Goal: Task Accomplishment & Management: Manage account settings

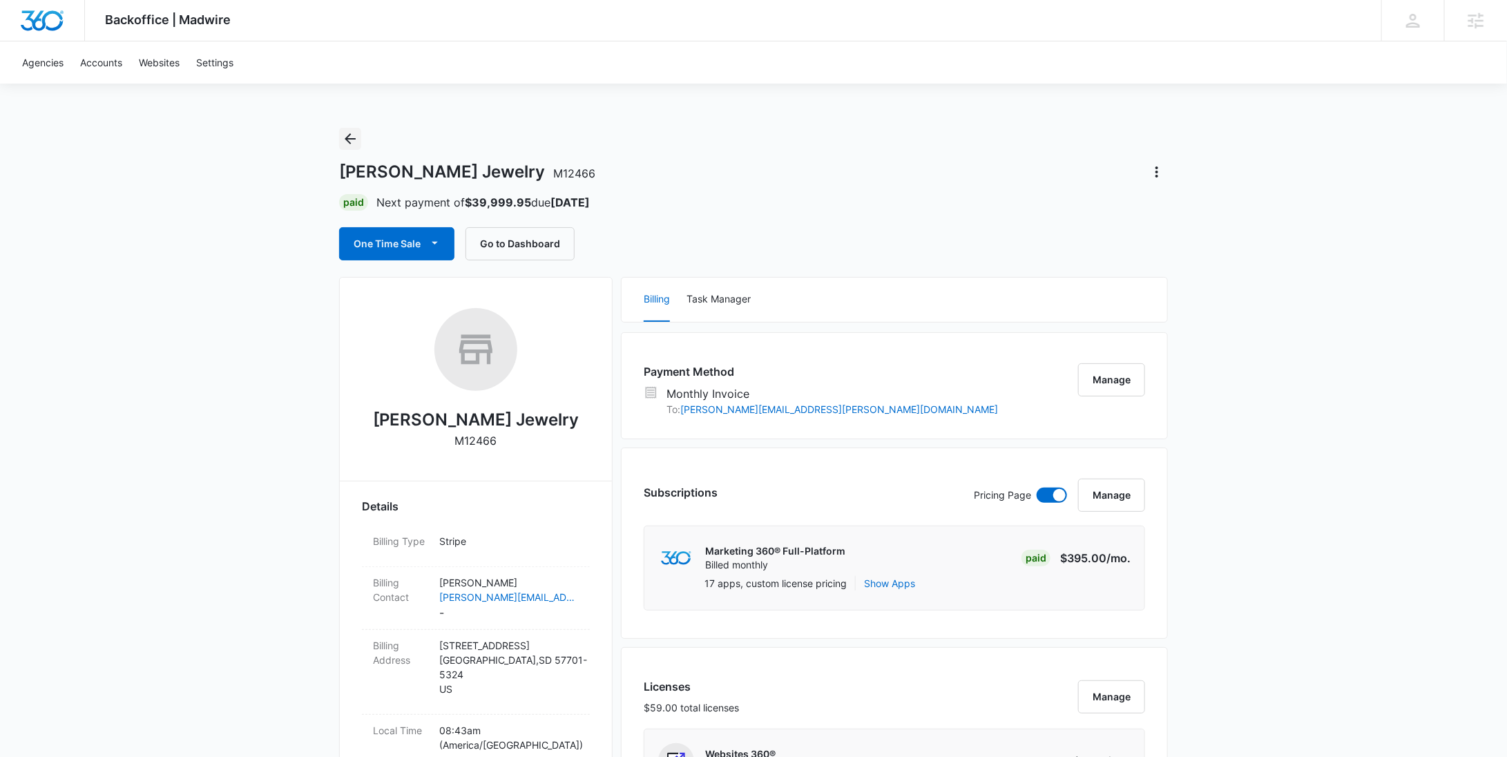
click at [356, 138] on icon "Back" at bounding box center [350, 138] width 17 height 17
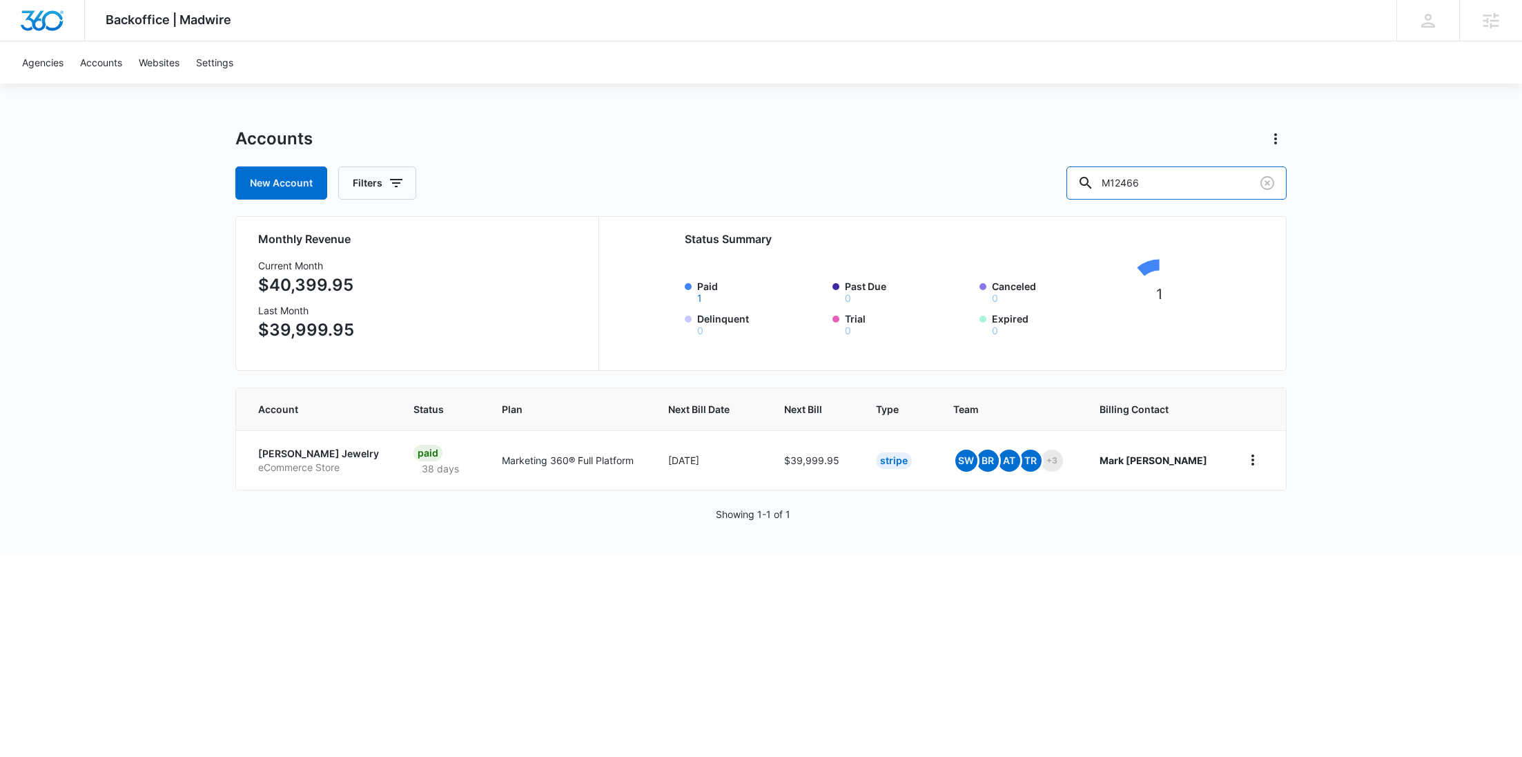
drag, startPoint x: 1192, startPoint y: 188, endPoint x: 1025, endPoint y: 190, distance: 167.1
click at [1039, 190] on div "New Account Filters M12466" at bounding box center [761, 182] width 1052 height 33
paste input "2381"
type input "M23816"
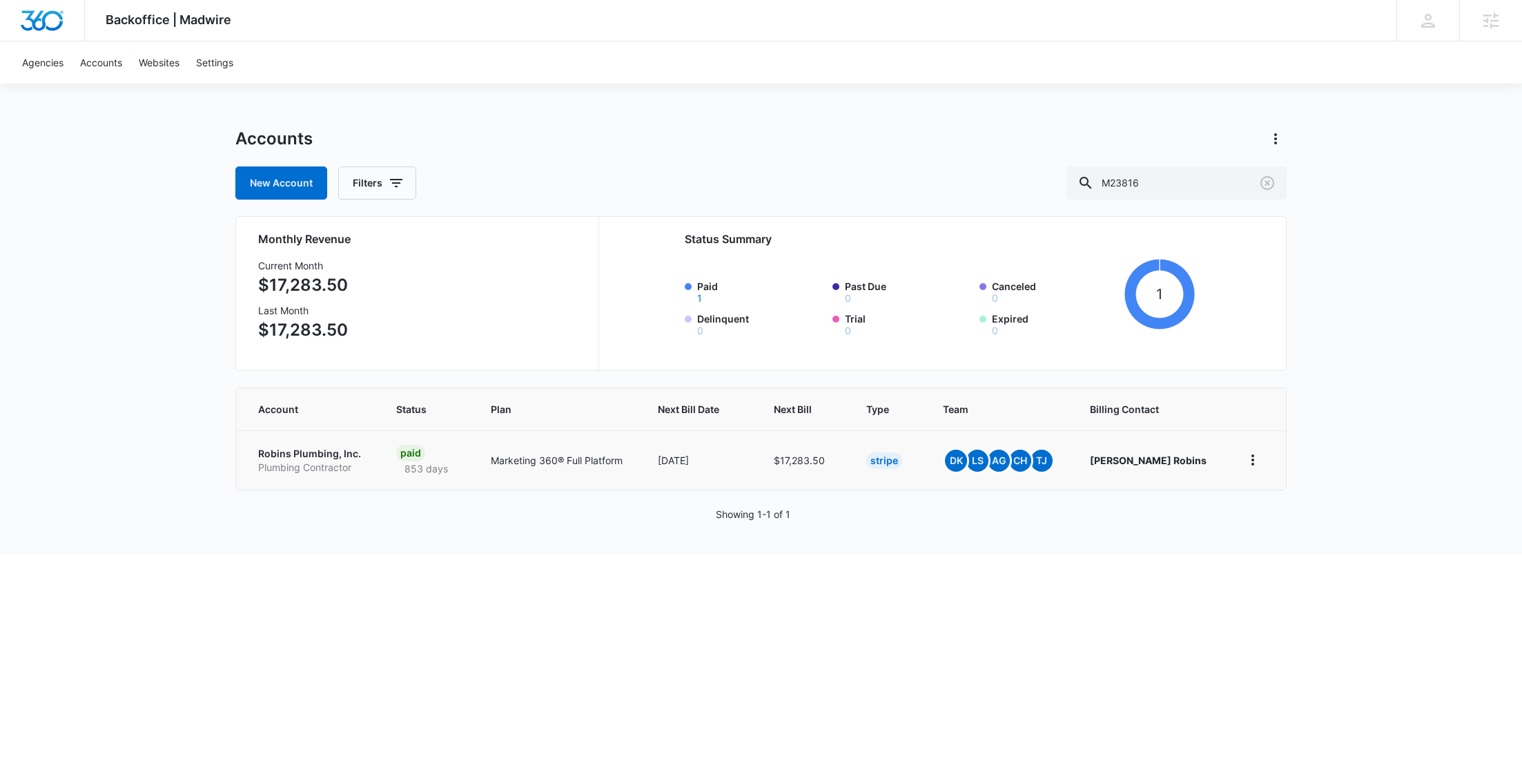
click at [342, 468] on p "Plumbing Contractor" at bounding box center [310, 468] width 105 height 14
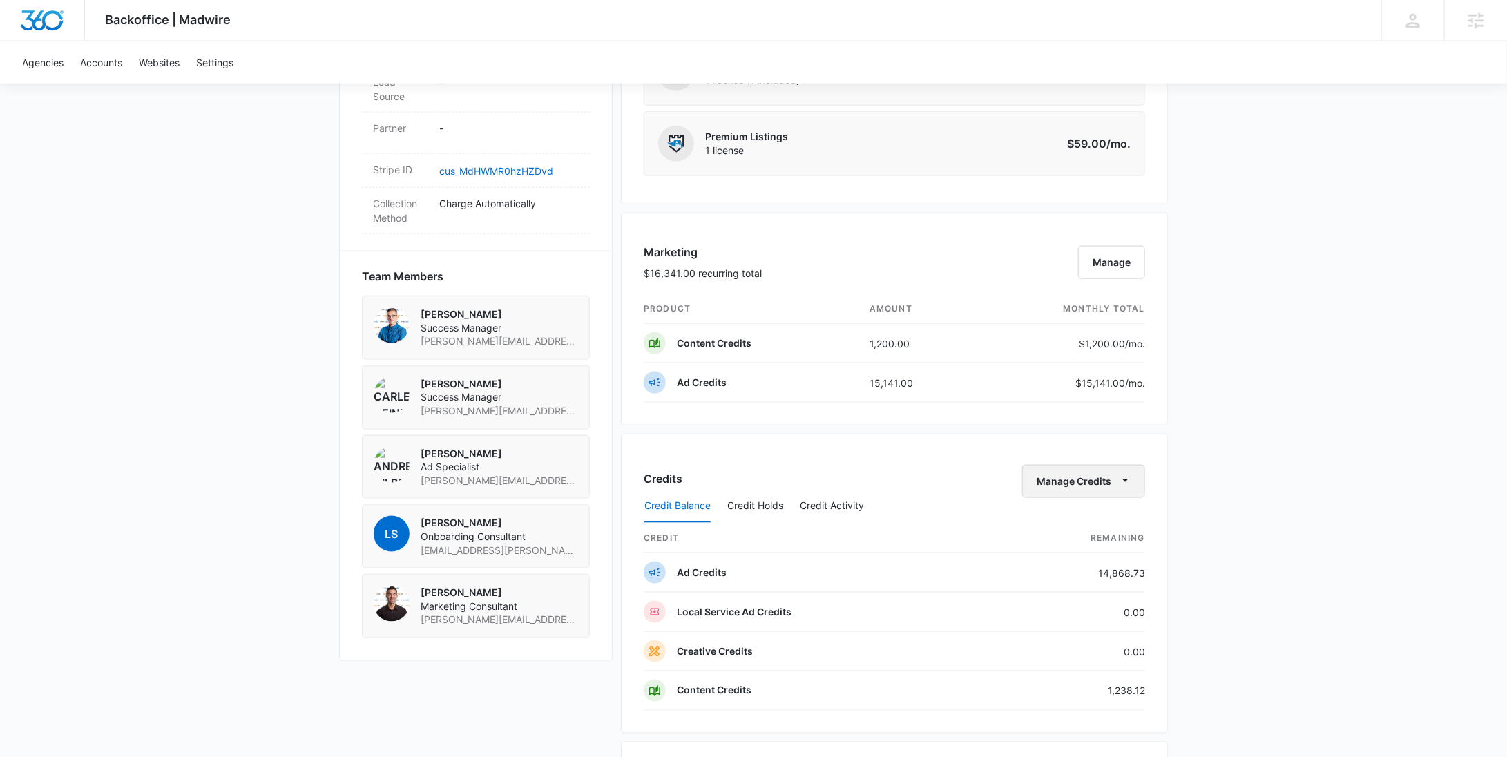
scroll to position [838, 0]
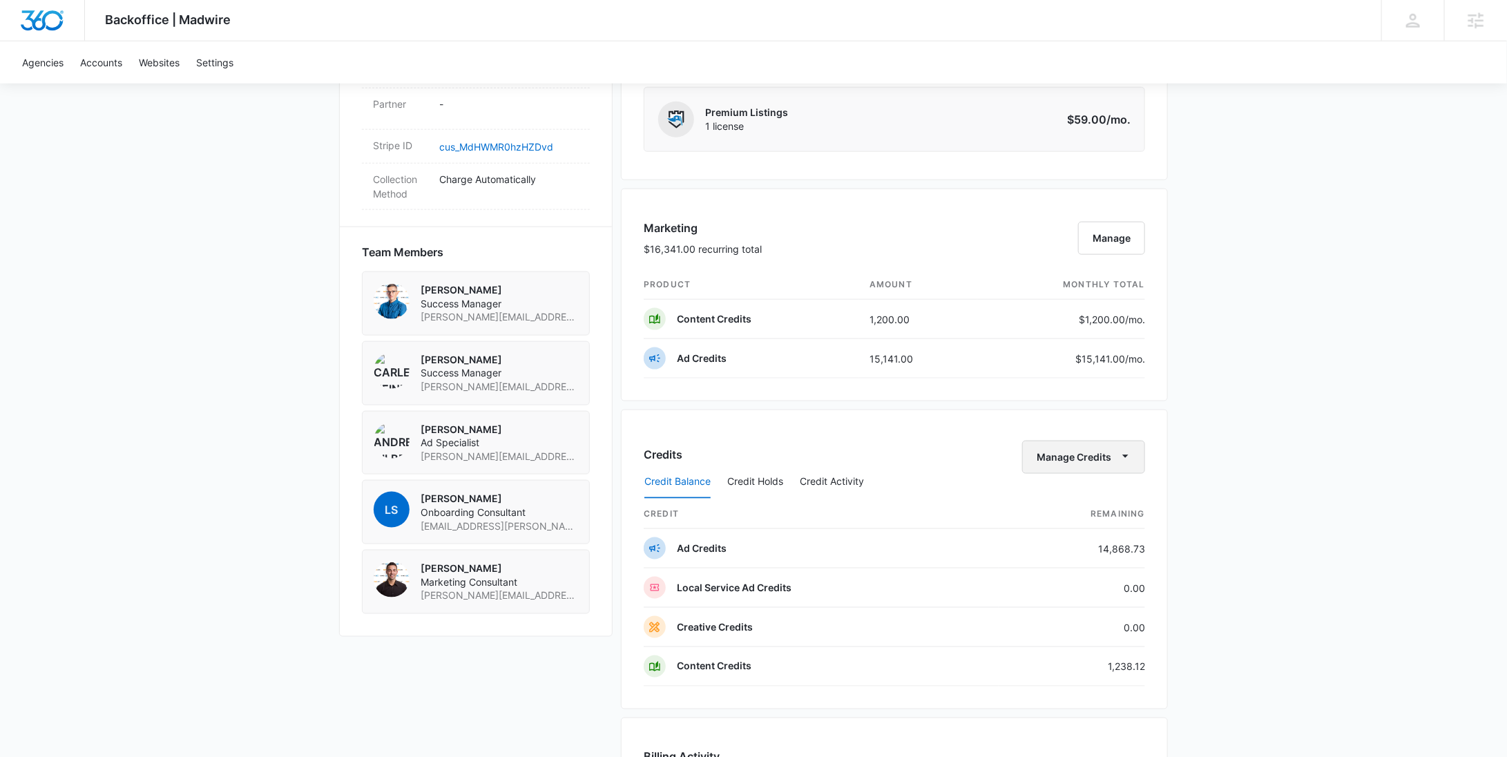
click at [1109, 458] on button "Manage Credits" at bounding box center [1083, 457] width 123 height 33
click at [1083, 518] on div "Withdraw Credits" at bounding box center [1105, 517] width 129 height 10
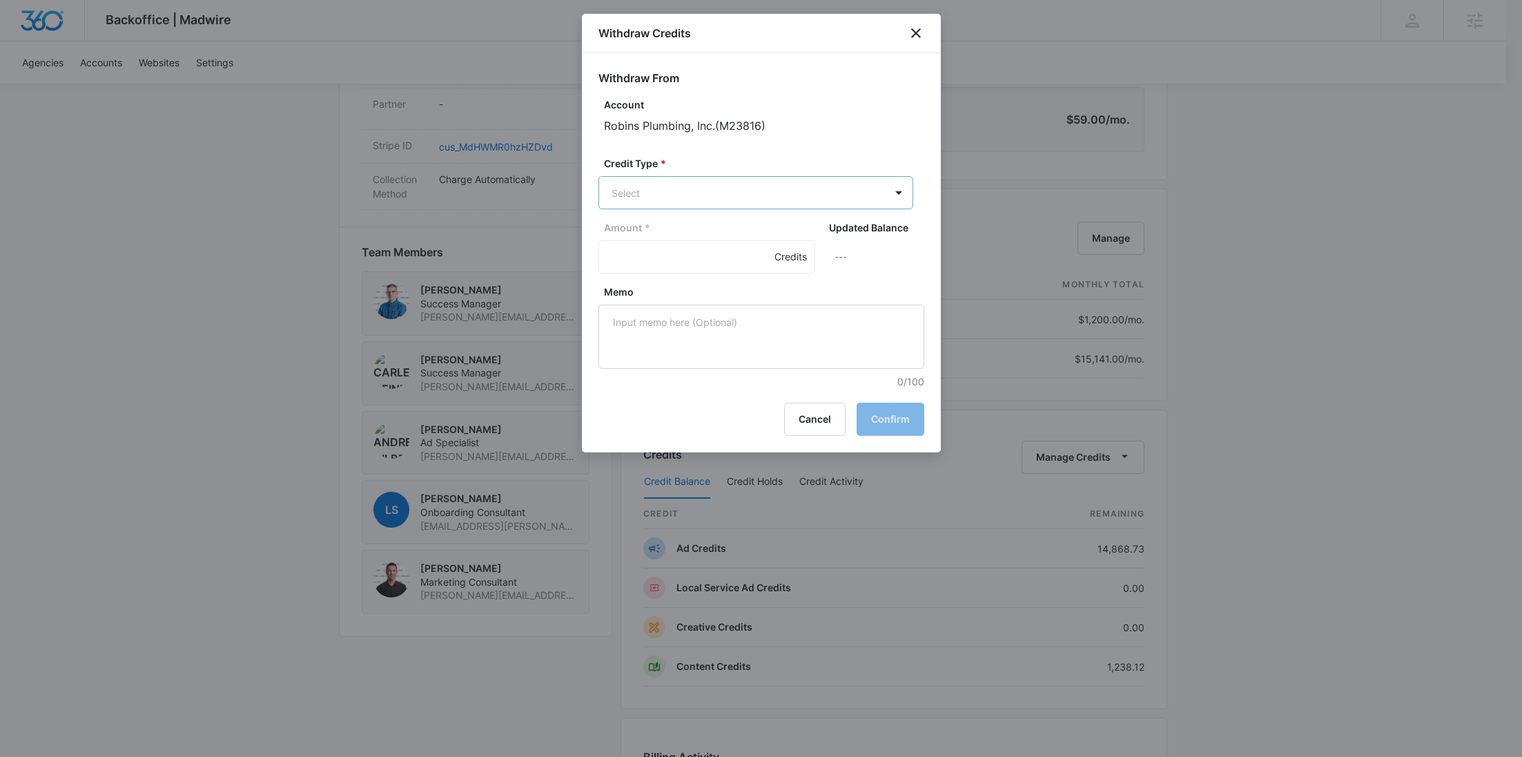
click at [730, 201] on body "Backoffice | Madwire Apps Settings RY Rochelle Young rochelle.young@madwire.com…" at bounding box center [761, 256] width 1522 height 2188
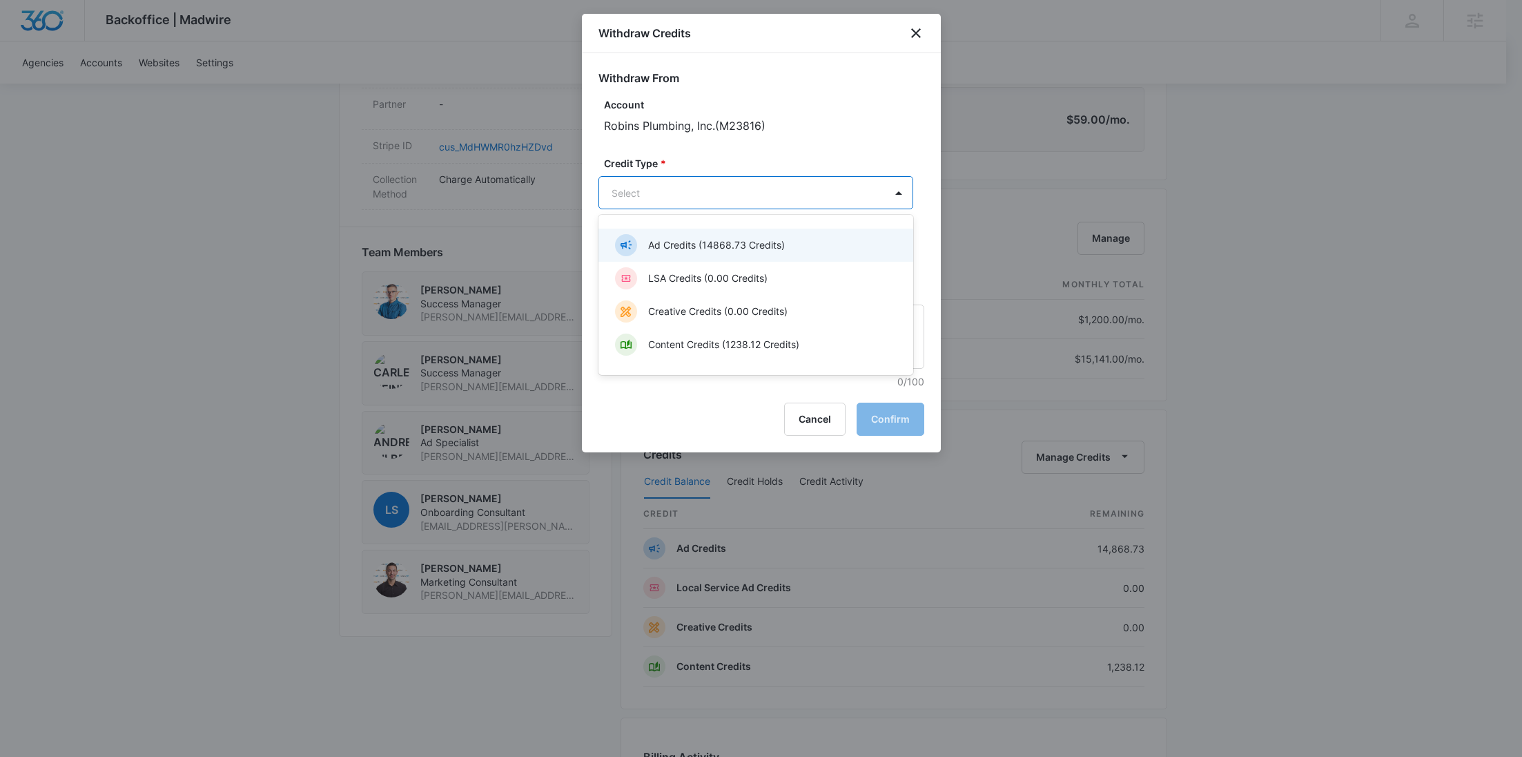
click at [692, 240] on p "Ad Credits (14868.73 Credits)" at bounding box center [716, 245] width 137 height 14
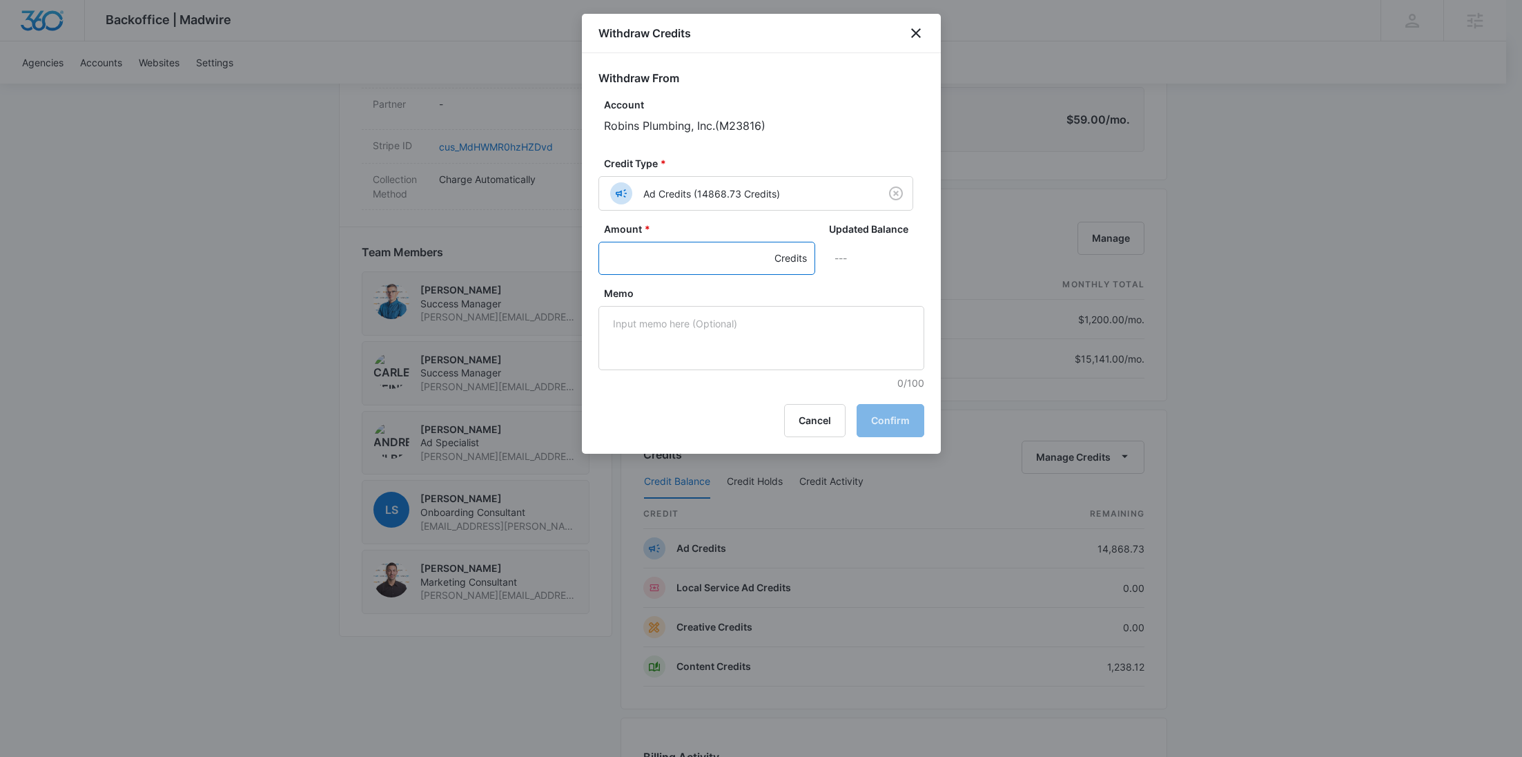
click at [622, 255] on input "Amount *" at bounding box center [707, 258] width 217 height 33
type input "3000"
click at [699, 359] on textarea "Memo" at bounding box center [762, 338] width 326 height 64
paste textarea "Billboards"
type textarea "Billboards"
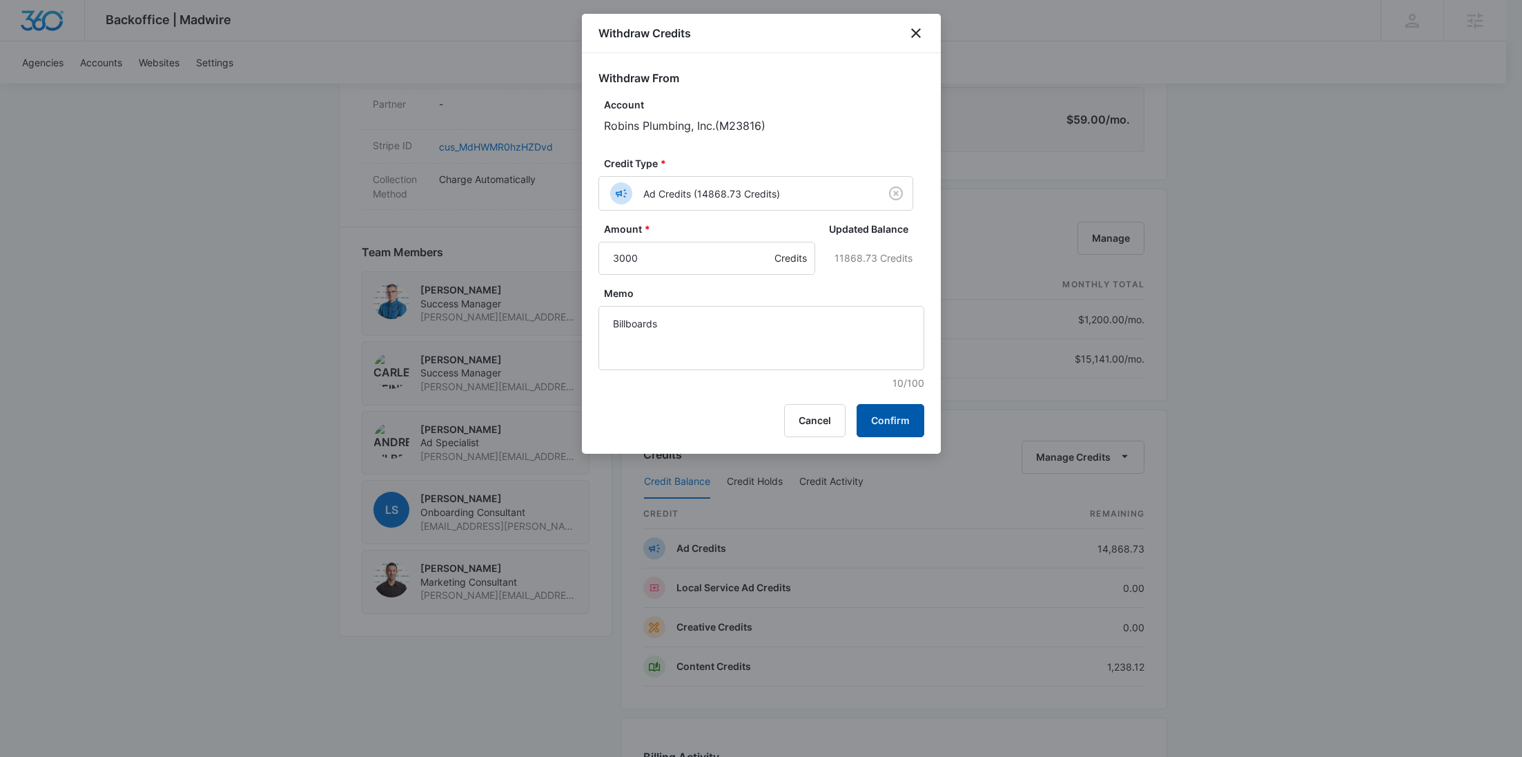
click at [874, 417] on button "Confirm" at bounding box center [891, 420] width 68 height 33
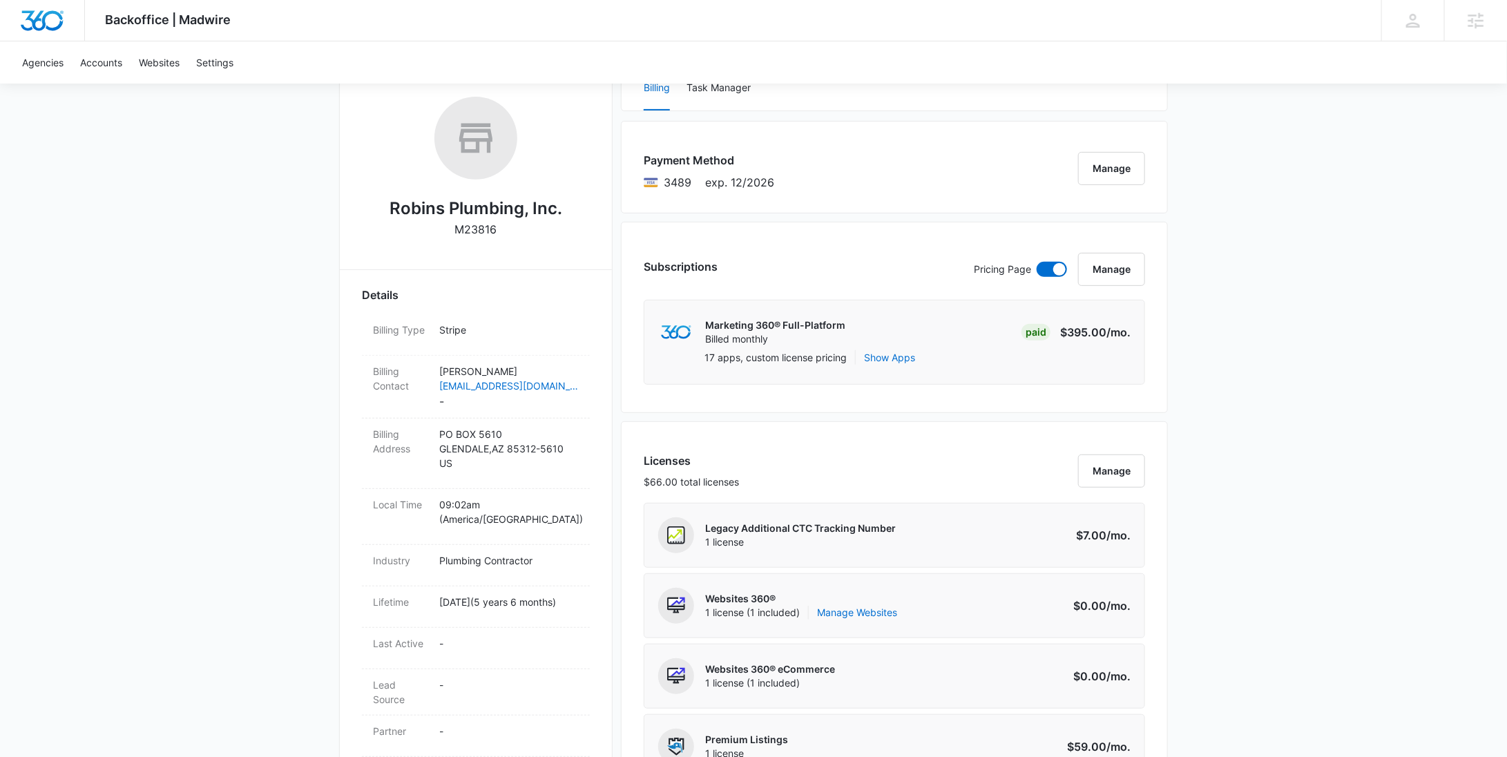
scroll to position [0, 0]
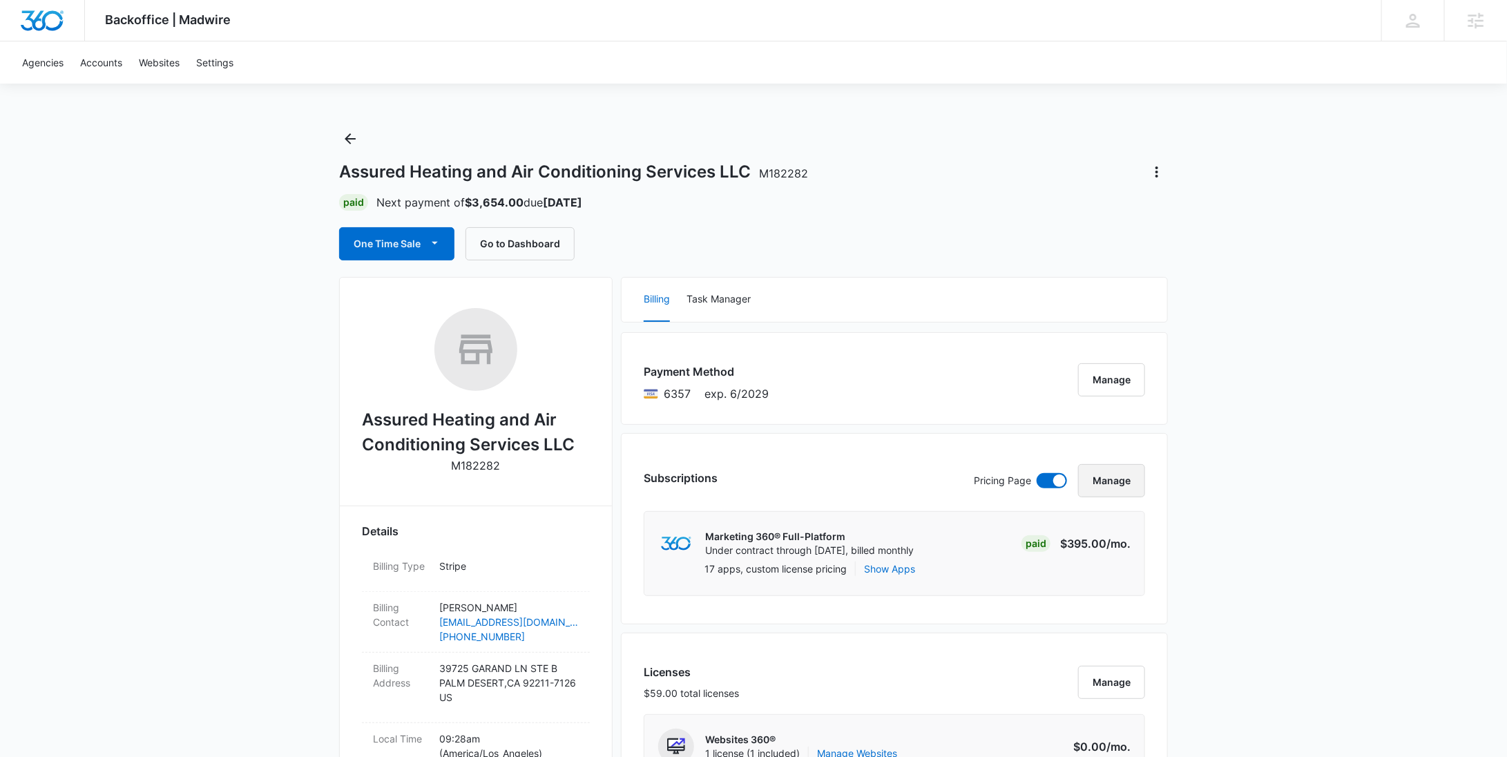
click at [1114, 492] on button "Manage" at bounding box center [1111, 480] width 67 height 33
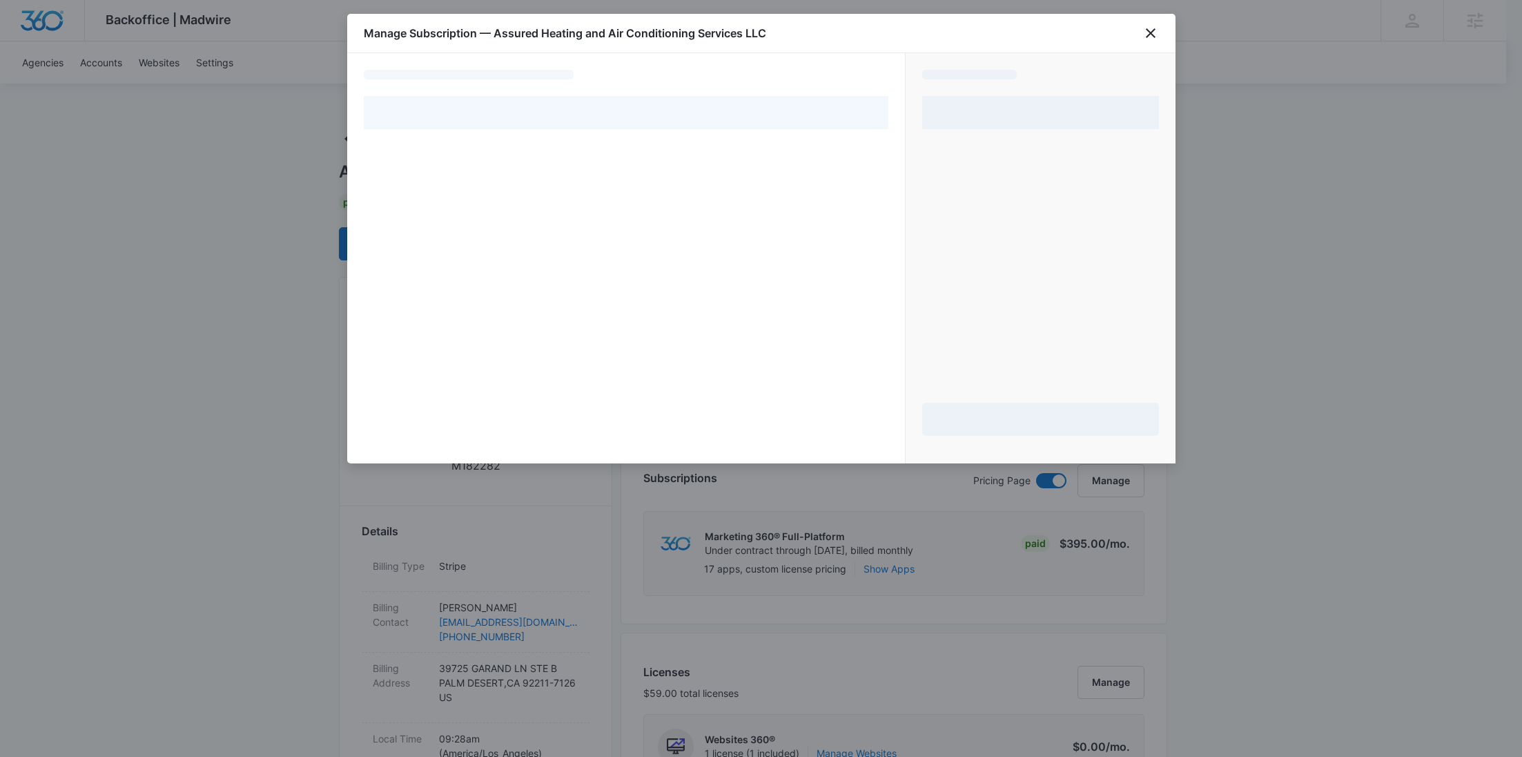
select select "pm_1PTq57A4n8RTgNjUhShqxHz3"
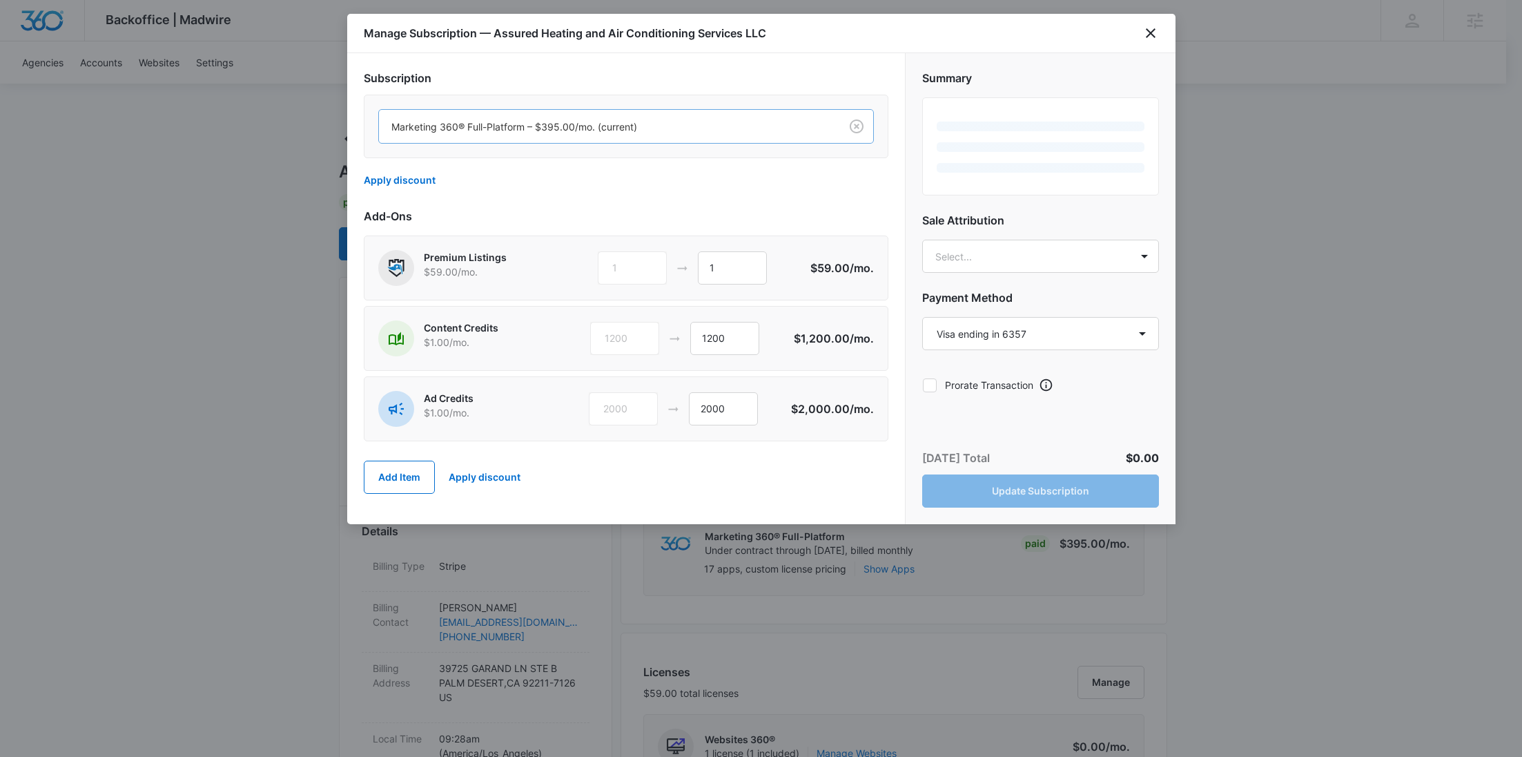
click at [596, 124] on div at bounding box center [606, 126] width 431 height 17
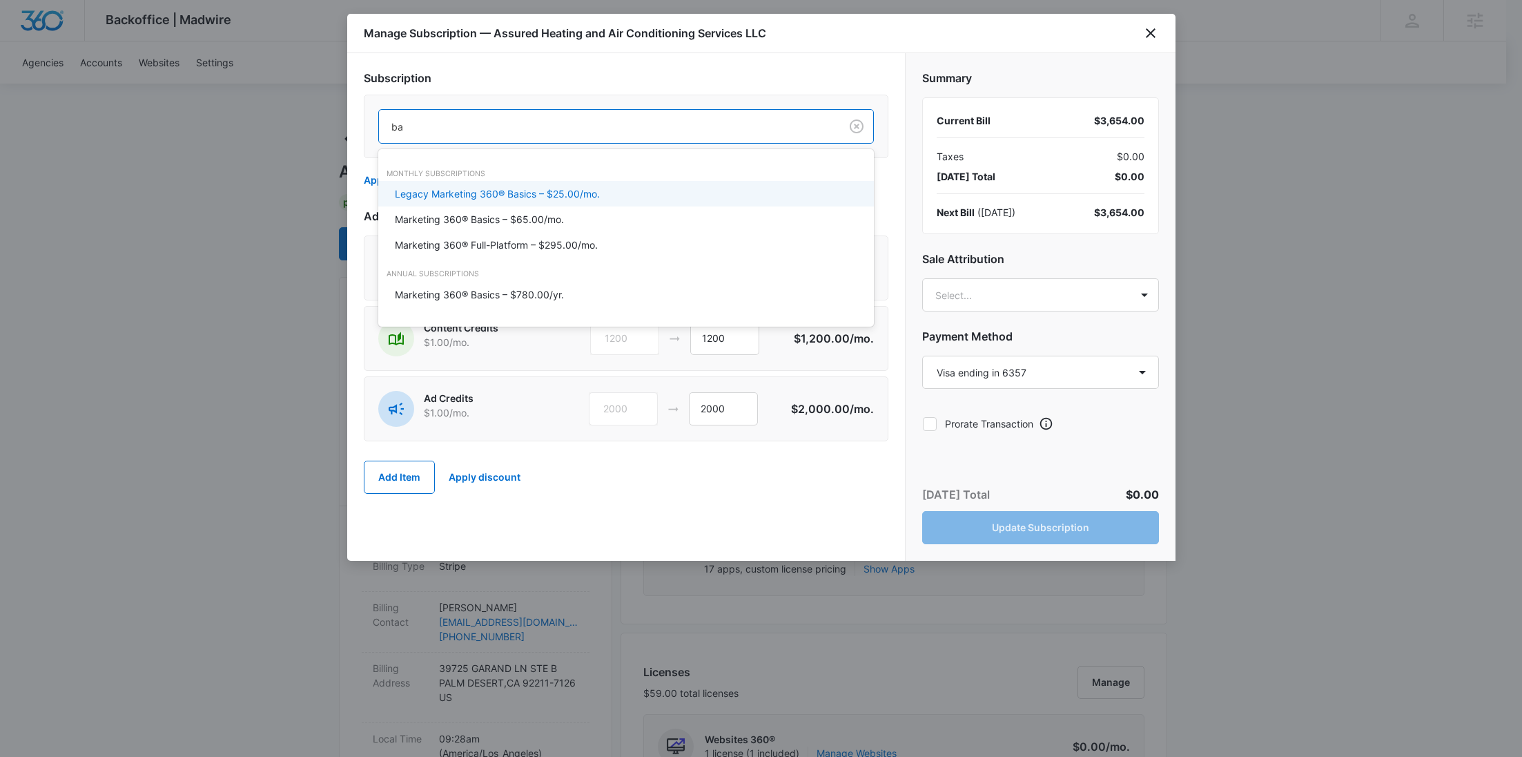
type input "bas"
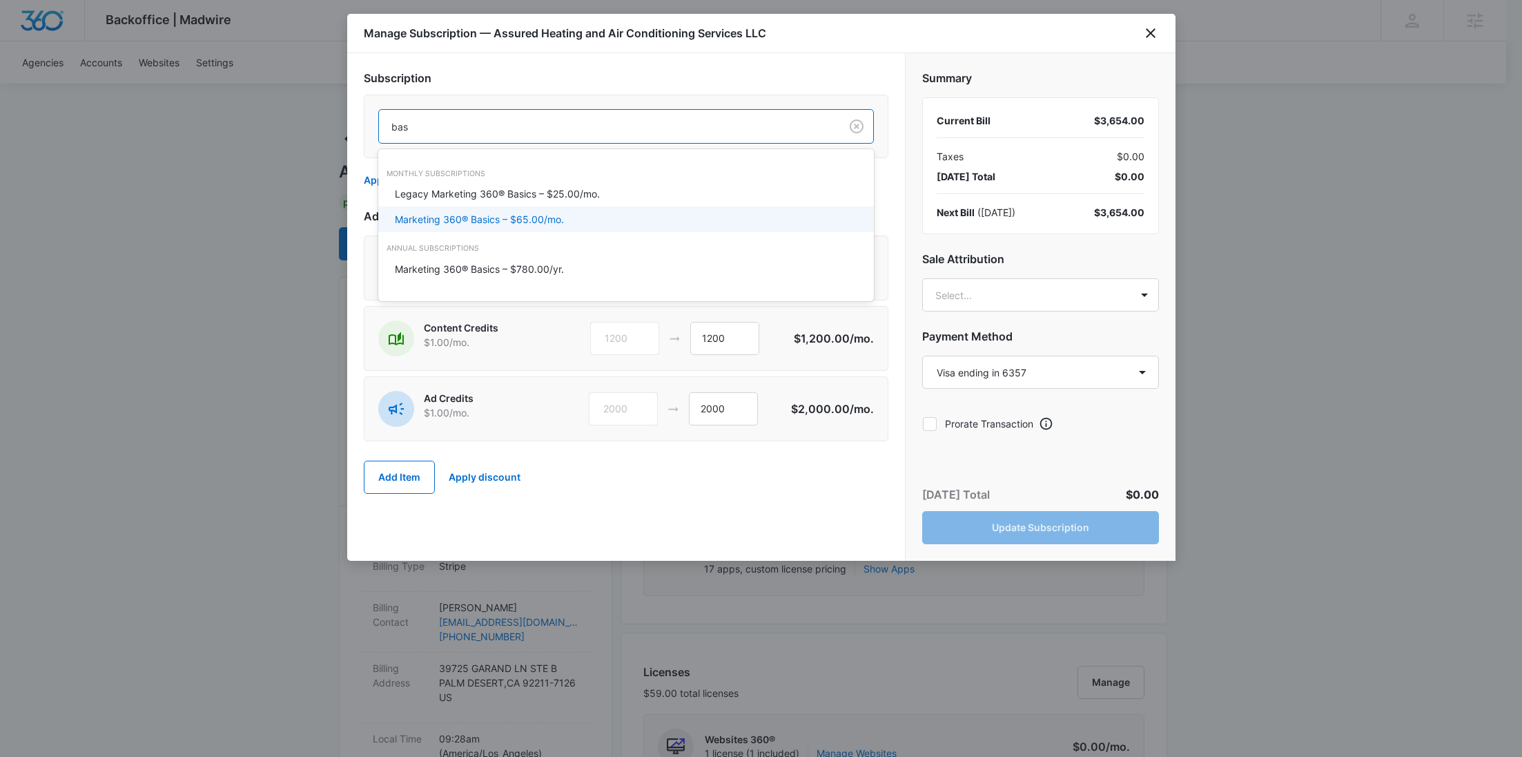
click at [546, 220] on p "Marketing 360® Basics – $65.00/mo." at bounding box center [479, 219] width 169 height 14
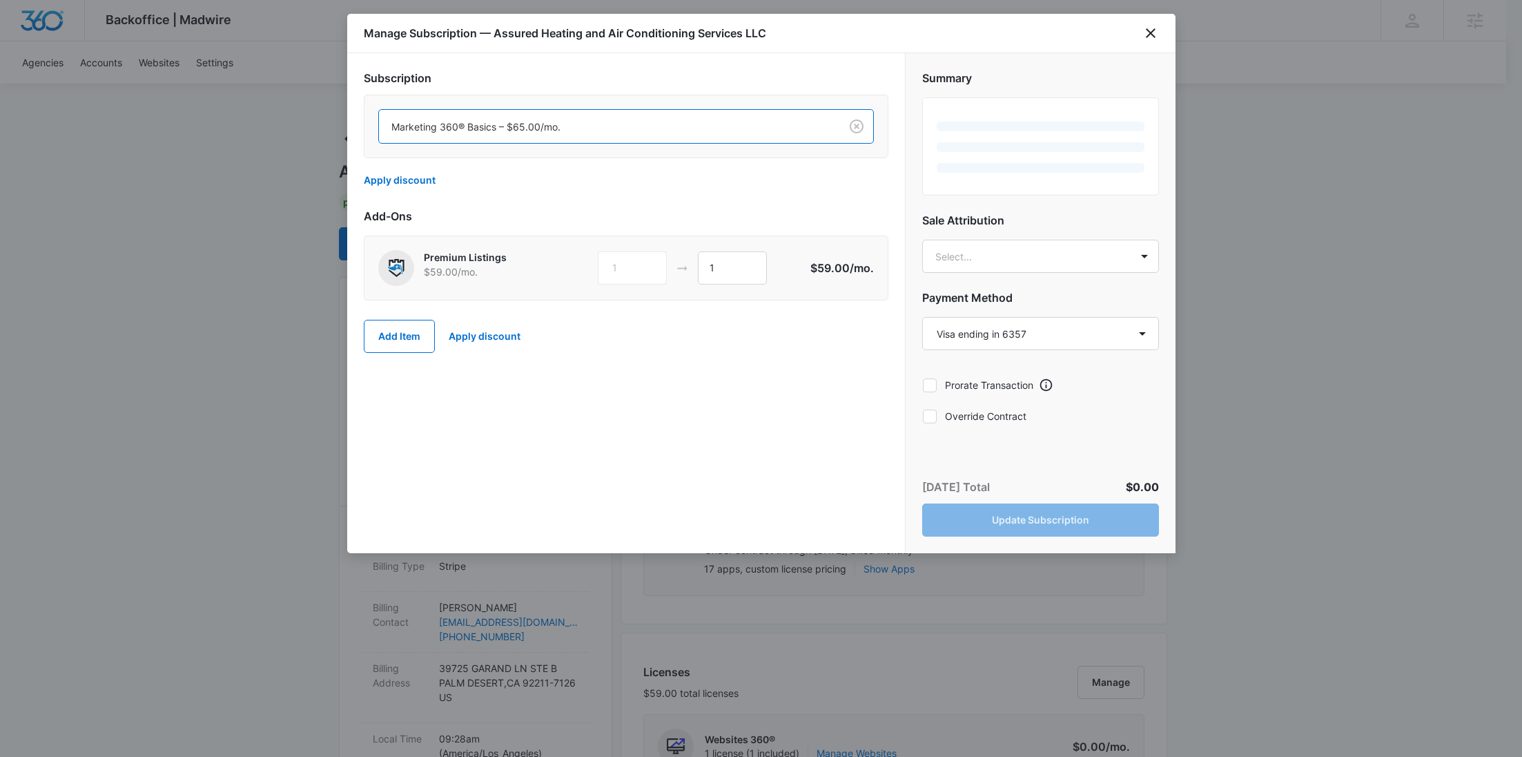
click at [998, 410] on div "Summary Sale Attribution Select... Payment Method Select a payment method Visa …" at bounding box center [1041, 242] width 270 height 378
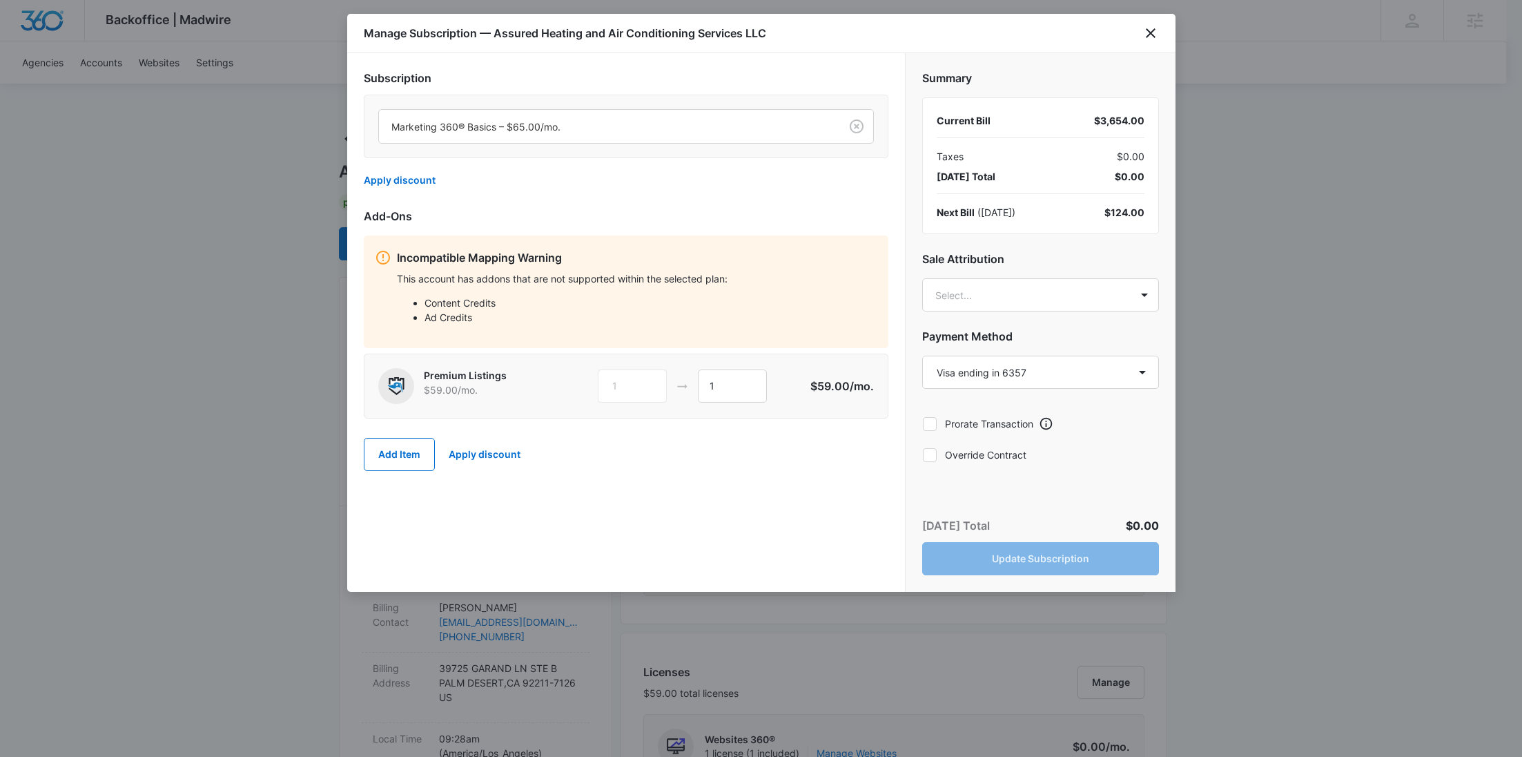
click at [993, 454] on label "Override Contract" at bounding box center [1040, 454] width 237 height 14
click at [923, 454] on input "Override Contract" at bounding box center [922, 454] width 1 height 1
checkbox input "true"
click at [1065, 559] on button "Update Subscription" at bounding box center [1040, 558] width 237 height 33
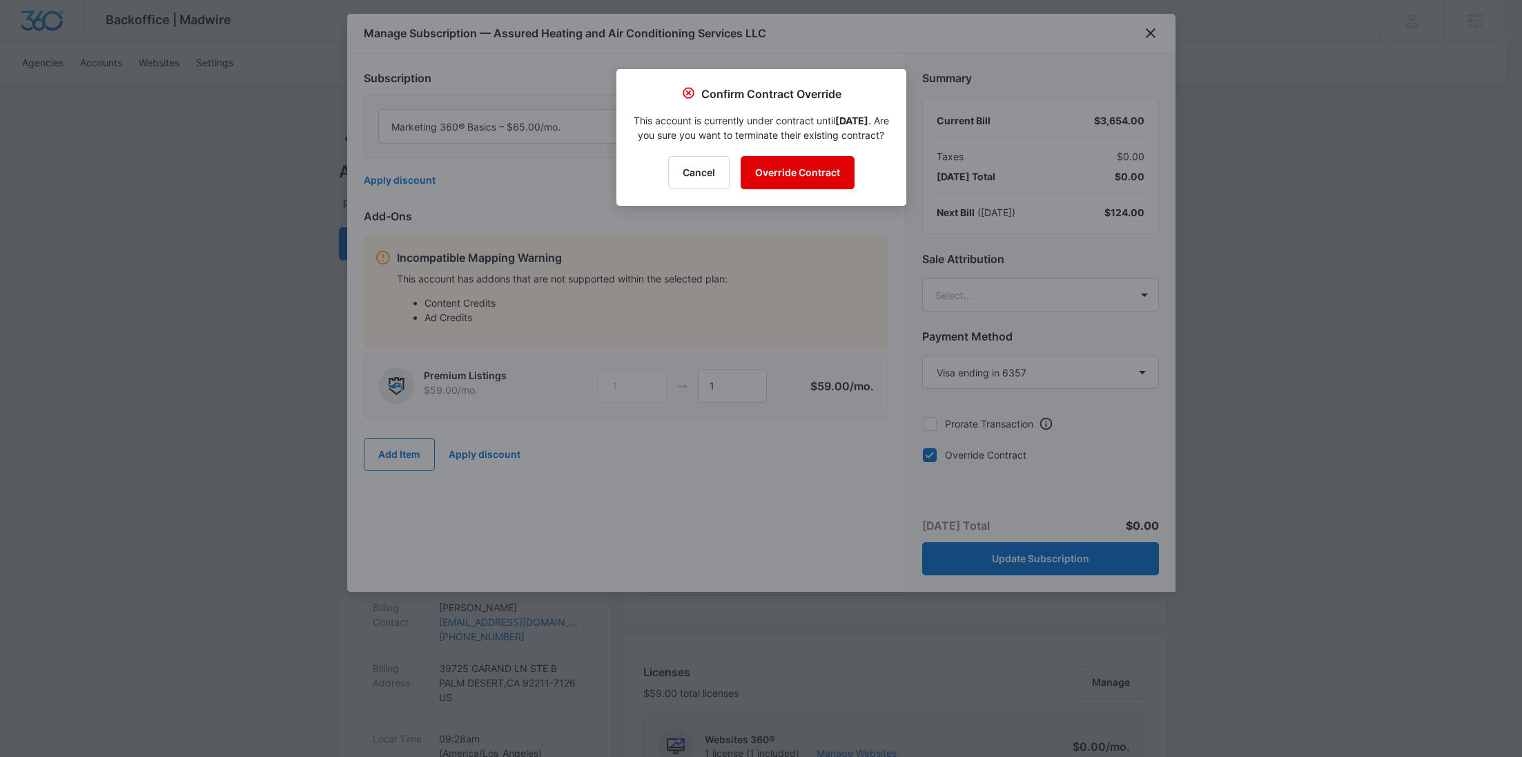
click at [796, 189] on button "Override Contract" at bounding box center [798, 172] width 114 height 33
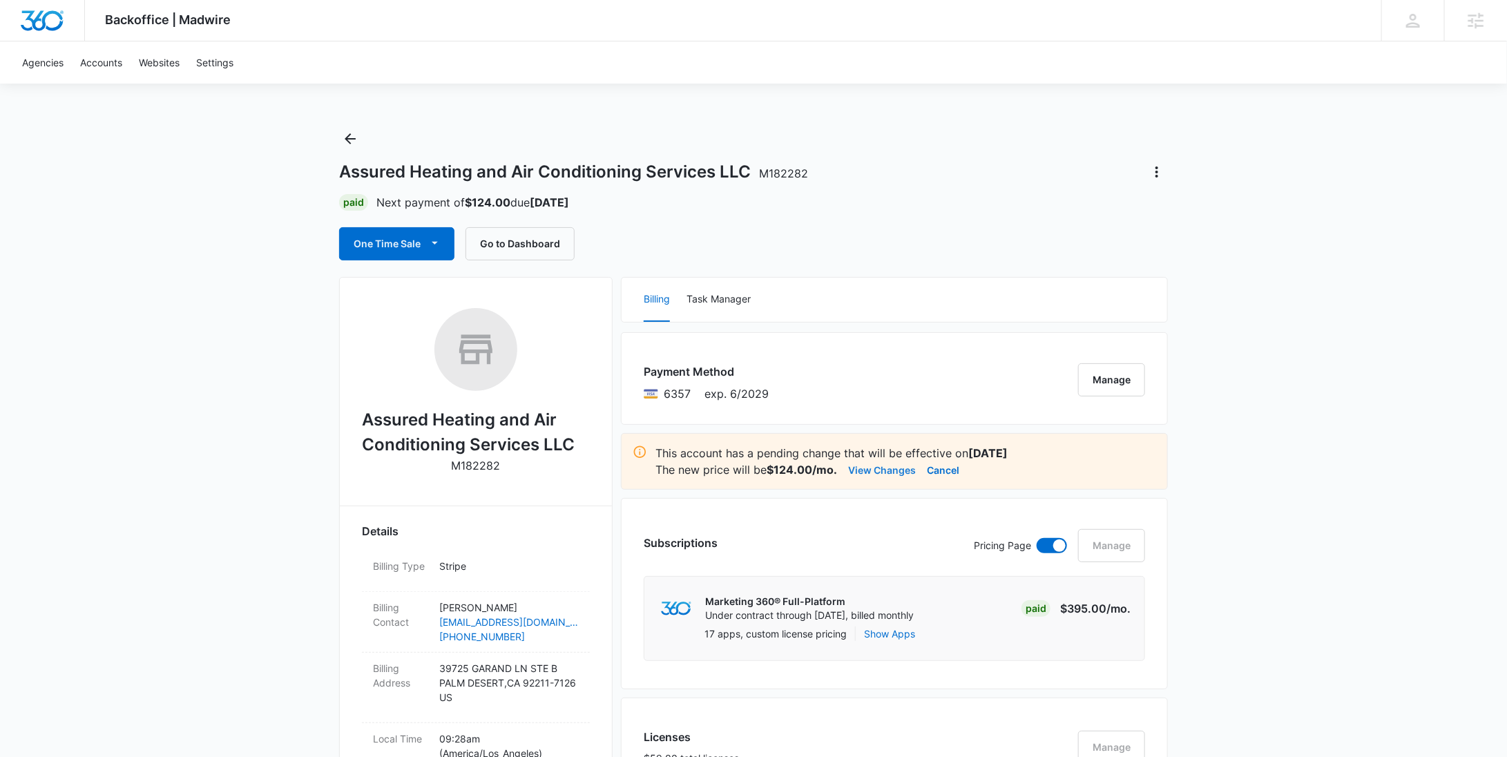
click at [895, 466] on button "View Changes" at bounding box center [882, 469] width 68 height 17
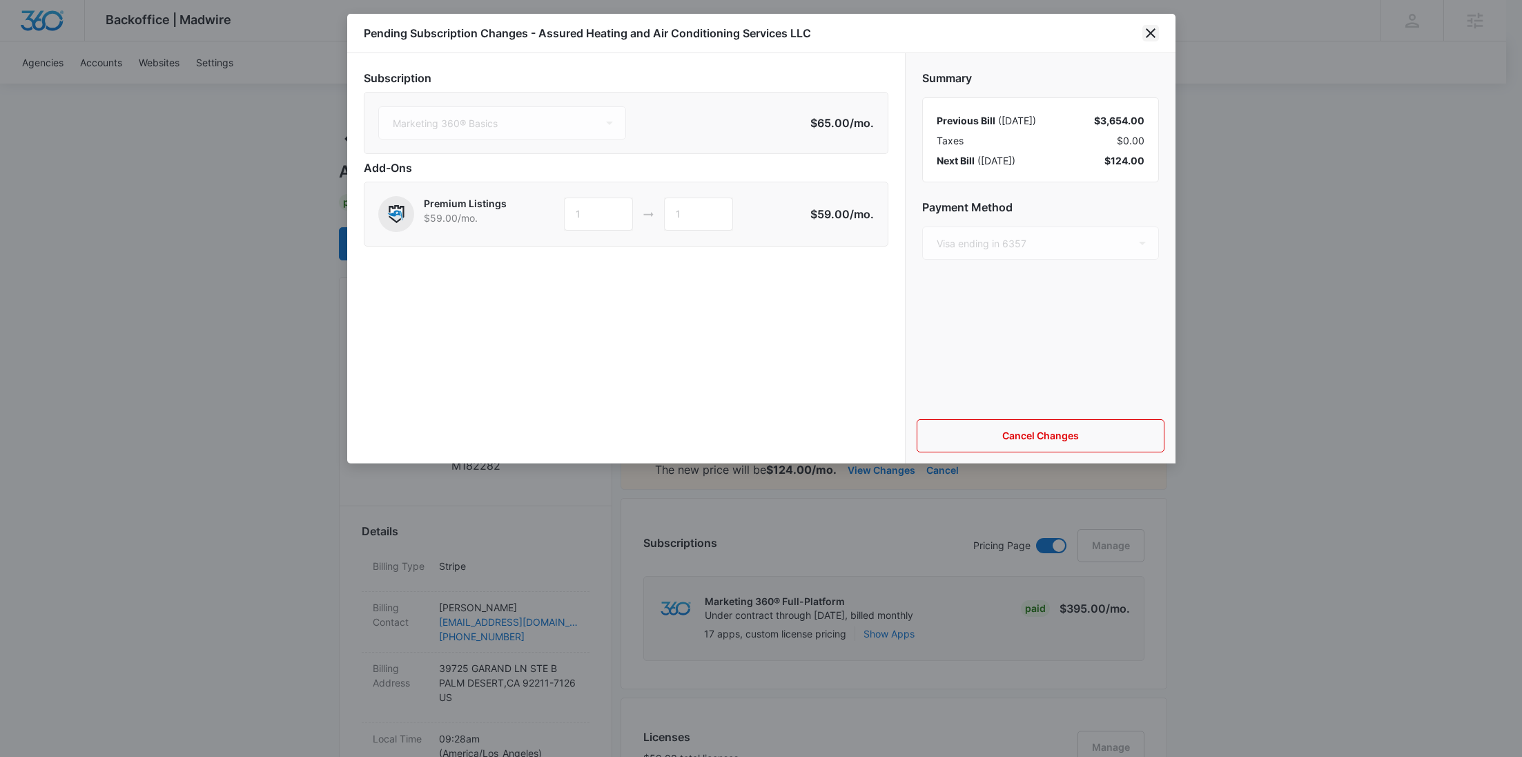
click at [1147, 35] on icon "close" at bounding box center [1151, 33] width 17 height 17
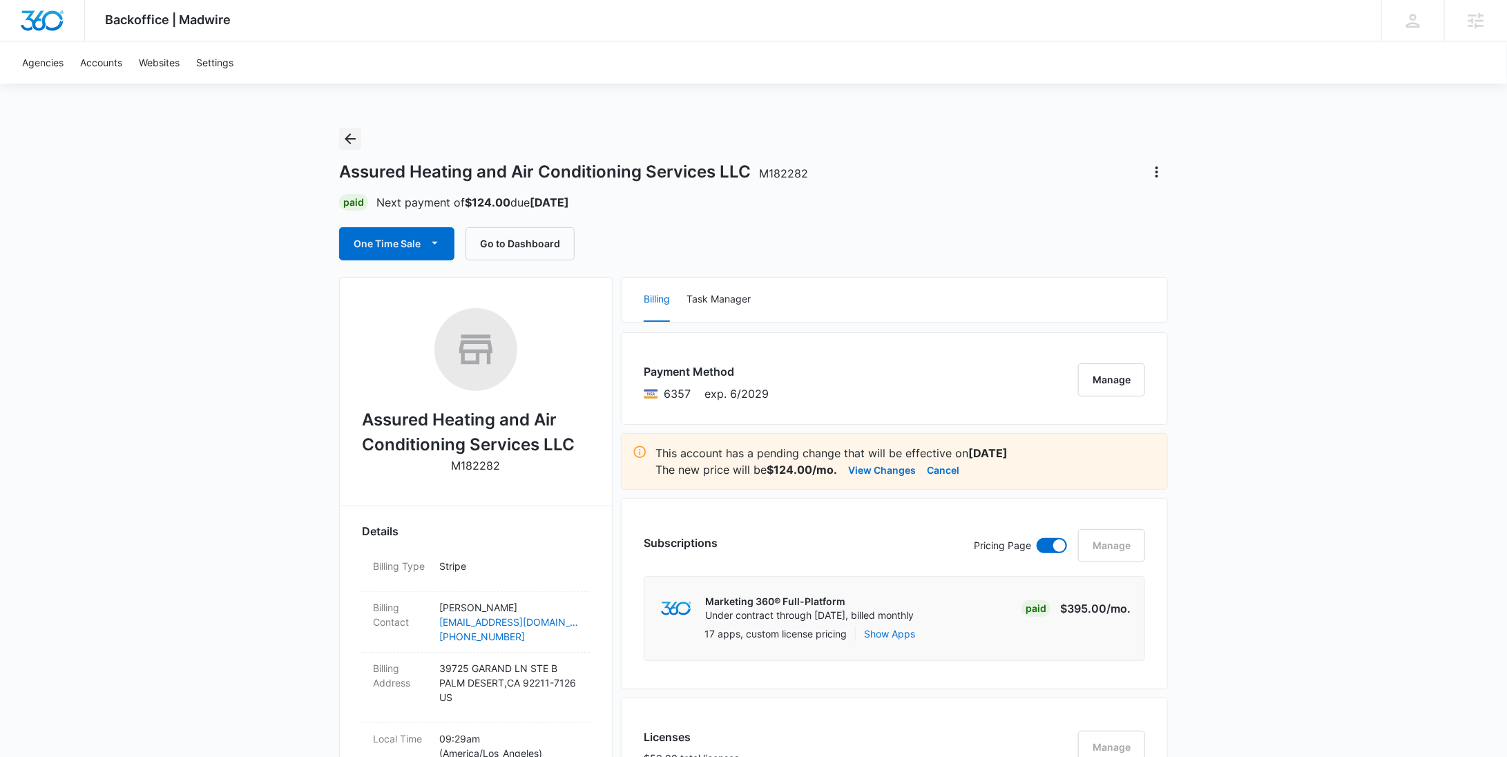
drag, startPoint x: 350, startPoint y: 138, endPoint x: 446, endPoint y: 146, distance: 96.3
click at [350, 137] on icon "Back" at bounding box center [350, 138] width 17 height 17
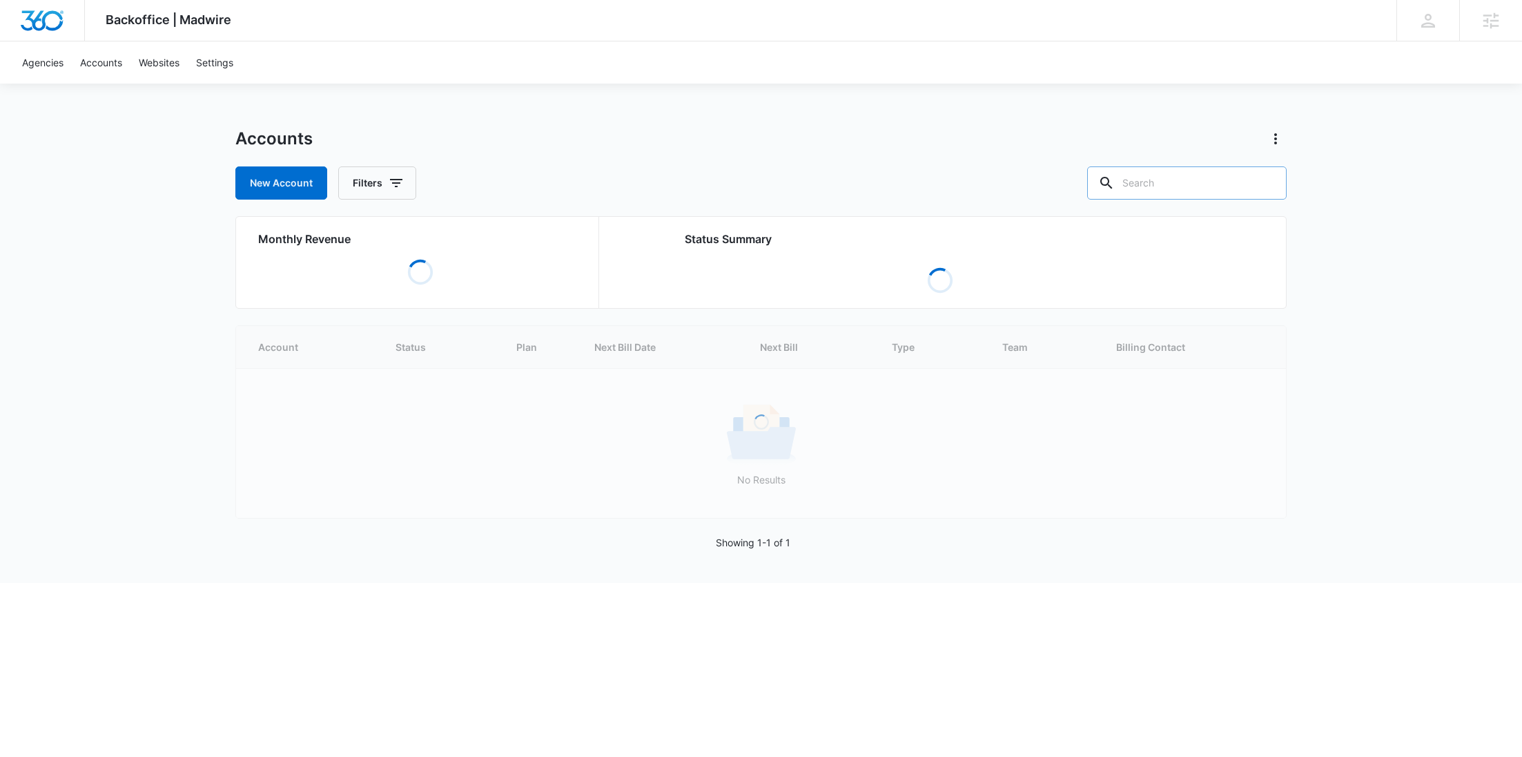
click at [1195, 182] on input "text" at bounding box center [1187, 182] width 200 height 33
paste input "M318010"
type input "M318010"
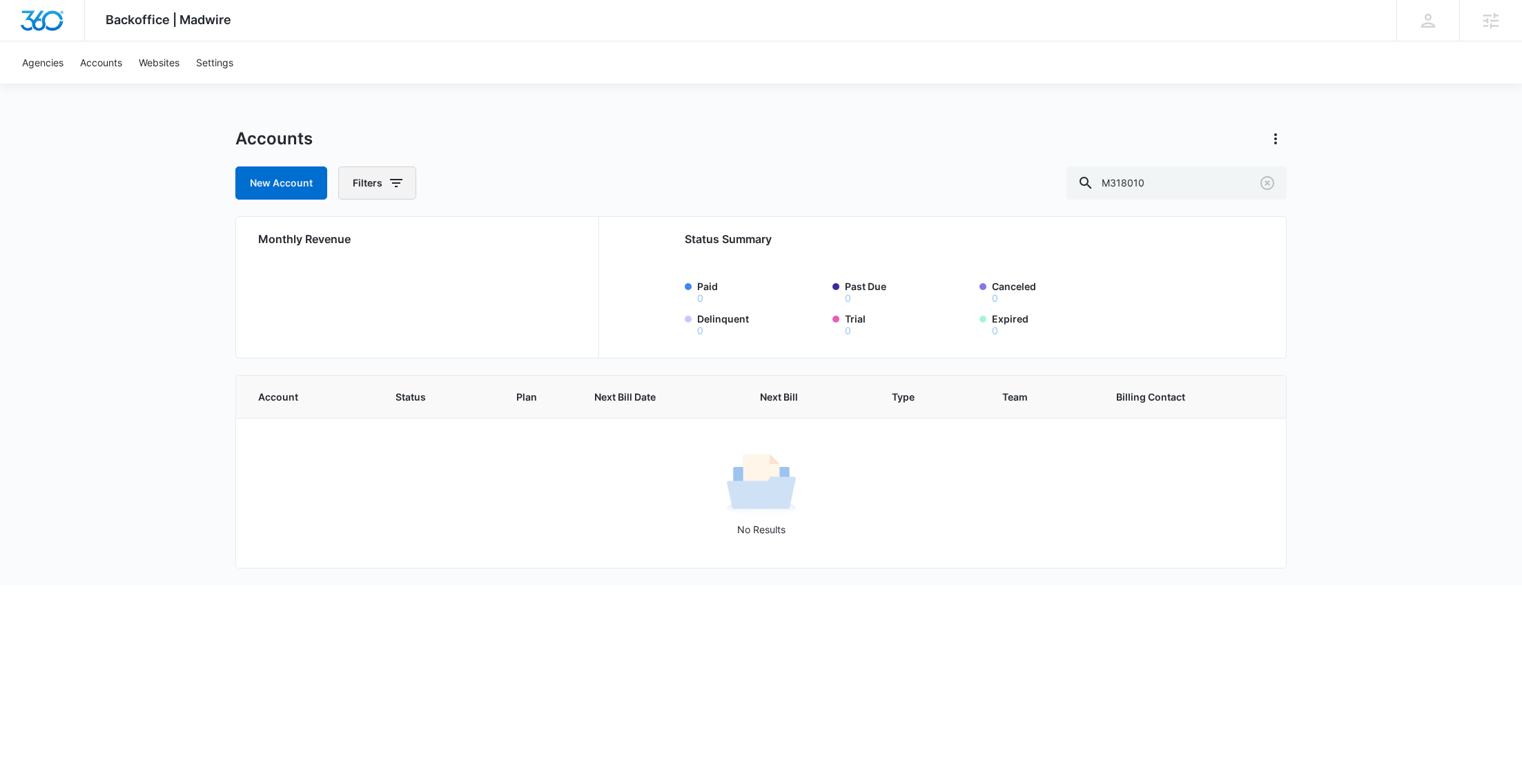
click at [389, 191] on button "Filters" at bounding box center [377, 182] width 78 height 33
click at [506, 233] on icon "Show Agency filters" at bounding box center [502, 233] width 17 height 17
click at [447, 282] on label "Search All Agencies" at bounding box center [434, 279] width 159 height 14
click at [356, 280] on input "Search All Agencies" at bounding box center [355, 279] width 1 height 1
checkbox input "true"
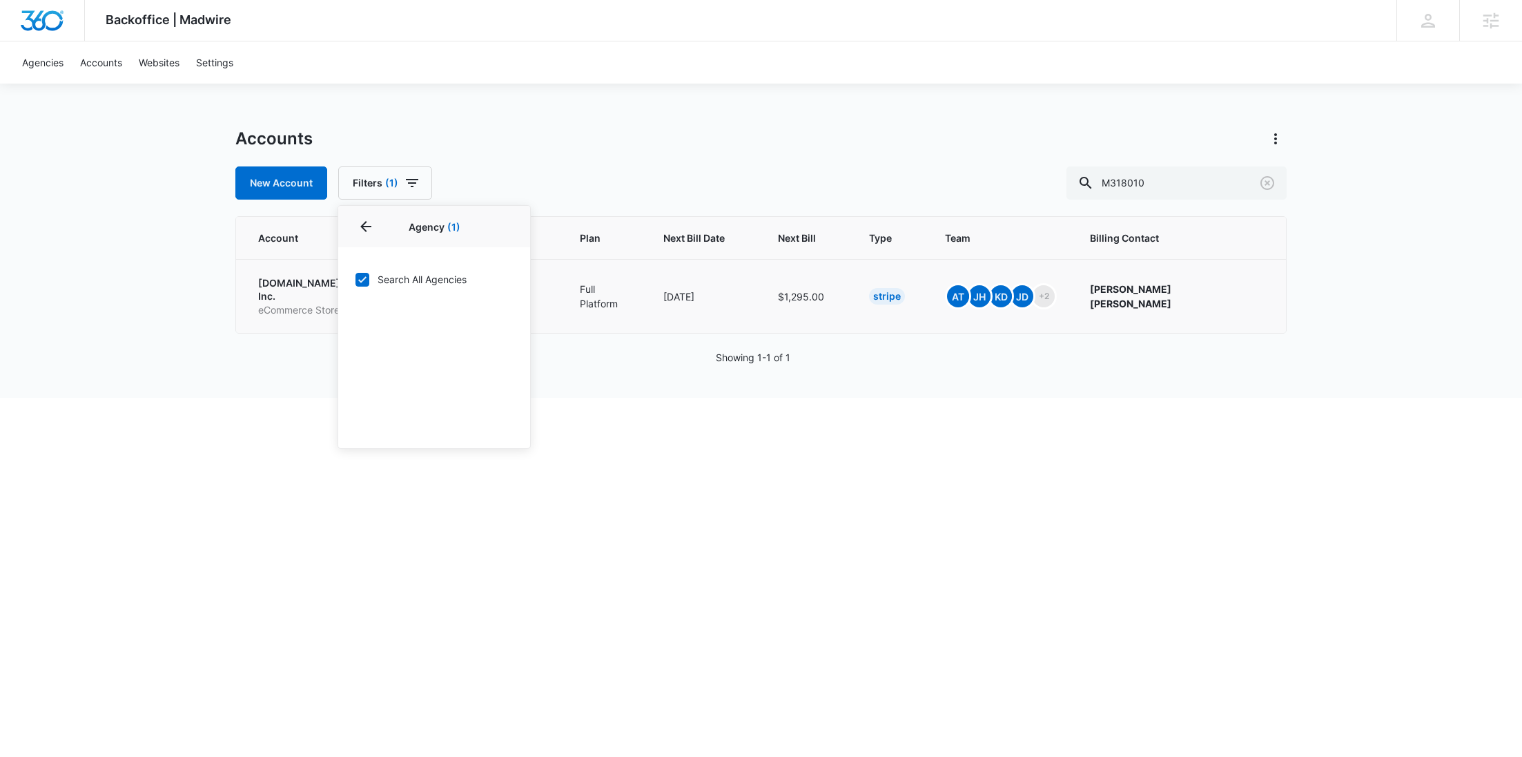
click at [297, 284] on p "TheBookPC.com, Inc." at bounding box center [307, 289] width 99 height 27
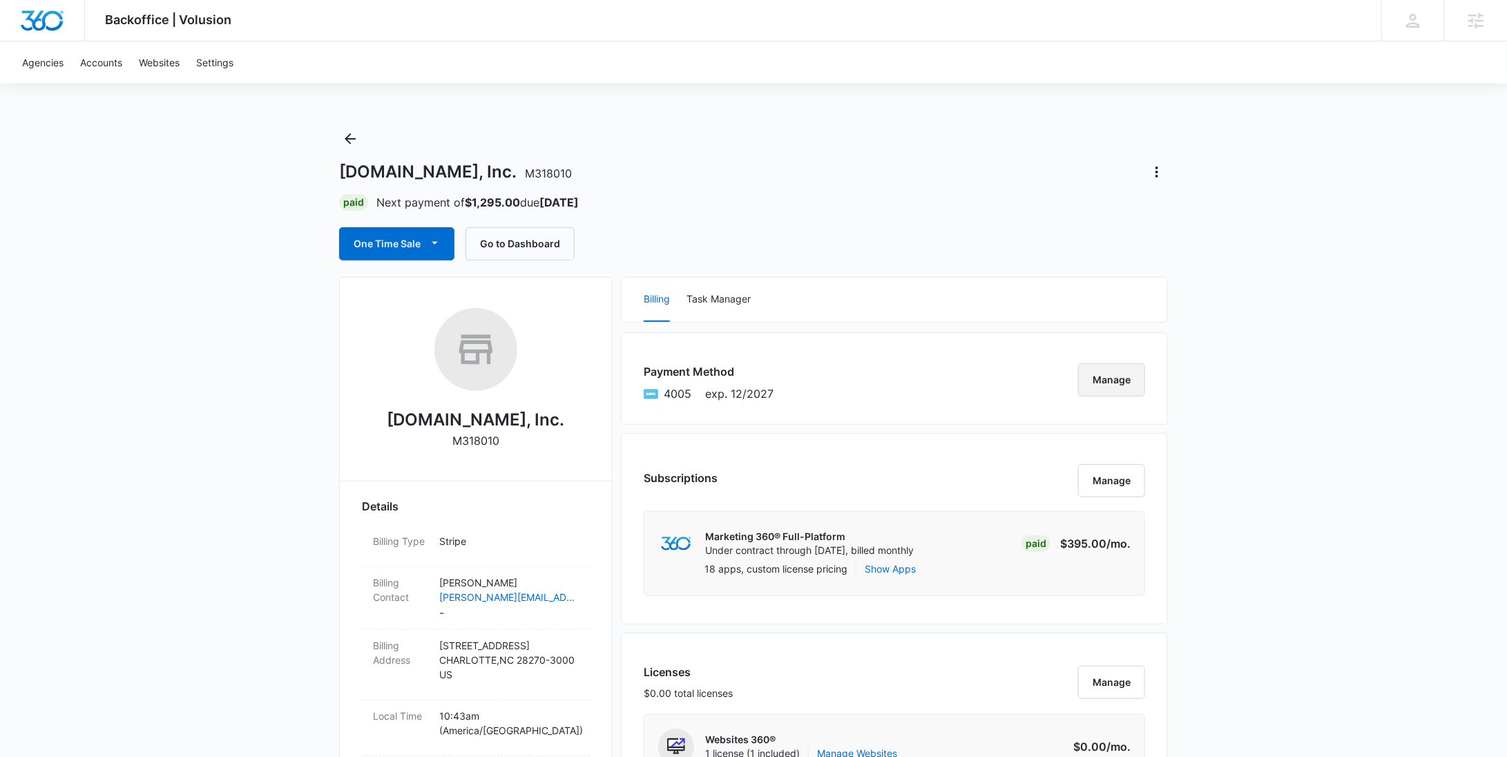
click at [1108, 386] on button "Manage" at bounding box center [1111, 379] width 67 height 33
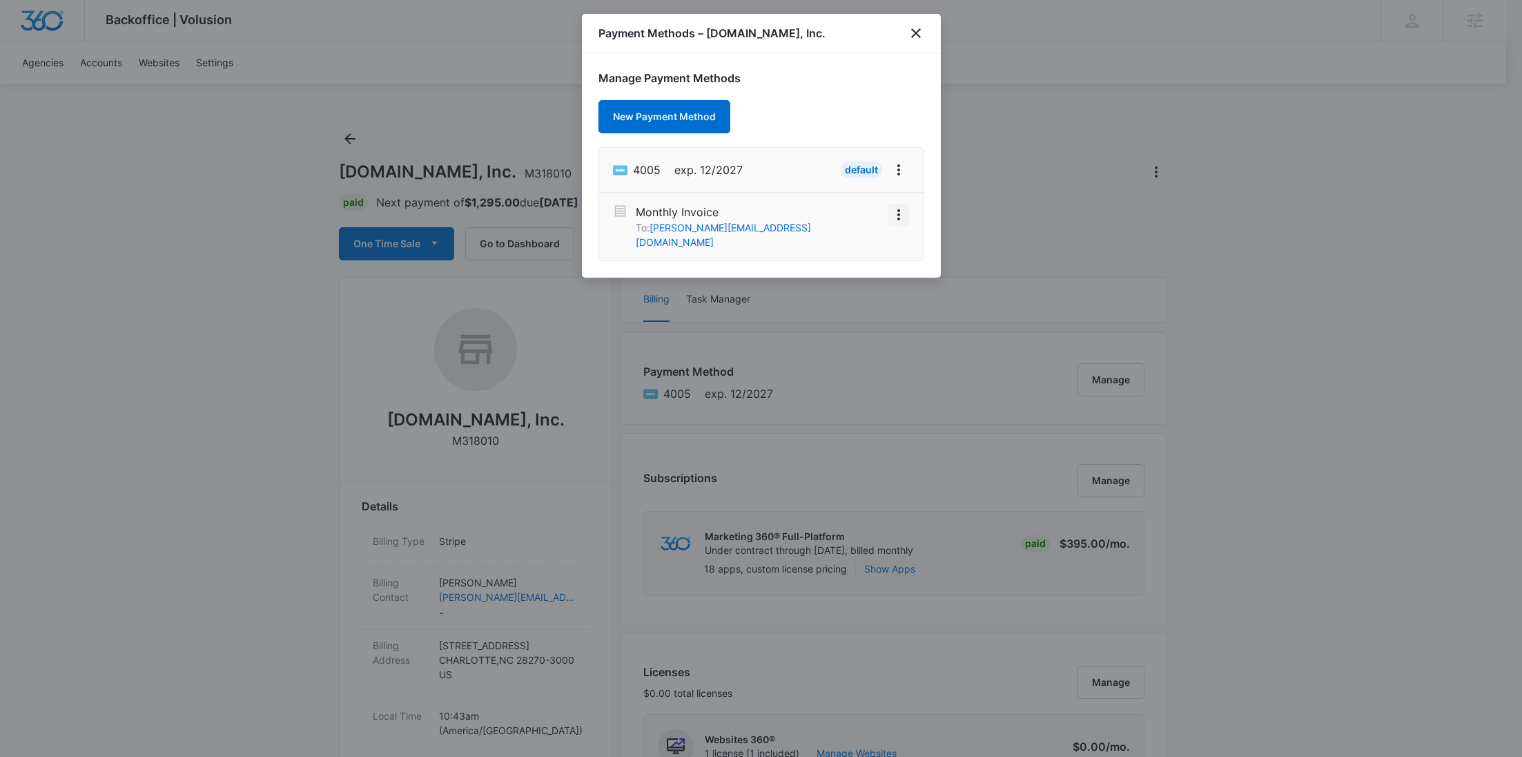
click at [902, 212] on icon "View More" at bounding box center [899, 214] width 17 height 17
click at [853, 186] on div "Activate" at bounding box center [857, 191] width 37 height 10
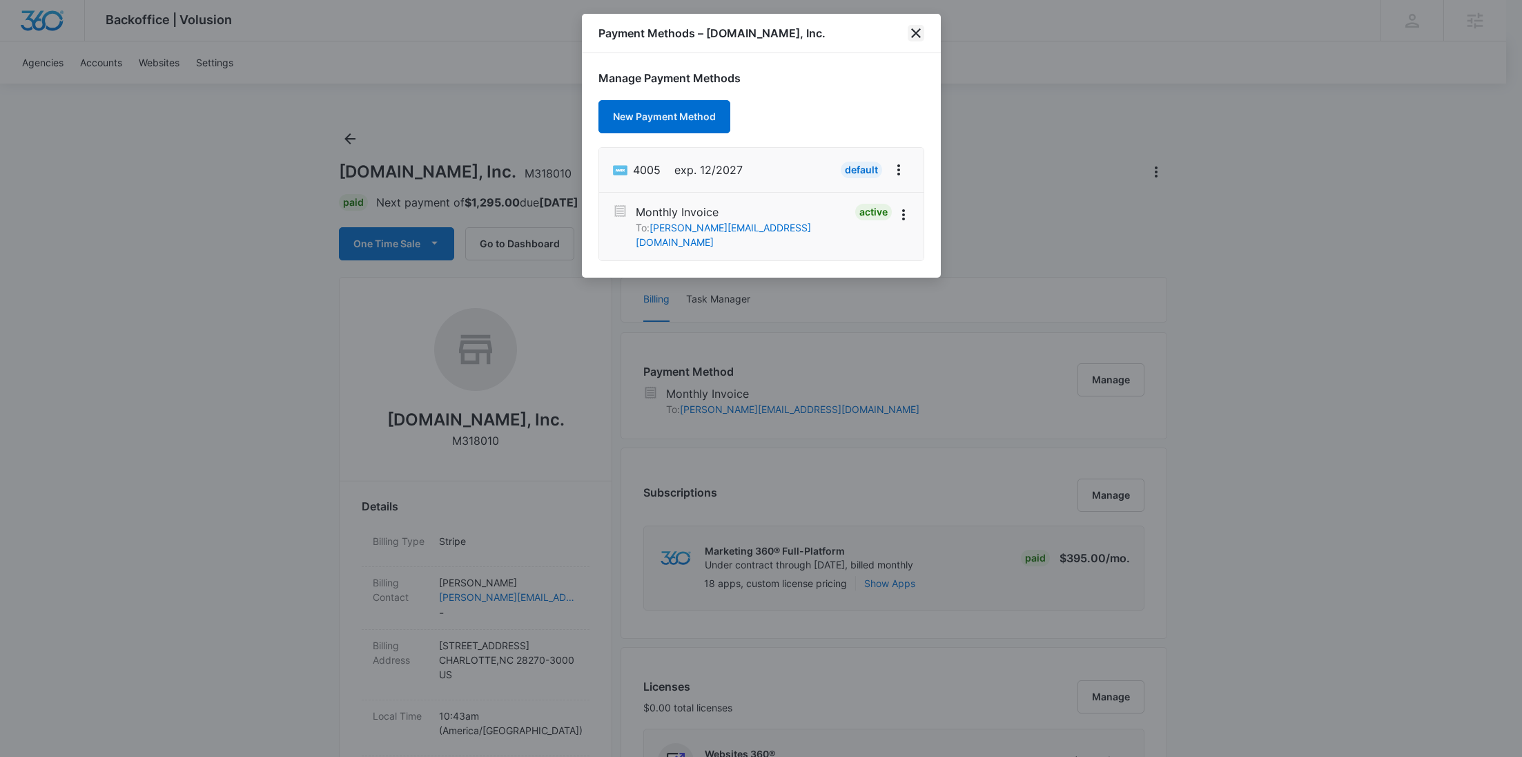
click at [916, 40] on icon "close" at bounding box center [916, 33] width 17 height 17
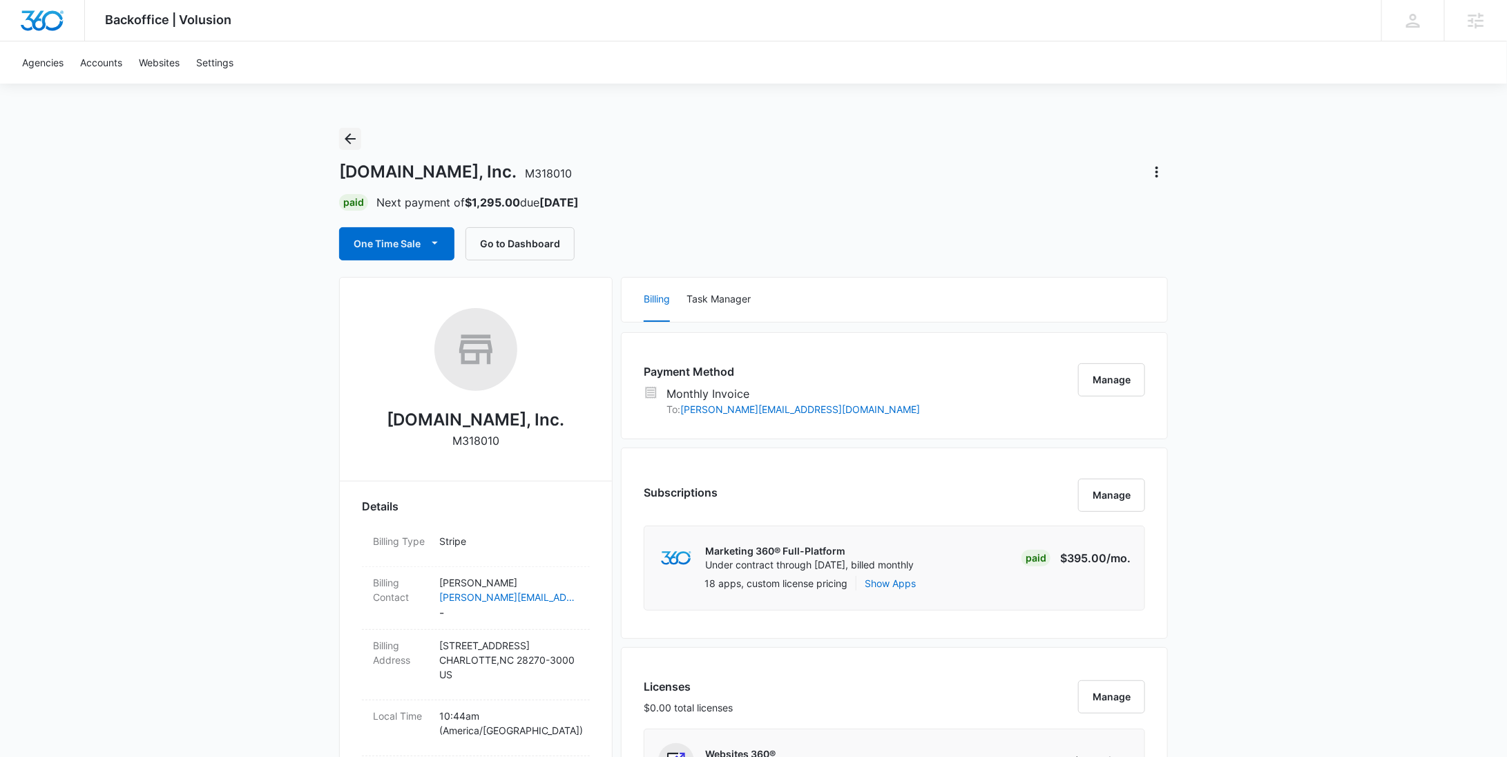
click at [354, 136] on icon "Back" at bounding box center [350, 138] width 17 height 17
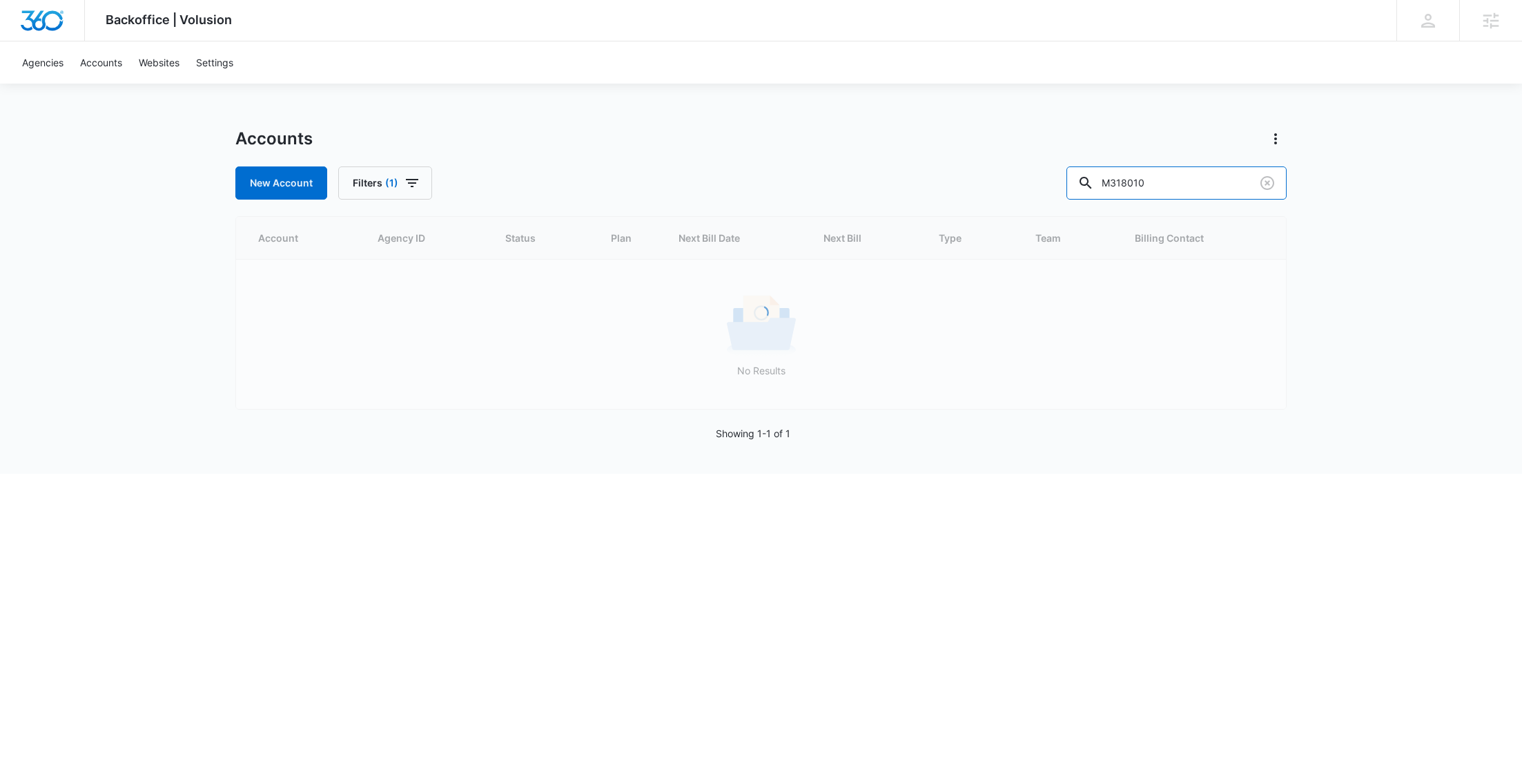
drag, startPoint x: 1208, startPoint y: 185, endPoint x: 1074, endPoint y: 192, distance: 134.1
click at [1087, 188] on div "New Account Filters (1) M318010" at bounding box center [761, 182] width 1052 height 33
paste input "Go Forever Green"
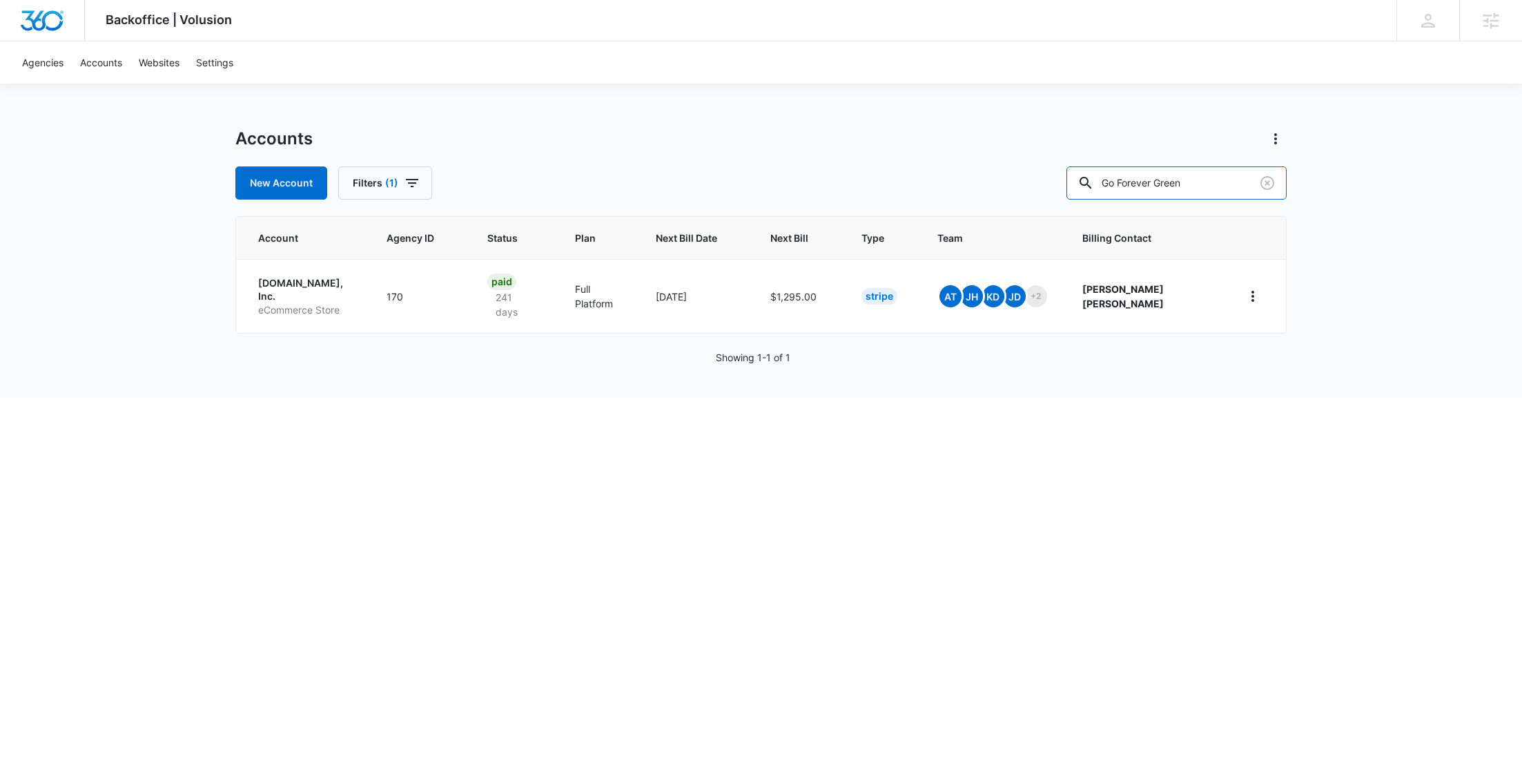
type input "Go Forever Green"
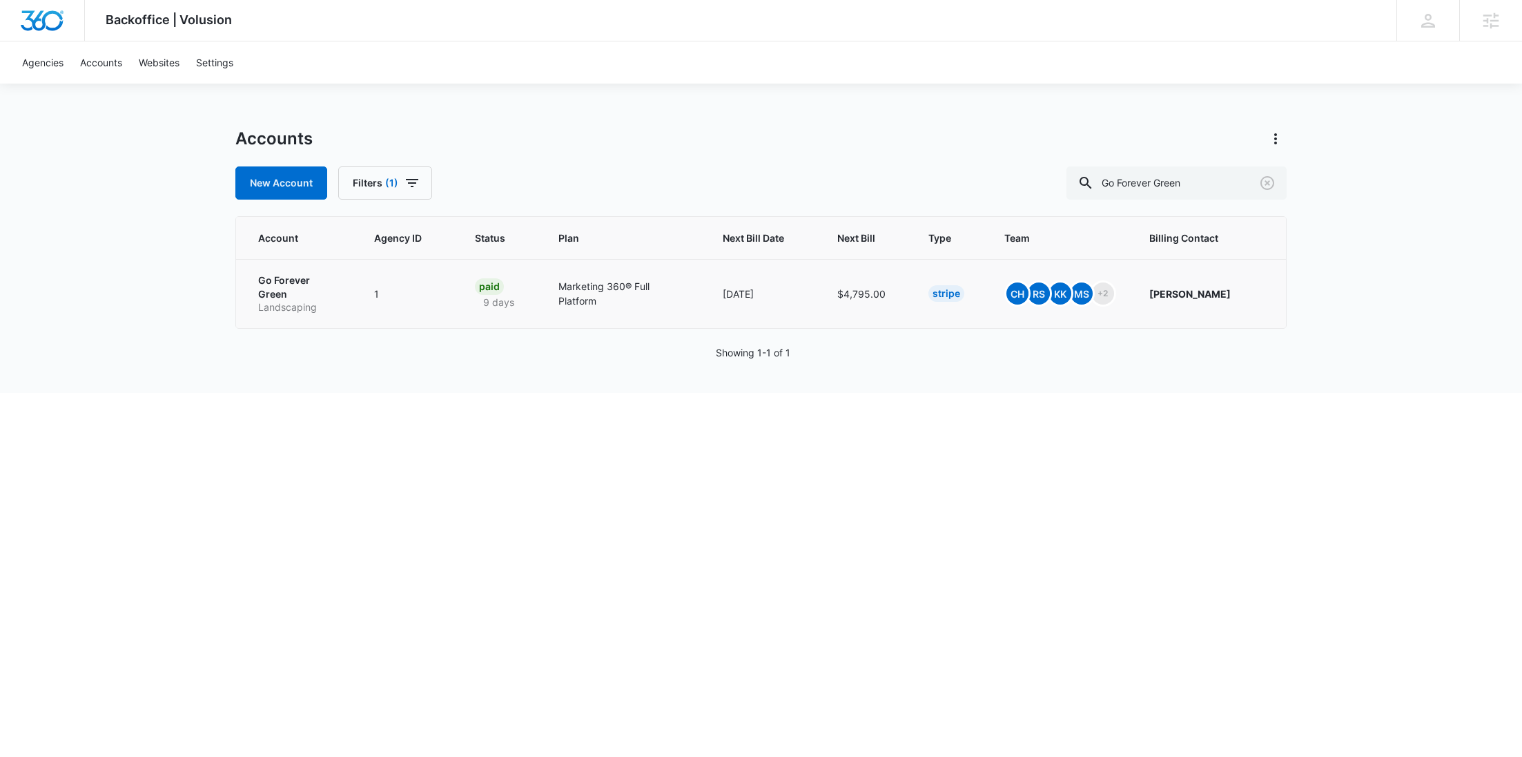
click at [319, 300] on p "Landscaping" at bounding box center [299, 307] width 83 height 14
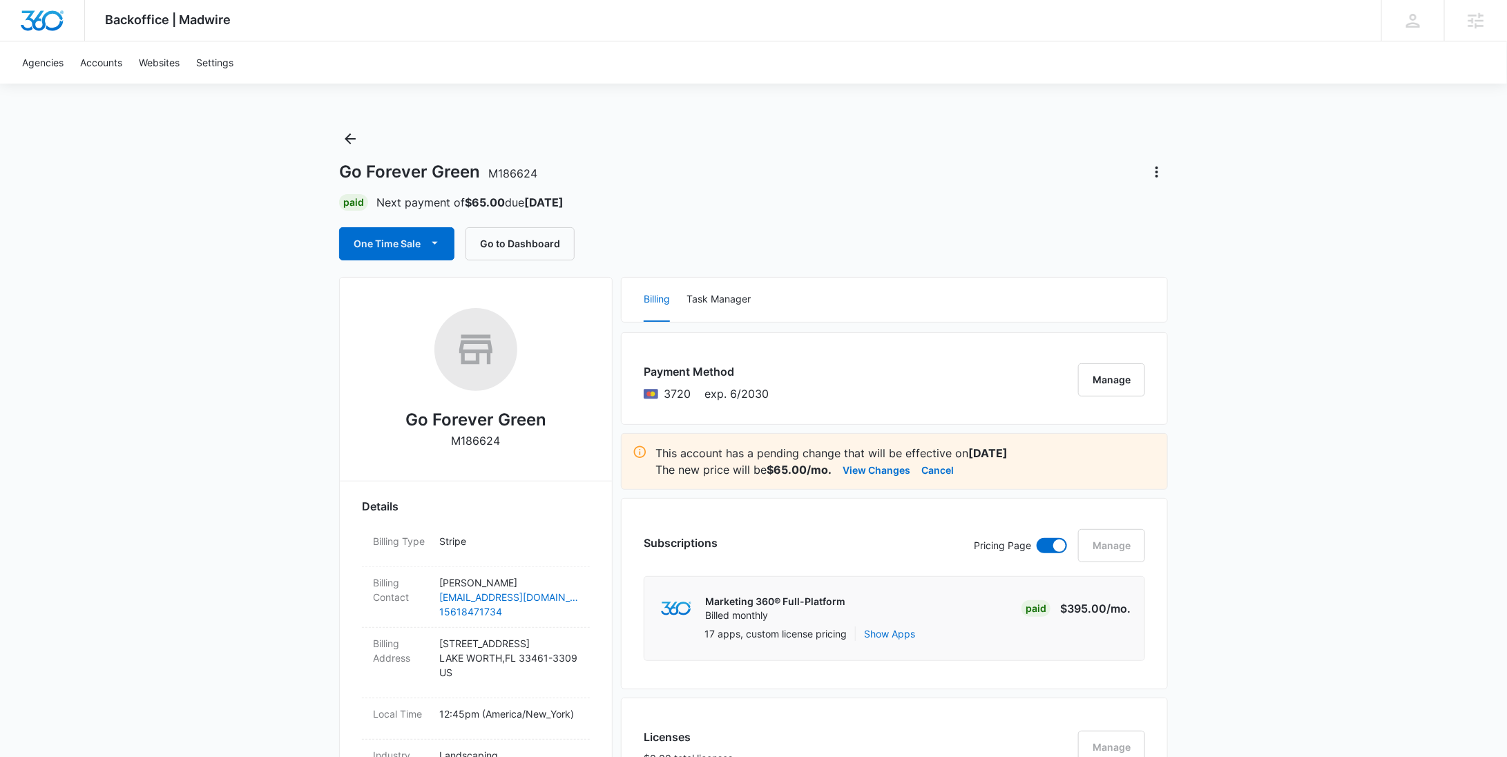
click at [483, 436] on p "M186624" at bounding box center [476, 440] width 49 height 17
copy p "M186624"
click at [354, 137] on icon "Back" at bounding box center [350, 138] width 17 height 17
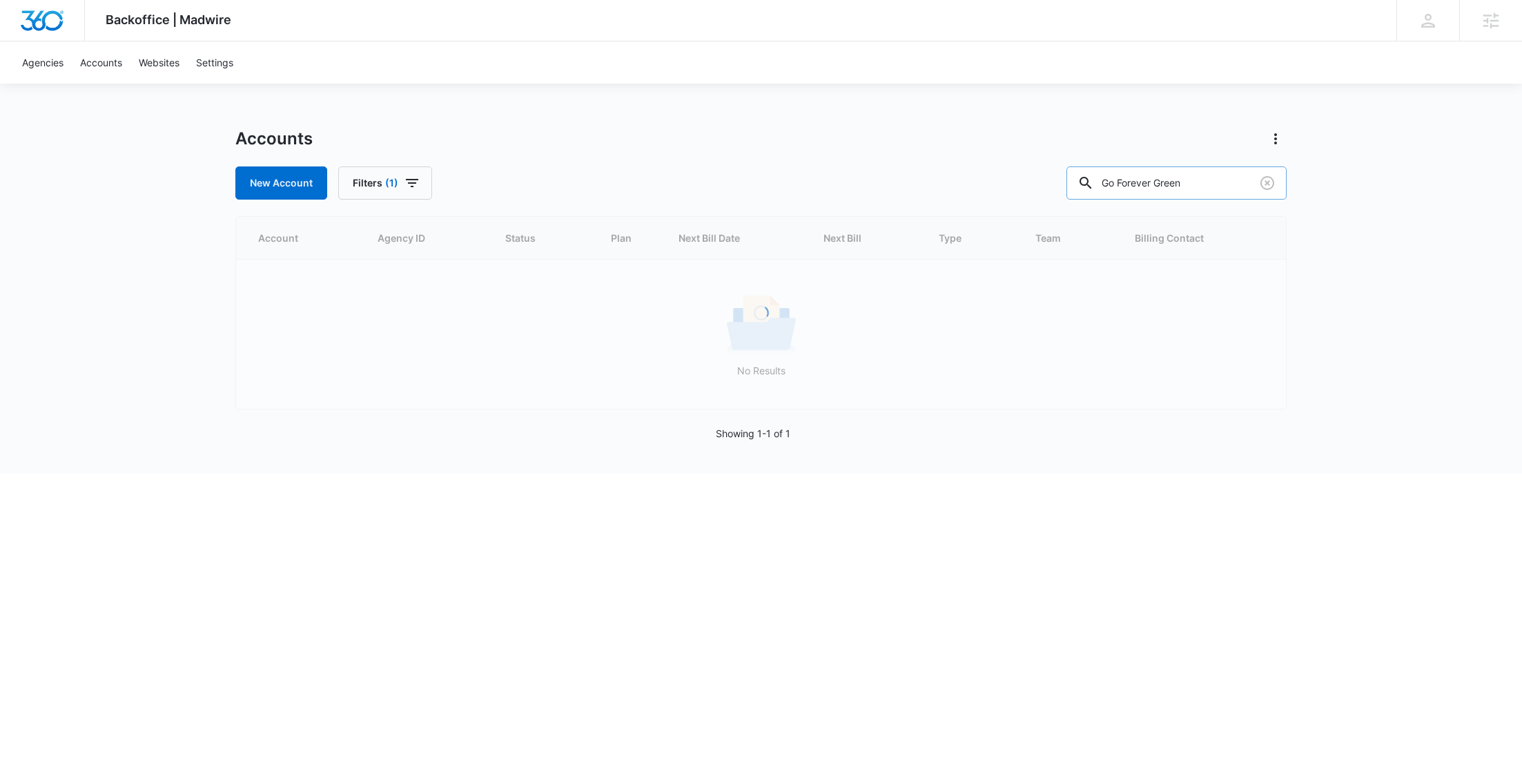
drag, startPoint x: 1238, startPoint y: 179, endPoint x: 1132, endPoint y: 179, distance: 106.3
click at [1134, 179] on div "Go Forever Green" at bounding box center [1177, 182] width 220 height 33
paste input "M335840"
type input "M335840"
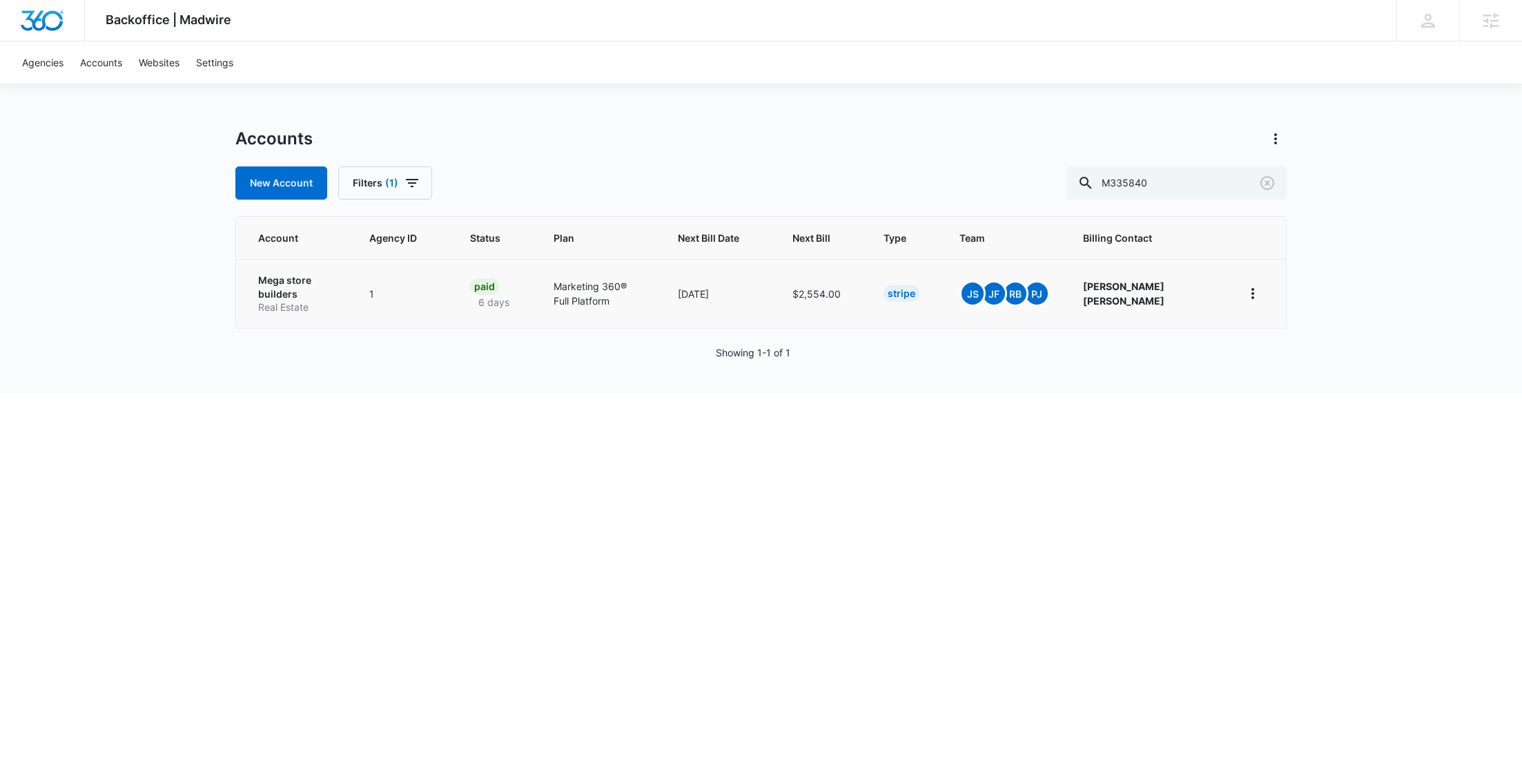
click at [297, 298] on p "Mega store builders" at bounding box center [297, 286] width 78 height 27
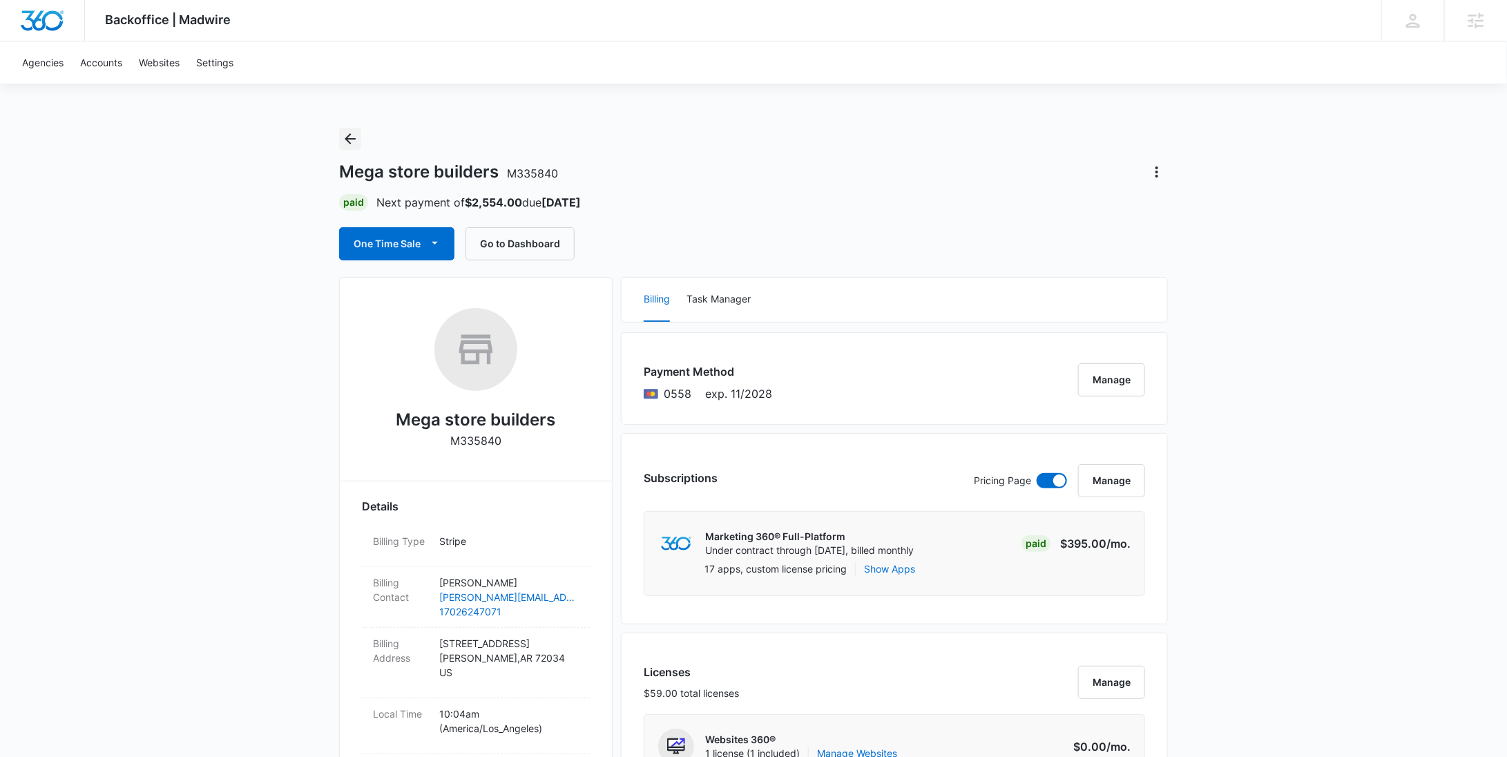
click at [351, 137] on icon "Back" at bounding box center [350, 138] width 17 height 17
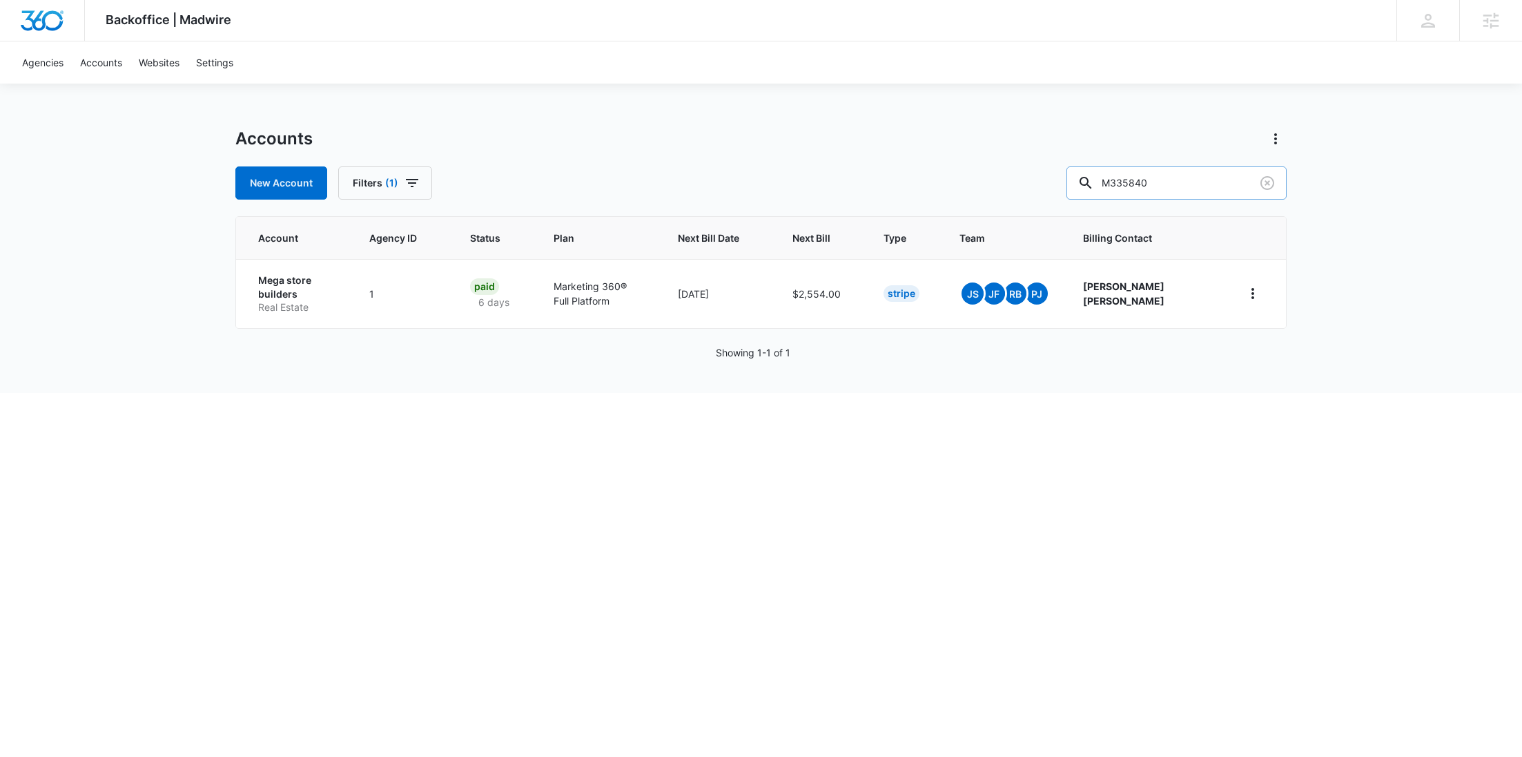
drag, startPoint x: 1211, startPoint y: 192, endPoint x: 1109, endPoint y: 189, distance: 102.2
click at [1115, 189] on input "M335840" at bounding box center [1177, 182] width 220 height 33
paste input "643"
type input "M336430"
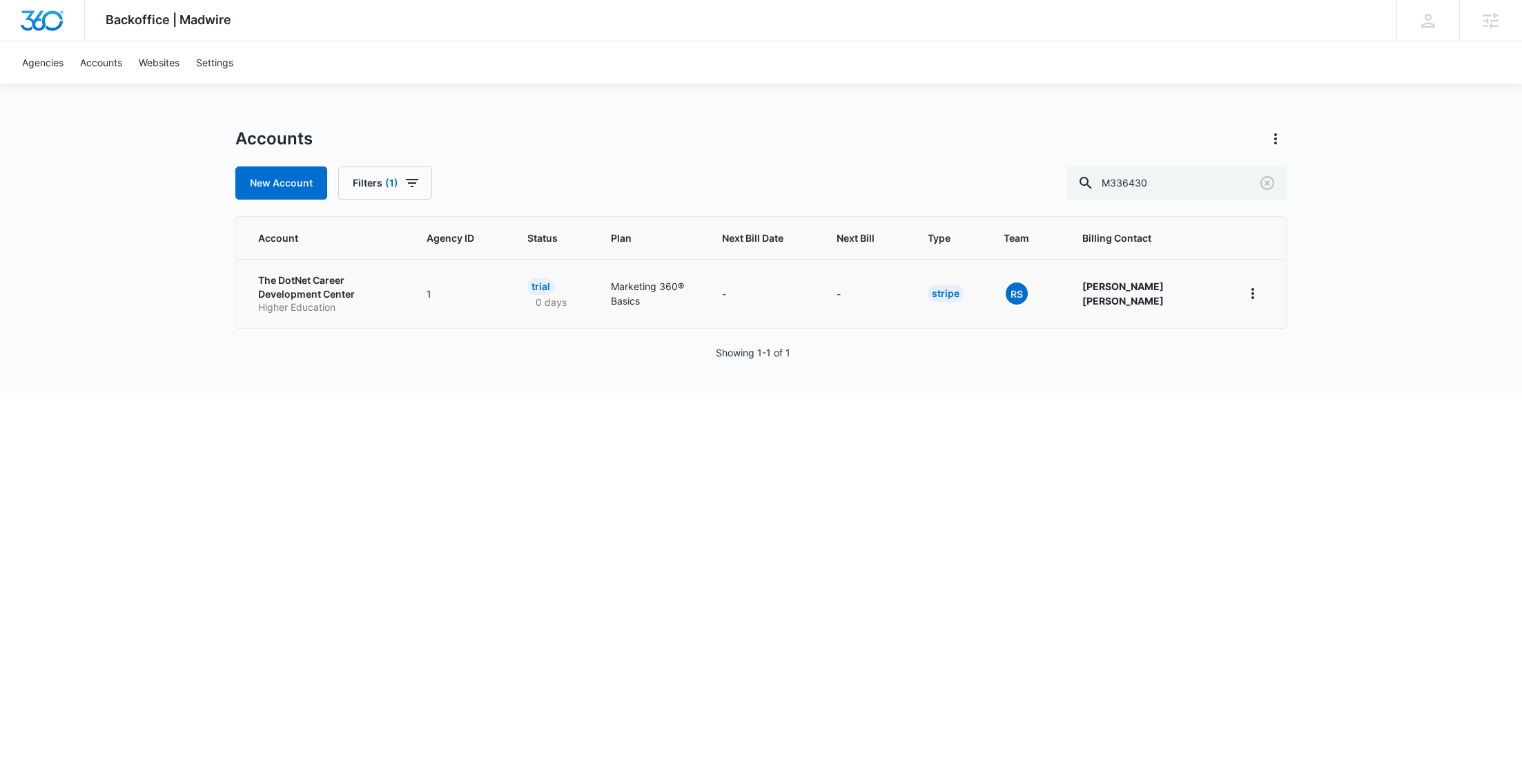
click at [295, 298] on p "The DotNet Career Development Center" at bounding box center [325, 286] width 135 height 27
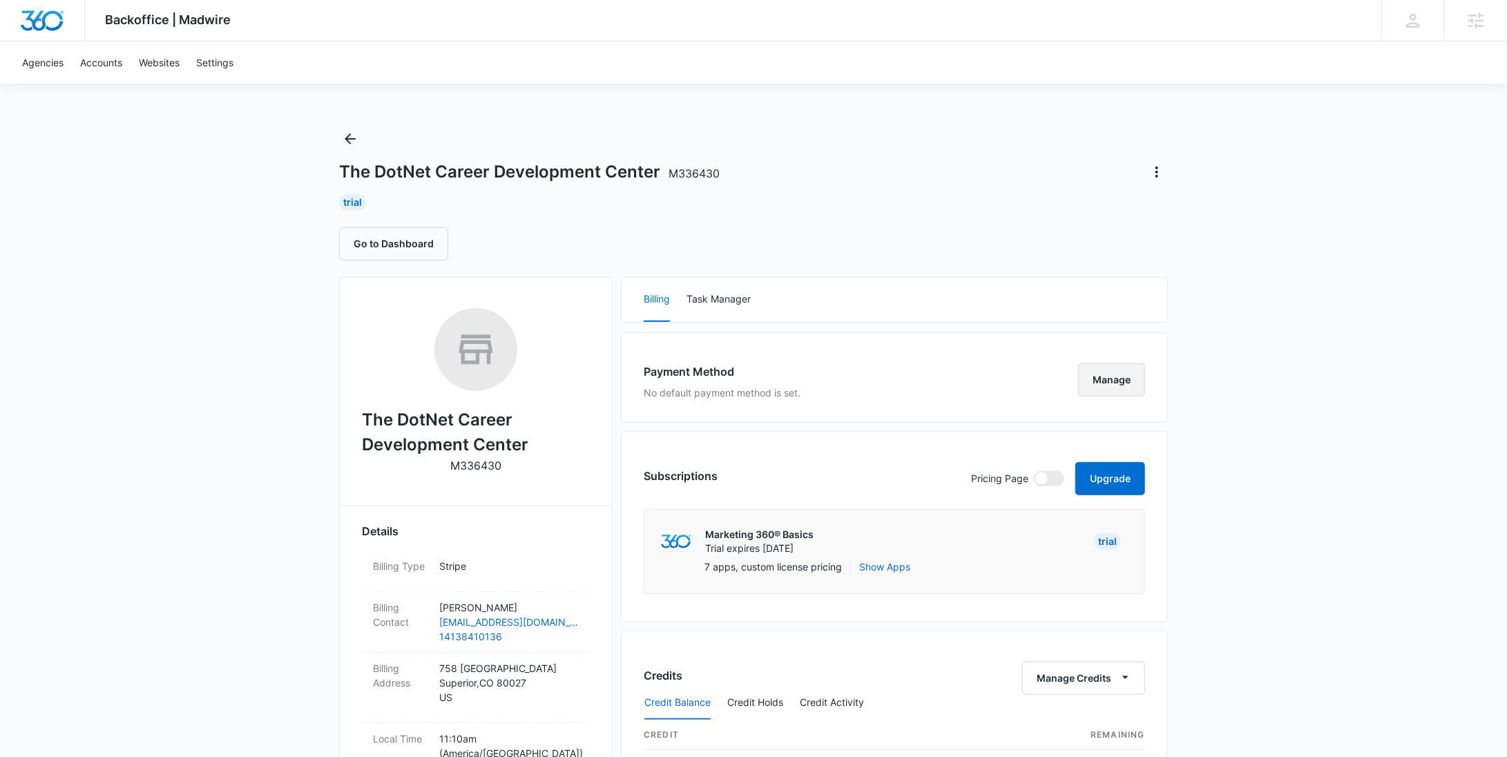
click at [1119, 378] on button "Manage" at bounding box center [1111, 379] width 67 height 33
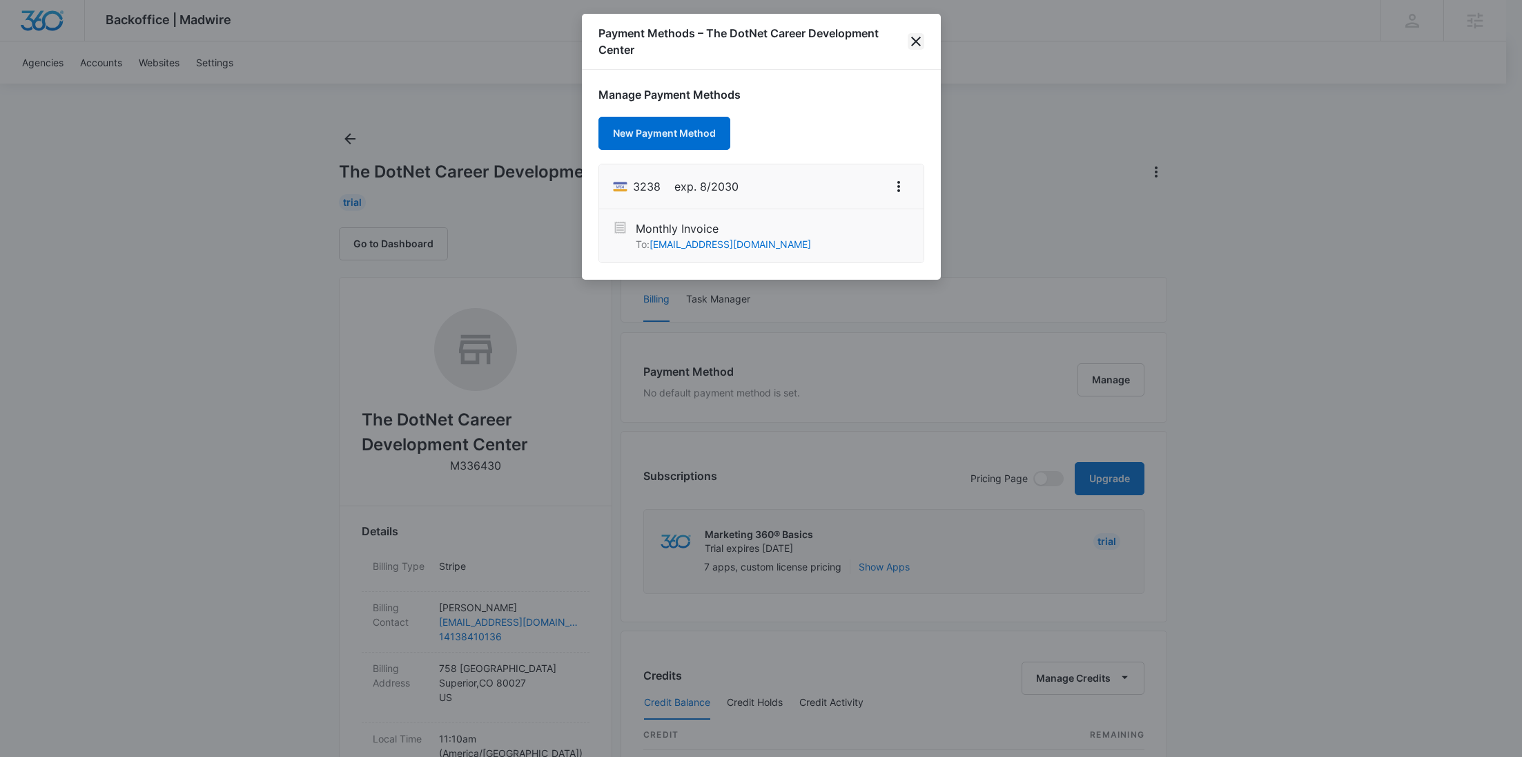
click at [917, 41] on icon "close" at bounding box center [916, 42] width 10 height 10
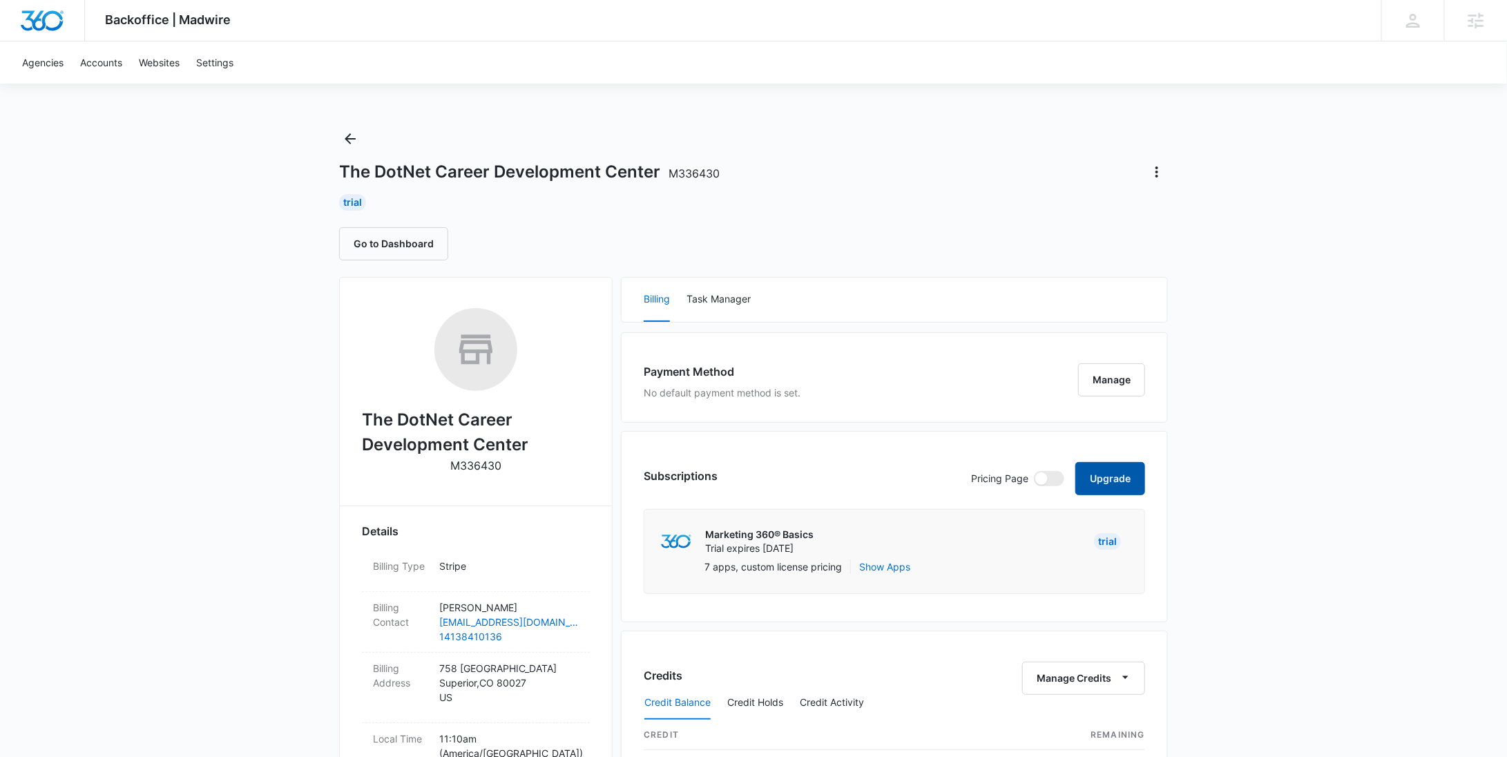
click at [1111, 479] on button "Upgrade" at bounding box center [1110, 478] width 70 height 33
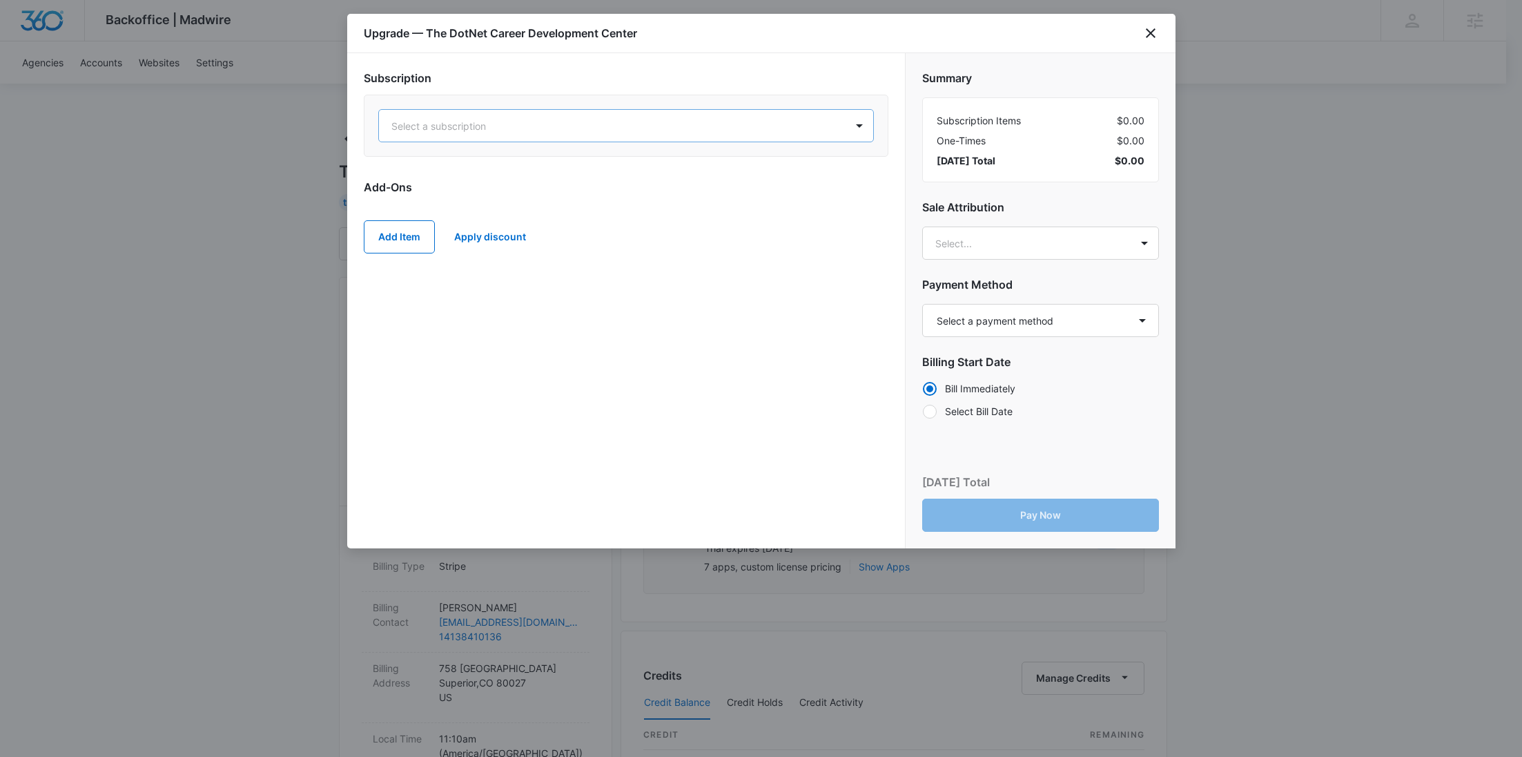
click at [667, 129] on div at bounding box center [609, 125] width 436 height 17
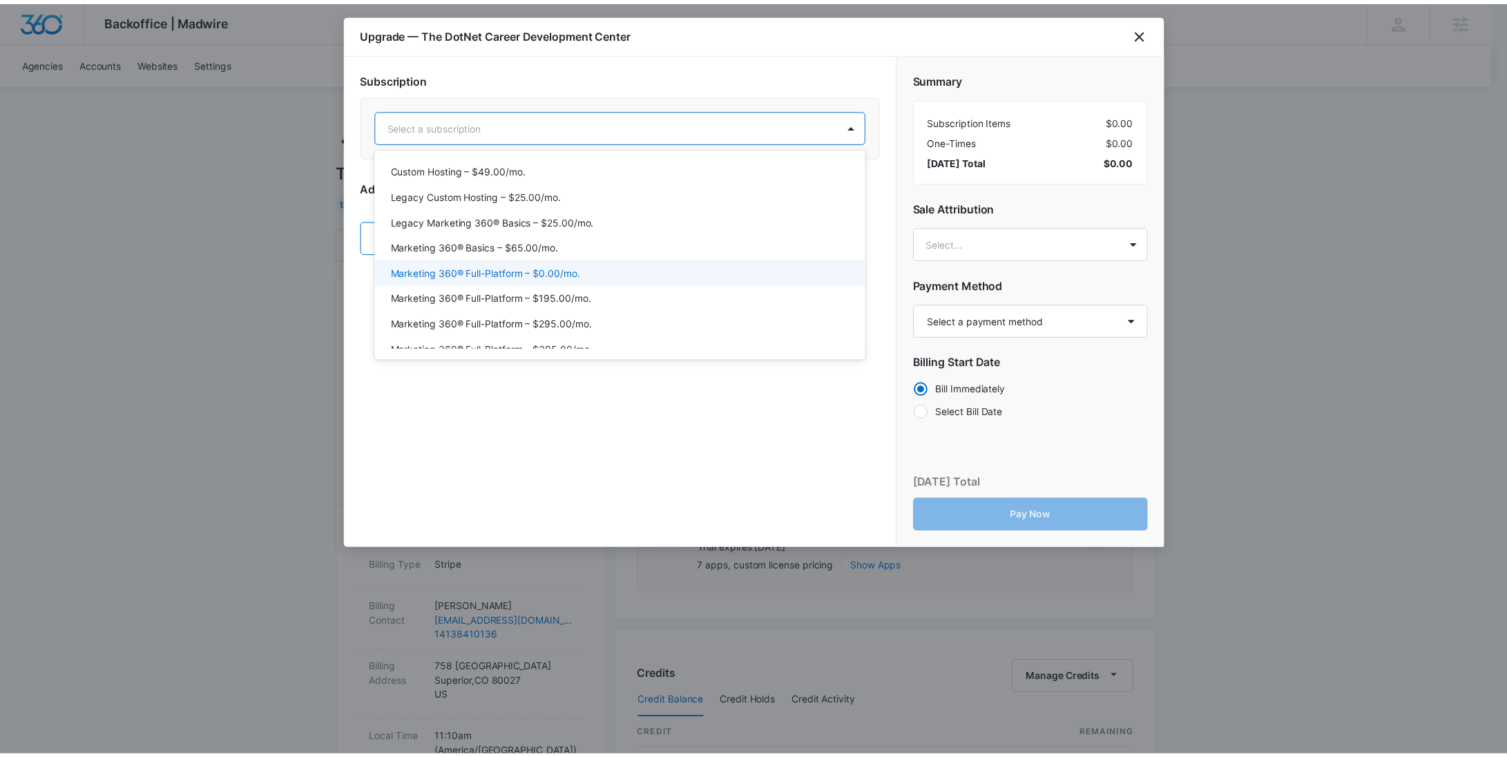
scroll to position [58, 0]
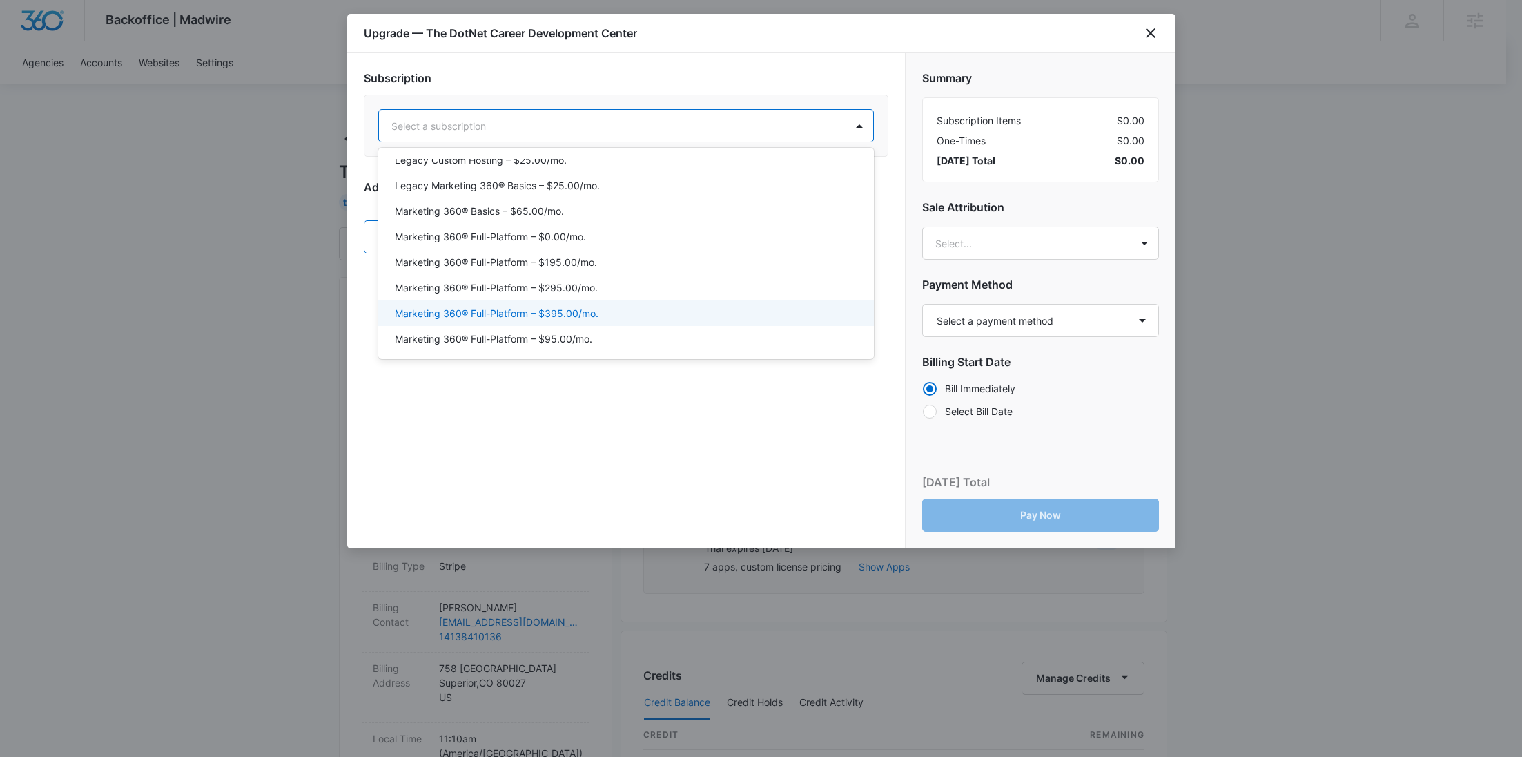
click at [613, 308] on div "Marketing 360® Full-Platform – $395.00/mo." at bounding box center [625, 313] width 460 height 14
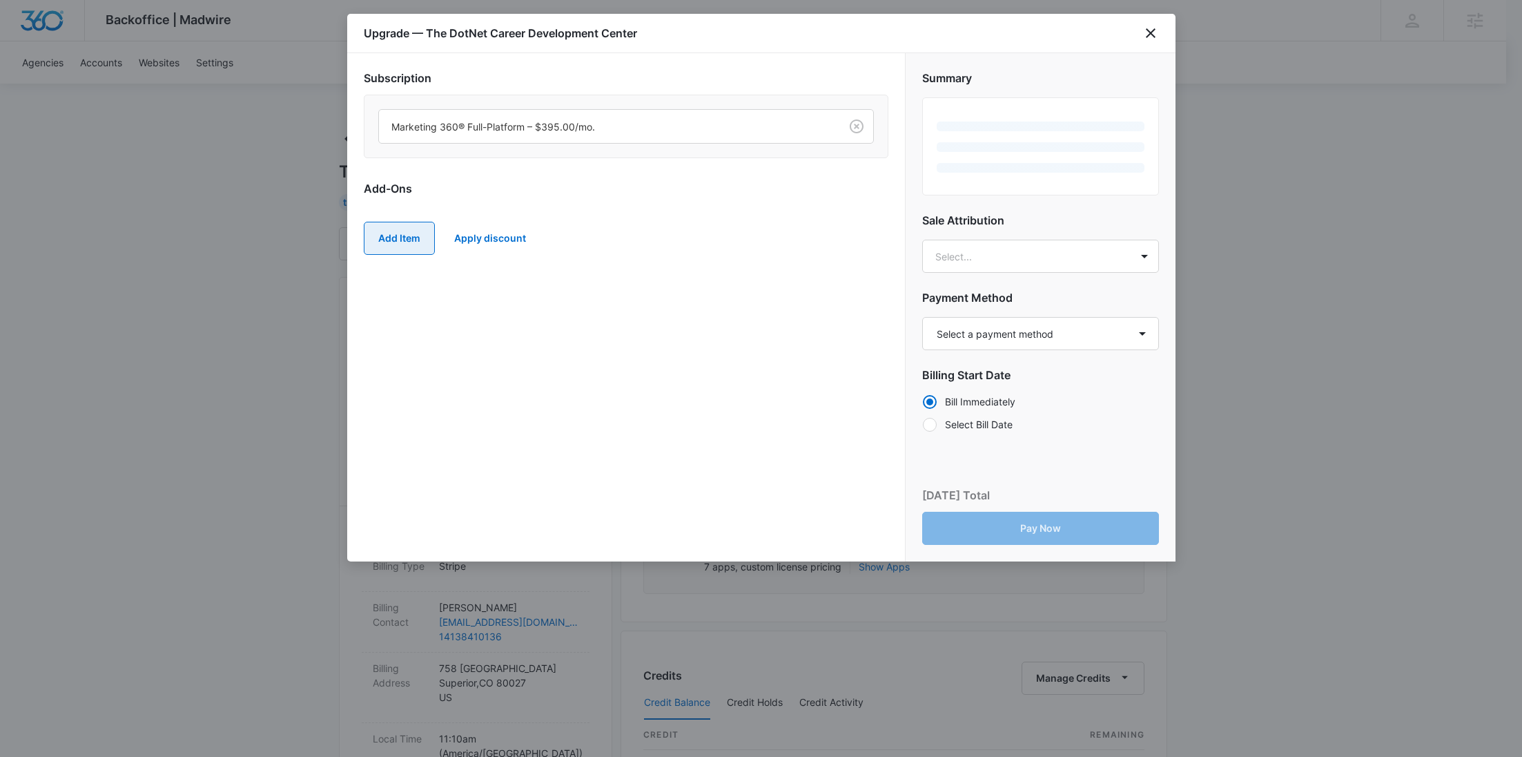
click at [369, 238] on button "Add Item" at bounding box center [399, 238] width 71 height 33
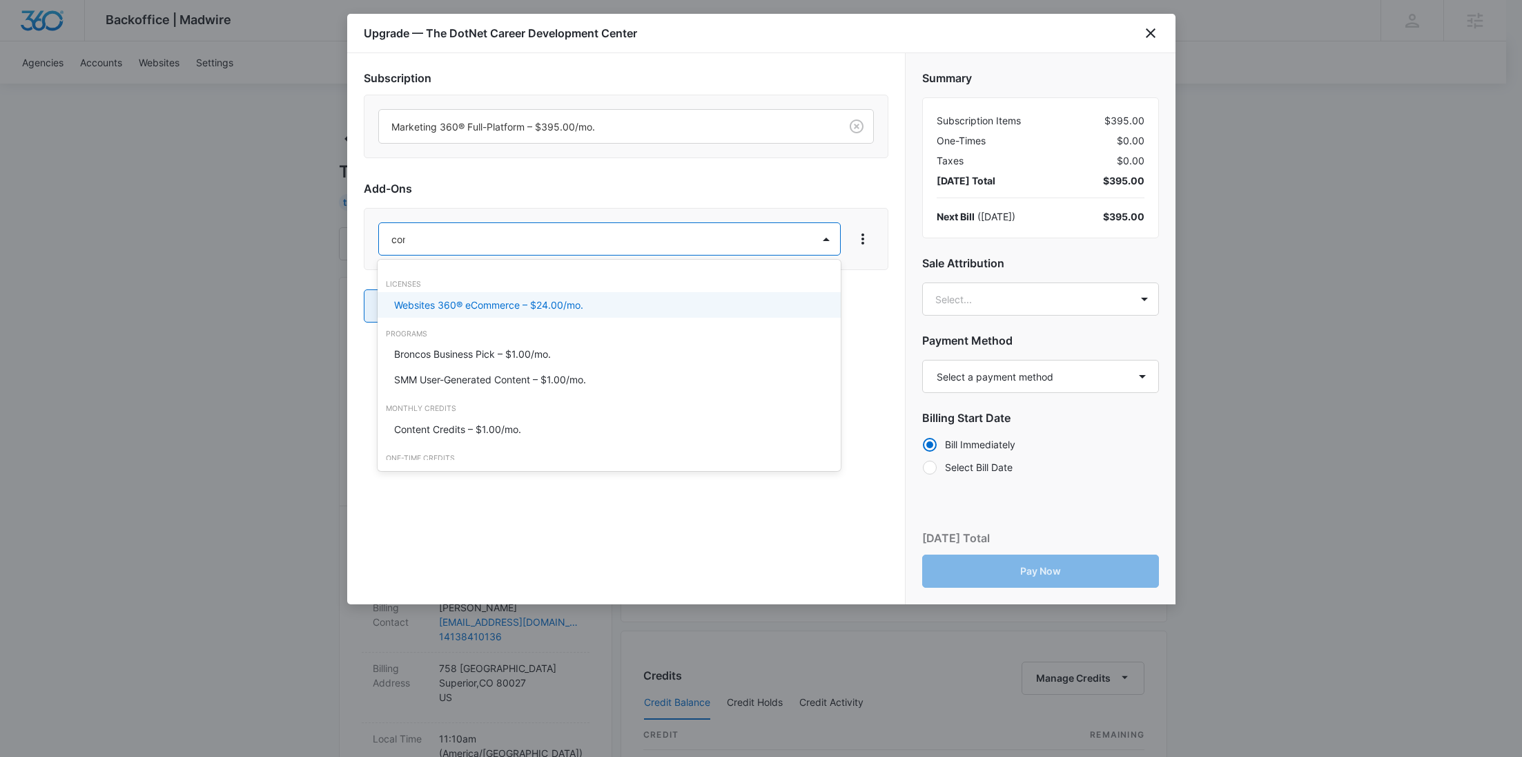
type input "cont"
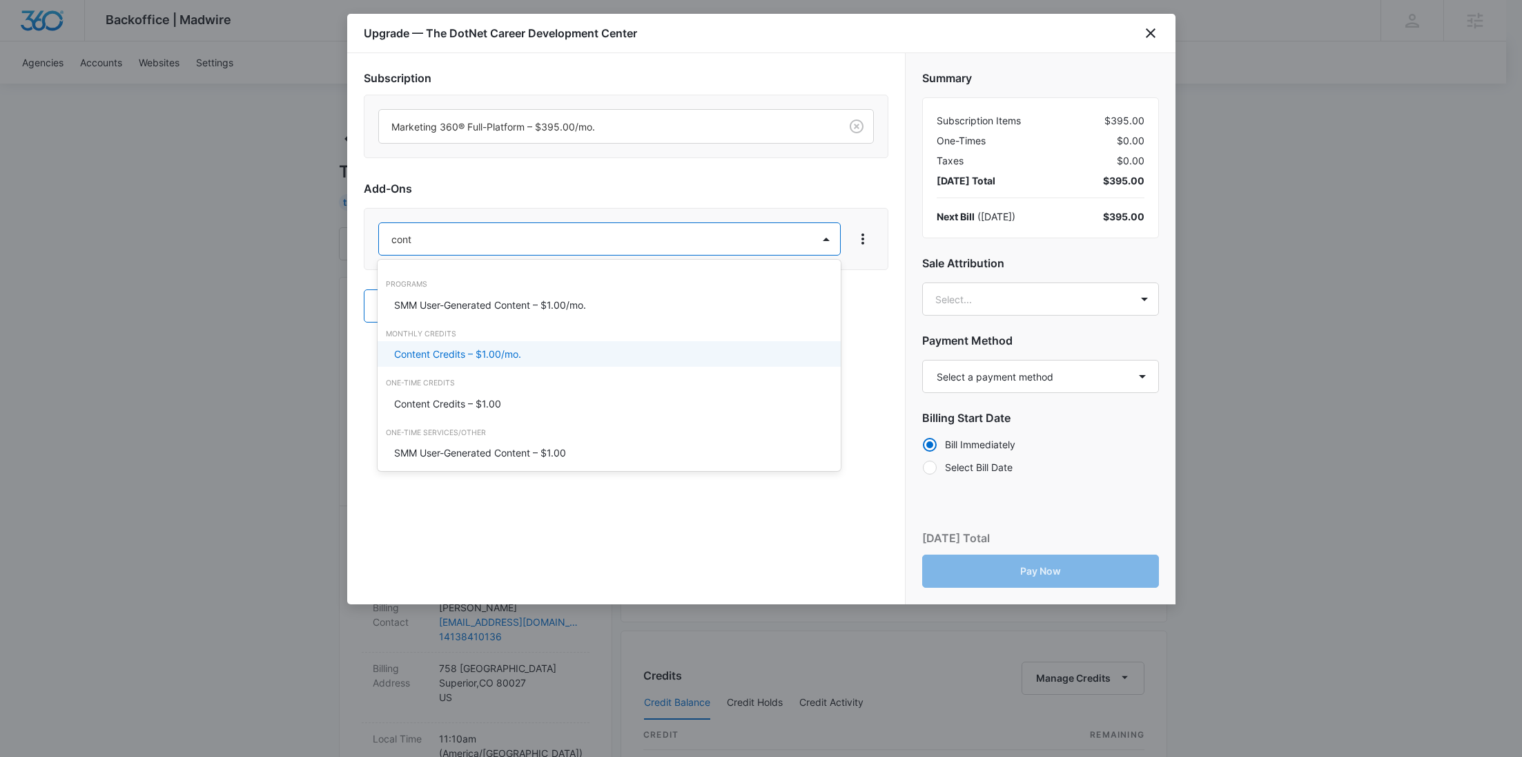
click at [436, 348] on p "Content Credits – $1.00/mo." at bounding box center [457, 354] width 127 height 14
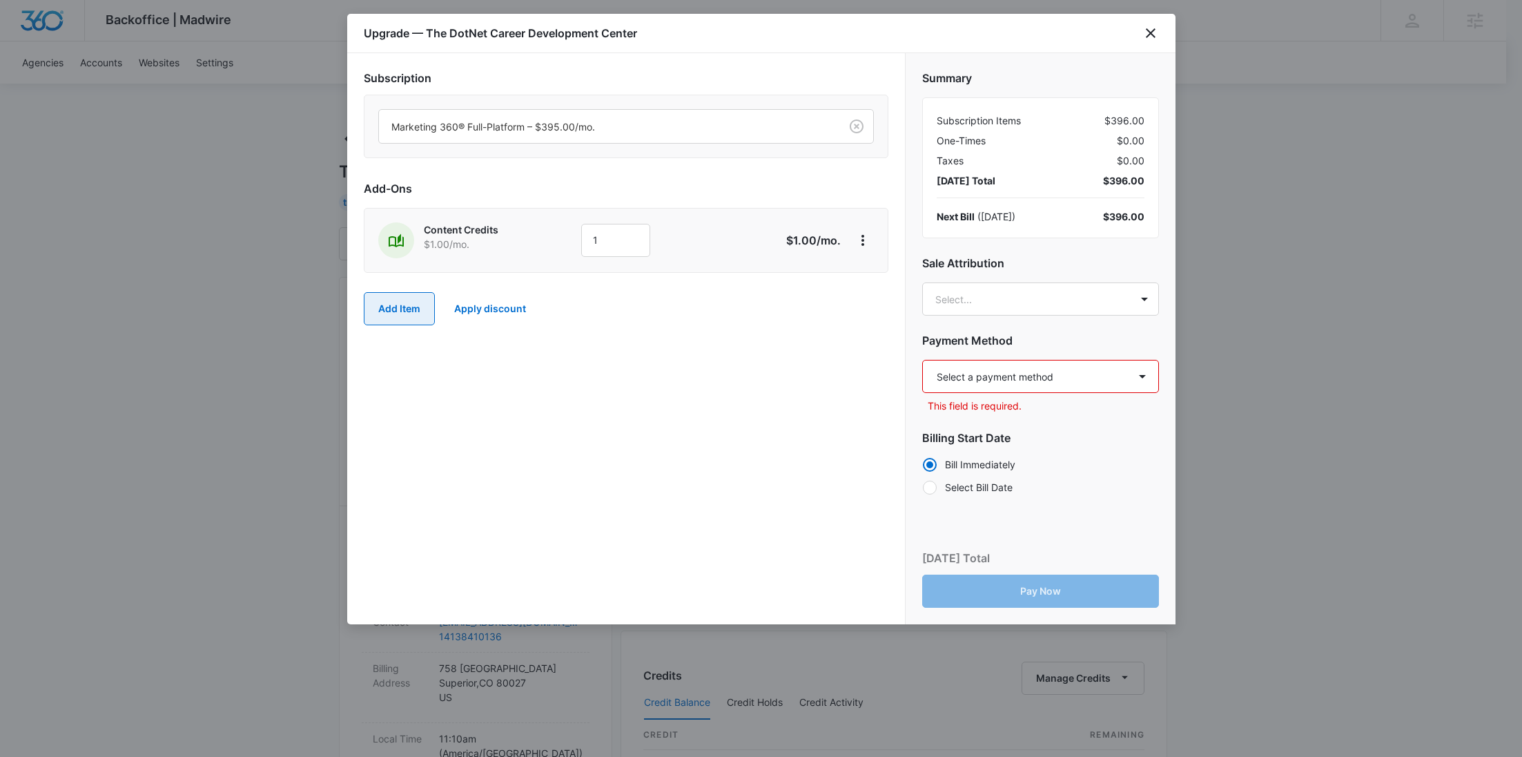
click at [405, 310] on button "Add Item" at bounding box center [399, 308] width 71 height 33
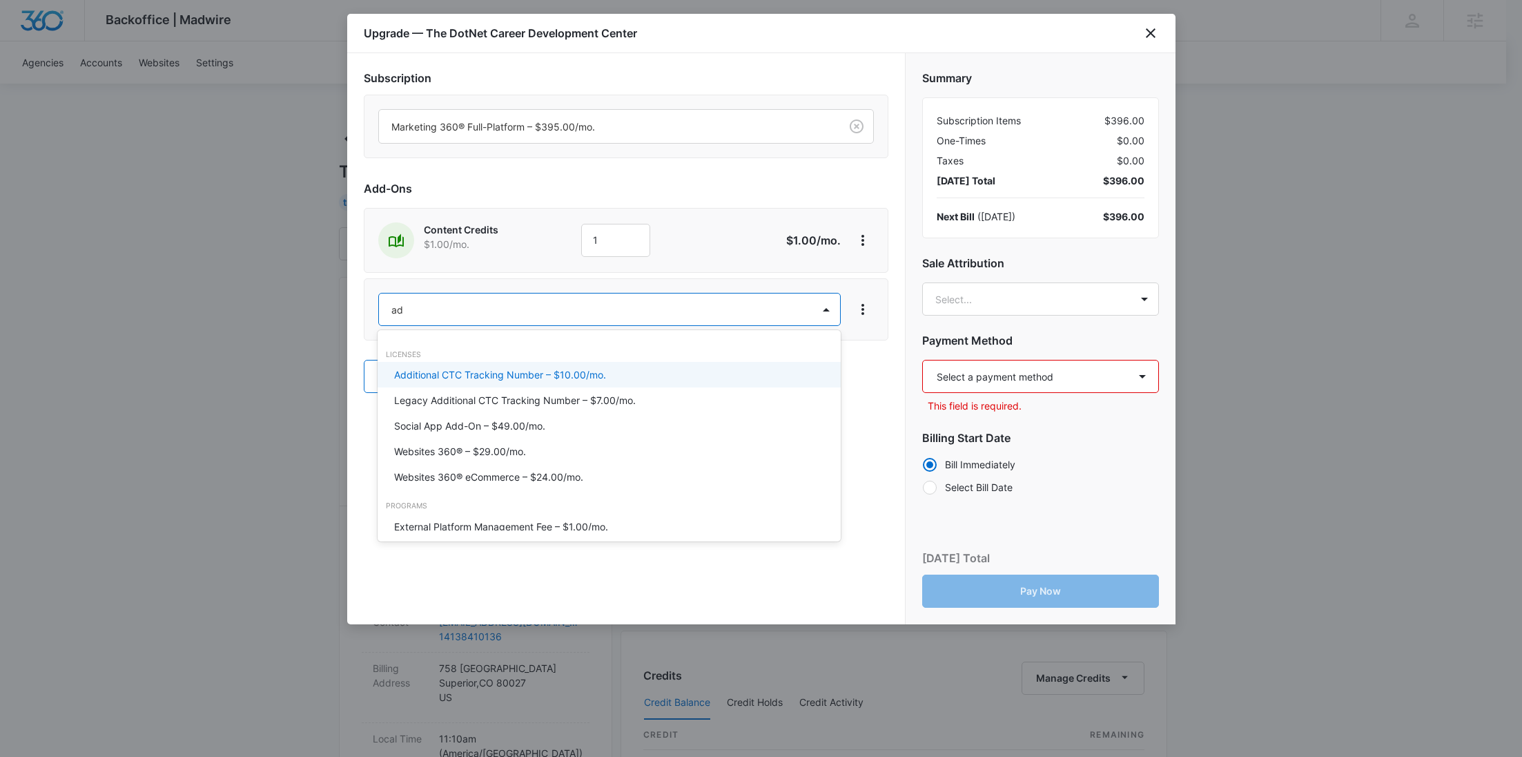
type input "ad c"
click at [423, 374] on p "Ad Credits – $1.00/mo." at bounding box center [446, 374] width 104 height 14
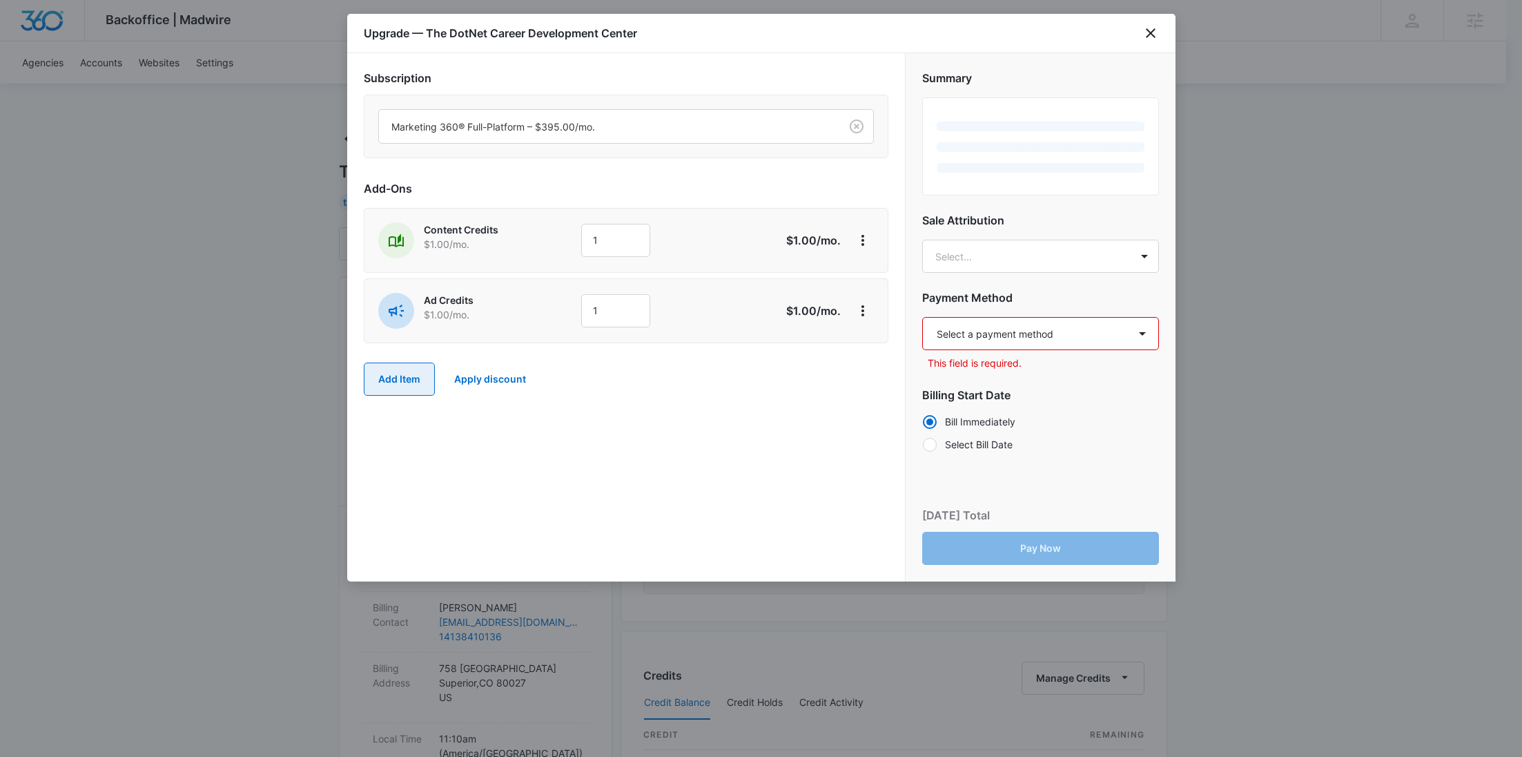
click at [388, 375] on button "Add Item" at bounding box center [399, 378] width 71 height 33
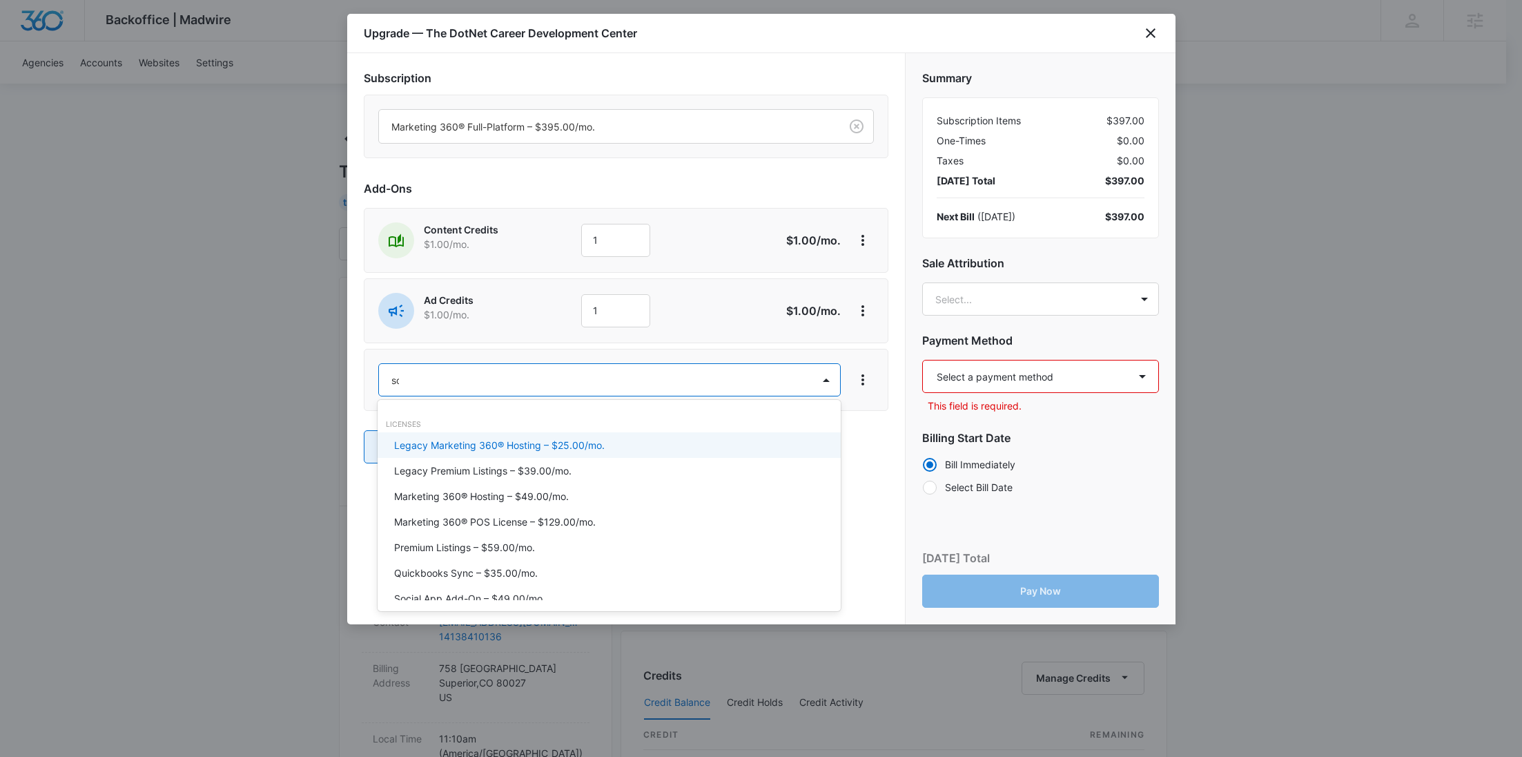
type input "soc"
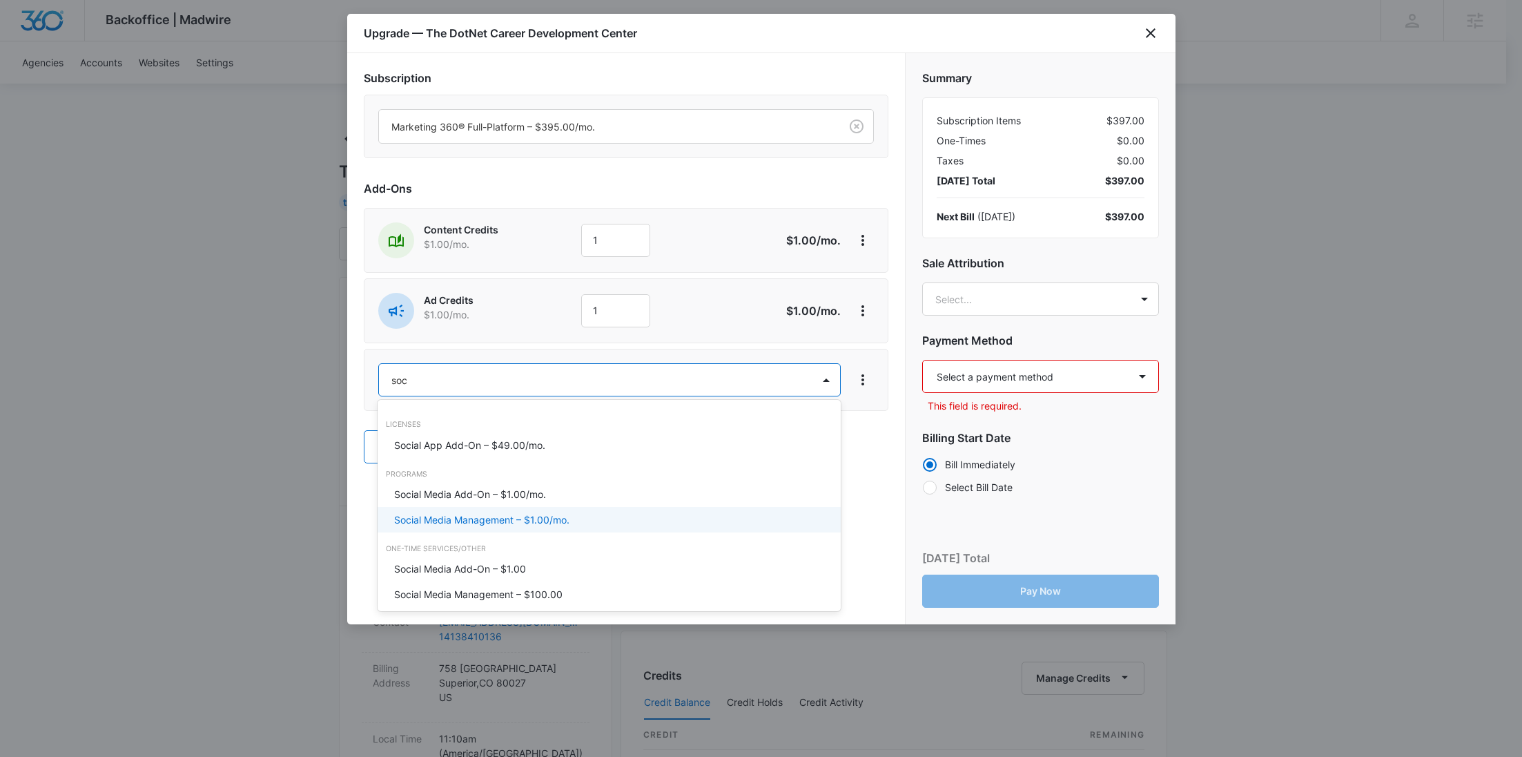
click at [483, 519] on p "Social Media Management – $1.00/mo." at bounding box center [481, 519] width 175 height 14
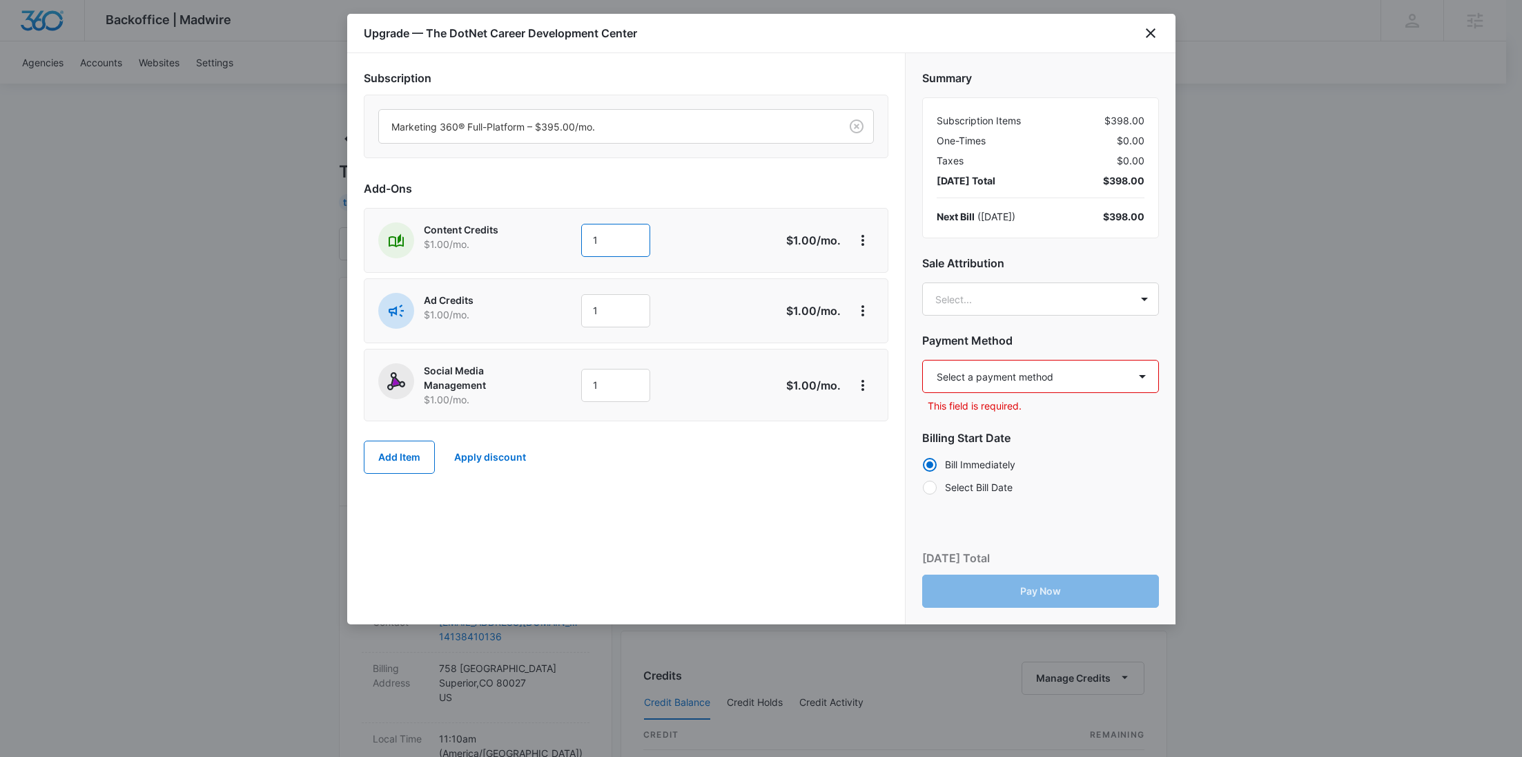
drag, startPoint x: 603, startPoint y: 249, endPoint x: 544, endPoint y: 242, distance: 59.0
click at [546, 243] on div "Content Credits $1.00 /mo. 1" at bounding box center [577, 240] width 398 height 36
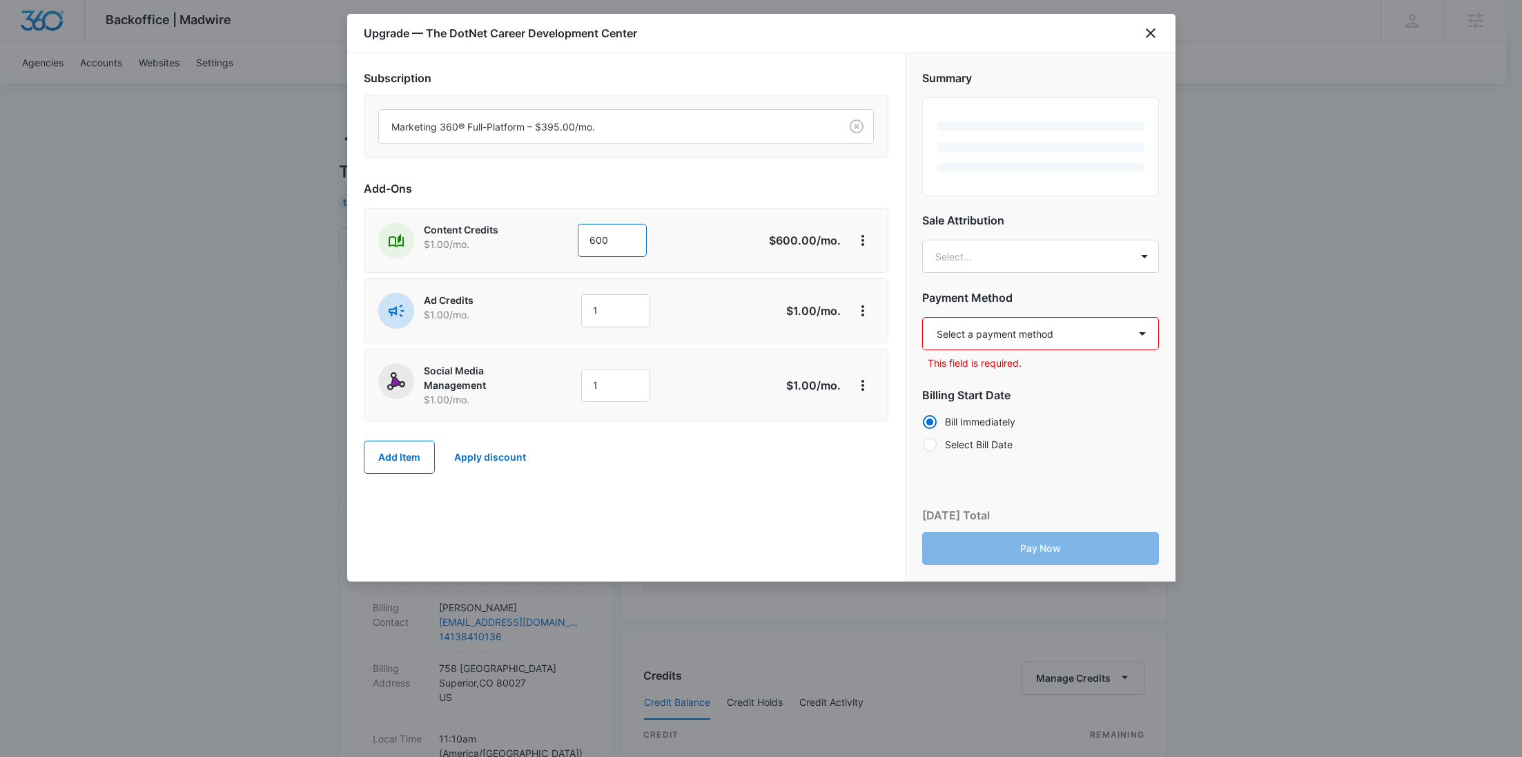
type input "600"
click at [539, 253] on div "Content Credits $1.00 /mo." at bounding box center [481, 240] width 115 height 36
drag, startPoint x: 630, startPoint y: 312, endPoint x: 550, endPoint y: 312, distance: 80.8
click at [550, 312] on div "Ad Credits $1.00 /mo. 1" at bounding box center [577, 311] width 398 height 36
type input "300"
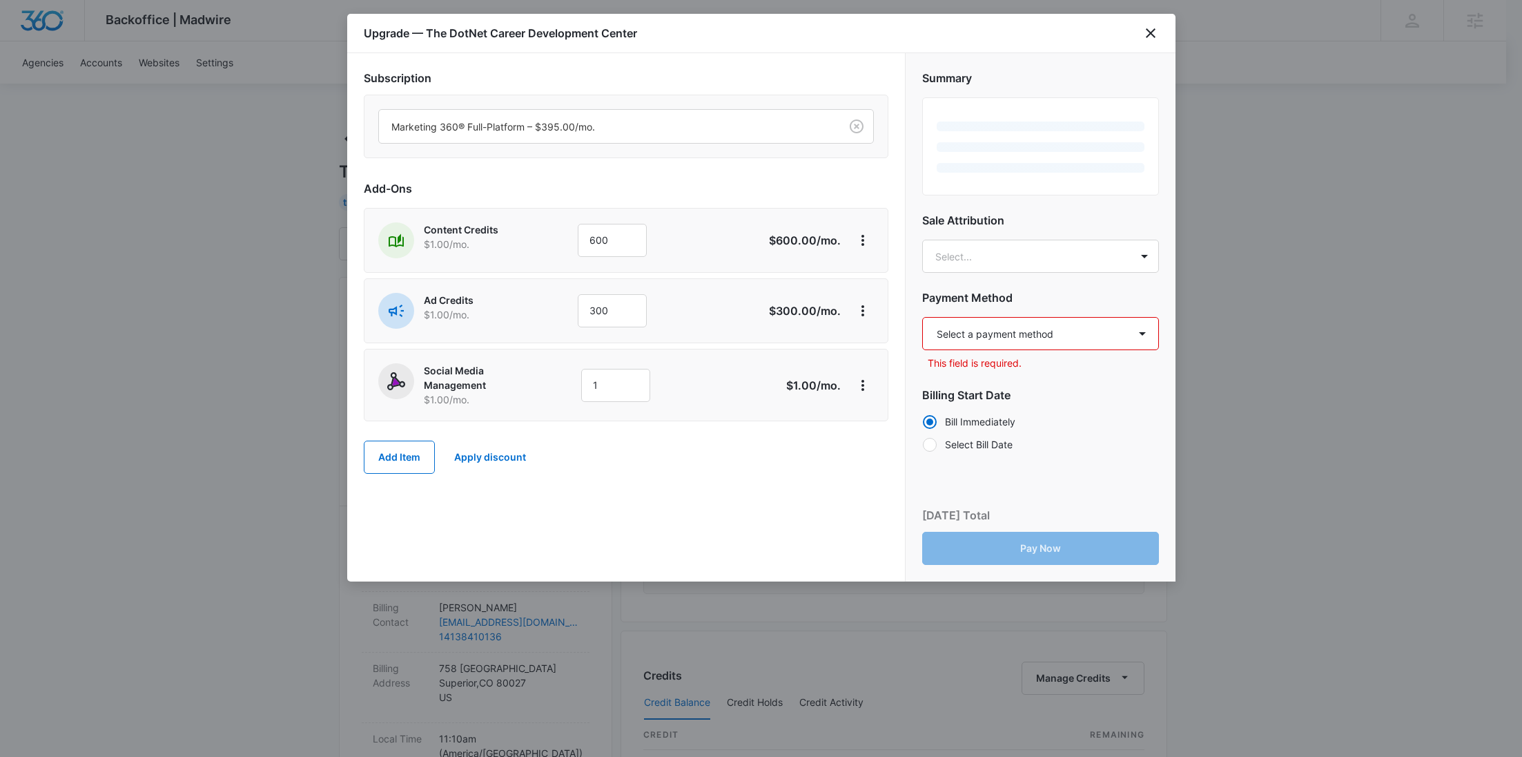
click at [543, 324] on div "Ad Credits $1.00 /mo." at bounding box center [473, 311] width 191 height 36
drag, startPoint x: 545, startPoint y: 376, endPoint x: 534, endPoint y: 376, distance: 11.0
click at [535, 376] on div "Social Media Management $1.00 /mo. 1" at bounding box center [577, 384] width 398 height 43
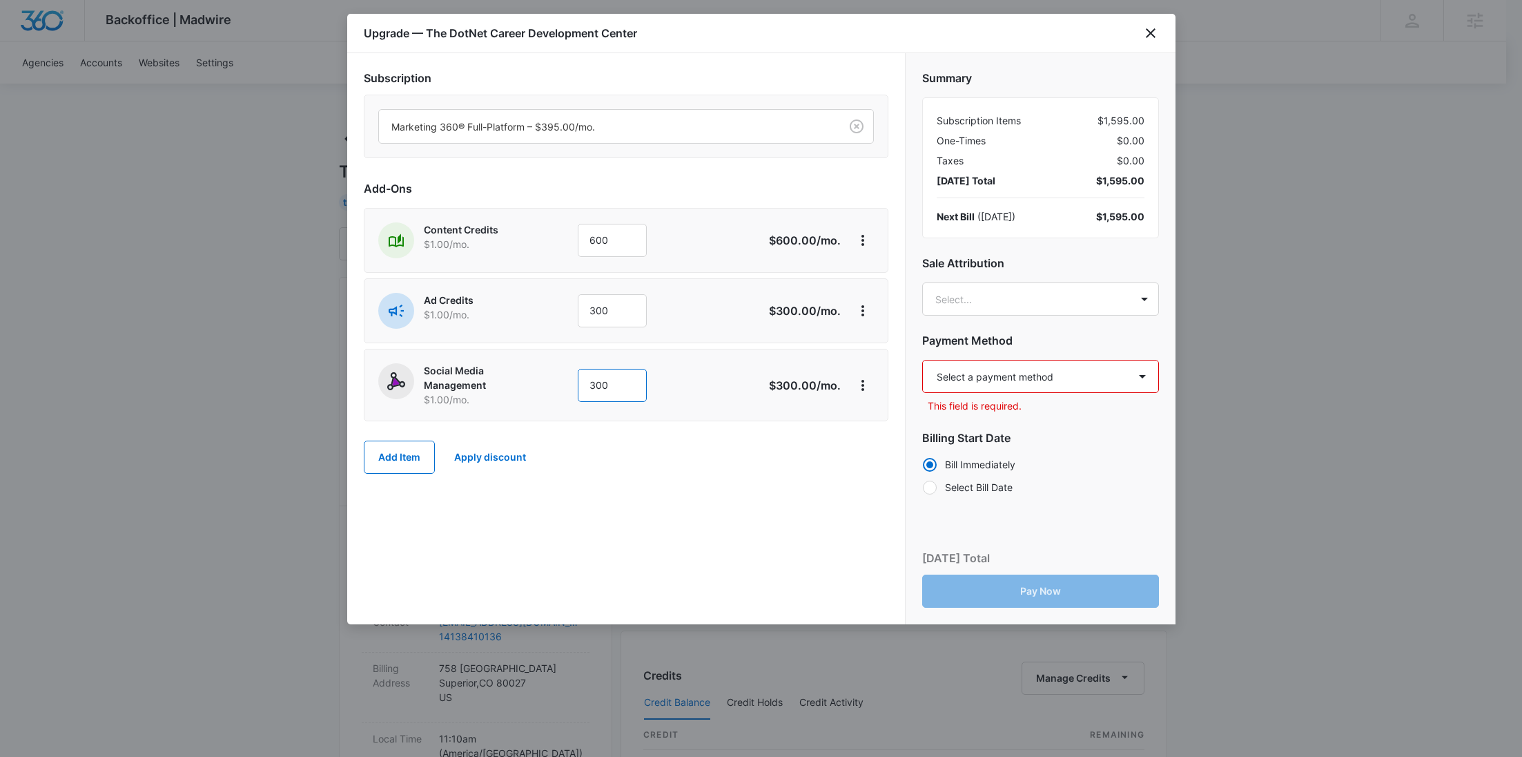
type input "300"
click at [1051, 293] on body "Backoffice | Madwire Apps Settings RY Rochelle Young rochelle.young@madwire.com…" at bounding box center [761, 706] width 1522 height 1412
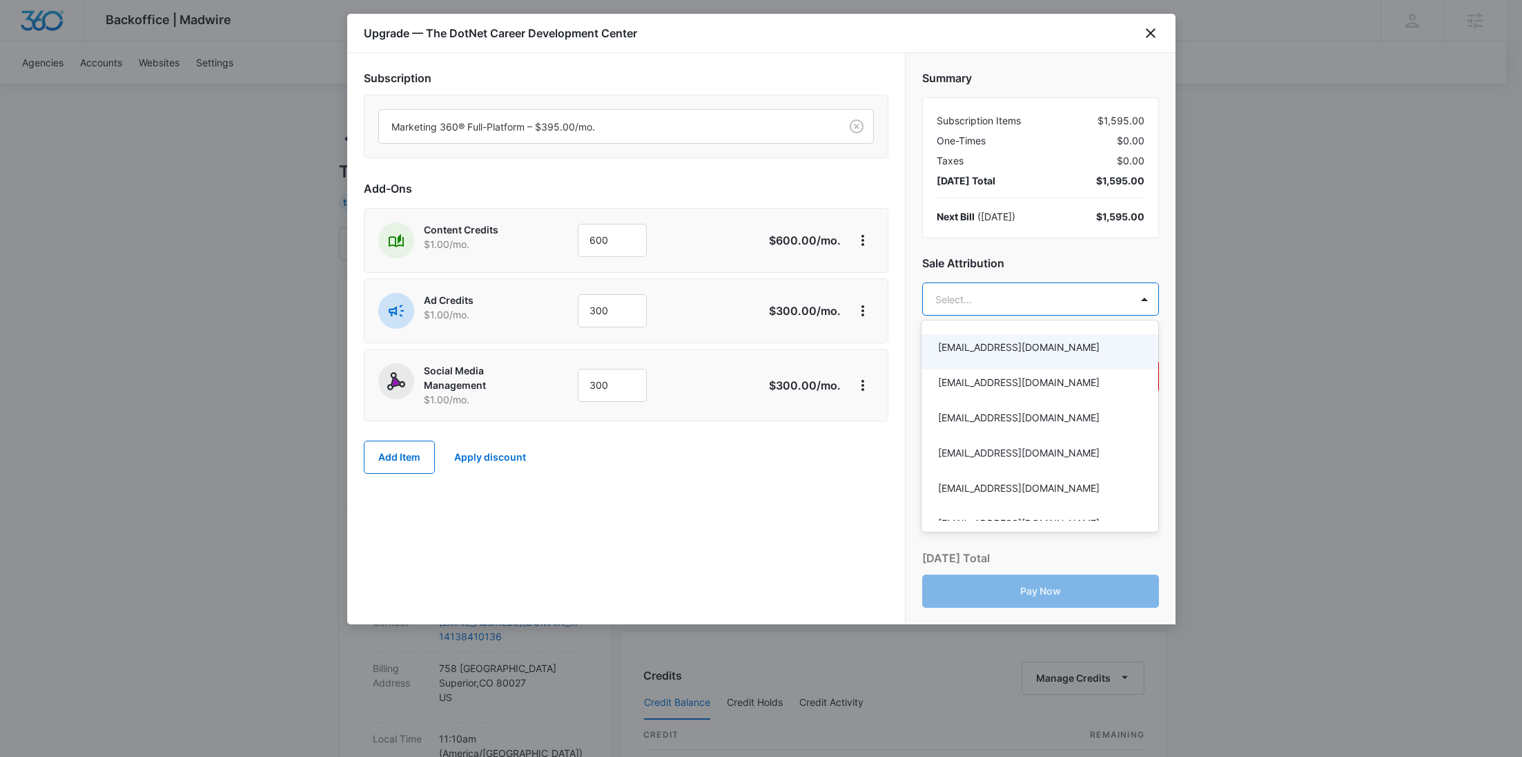
paste input "Sipes"
type input "Sipes"
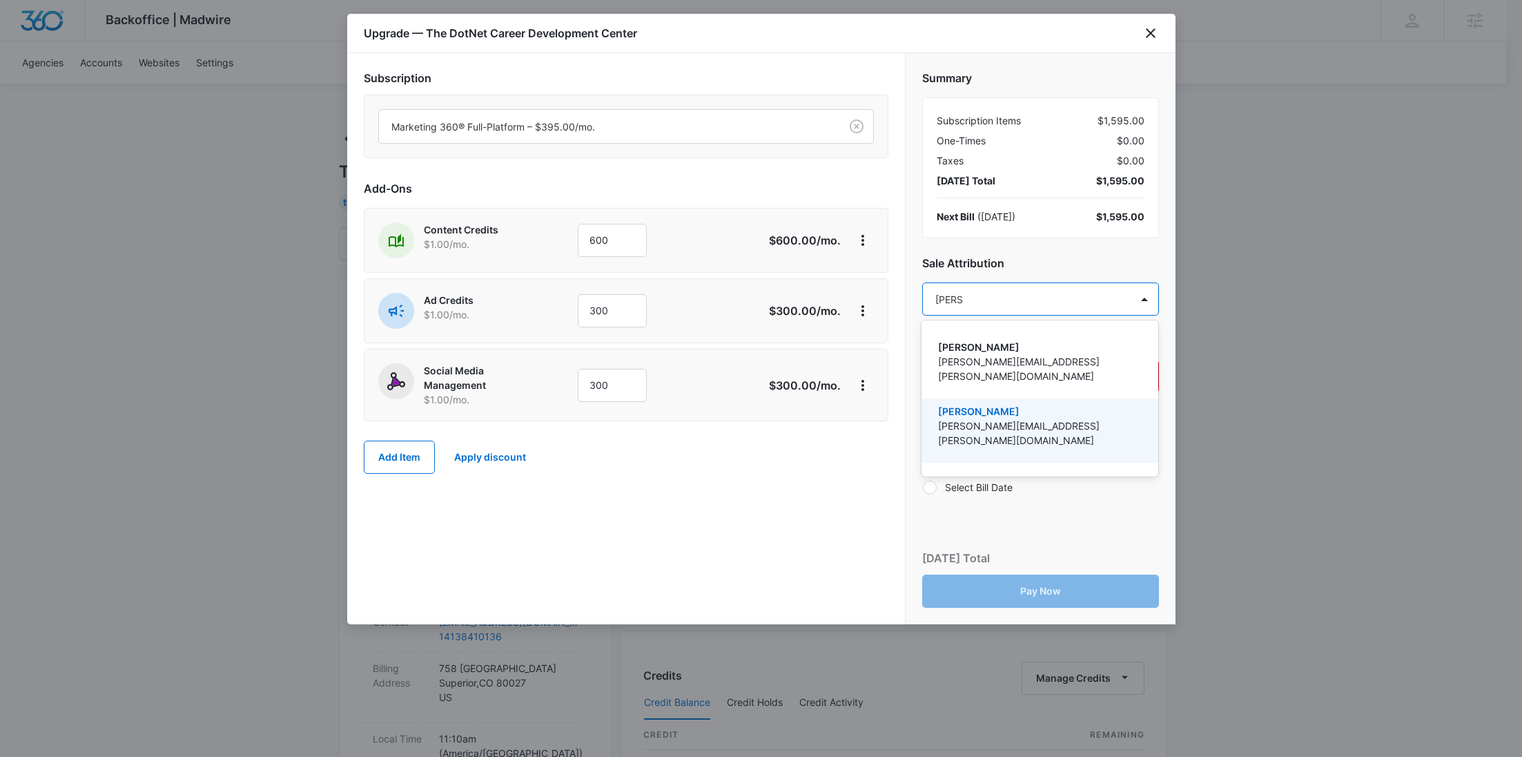
click at [1014, 418] on p "Ryan.Sipes@madwire.com" at bounding box center [1038, 432] width 201 height 29
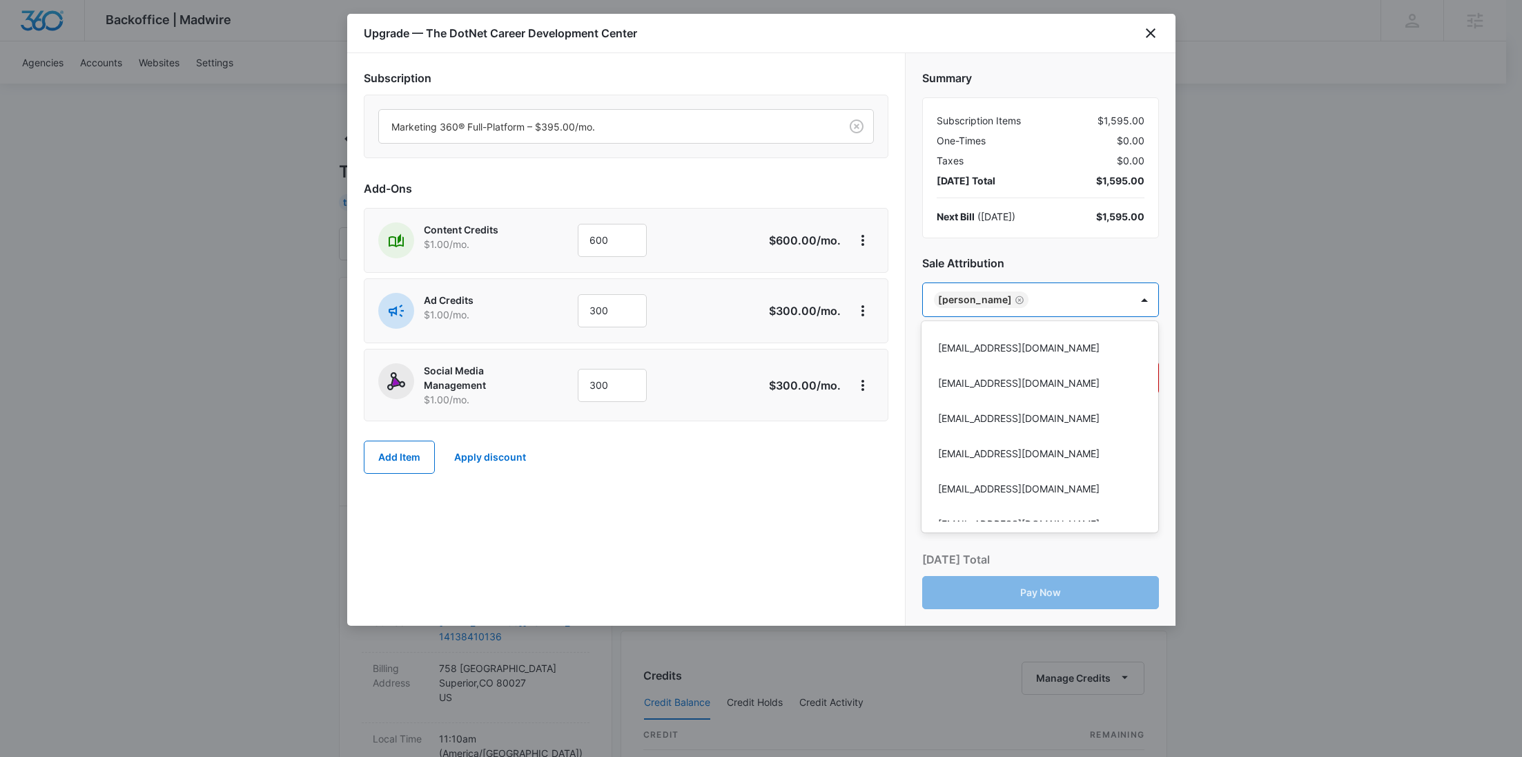
click at [768, 509] on div at bounding box center [761, 378] width 1522 height 757
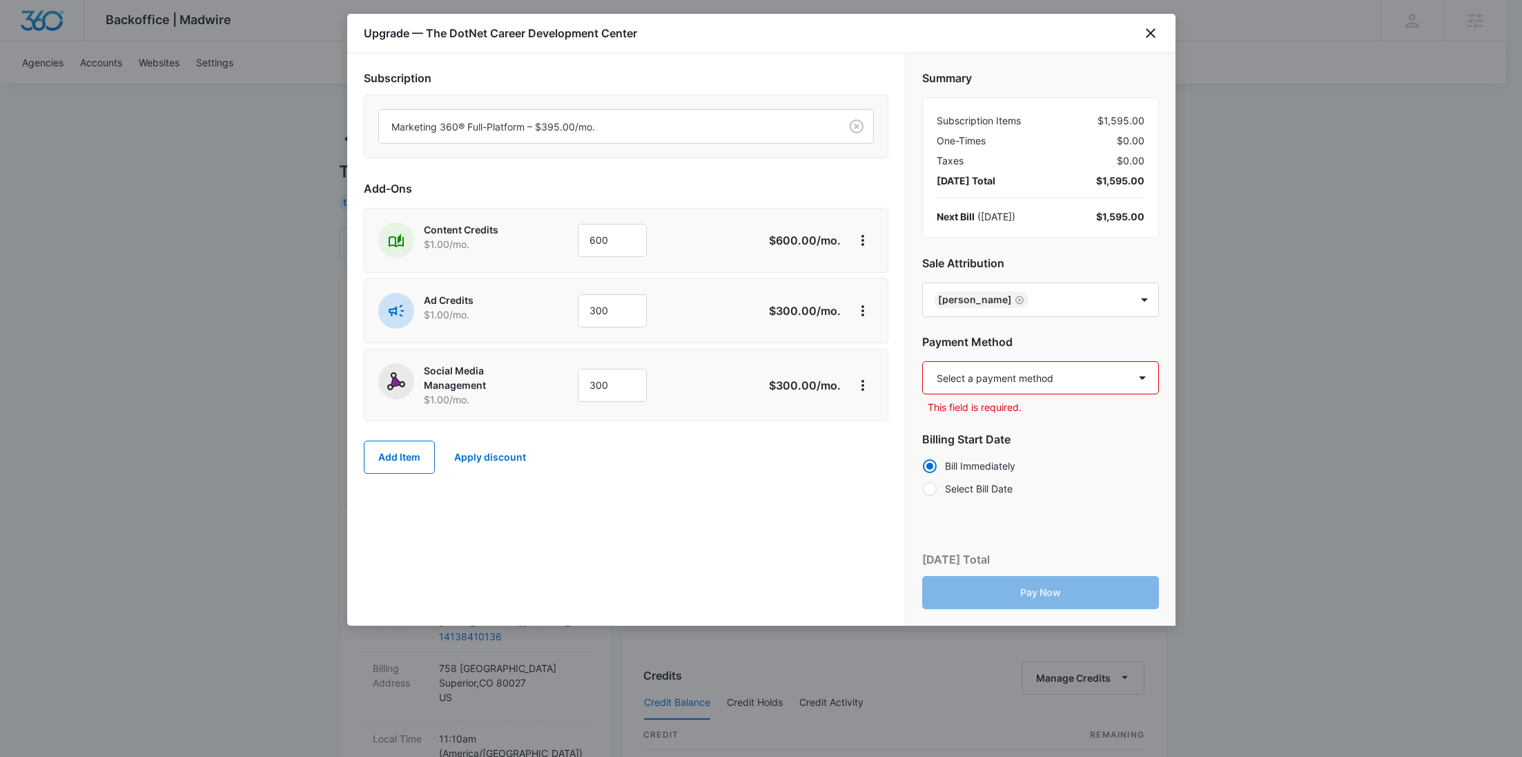
click at [1031, 383] on select "Select a payment method Visa ending in 3238 New payment method Monthly invoice" at bounding box center [1040, 377] width 237 height 33
select select "pm_1Rw4QyA4n8RTgNjUxyOBzBSx"
click at [922, 361] on select "Select a payment method Visa ending in 3238 New payment method Monthly invoice" at bounding box center [1040, 377] width 237 height 33
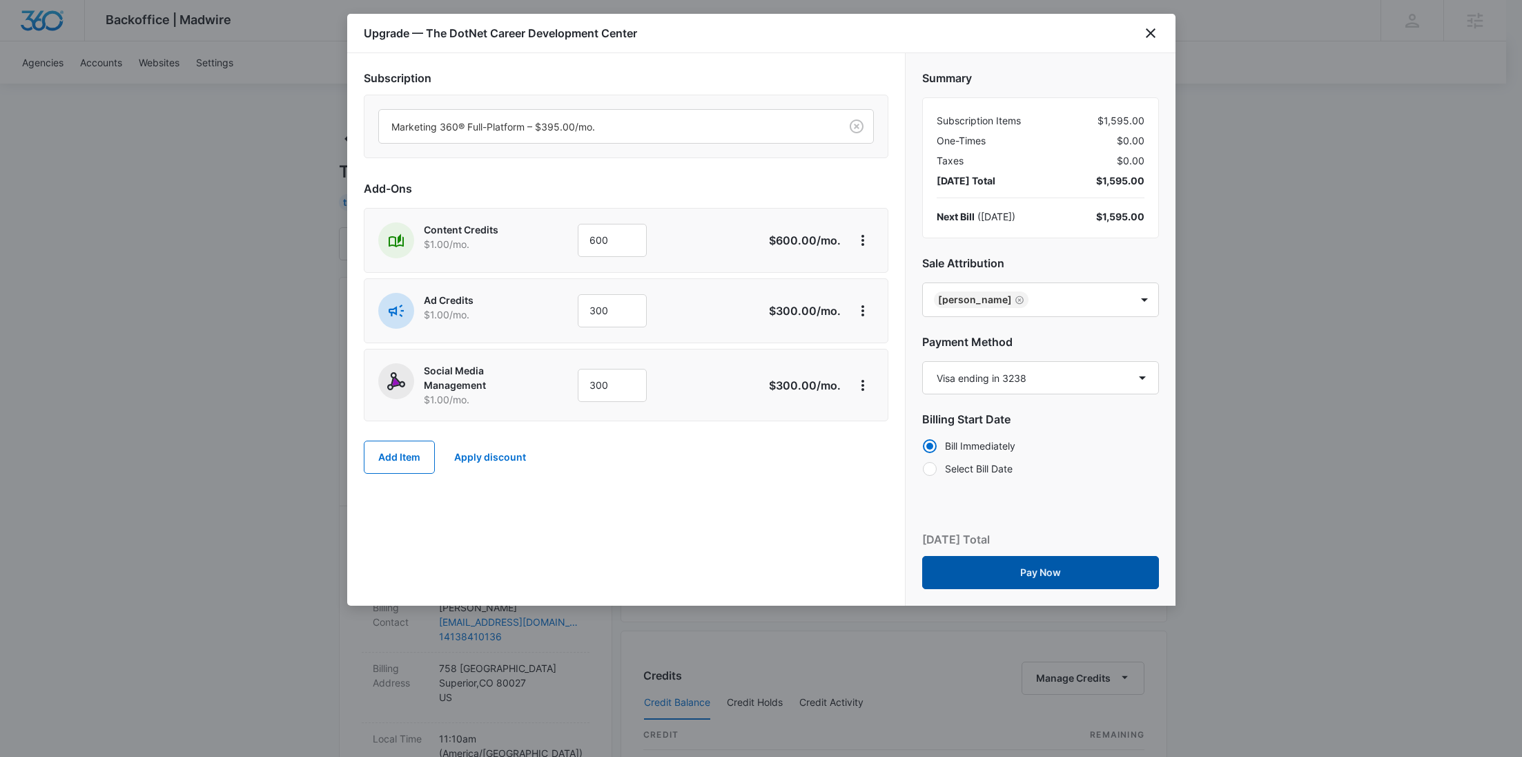
click at [1035, 579] on button "Pay Now" at bounding box center [1040, 572] width 237 height 33
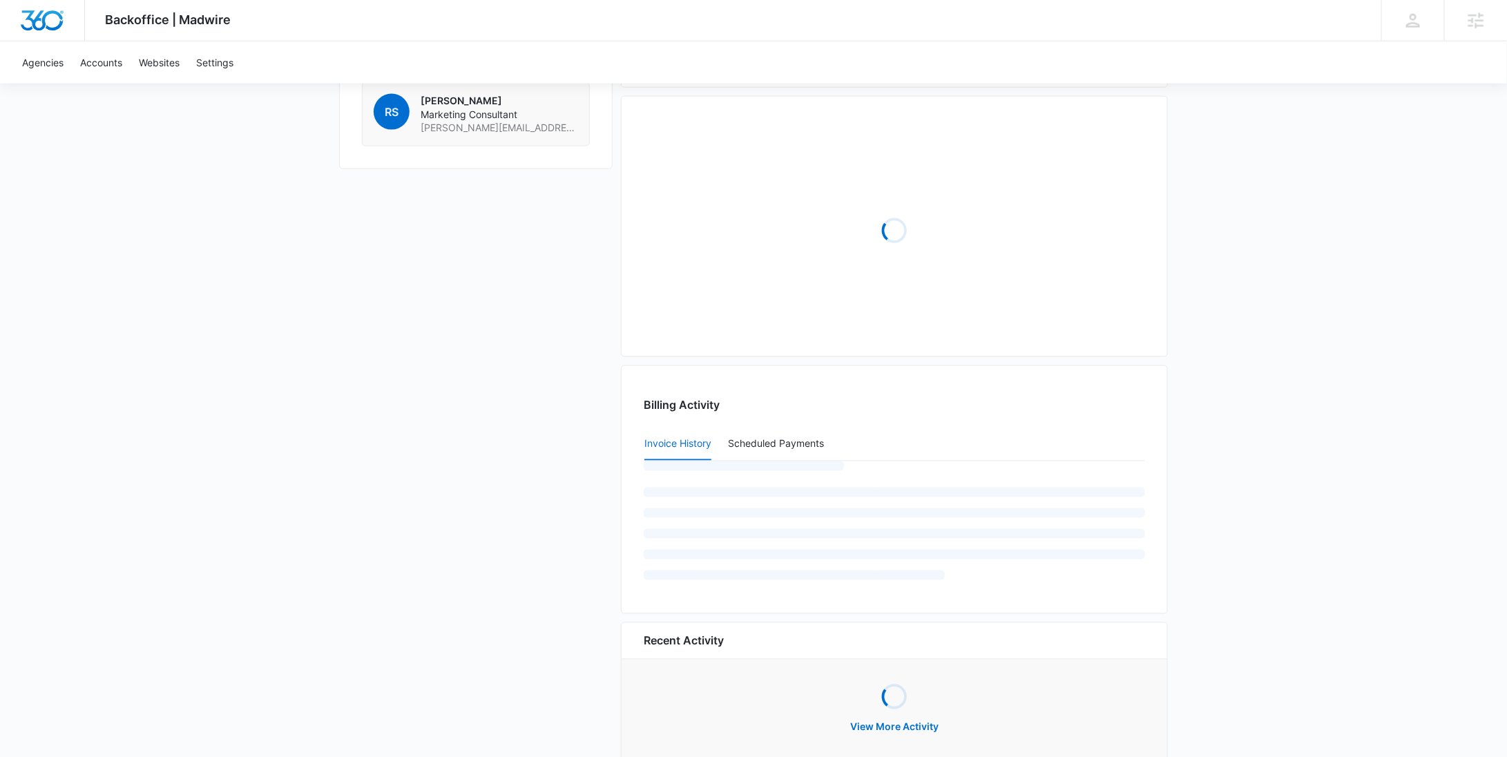
scroll to position [1081, 0]
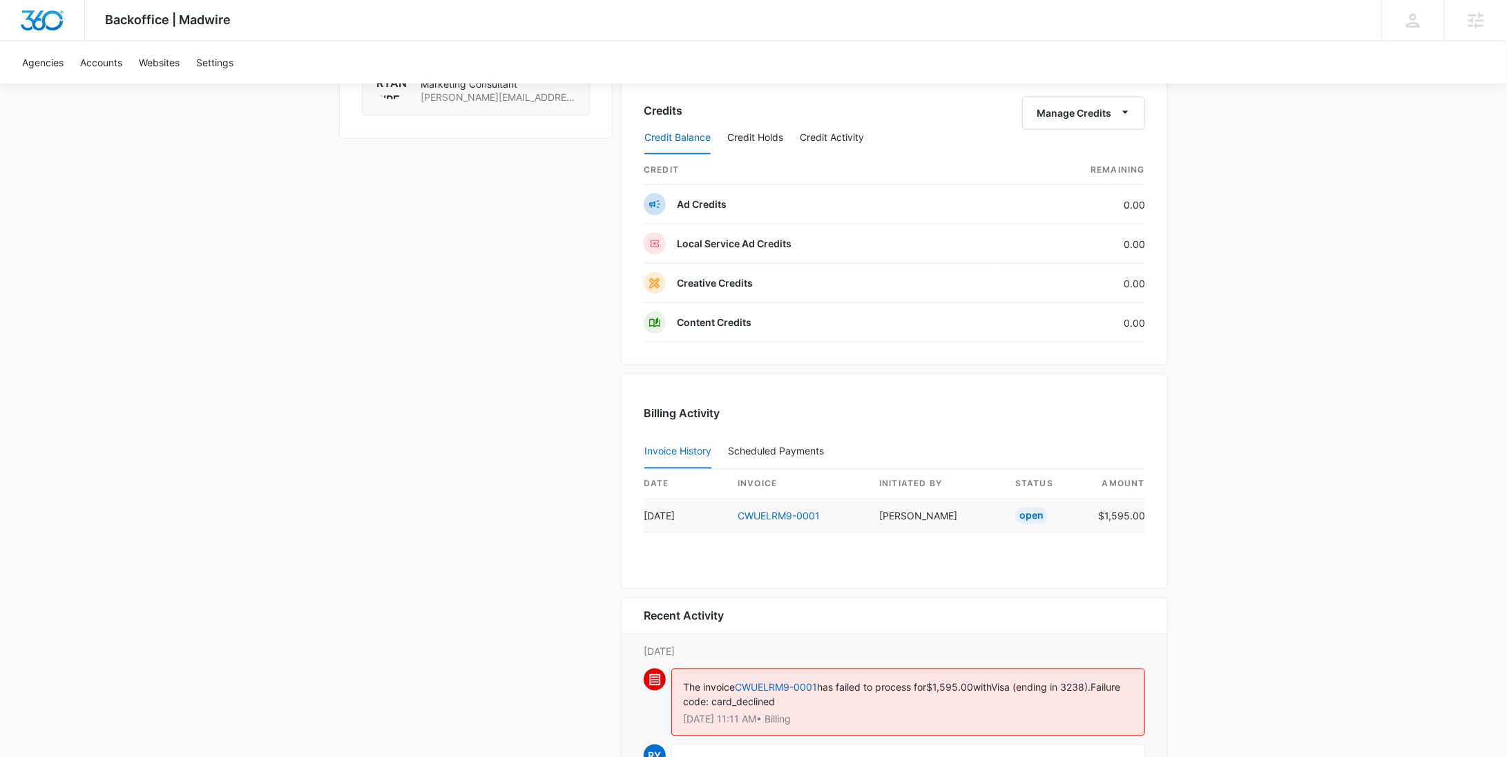
click at [1113, 516] on td "$1,595.00" at bounding box center [1116, 516] width 58 height 34
copy td "1,595.00"
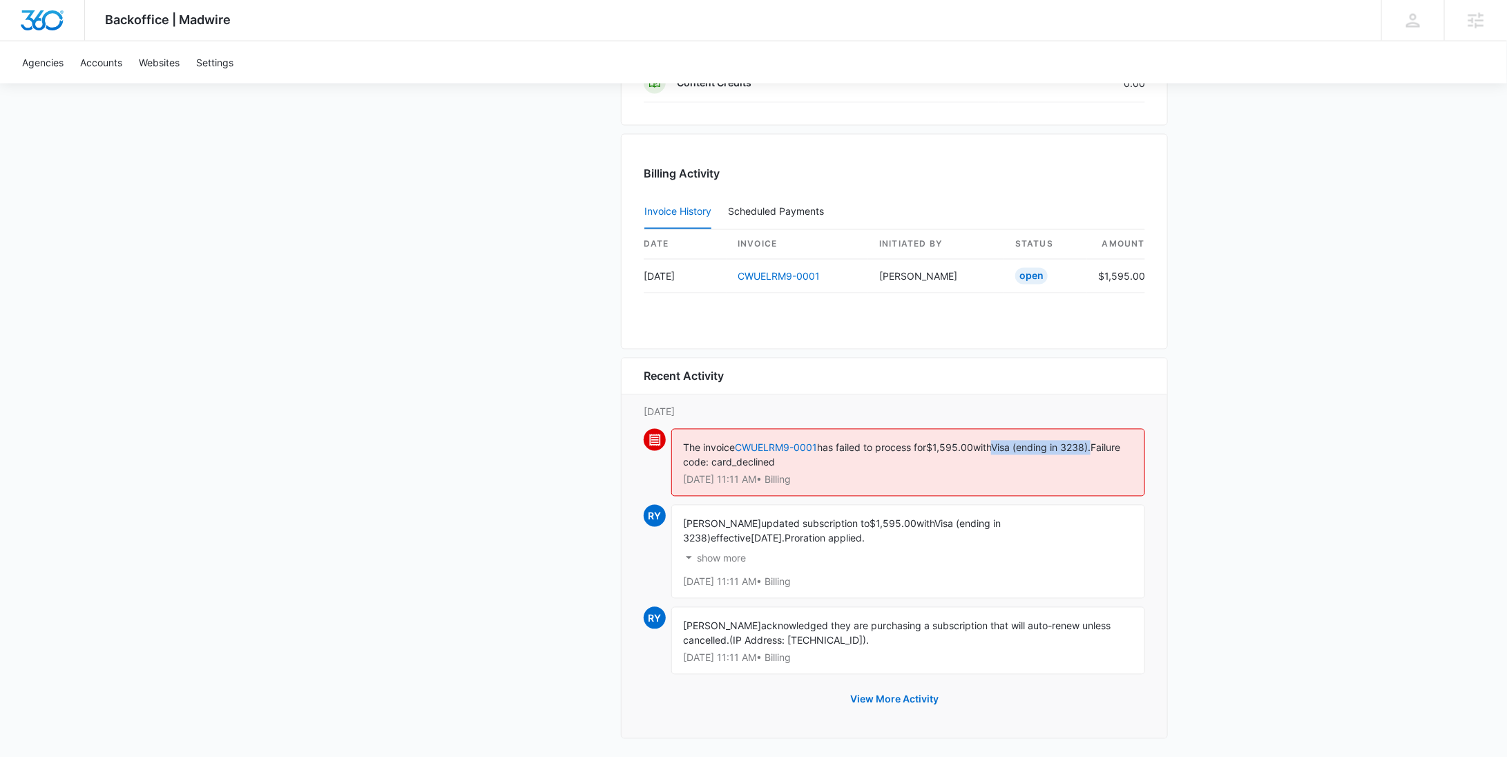
drag, startPoint x: 1109, startPoint y: 444, endPoint x: 1005, endPoint y: 444, distance: 104.3
click at [1005, 444] on div "The invoice CWUELRM9-0001 has failed to process for $1,595.00 with Visa (ending…" at bounding box center [908, 463] width 474 height 68
copy span "Visa (ending in 3238)."
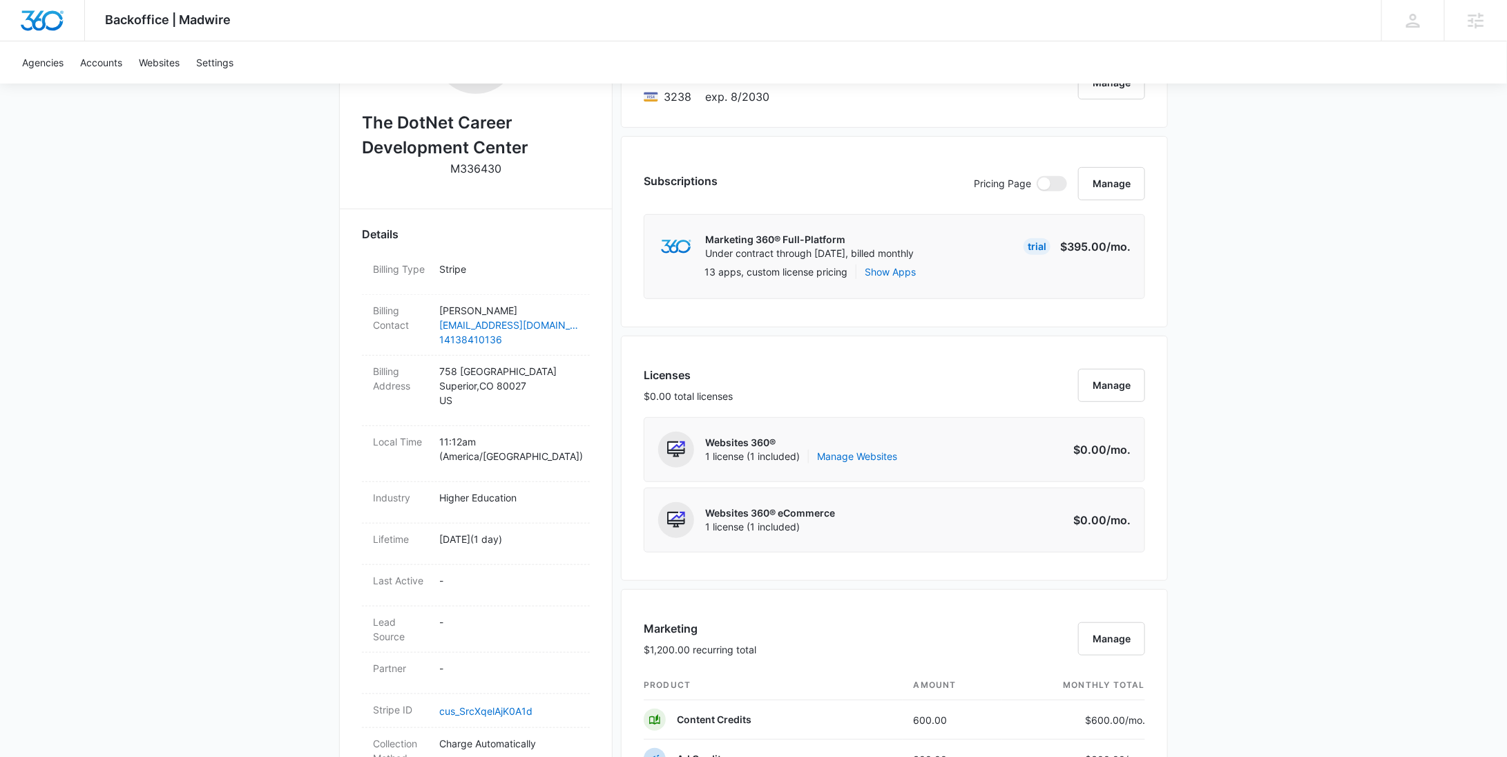
scroll to position [0, 0]
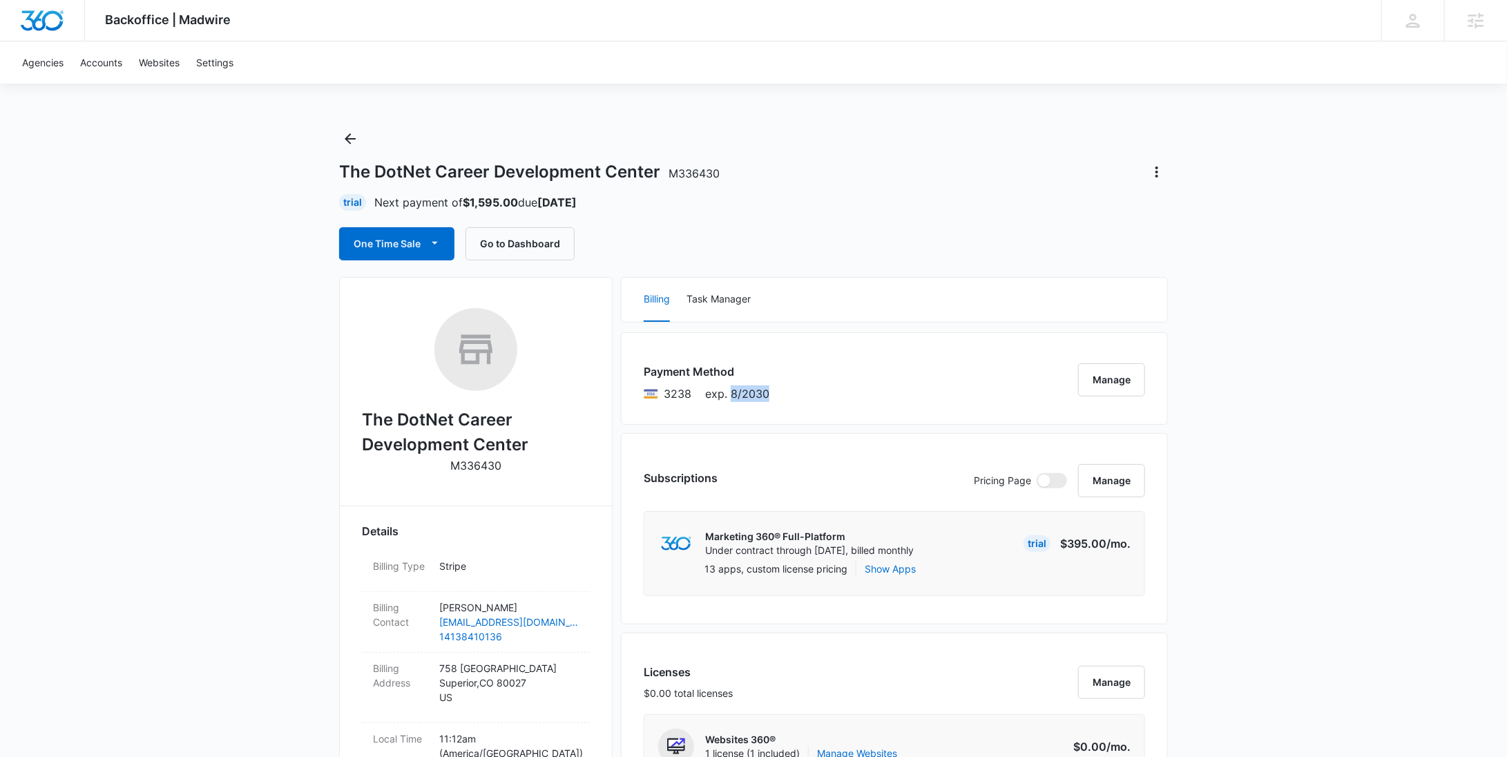
drag, startPoint x: 813, startPoint y: 393, endPoint x: 728, endPoint y: 397, distance: 84.3
click at [728, 397] on div "Payment Method 3238 exp. 8/2030 Manage" at bounding box center [894, 378] width 547 height 93
copy span "8/2030"
click at [1110, 380] on button "Manage" at bounding box center [1111, 379] width 67 height 33
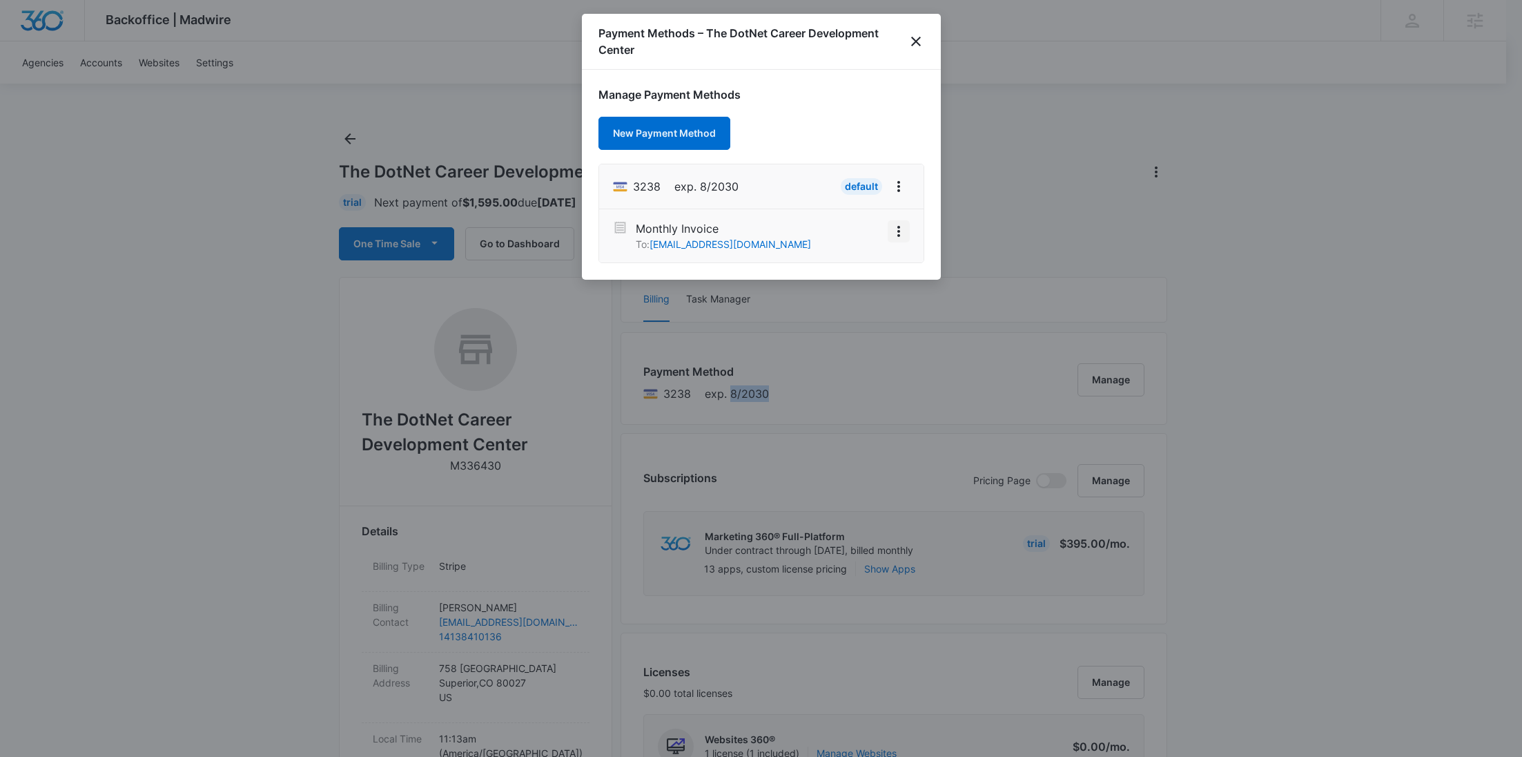
click at [905, 228] on icon "View More" at bounding box center [899, 231] width 17 height 17
click at [896, 132] on div "Manage Payment Methods New Payment Method 3238 exp. 8/2030 Default Monthly Invo…" at bounding box center [761, 175] width 359 height 210
click at [901, 185] on icon "View More" at bounding box center [899, 186] width 17 height 17
click at [854, 231] on button "Edit Card" at bounding box center [864, 225] width 92 height 21
select select "8"
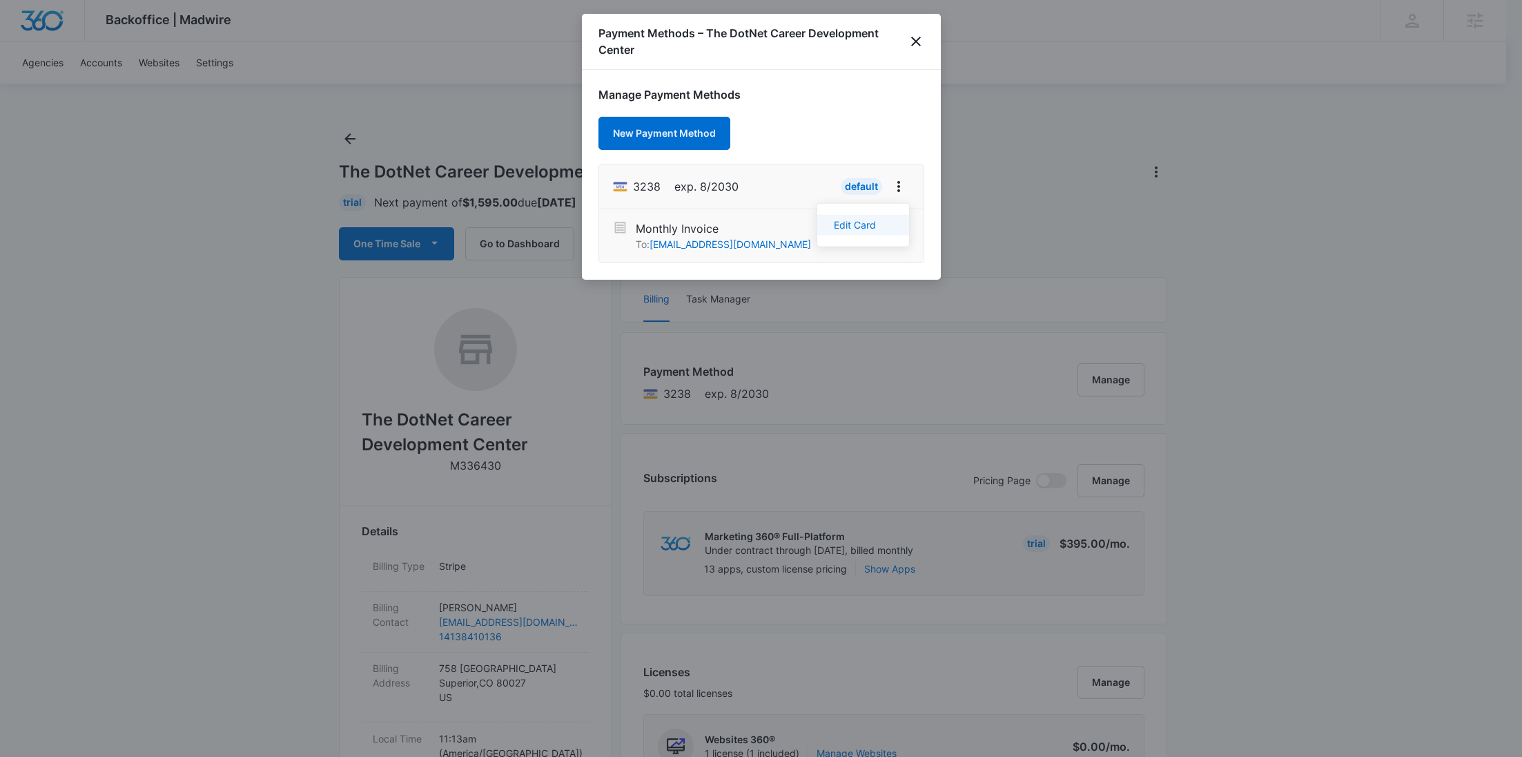
select select "2030"
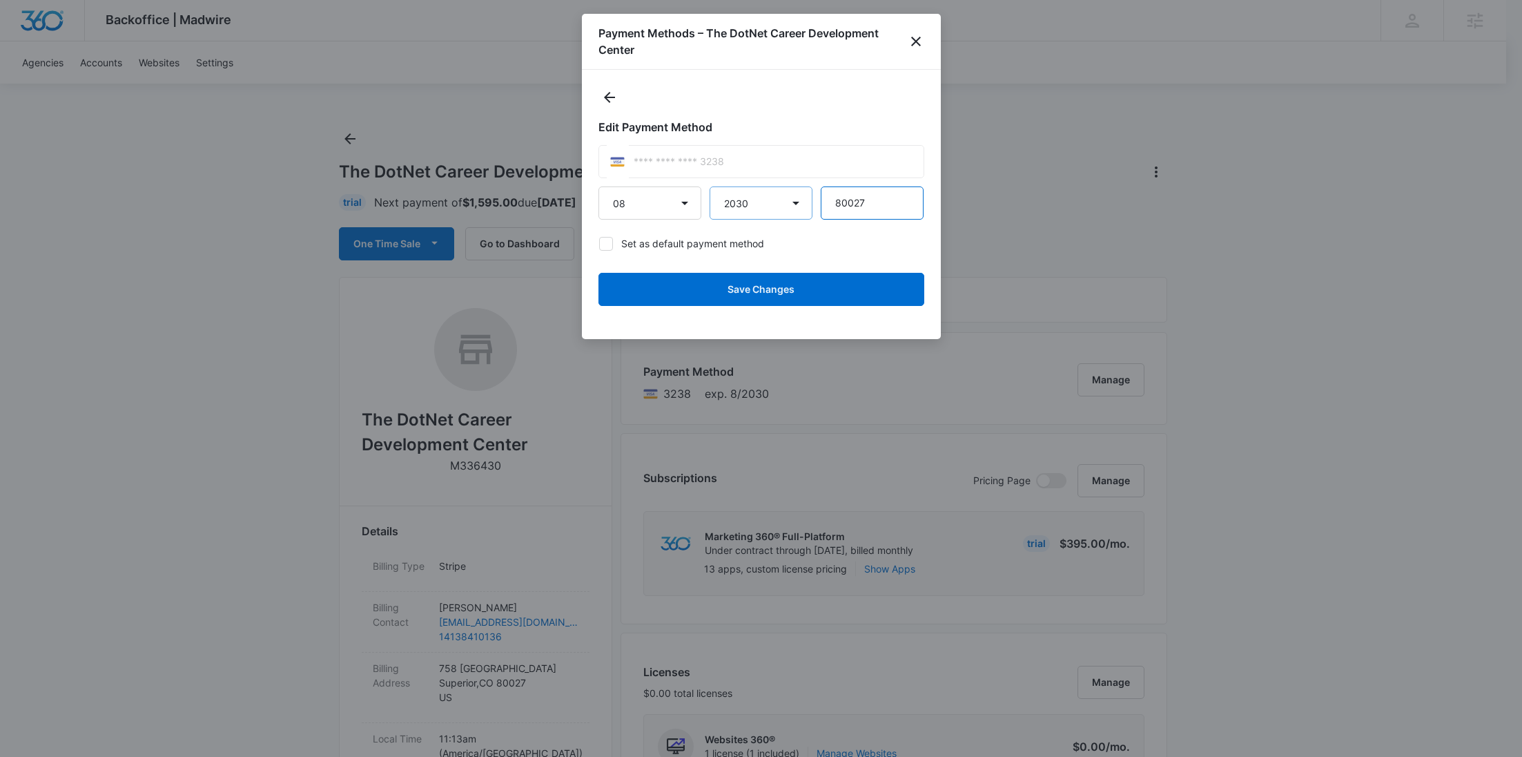
drag, startPoint x: 907, startPoint y: 202, endPoint x: 712, endPoint y: 205, distance: 195.4
click at [715, 207] on div "01 02 03 04 05 06 07 08 09 10 11 12 2025 2026 2027 2028 2029 2030 2031 2032 203…" at bounding box center [762, 202] width 326 height 33
click at [913, 46] on icon "close" at bounding box center [916, 41] width 17 height 17
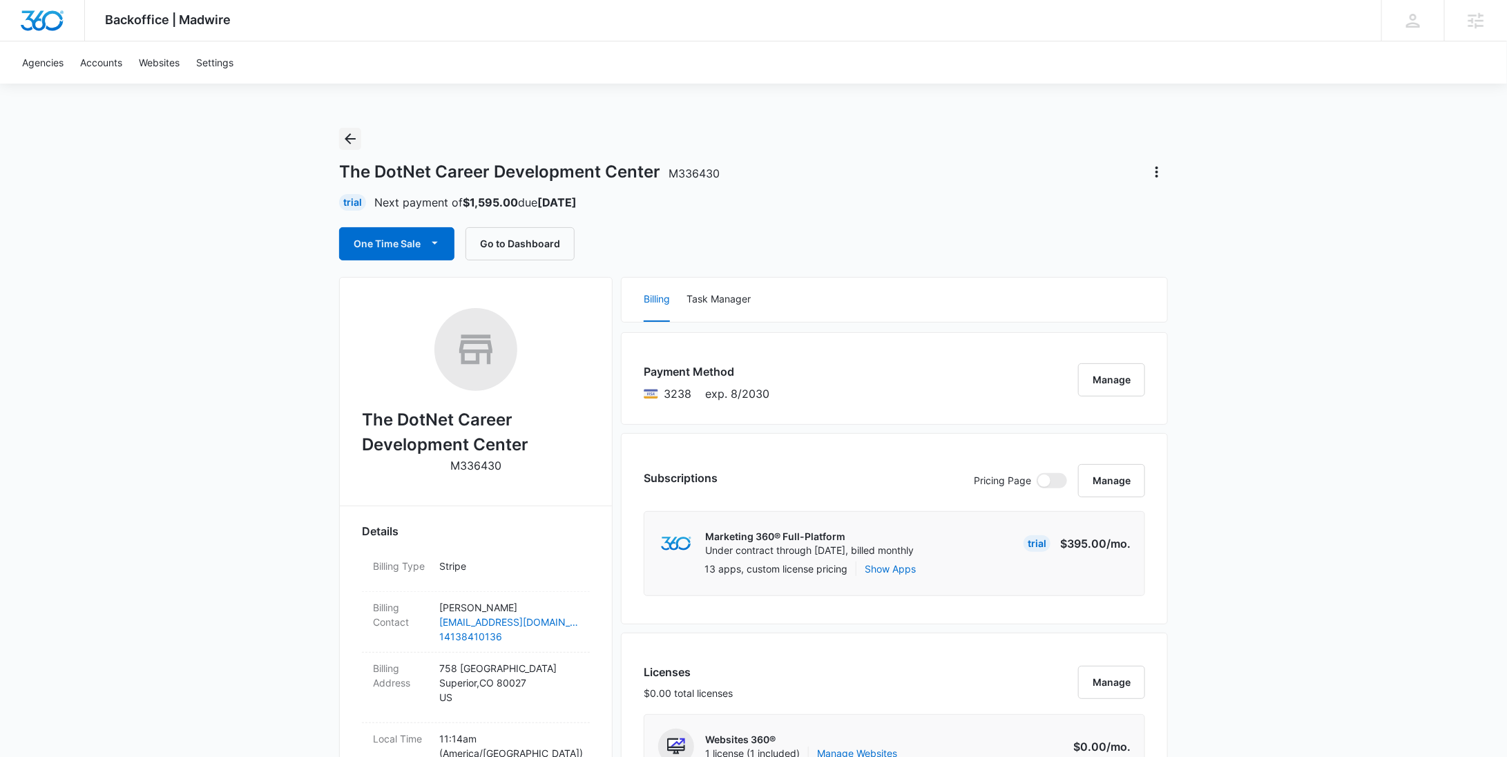
drag, startPoint x: 351, startPoint y: 140, endPoint x: 360, endPoint y: 140, distance: 9.0
click at [351, 140] on icon "Back" at bounding box center [350, 138] width 17 height 17
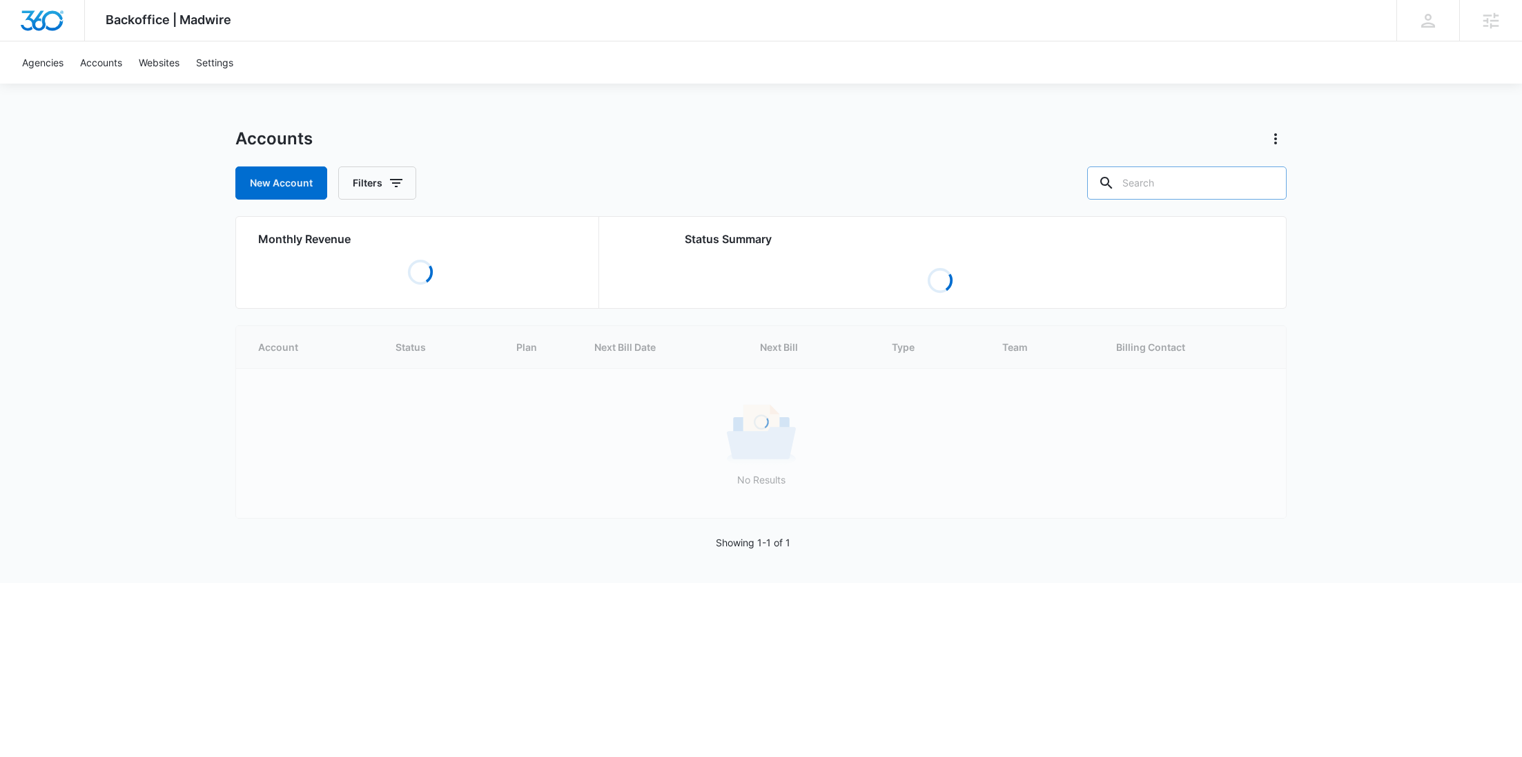
click at [1224, 191] on input "text" at bounding box center [1187, 182] width 200 height 33
paste input "M335840"
type input "M335840"
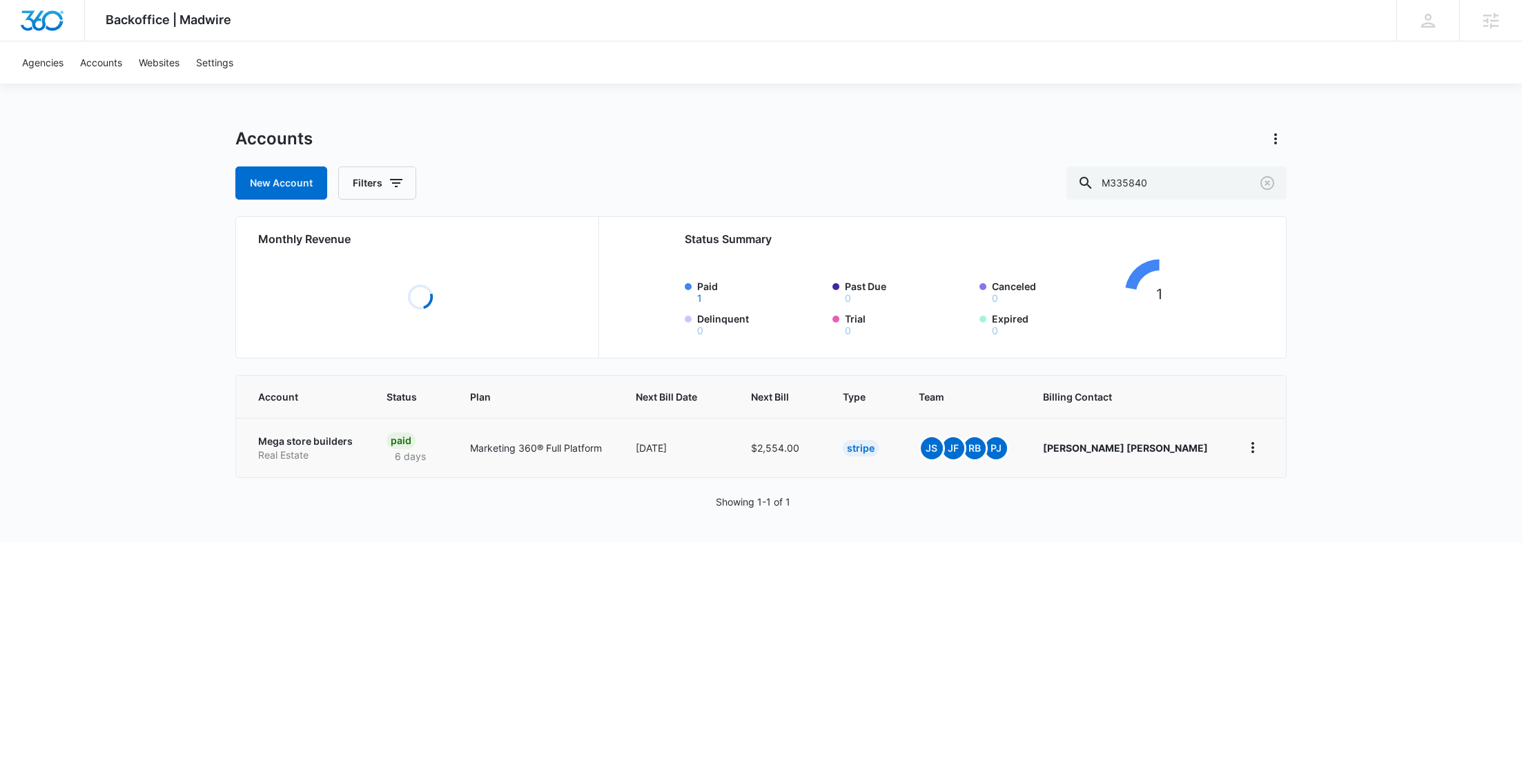
click at [327, 456] on p "Real Estate" at bounding box center [305, 455] width 95 height 14
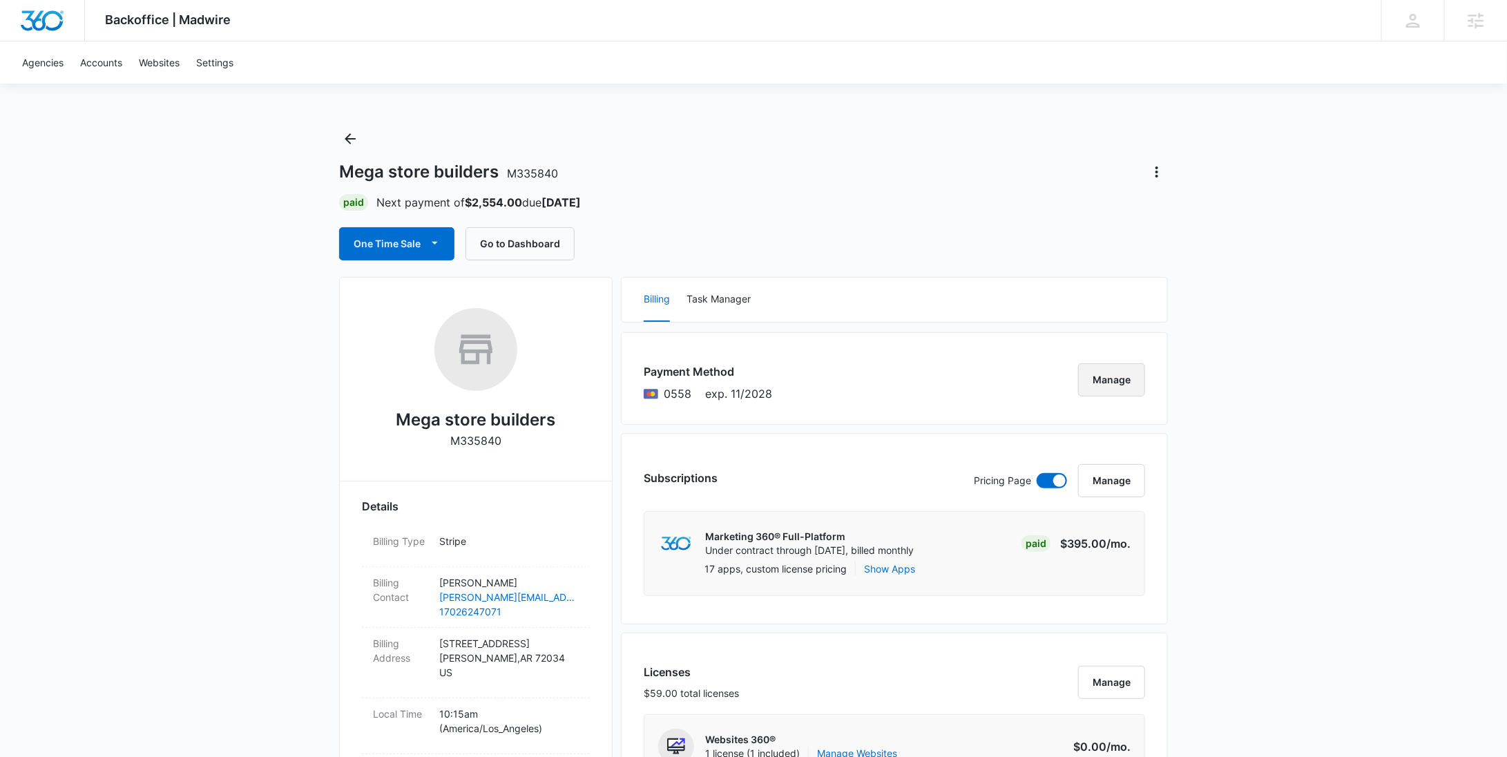
click at [1110, 374] on button "Manage" at bounding box center [1111, 379] width 67 height 33
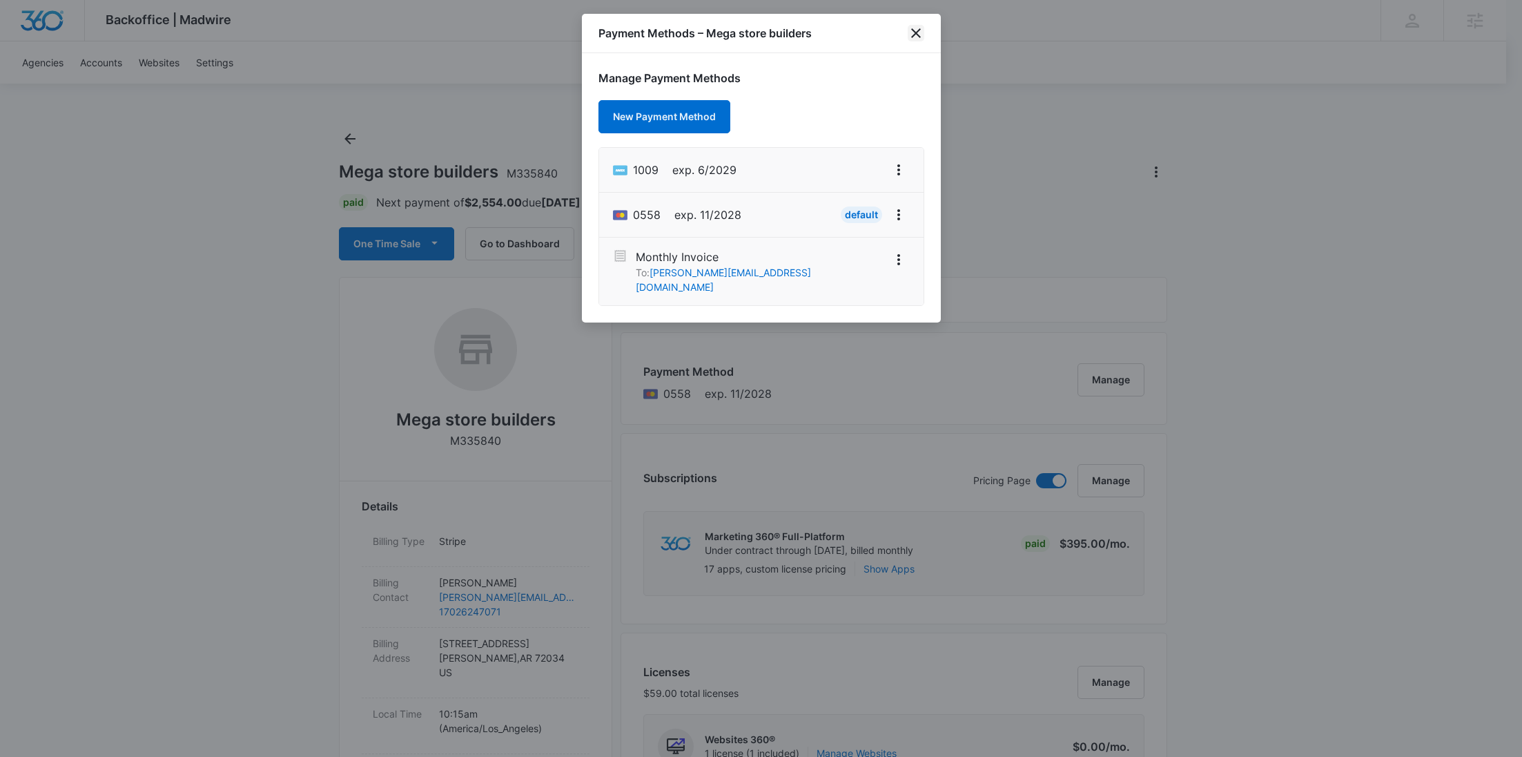
click at [923, 30] on icon "close" at bounding box center [916, 33] width 17 height 17
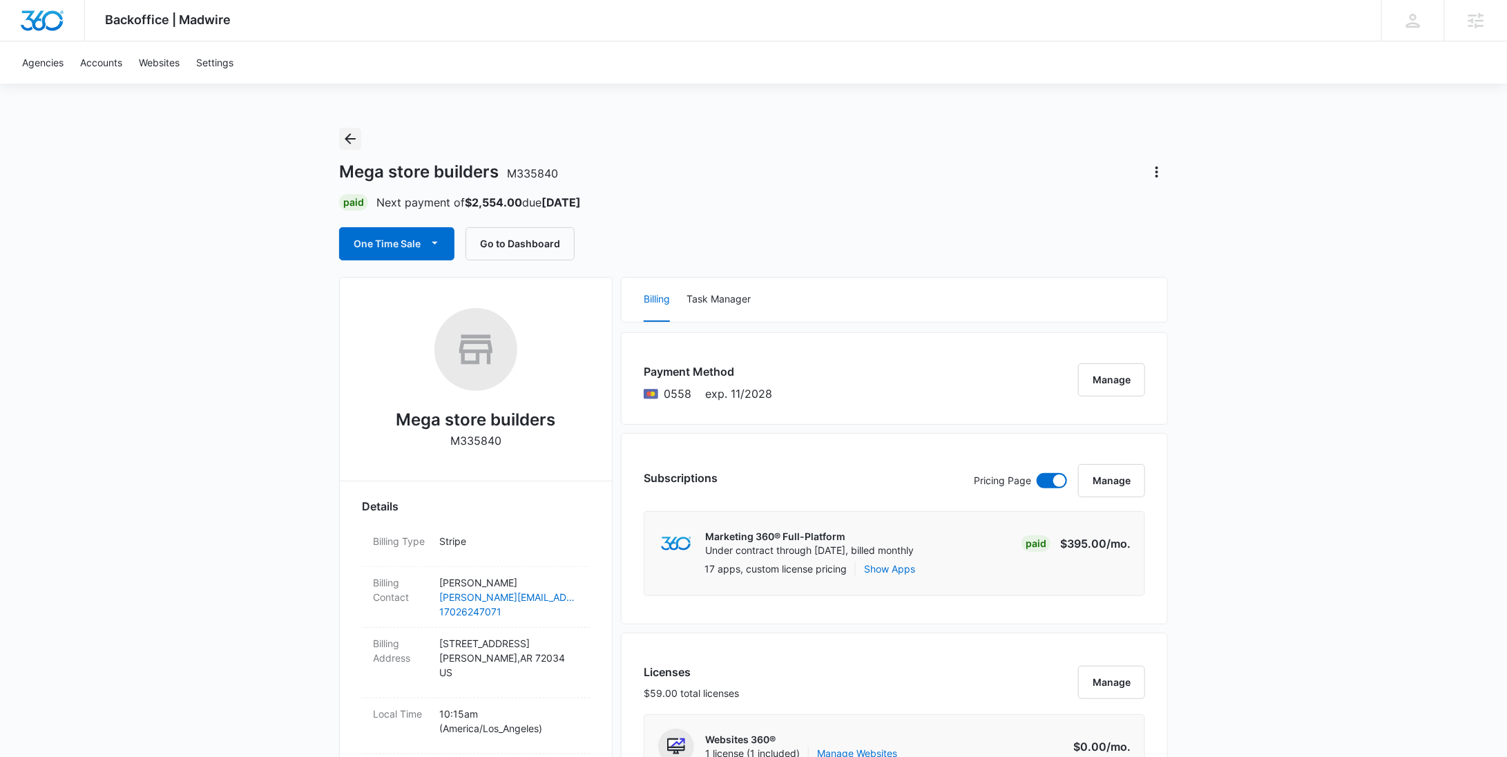
click at [348, 143] on icon "Back" at bounding box center [350, 138] width 17 height 17
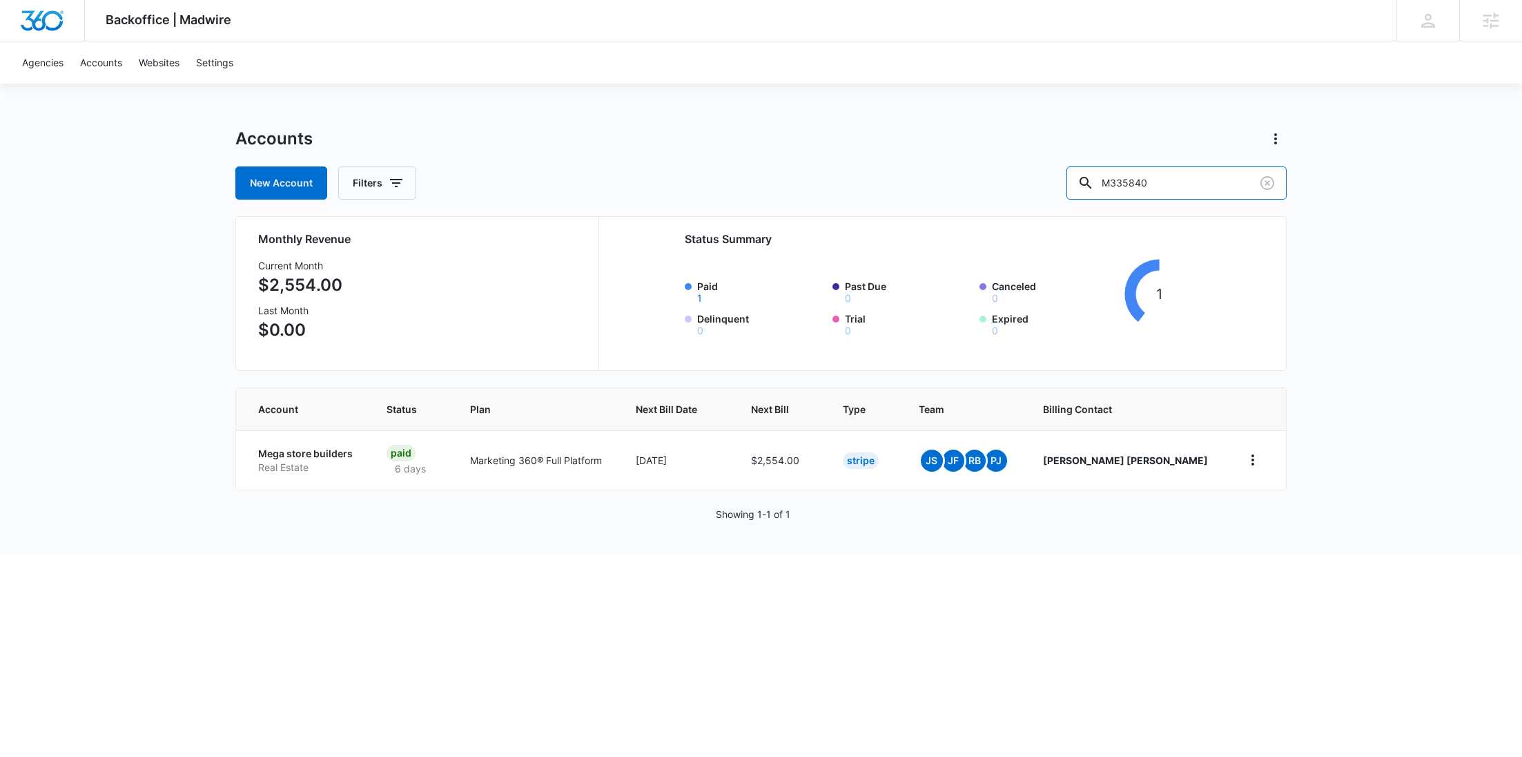
drag, startPoint x: 1228, startPoint y: 179, endPoint x: 1084, endPoint y: 179, distance: 143.6
click at [1085, 179] on div "New Account Filters M335840" at bounding box center [761, 182] width 1052 height 33
paste input "643"
type input "M336430"
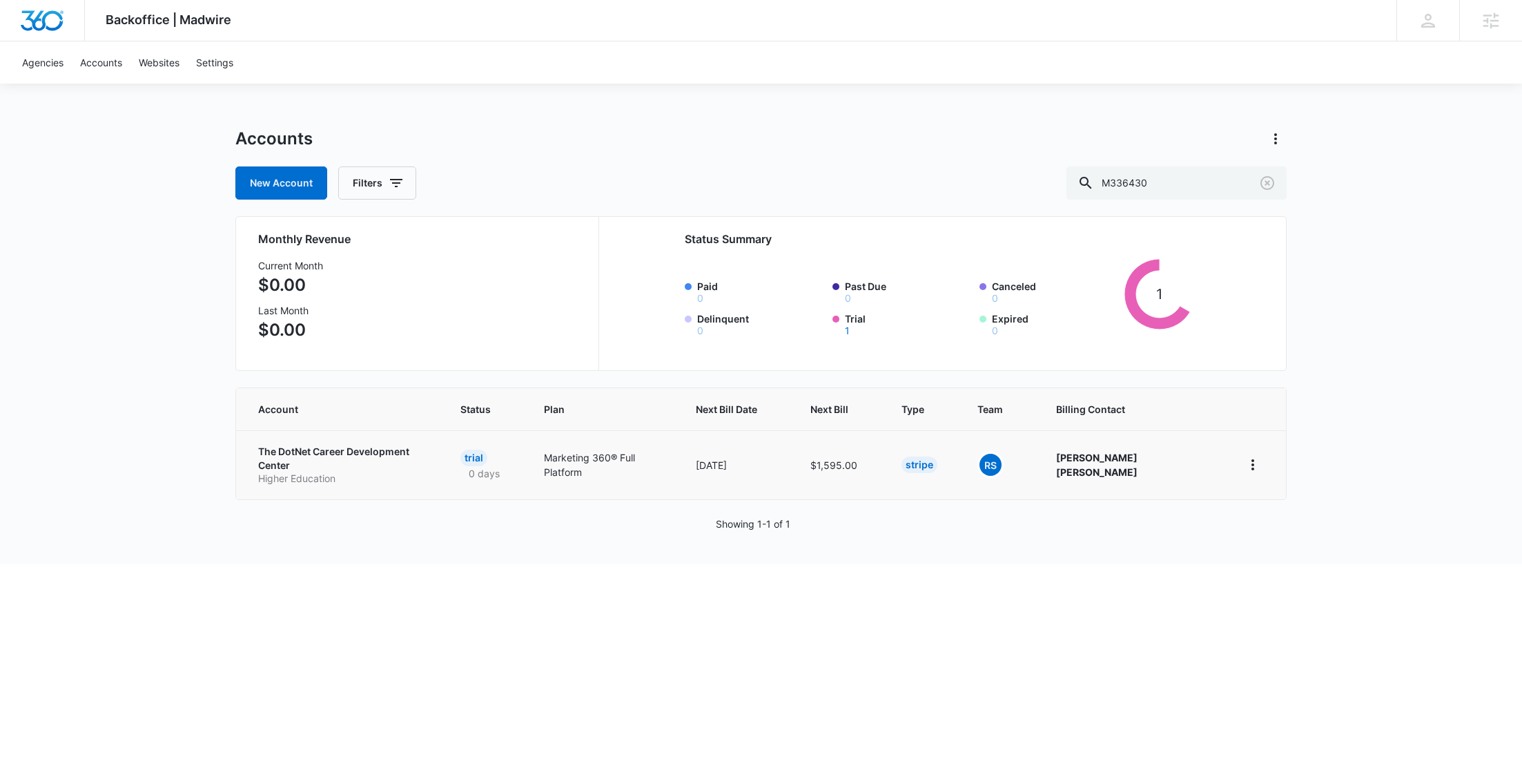
click at [297, 476] on td "The DotNet Career Development Center Higher Education" at bounding box center [340, 464] width 208 height 69
click at [301, 472] on p "Higher Education" at bounding box center [342, 479] width 169 height 14
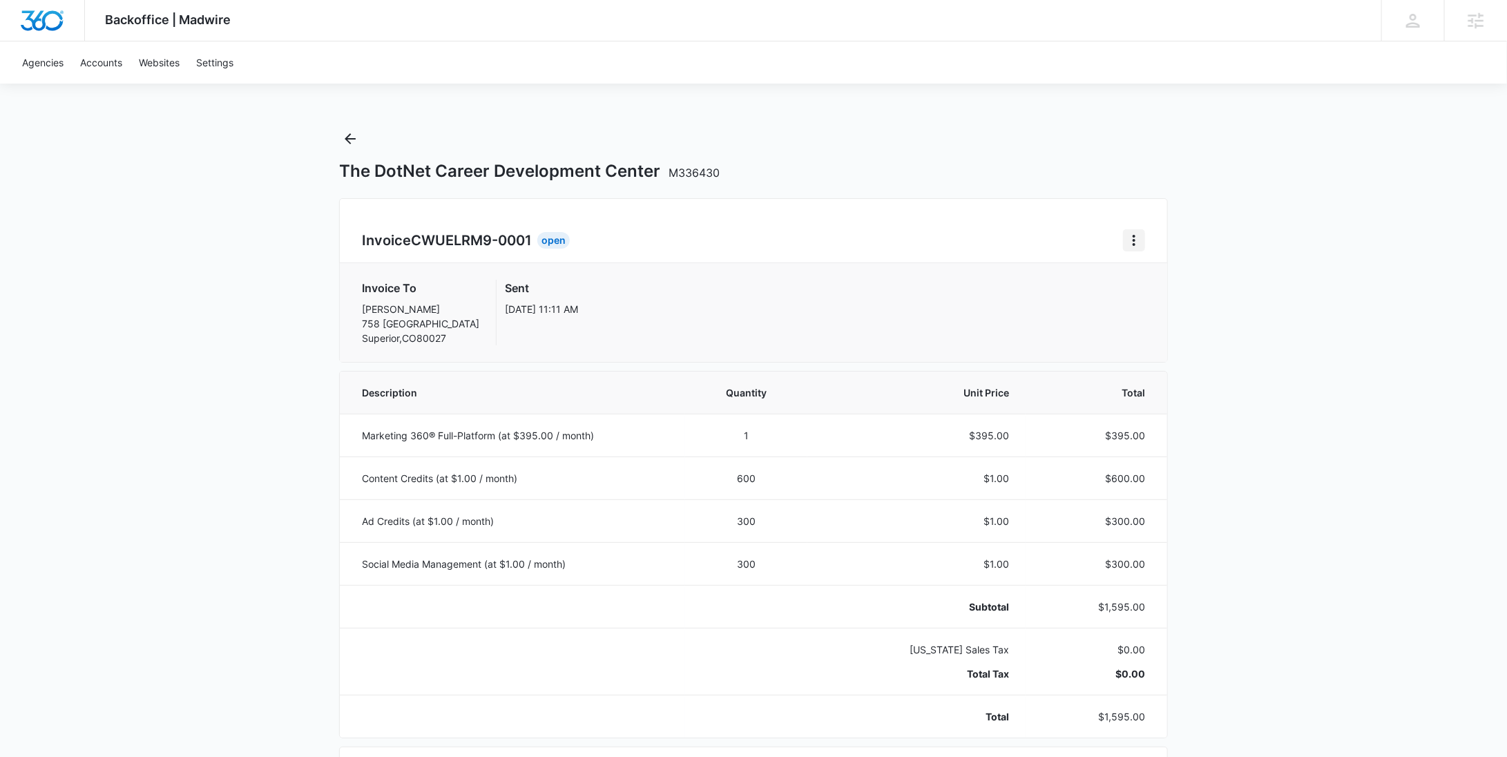
click at [1142, 238] on button "Home" at bounding box center [1134, 240] width 22 height 22
click at [1146, 298] on div "Retry Payment" at bounding box center [1181, 300] width 80 height 10
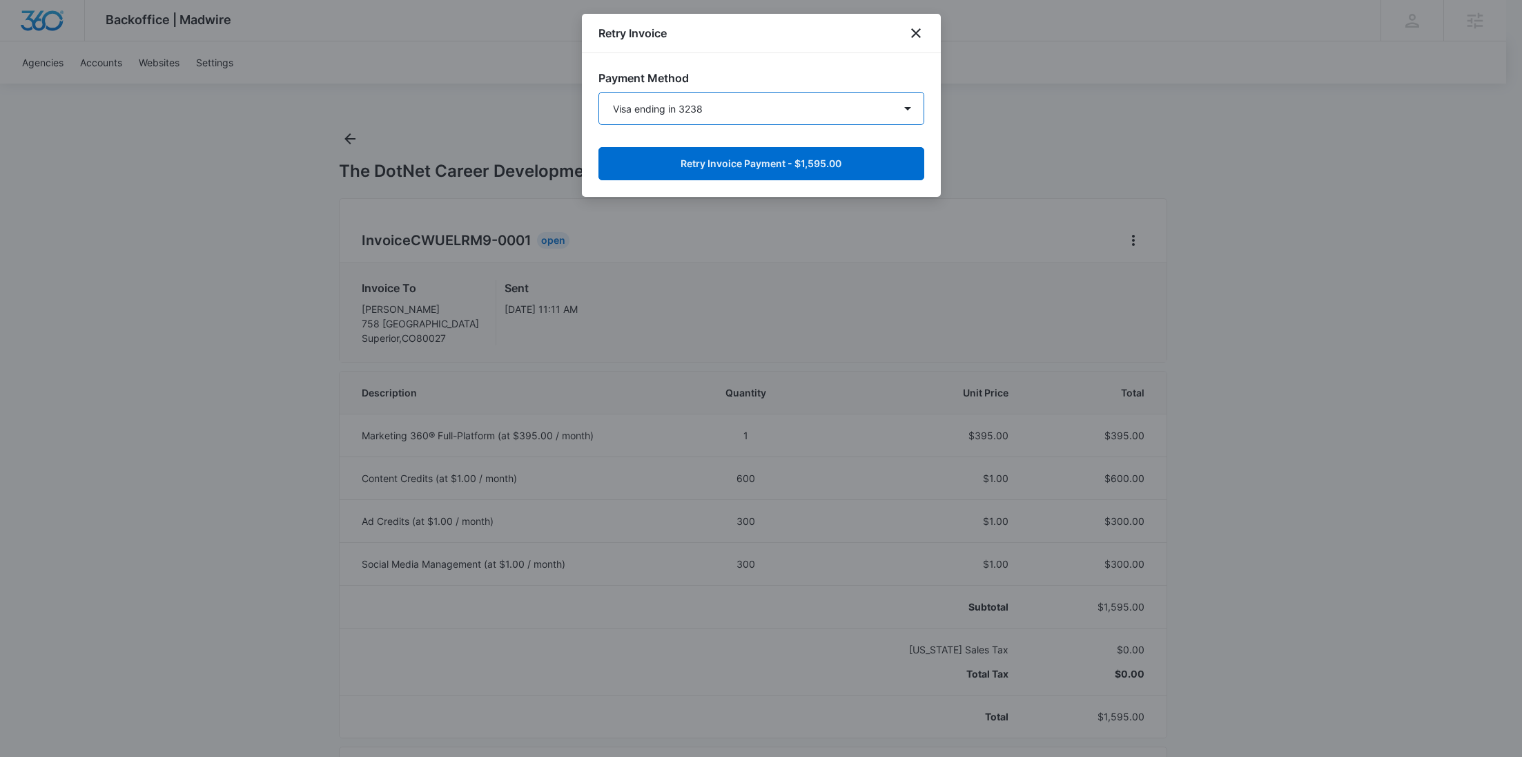
click at [718, 102] on select "Visa ending in 3238 New Payment Method" at bounding box center [762, 108] width 326 height 33
click at [599, 92] on select "Visa ending in 3238 New Payment Method" at bounding box center [762, 108] width 326 height 33
click at [728, 166] on button "Retry Invoice Payment - $1,595.00" at bounding box center [762, 163] width 326 height 33
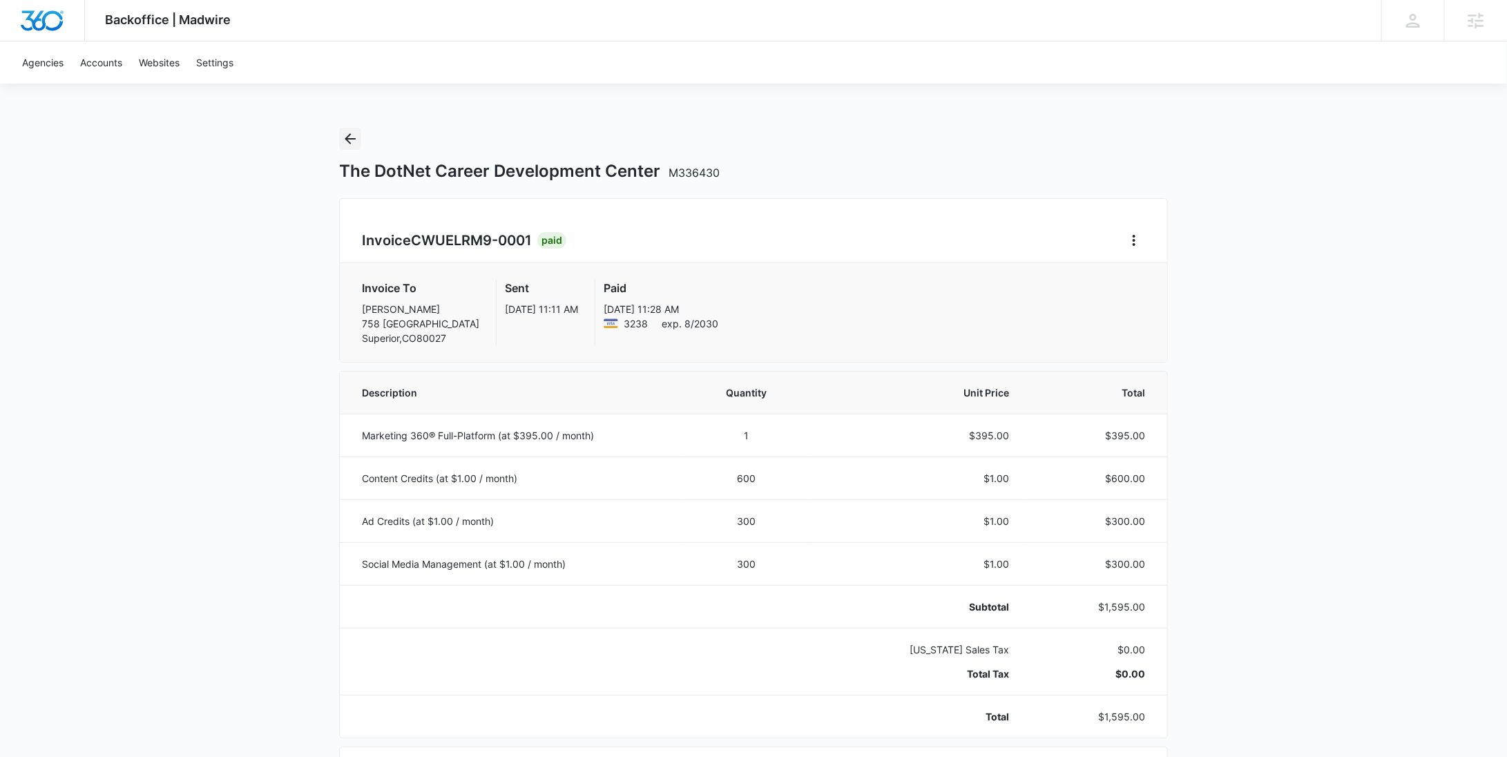
click at [354, 135] on icon "Back" at bounding box center [350, 138] width 17 height 17
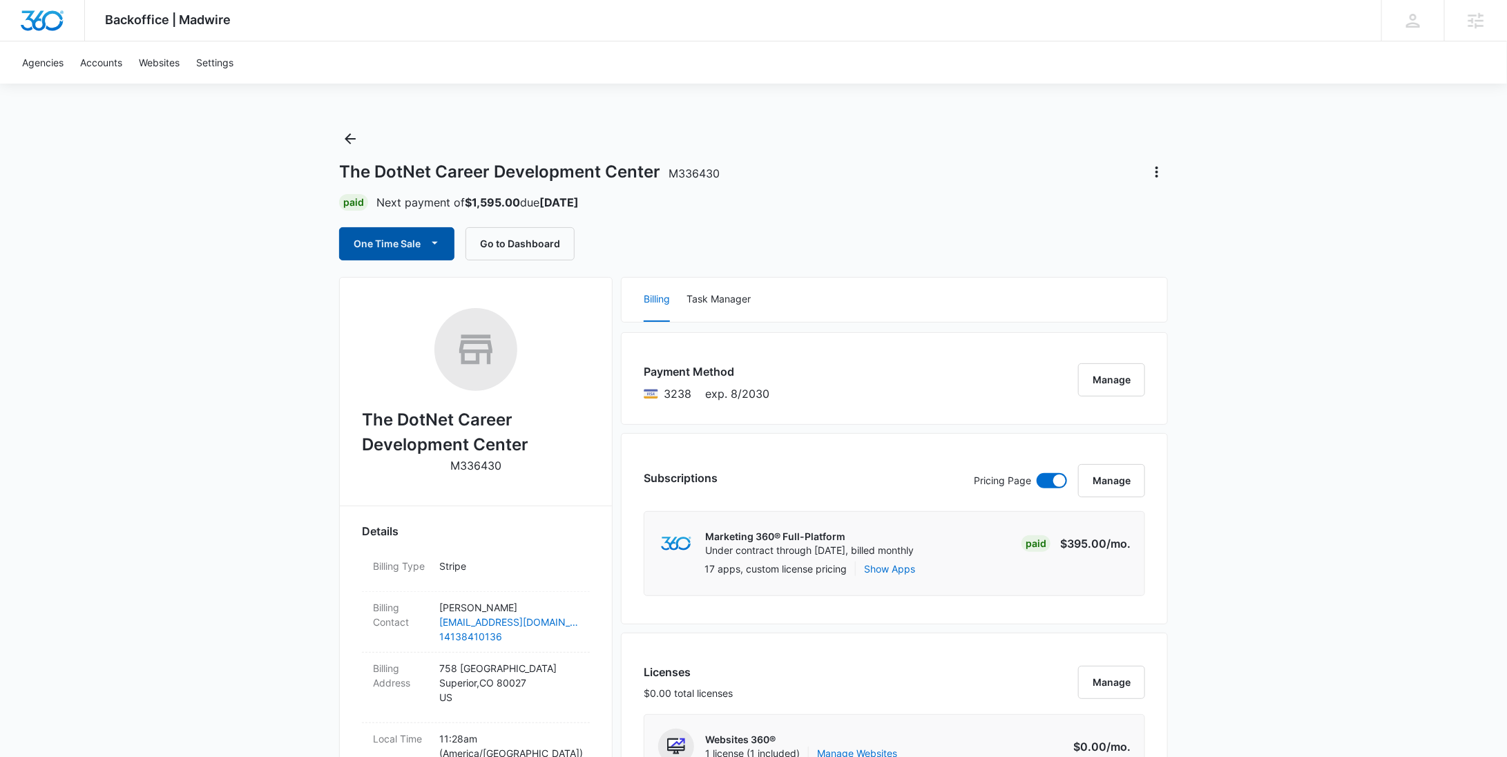
click at [417, 243] on button "One Time Sale" at bounding box center [396, 243] width 115 height 33
click at [412, 299] on button "Run One-Time Payment" at bounding box center [444, 291] width 209 height 26
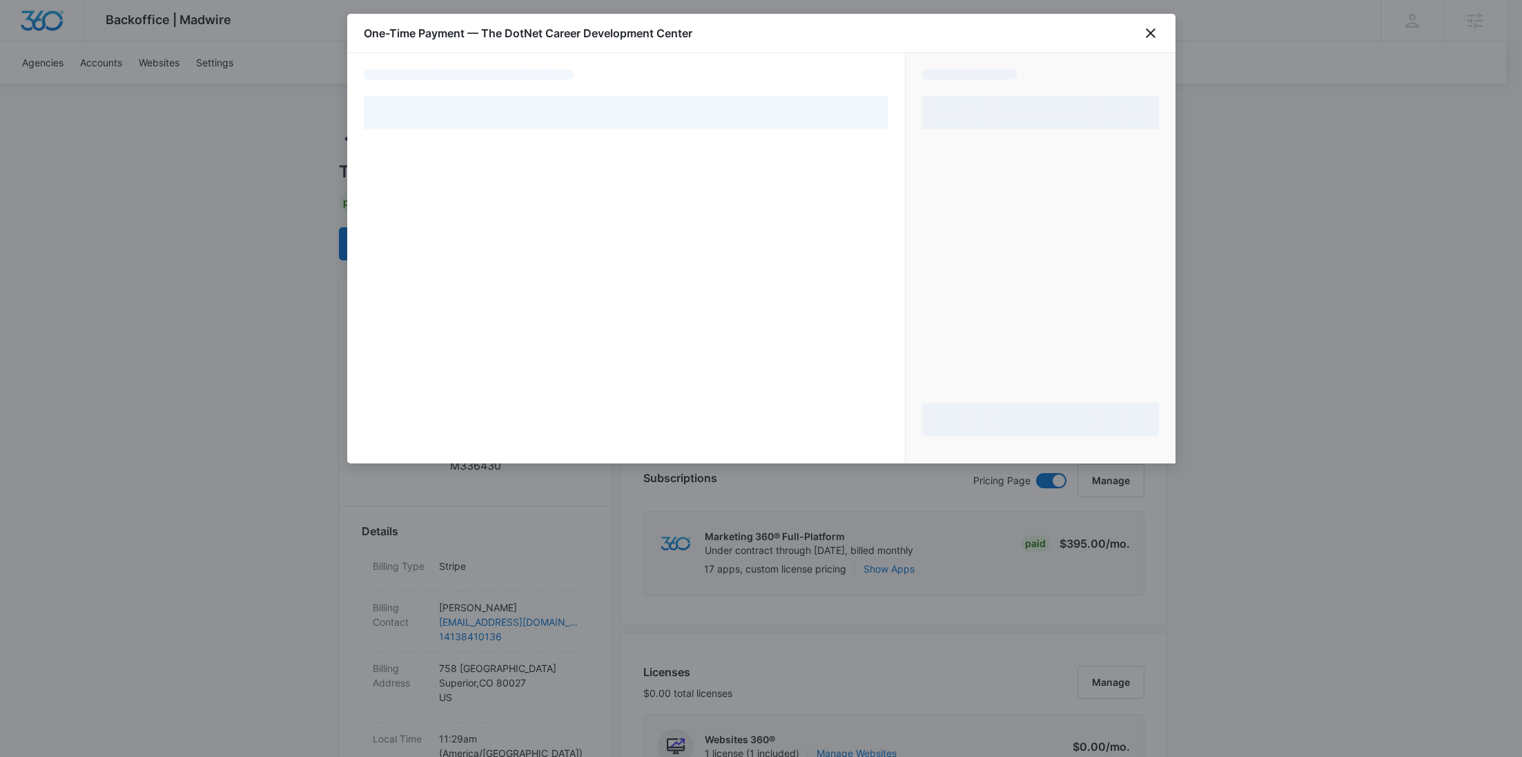
select select "pm_1Rw4QyA4n8RTgNjUxyOBzBSx"
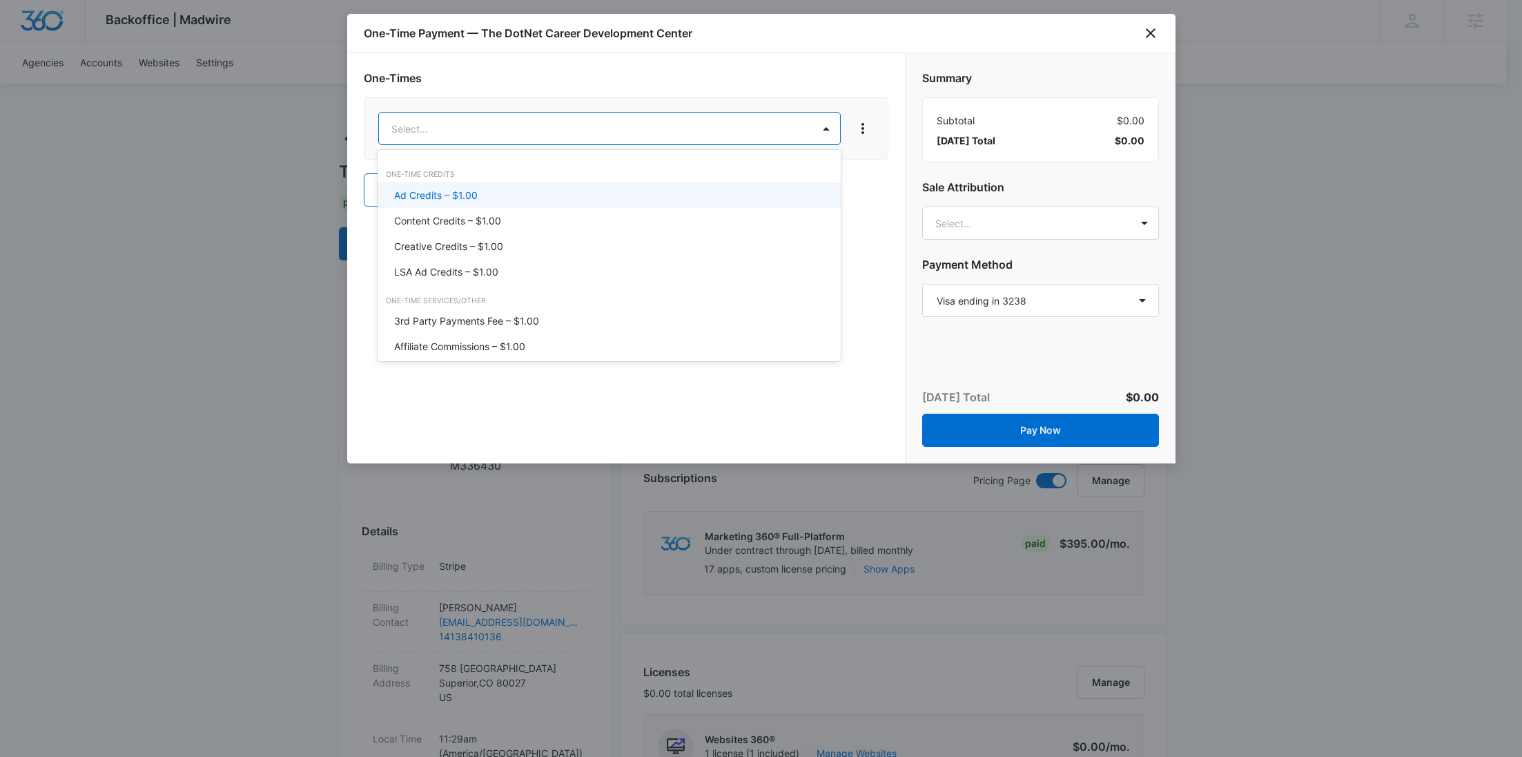
click at [489, 195] on div "Ad Credits – $1.00" at bounding box center [607, 195] width 427 height 14
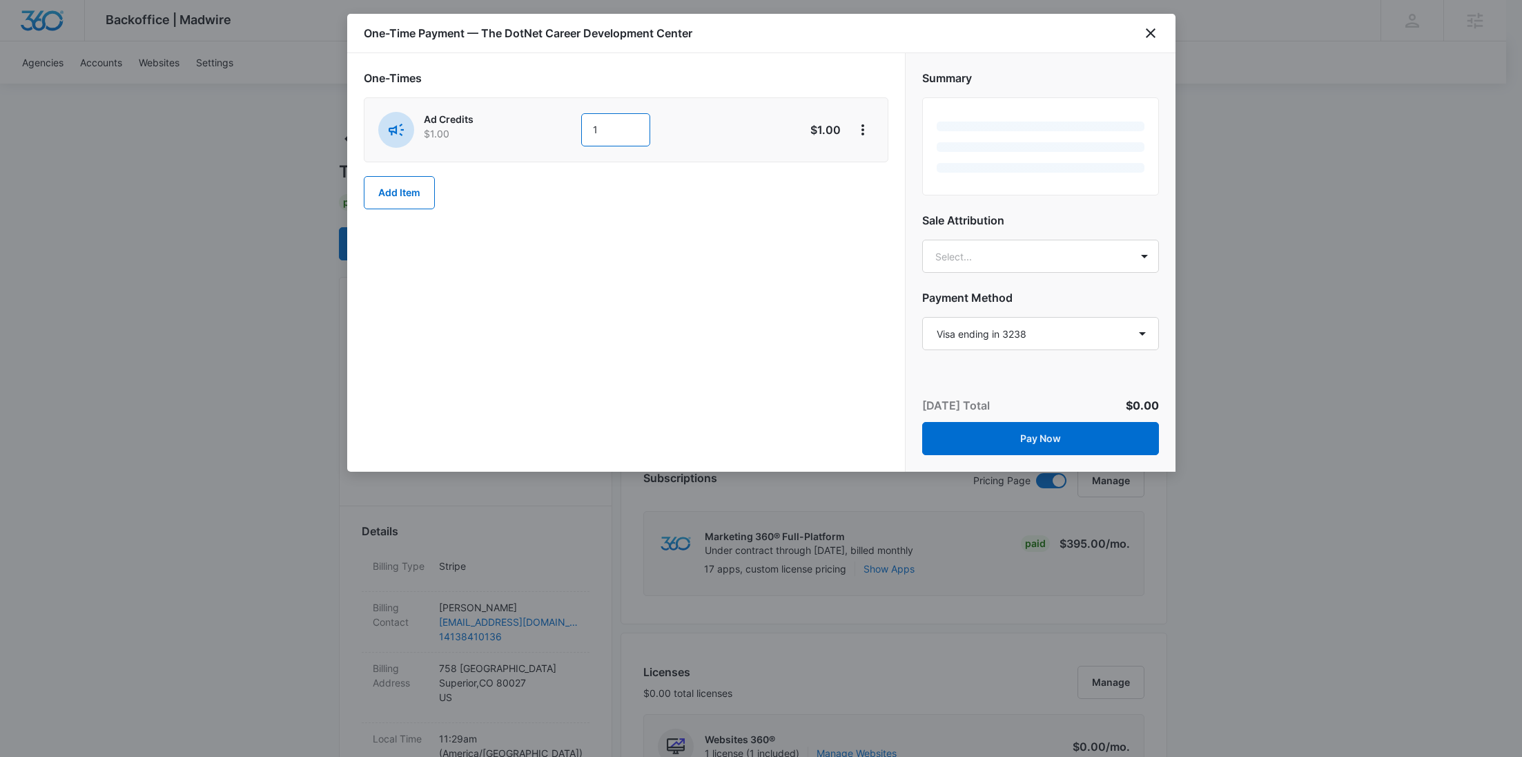
drag, startPoint x: 628, startPoint y: 128, endPoint x: 555, endPoint y: 140, distance: 74.1
click at [557, 139] on div "Ad Credits $1.00 1" at bounding box center [577, 130] width 398 height 36
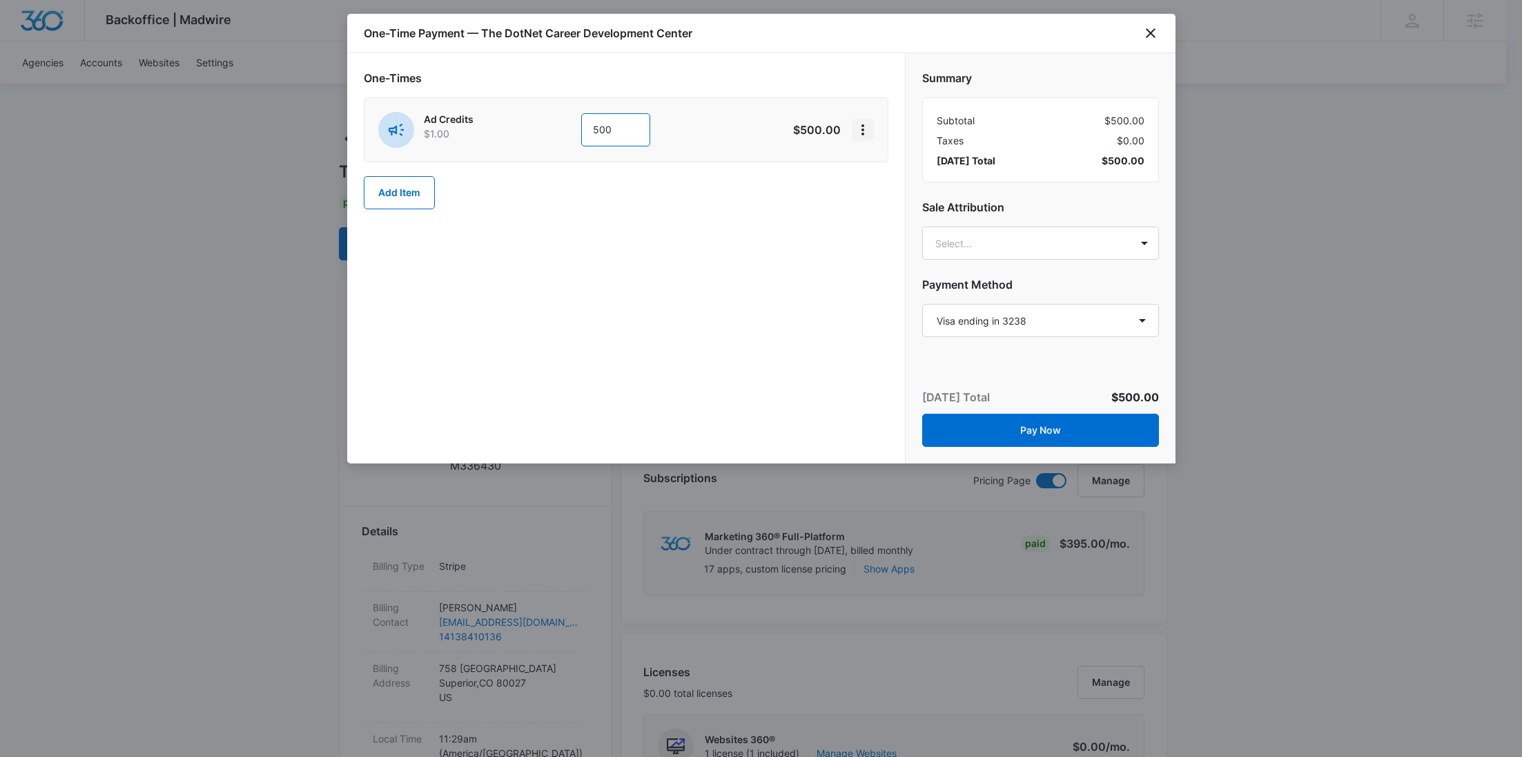
type input "500"
click at [868, 135] on icon "View More" at bounding box center [863, 130] width 17 height 17
click at [873, 160] on button "Add Discount" at bounding box center [908, 167] width 110 height 21
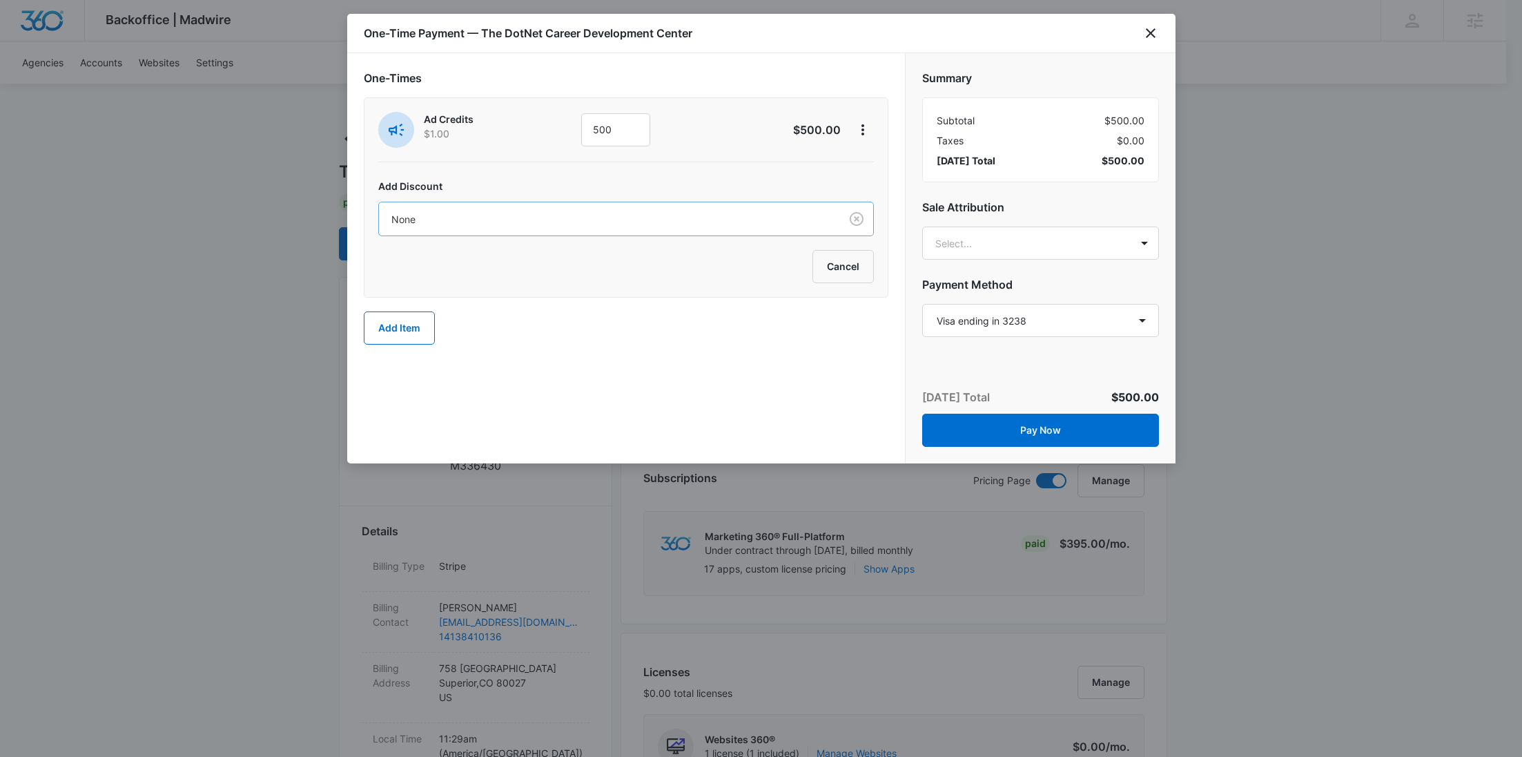
click at [717, 209] on div "None" at bounding box center [609, 219] width 461 height 31
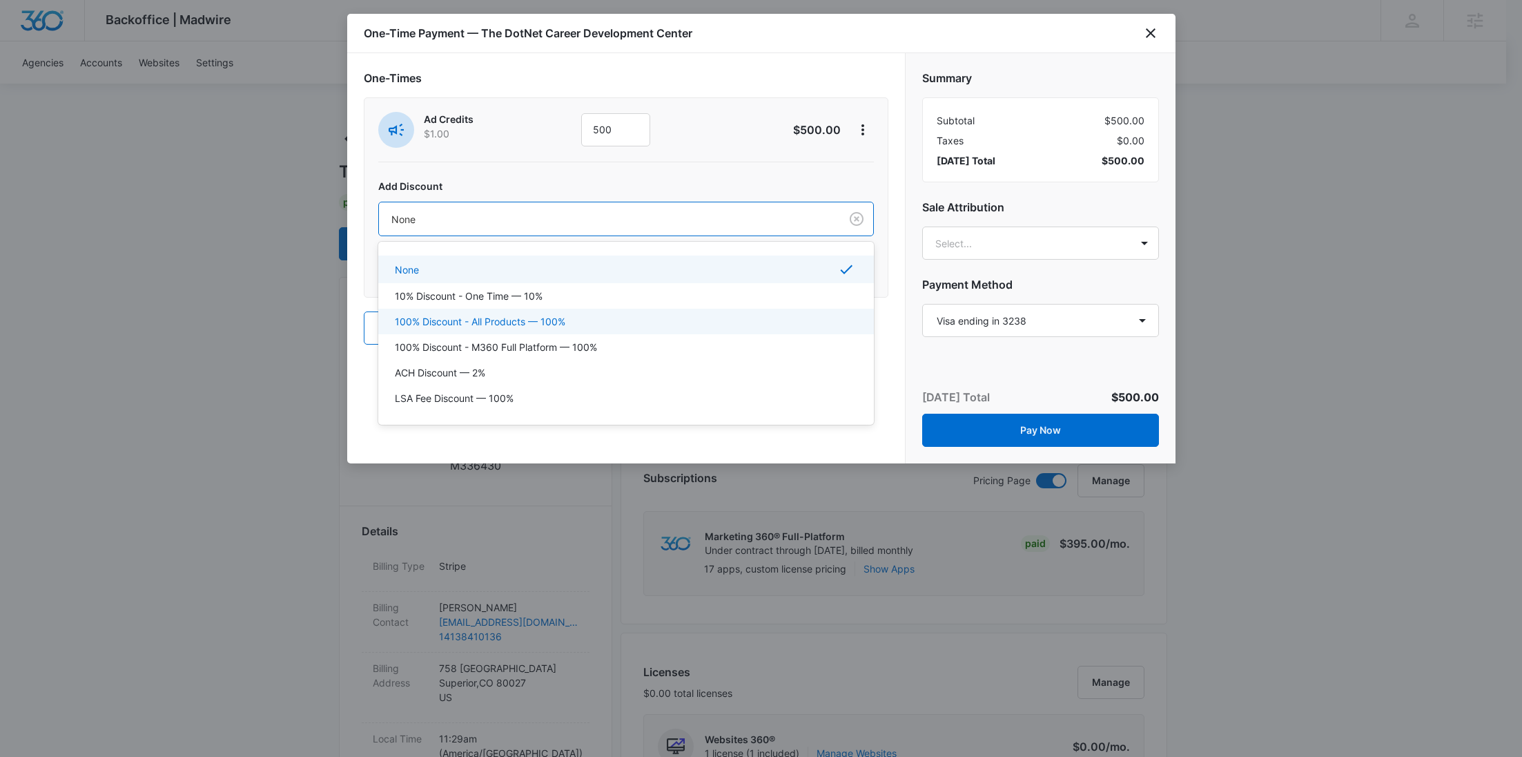
click at [586, 329] on div "100% Discount - All Products — 100%" at bounding box center [626, 322] width 496 height 26
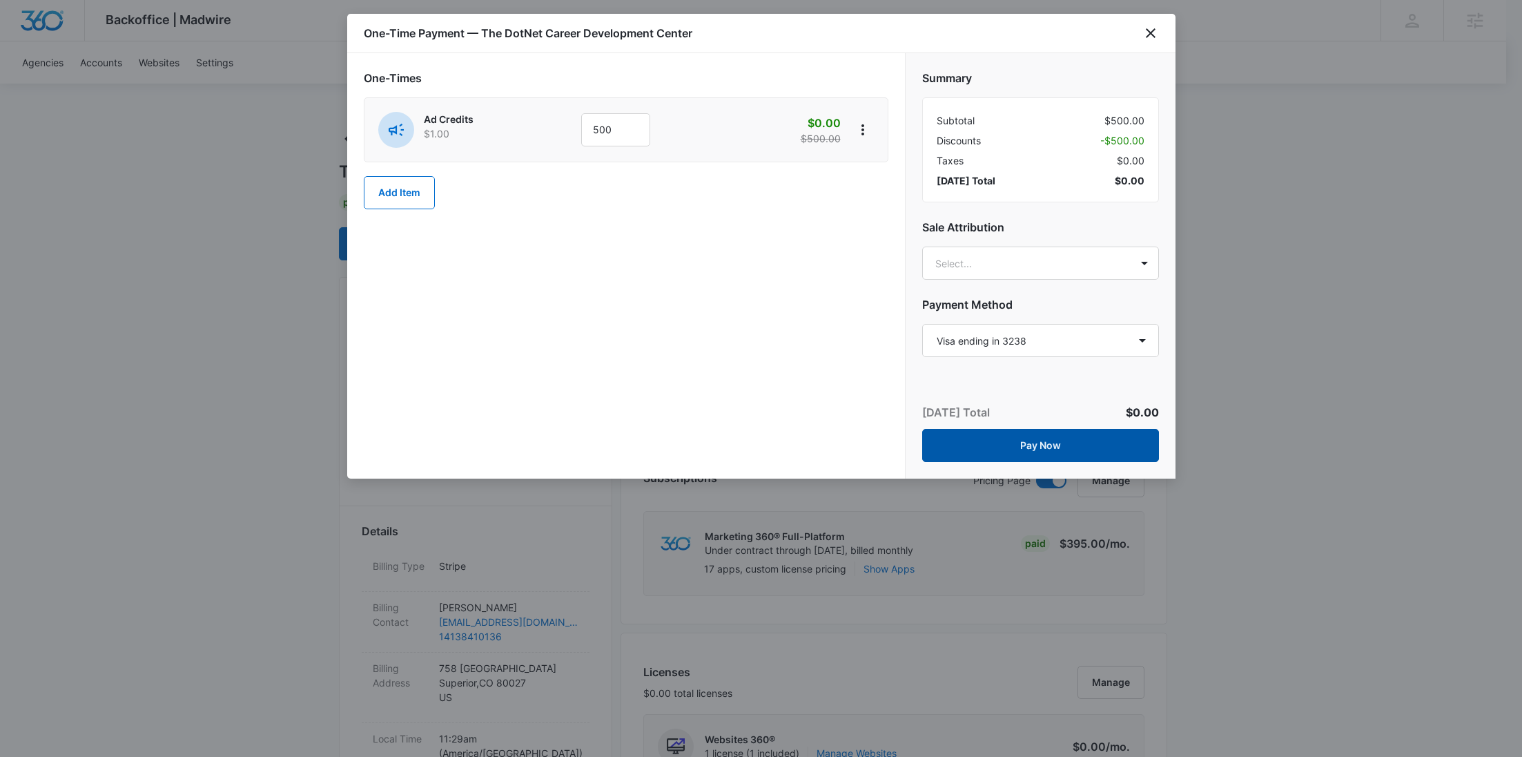
click at [1038, 449] on button "Pay Now" at bounding box center [1040, 445] width 237 height 33
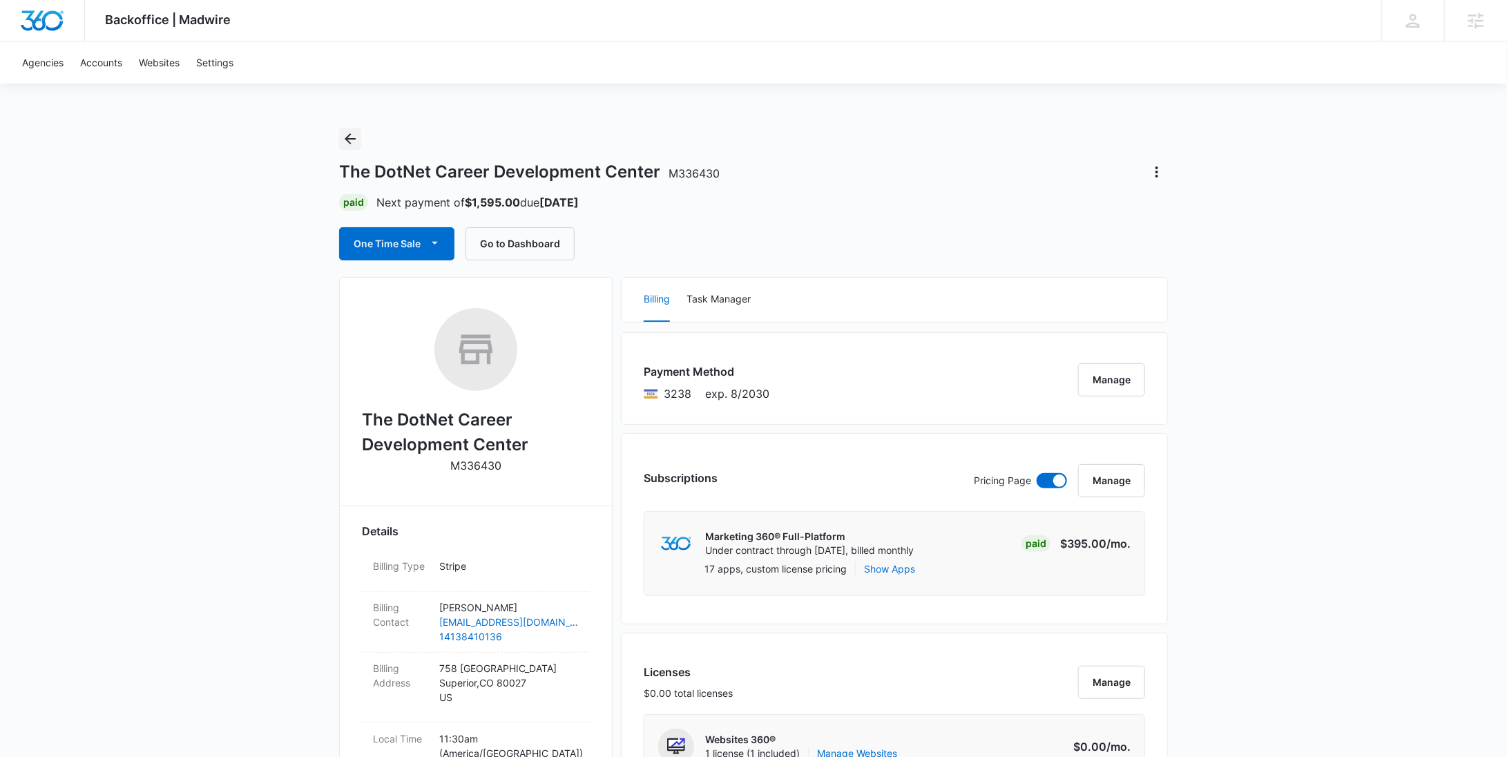
click at [351, 132] on icon "Back" at bounding box center [350, 138] width 17 height 17
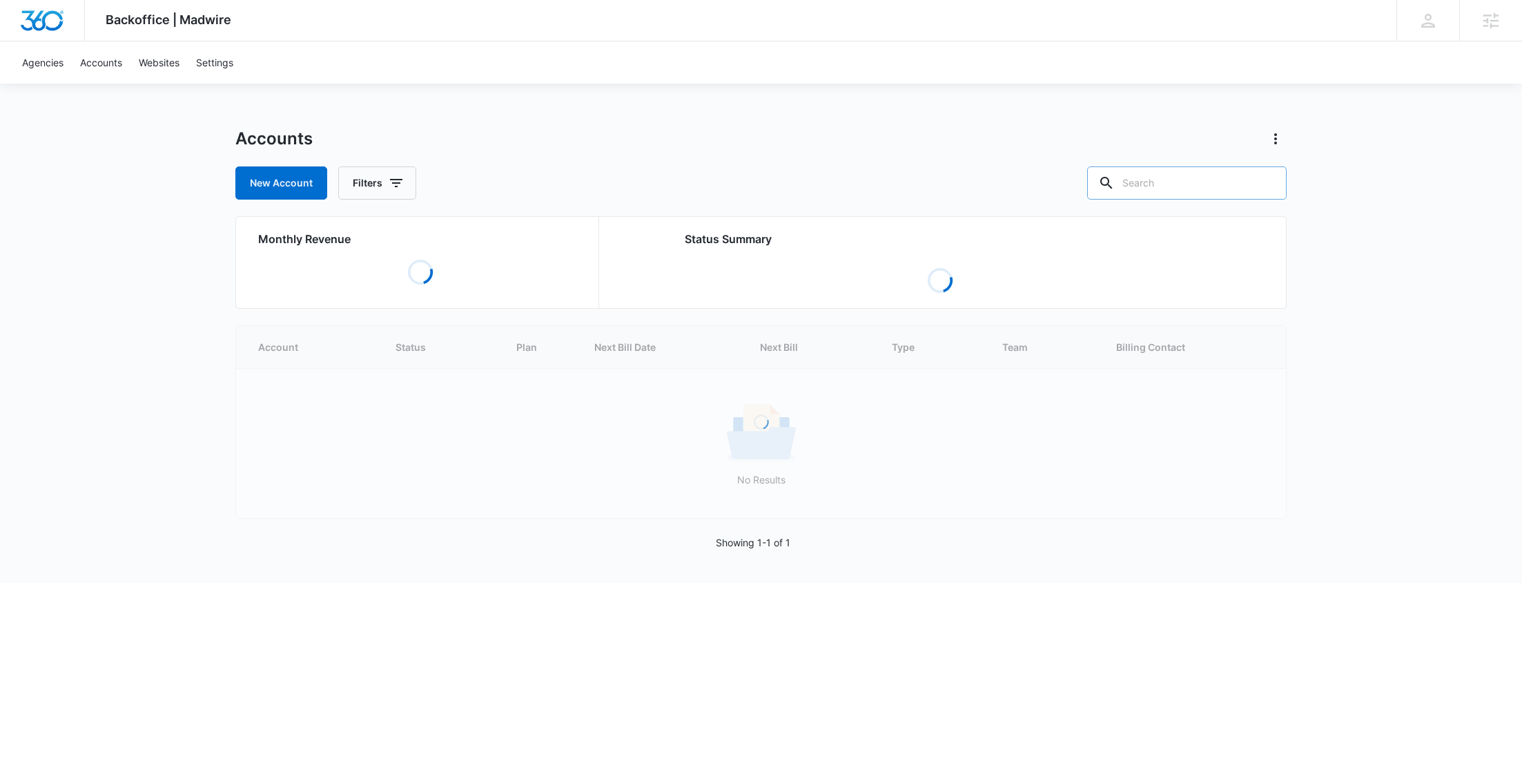
click at [1177, 193] on input "text" at bounding box center [1187, 182] width 200 height 33
paste input "M319319"
type input "M319319"
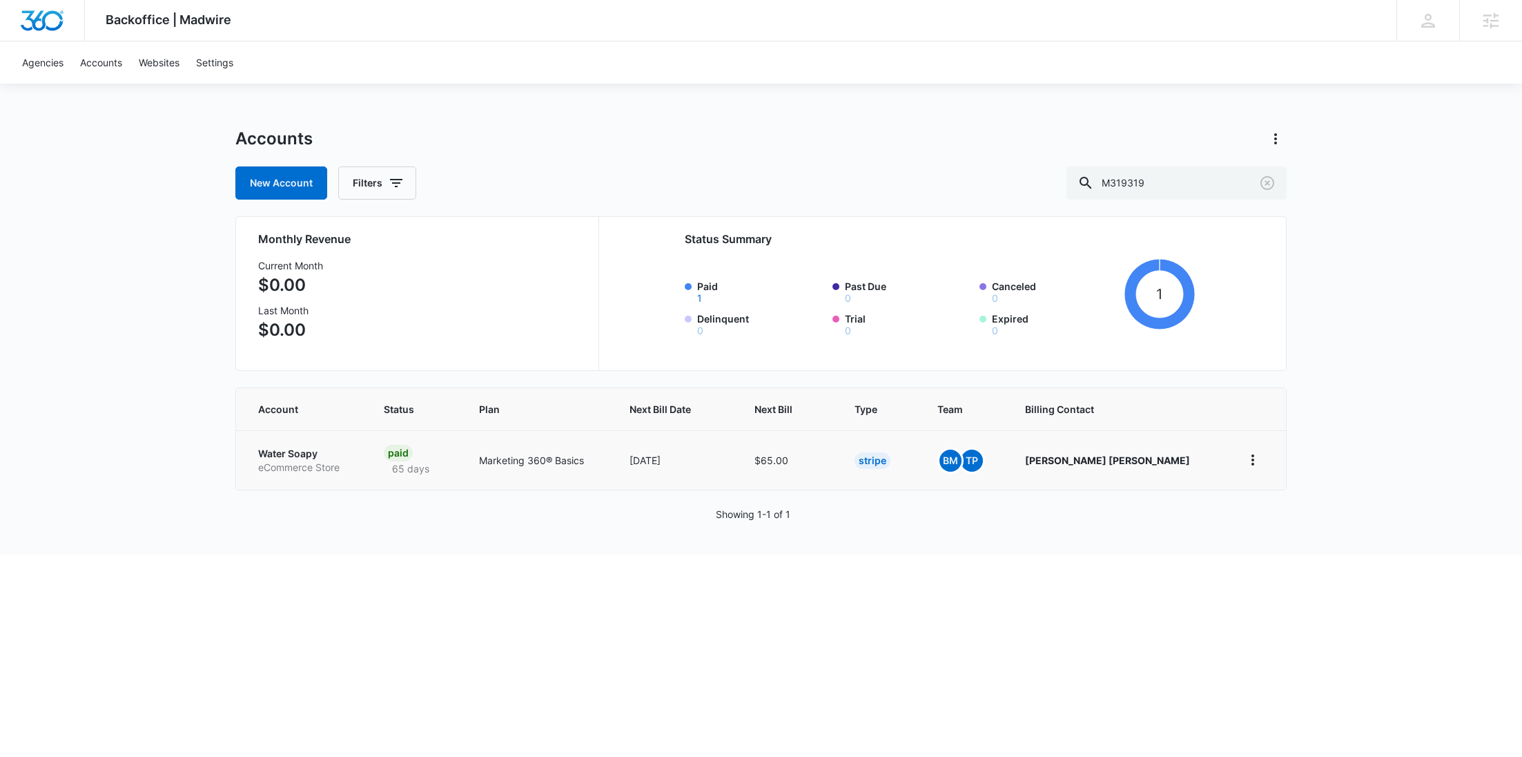
click at [302, 450] on p "Water Soapy" at bounding box center [304, 454] width 93 height 14
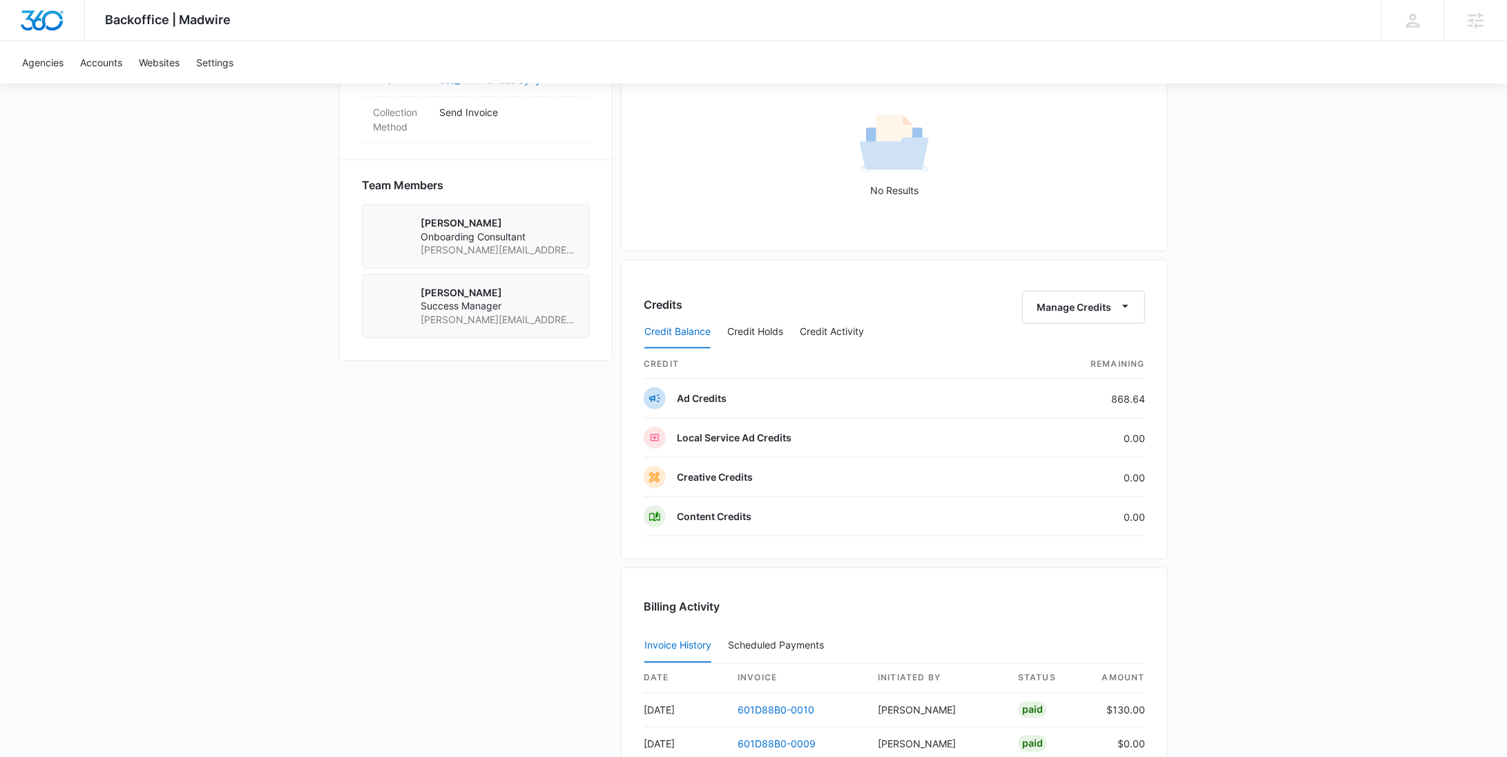
scroll to position [1222, 0]
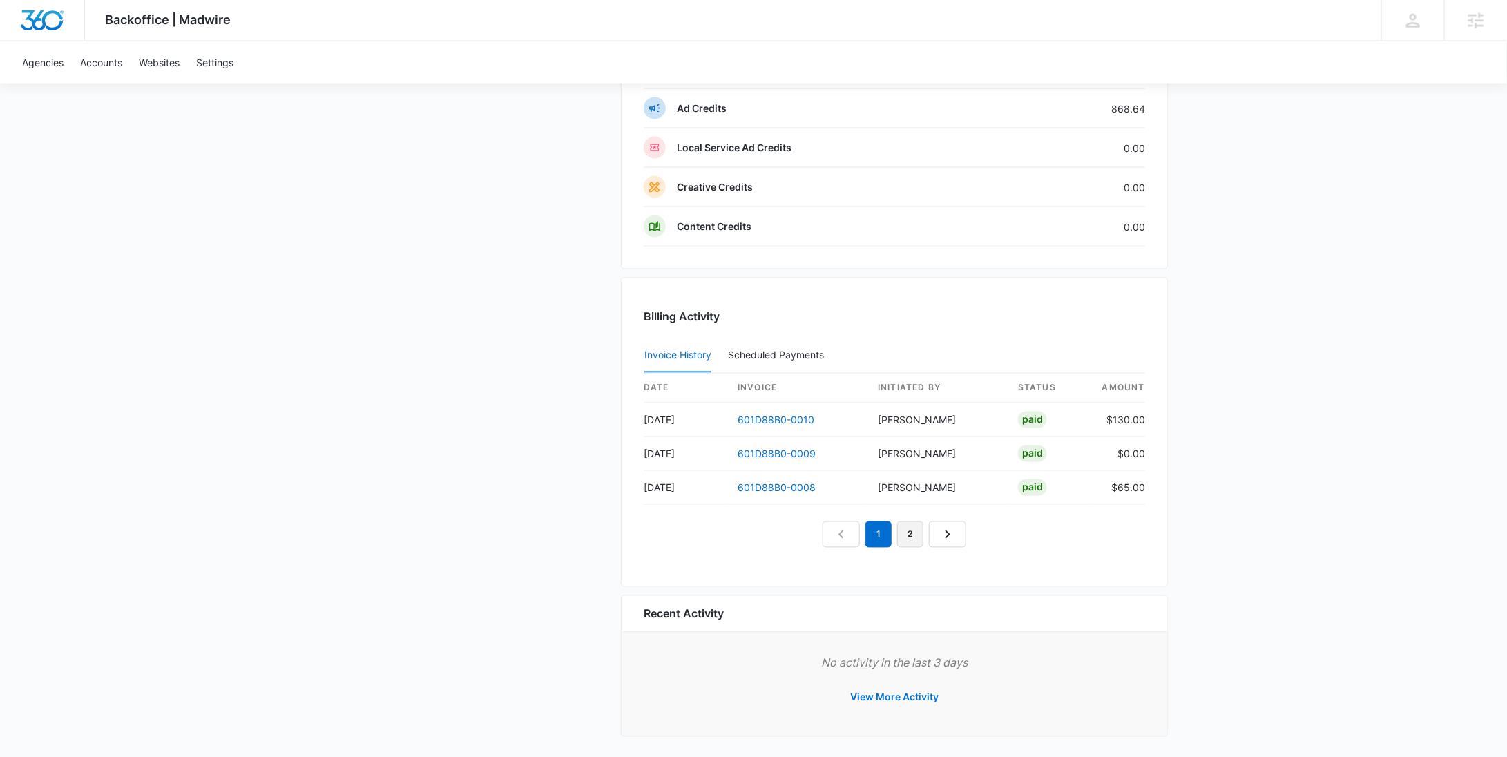
click at [906, 530] on link "2" at bounding box center [910, 534] width 26 height 26
click at [860, 523] on link "1" at bounding box center [862, 534] width 26 height 26
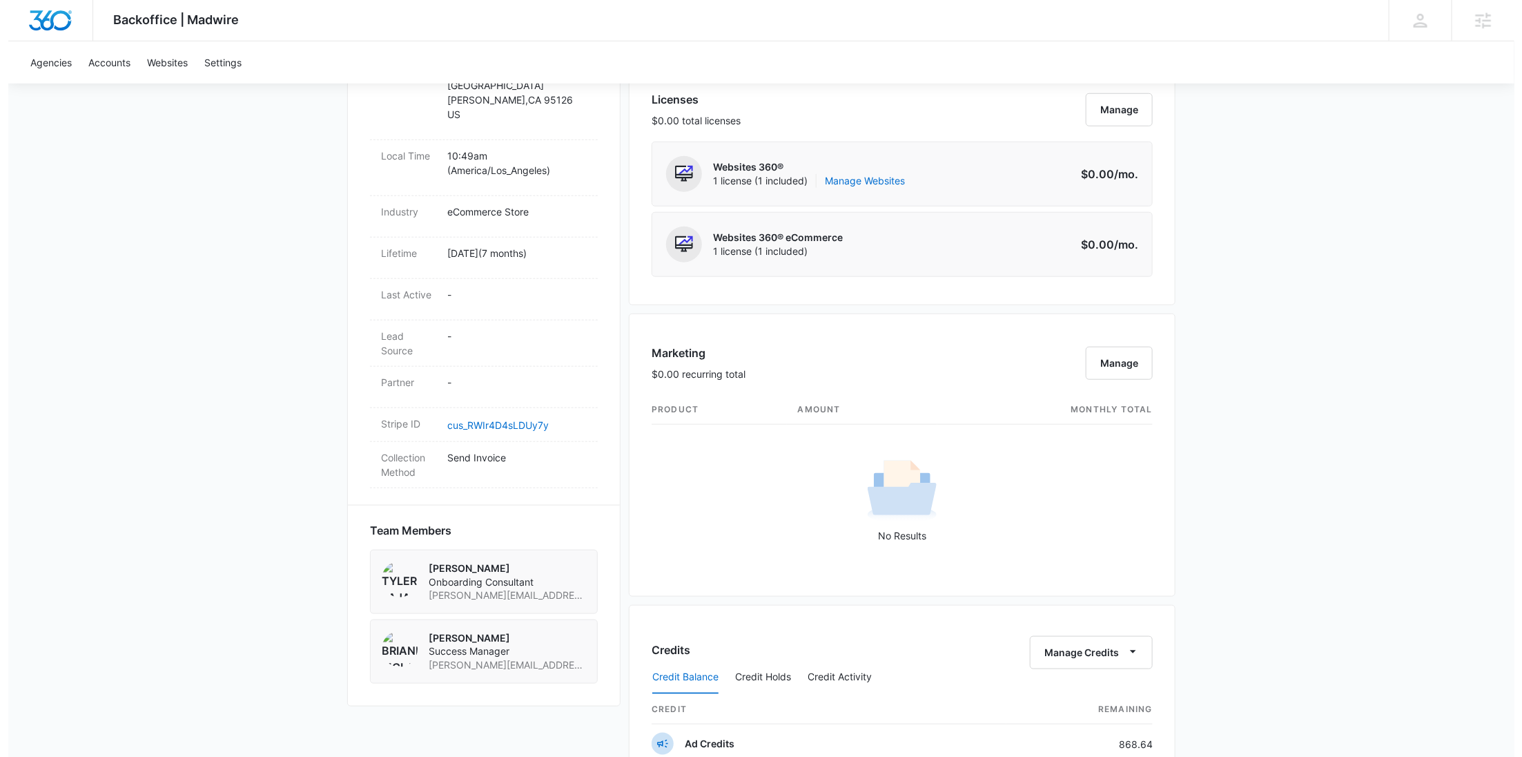
scroll to position [0, 0]
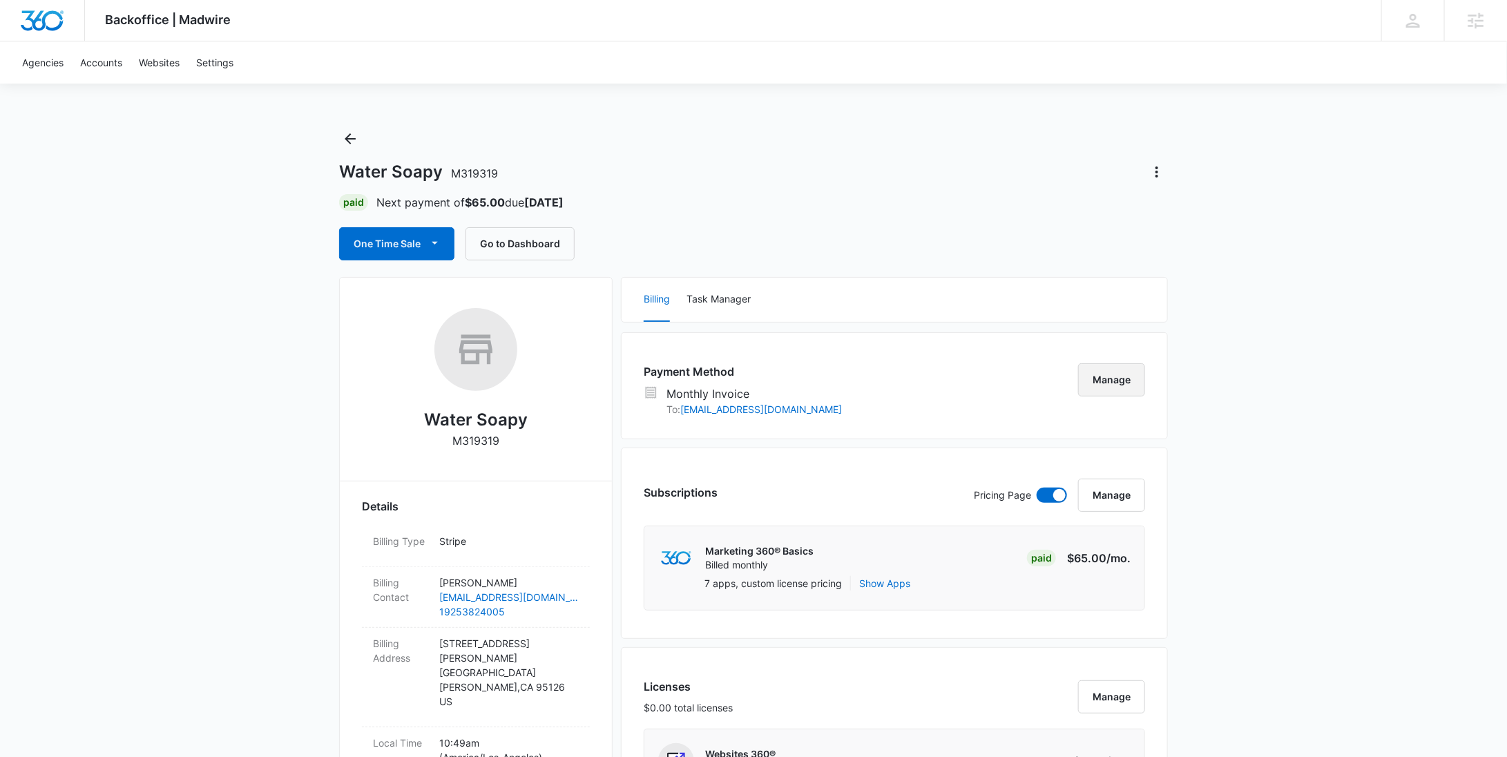
click at [1118, 374] on button "Manage" at bounding box center [1111, 379] width 67 height 33
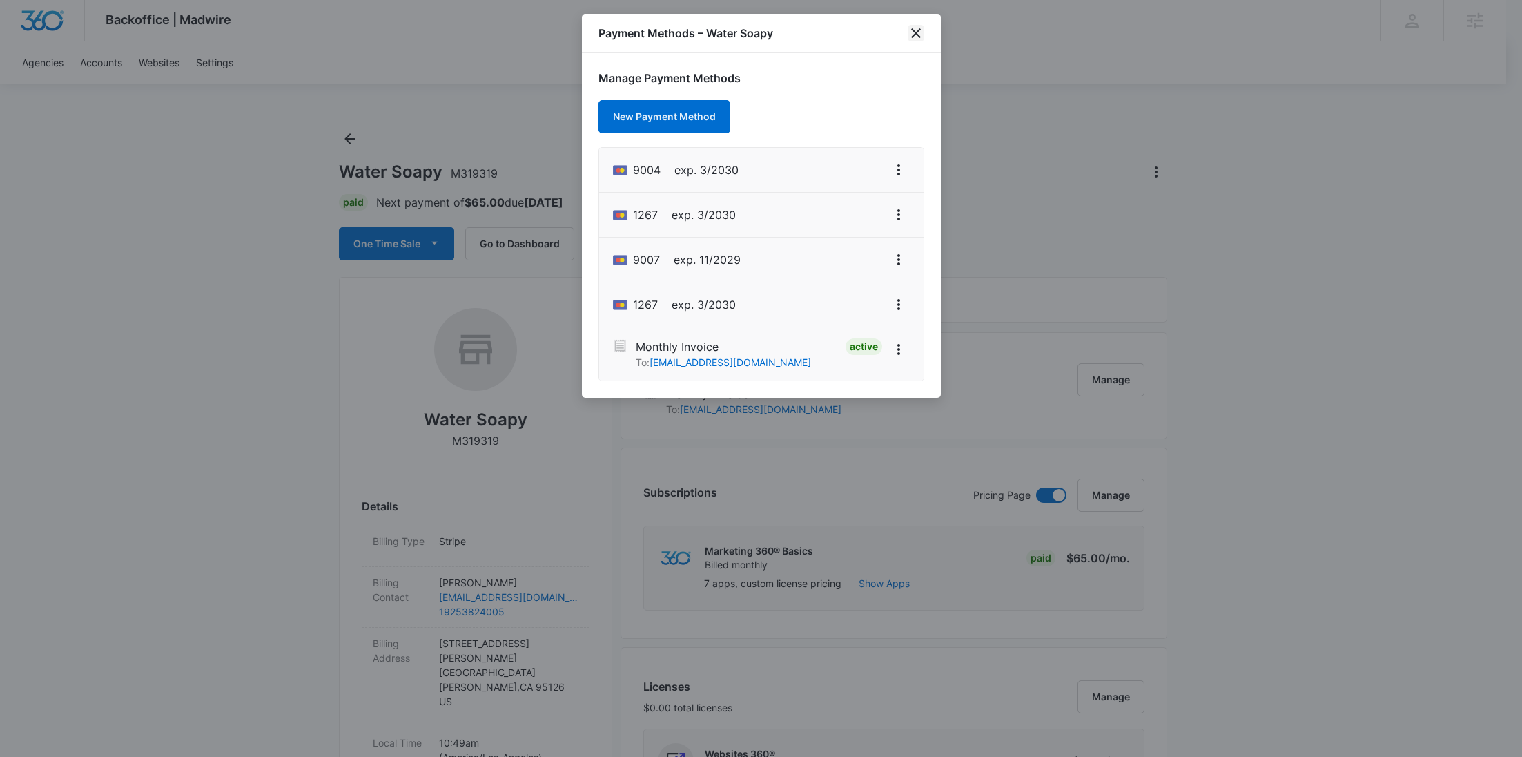
click at [920, 32] on icon "close" at bounding box center [916, 33] width 17 height 17
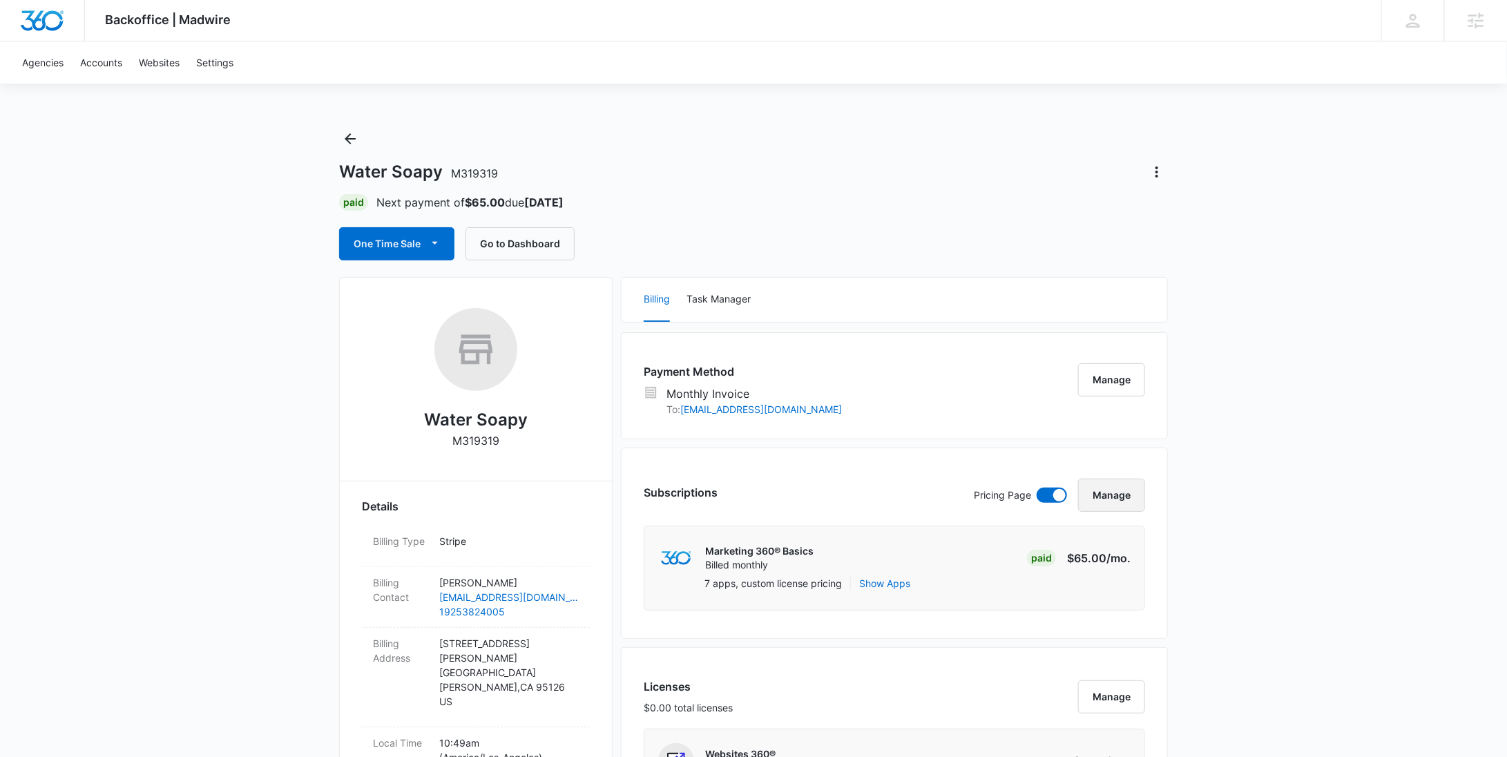
click at [1117, 490] on button "Manage" at bounding box center [1111, 494] width 67 height 33
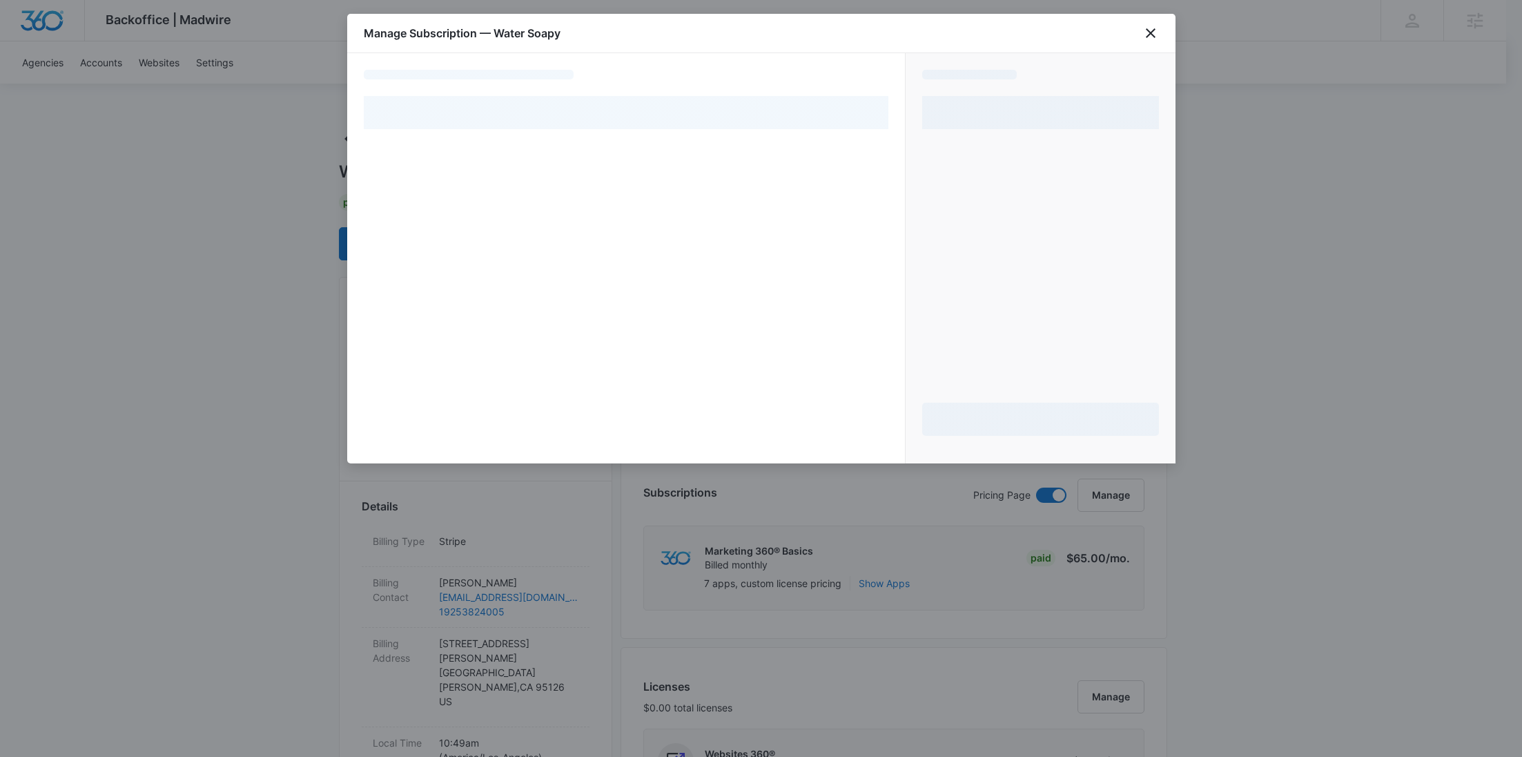
select select "MANUAL_INVOICE"
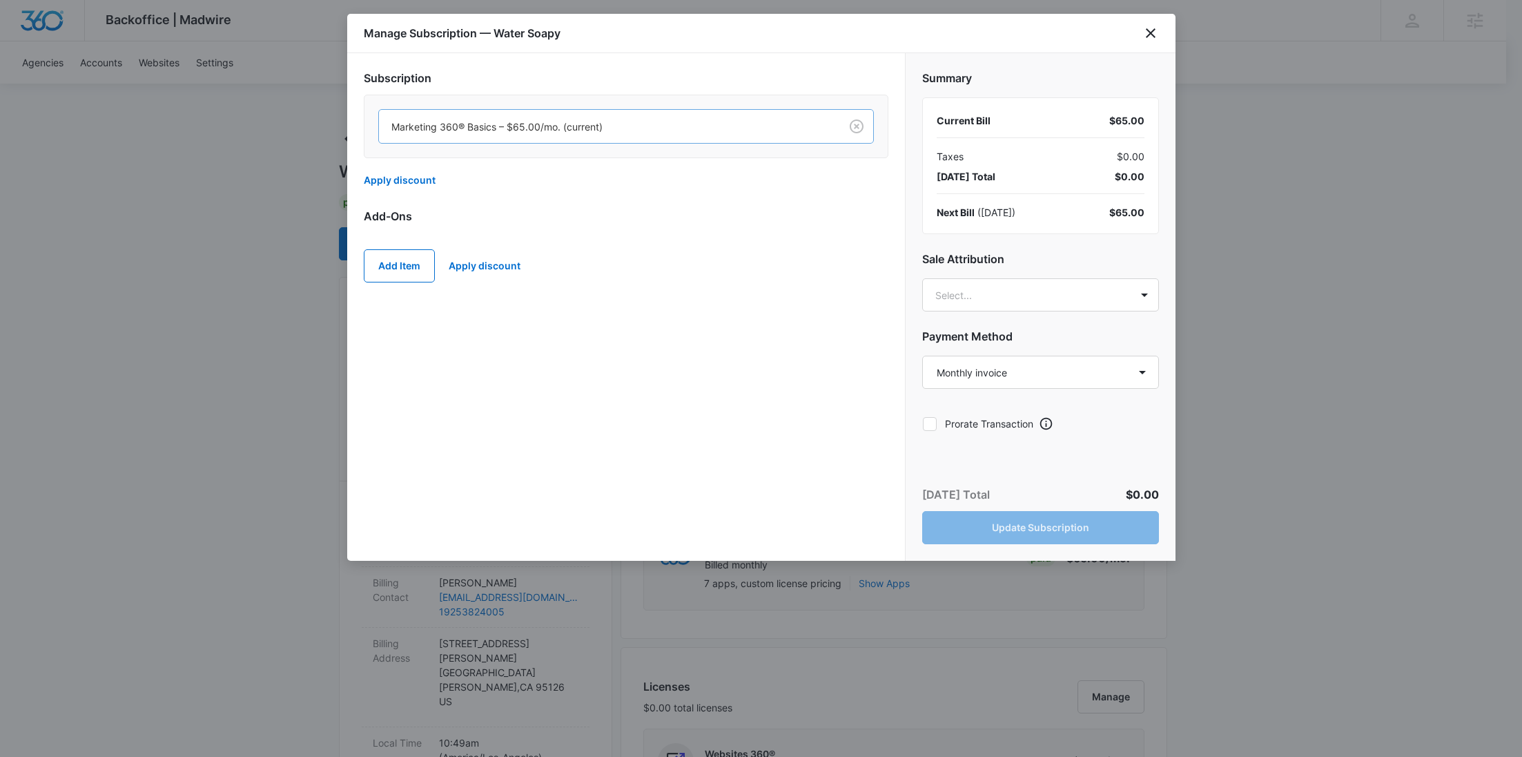
click at [530, 132] on div at bounding box center [606, 126] width 431 height 17
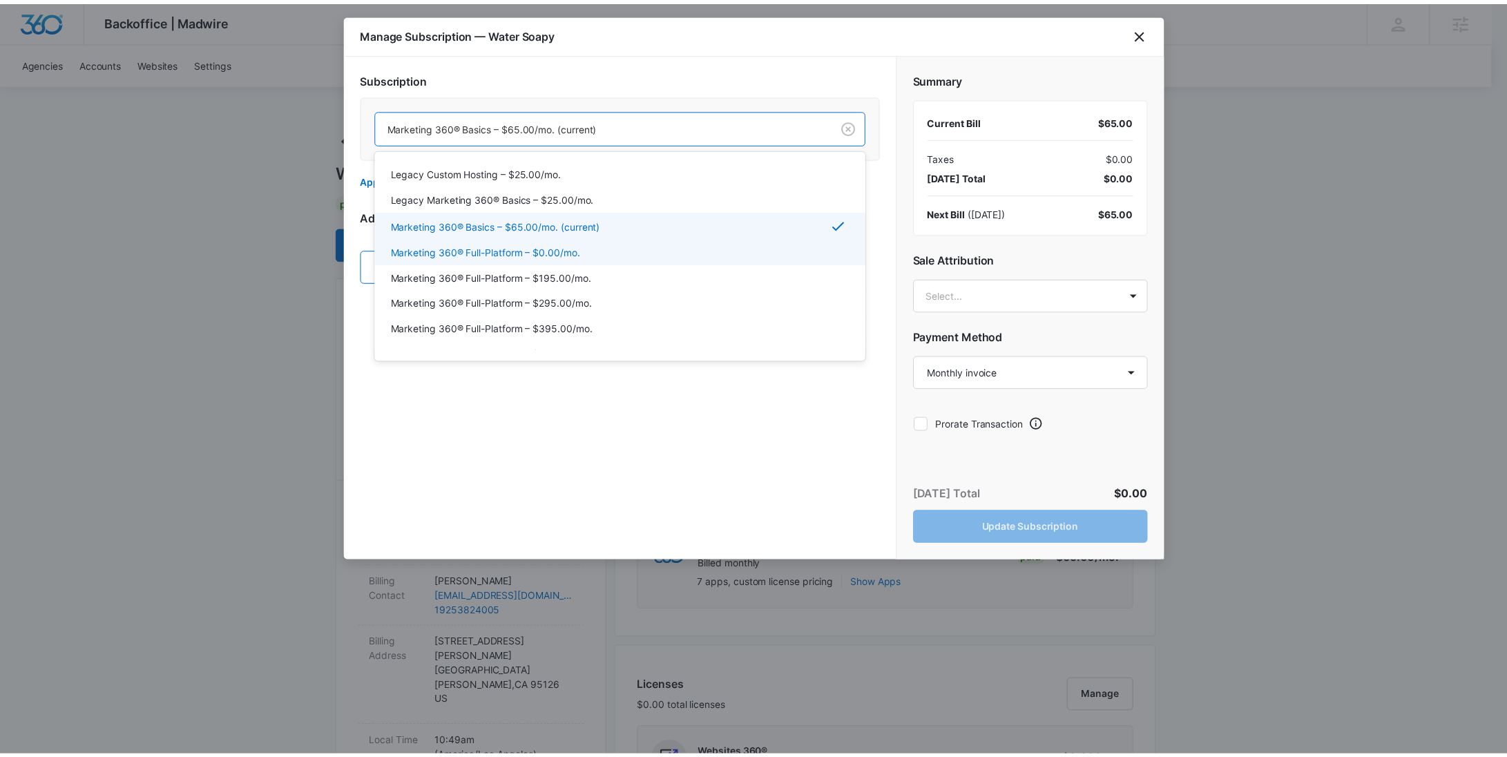
scroll to position [70, 0]
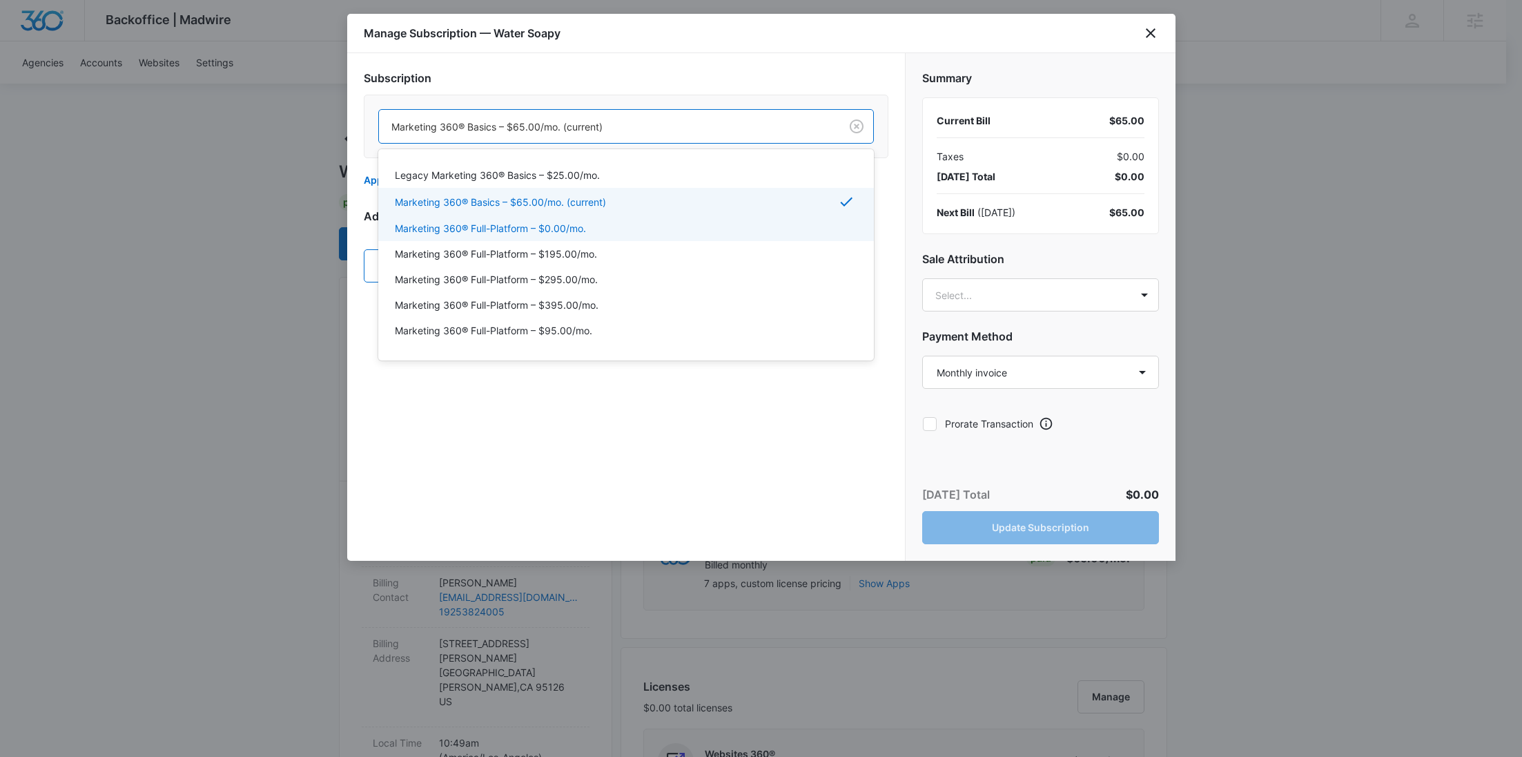
click at [626, 302] on div "Marketing 360® Full-Platform – $395.00/mo." at bounding box center [625, 305] width 460 height 14
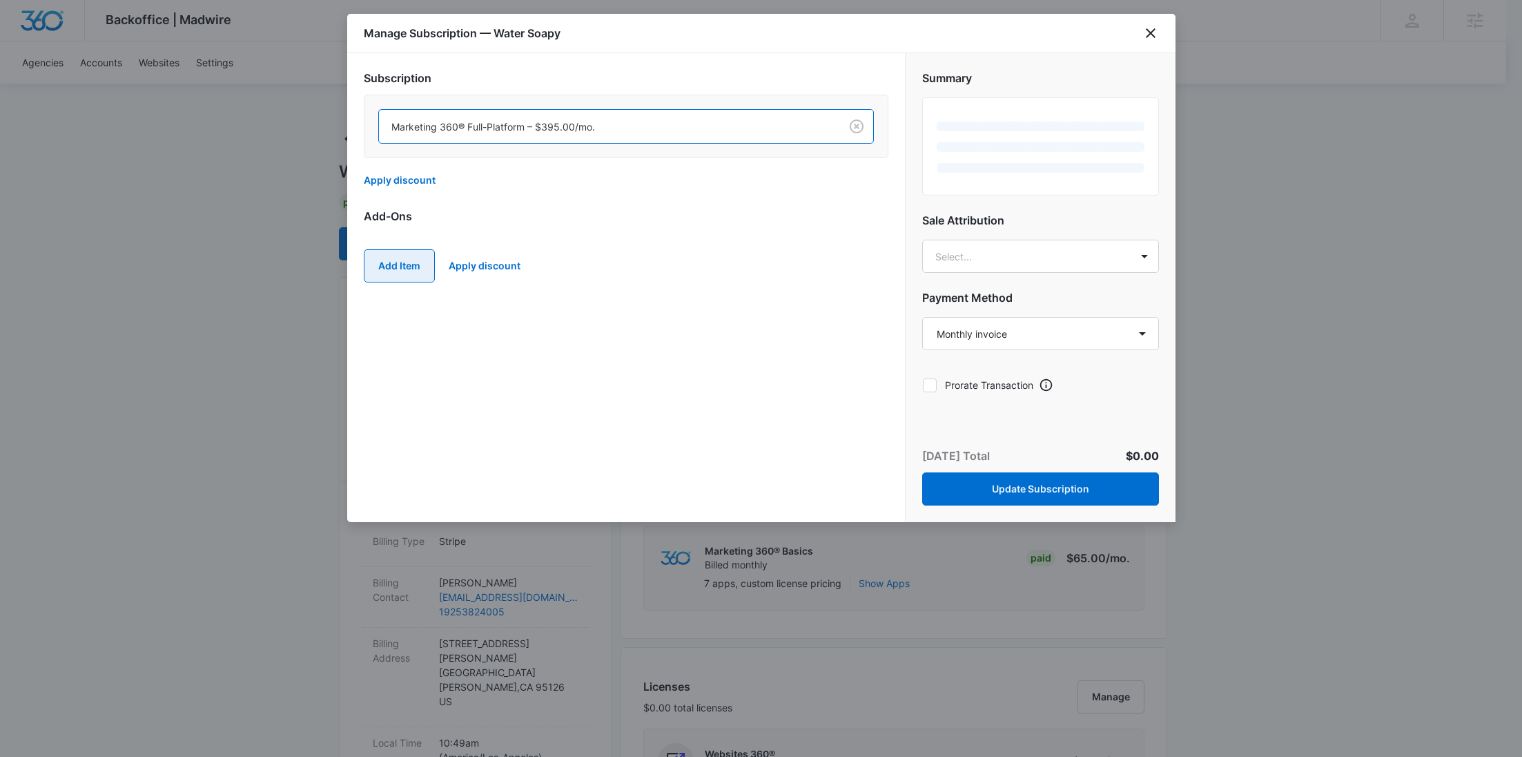
click at [414, 262] on button "Add Item" at bounding box center [399, 265] width 71 height 33
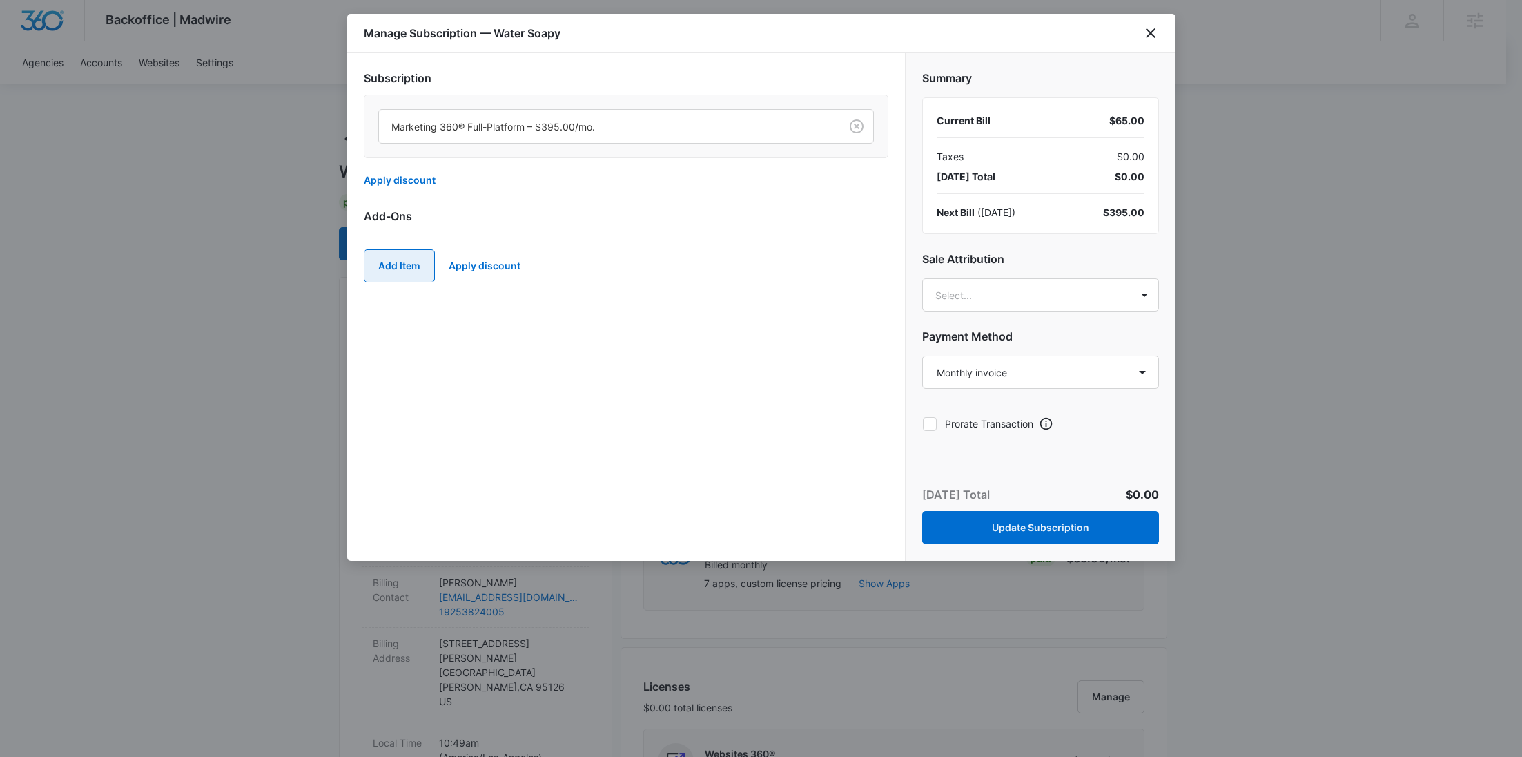
click at [402, 264] on button "Add Item" at bounding box center [399, 265] width 71 height 33
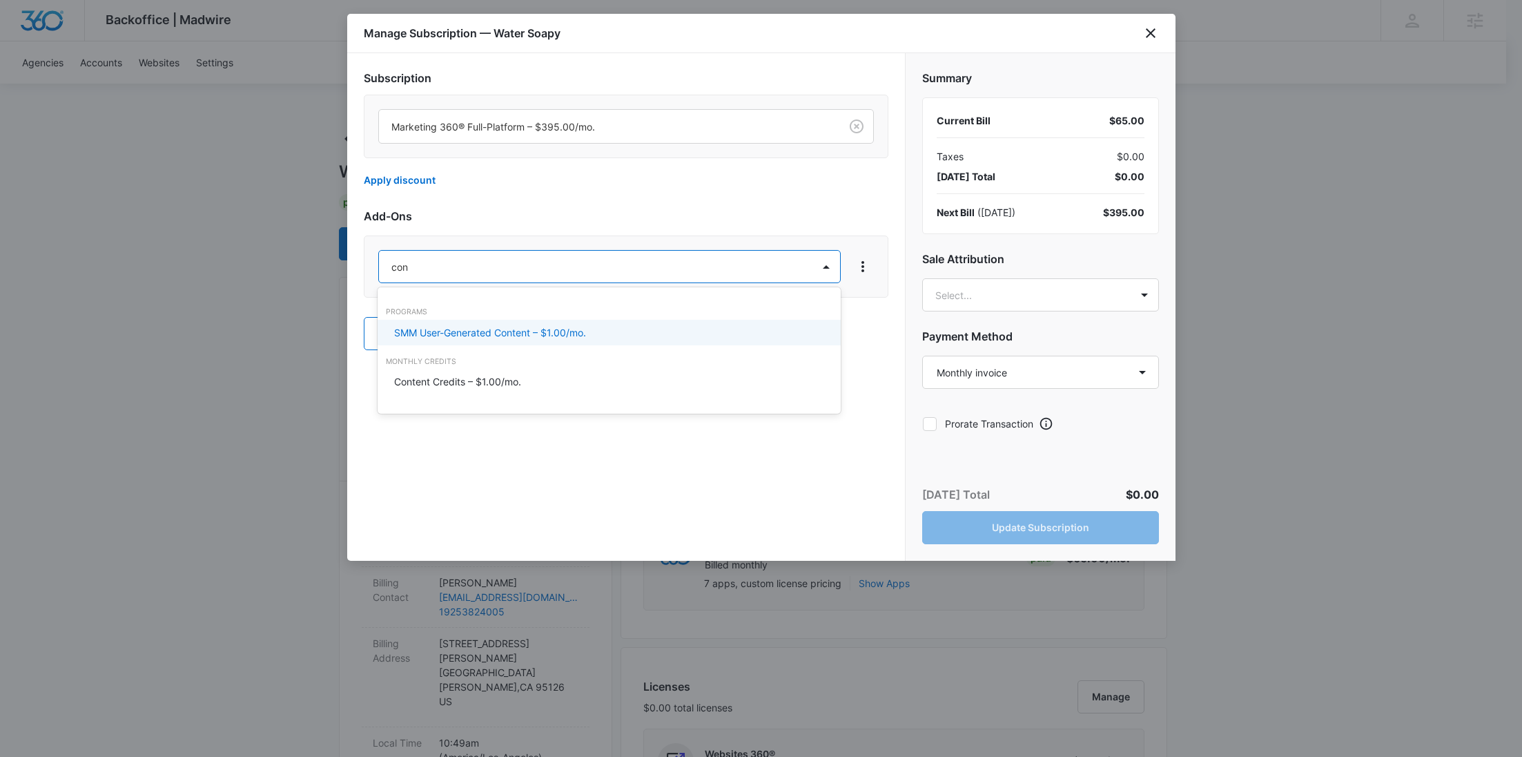
type input "cont"
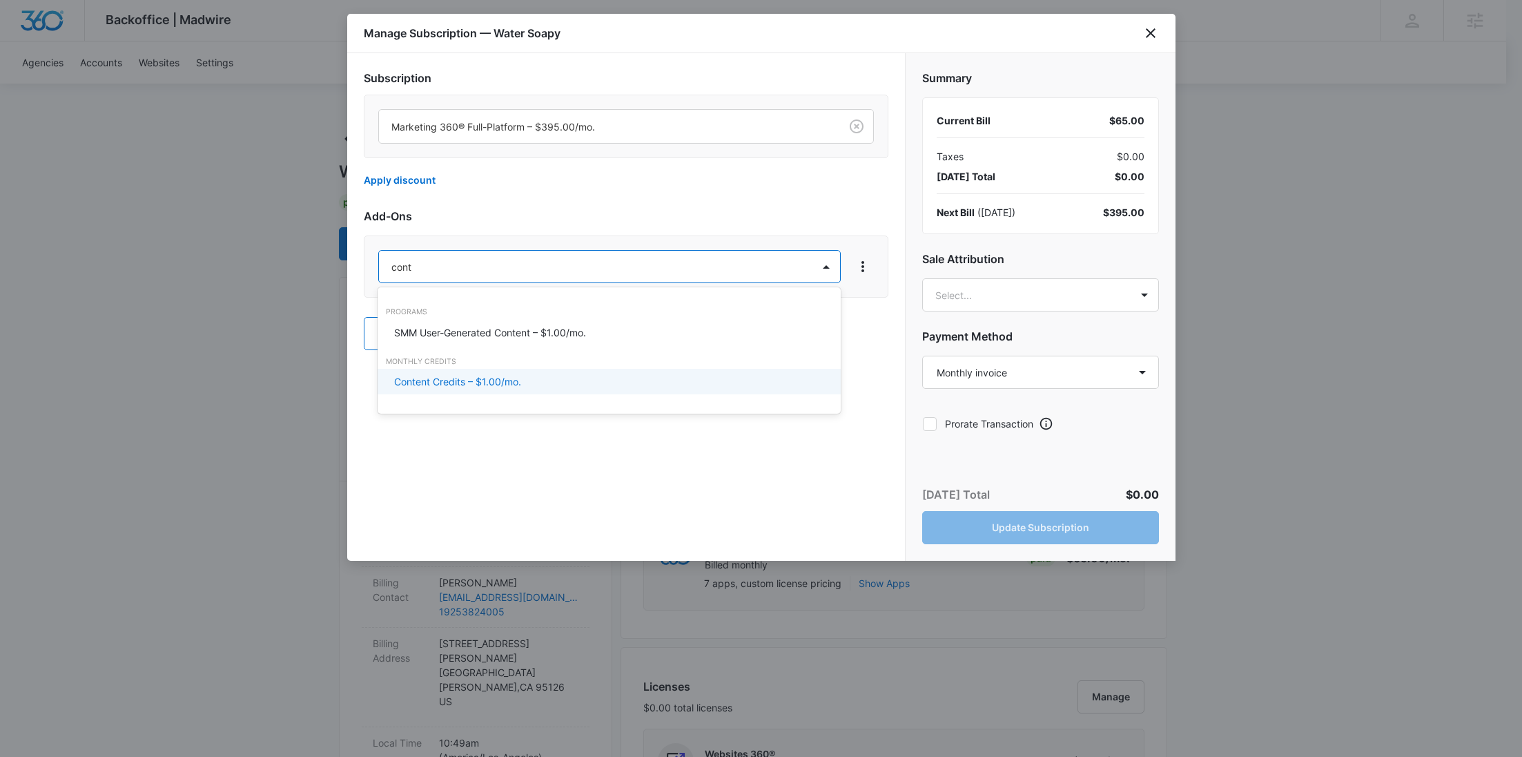
click at [454, 379] on p "Content Credits – $1.00/mo." at bounding box center [457, 381] width 127 height 14
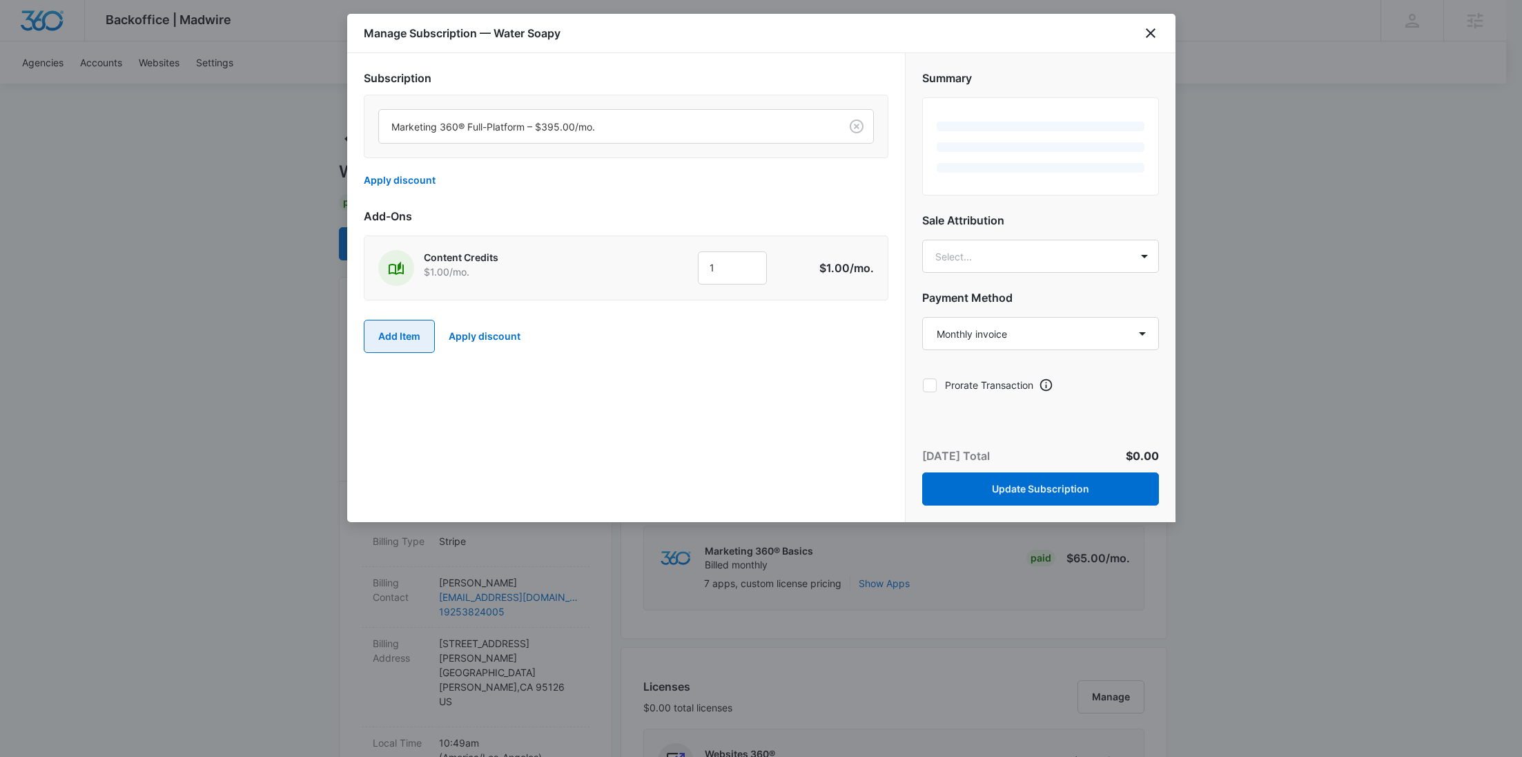
click at [410, 320] on button "Add Item" at bounding box center [399, 336] width 71 height 33
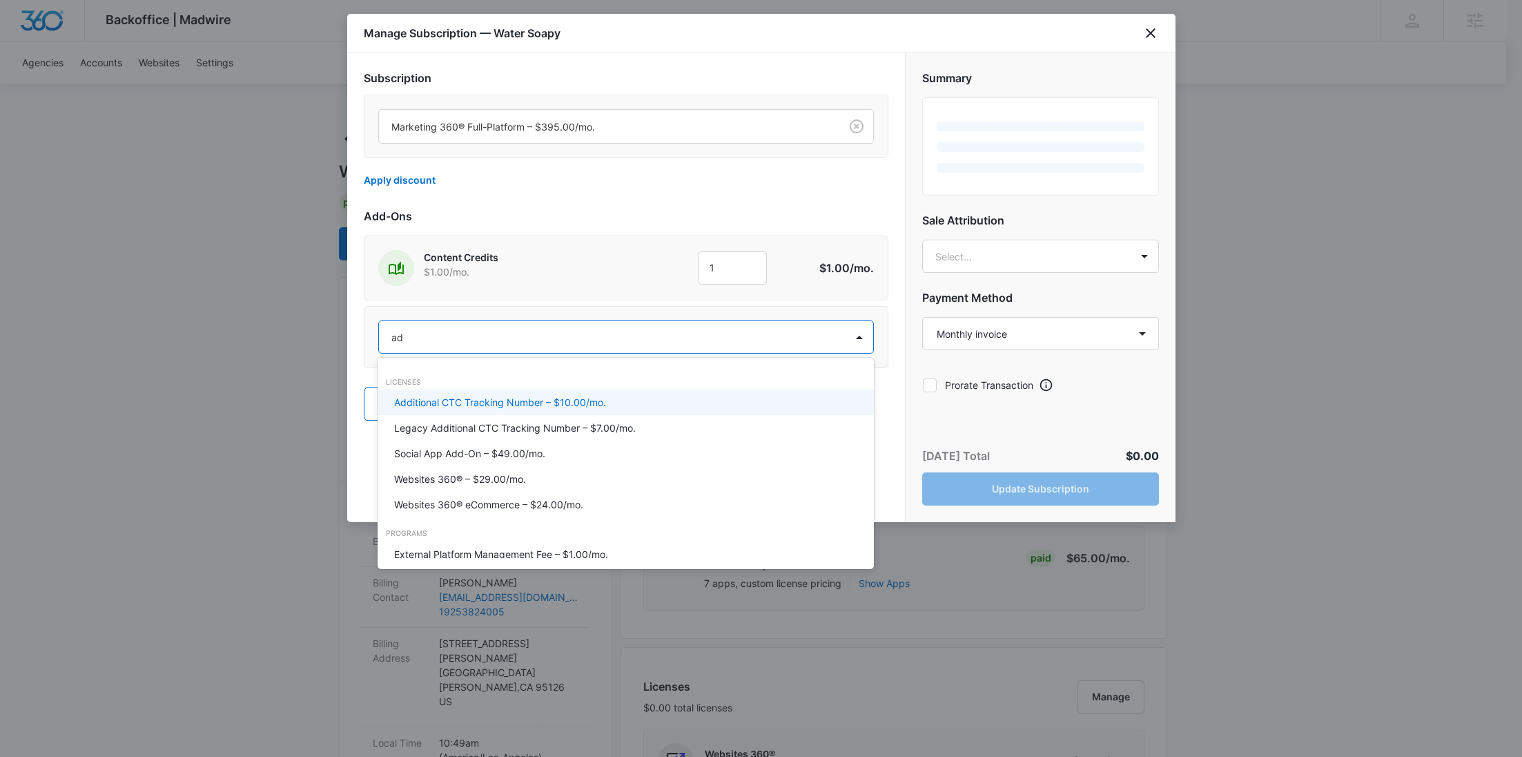
type input "ad c"
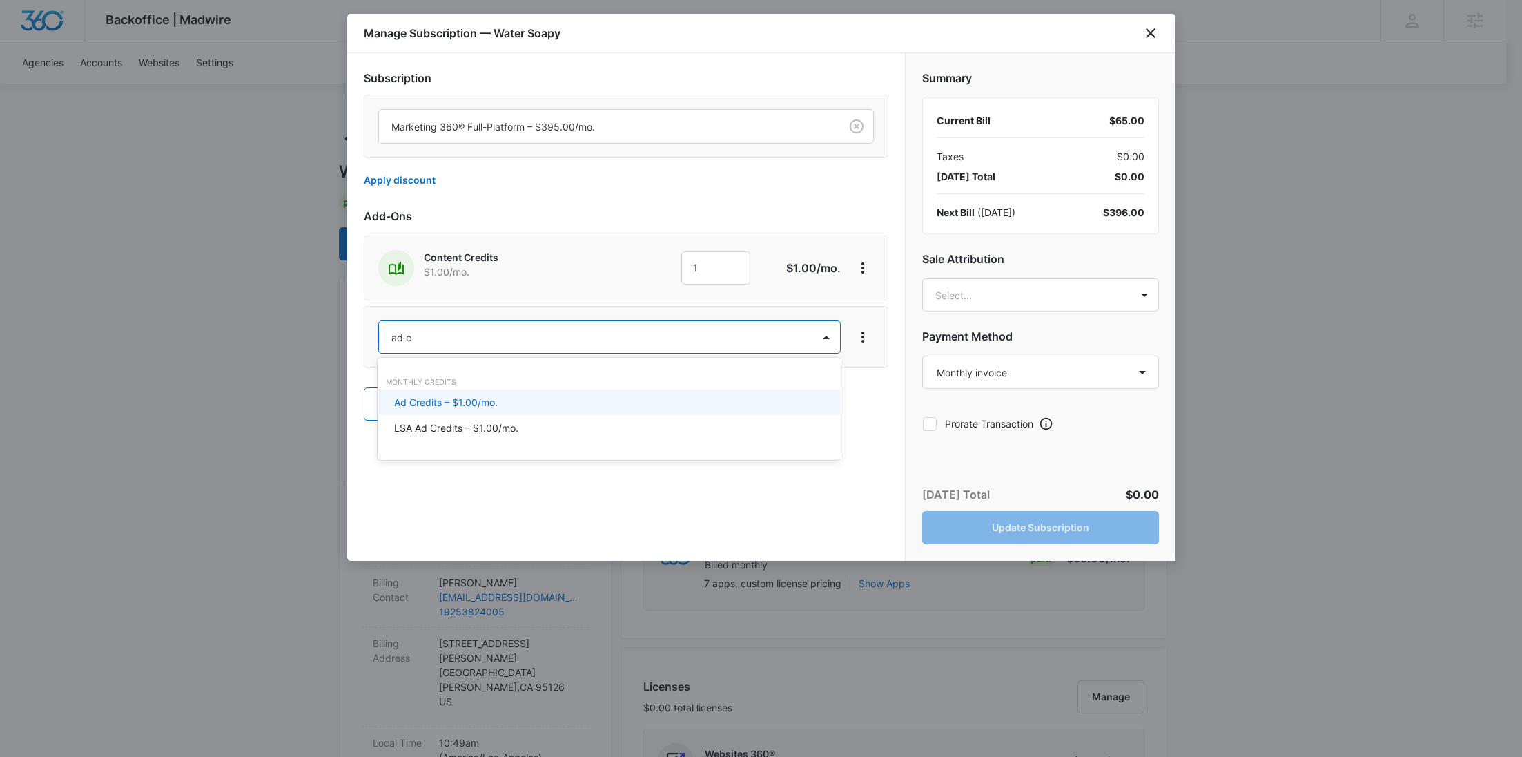
click at [458, 403] on p "Ad Credits – $1.00/mo." at bounding box center [446, 402] width 104 height 14
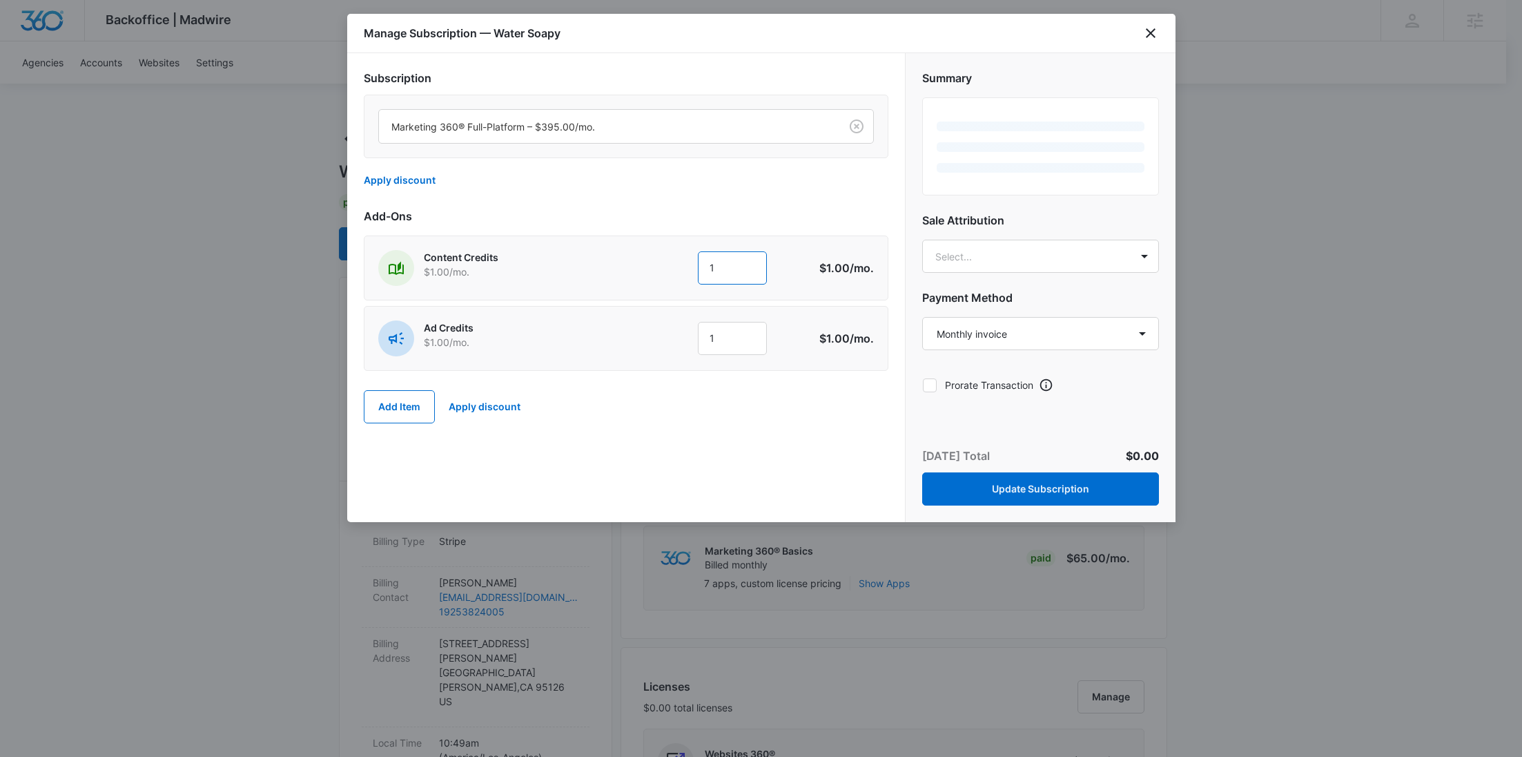
drag, startPoint x: 727, startPoint y: 267, endPoint x: 679, endPoint y: 269, distance: 48.4
click at [687, 269] on div "1 1" at bounding box center [703, 267] width 211 height 33
type input "600"
click at [664, 285] on div "Content Credits $1.00 /mo. 1 600 $60.00 /mo." at bounding box center [626, 267] width 525 height 65
drag, startPoint x: 719, startPoint y: 333, endPoint x: 650, endPoint y: 342, distance: 69.6
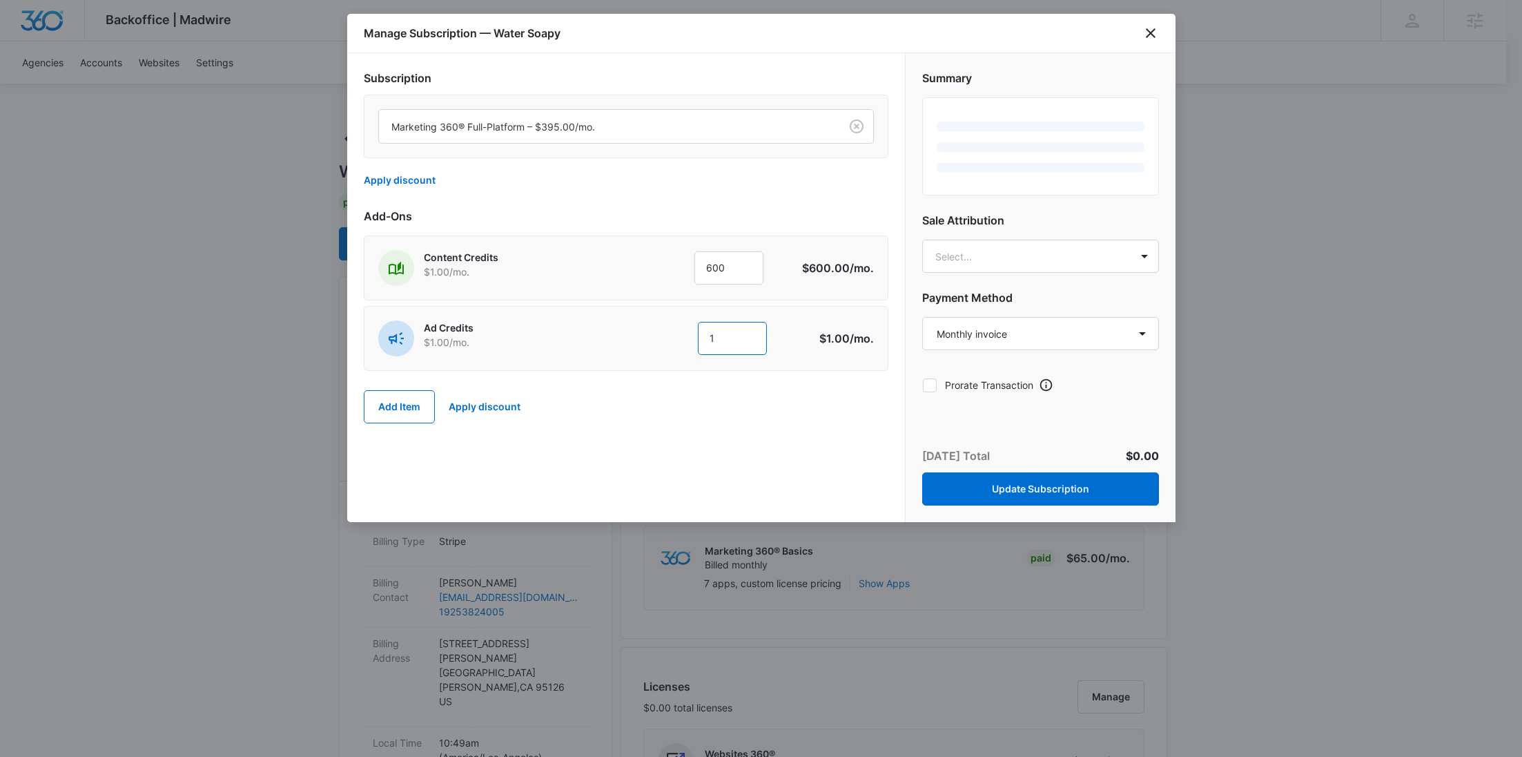
click at [654, 342] on div "1 1" at bounding box center [703, 338] width 211 height 33
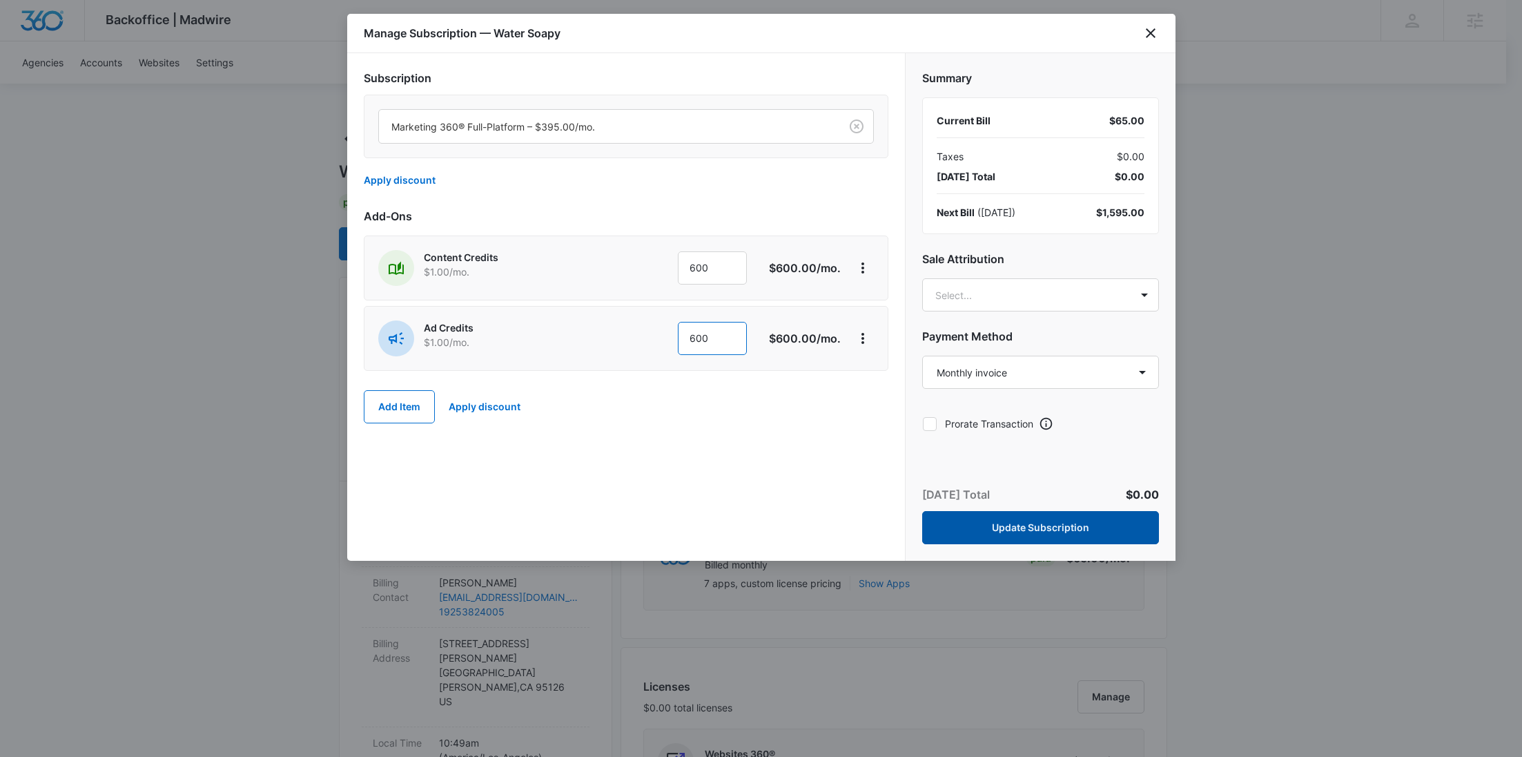
type input "600"
click at [1096, 534] on button "Update Subscription" at bounding box center [1040, 527] width 237 height 33
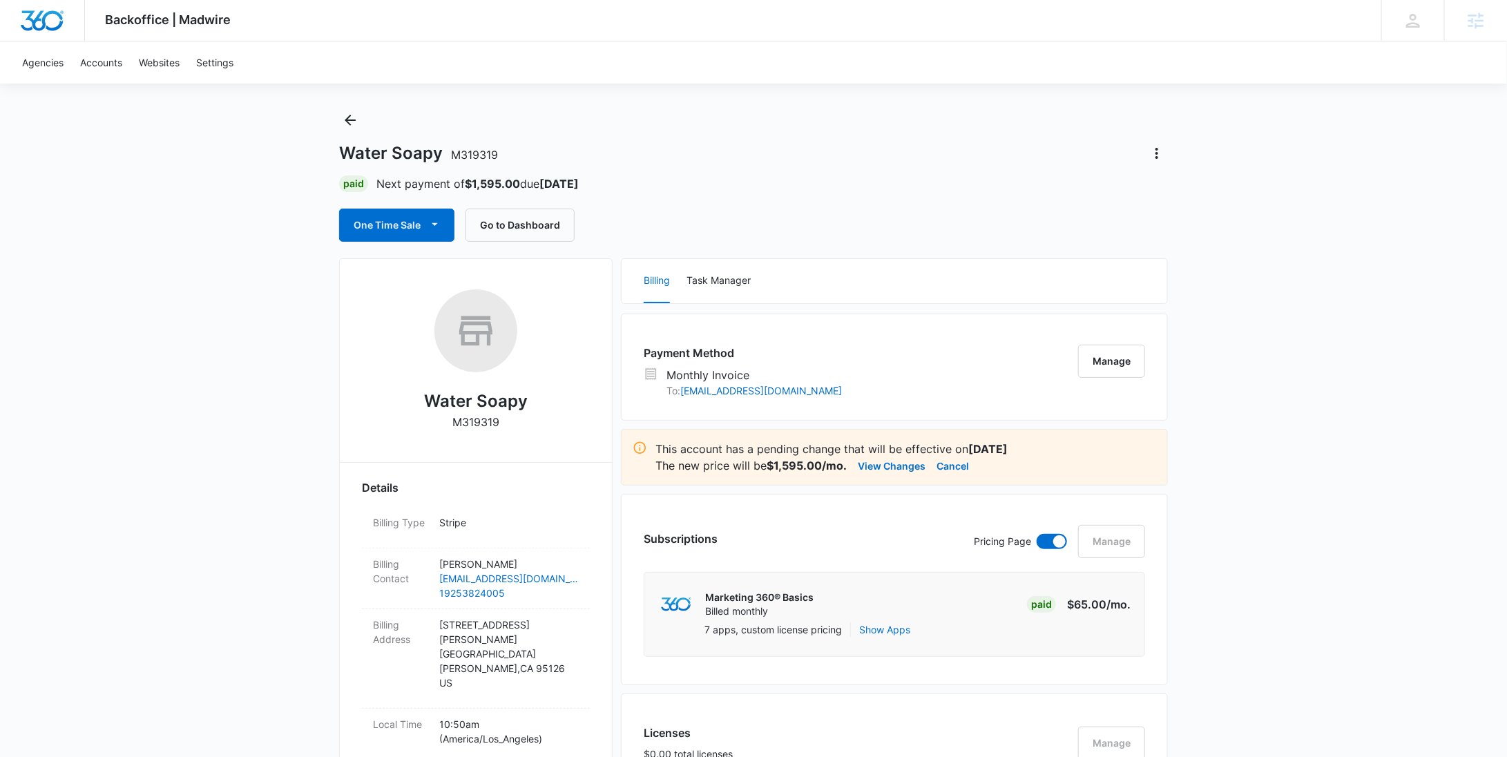
scroll to position [0, 0]
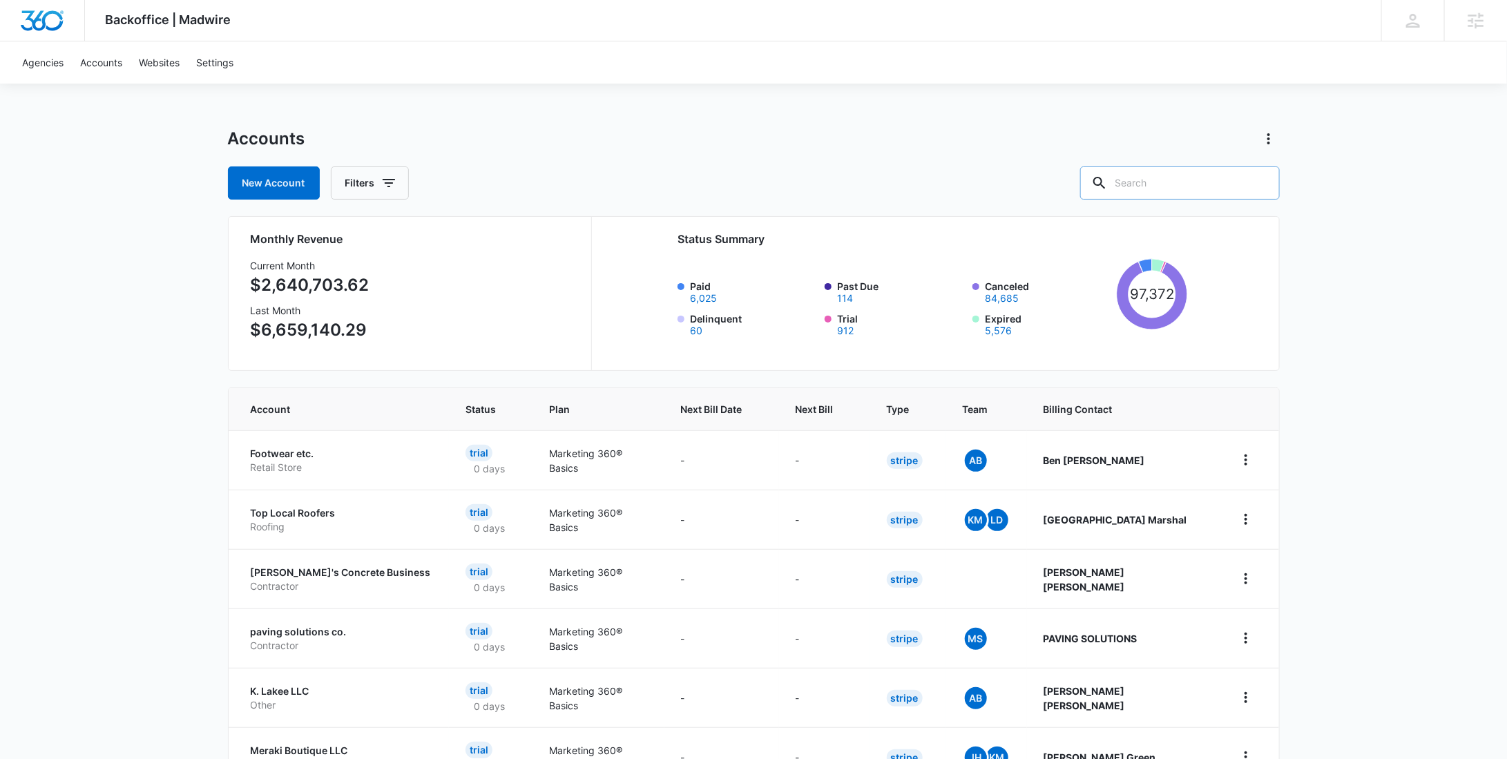
click at [1184, 184] on input "text" at bounding box center [1180, 182] width 200 height 33
paste input "M335840"
type input "M335840"
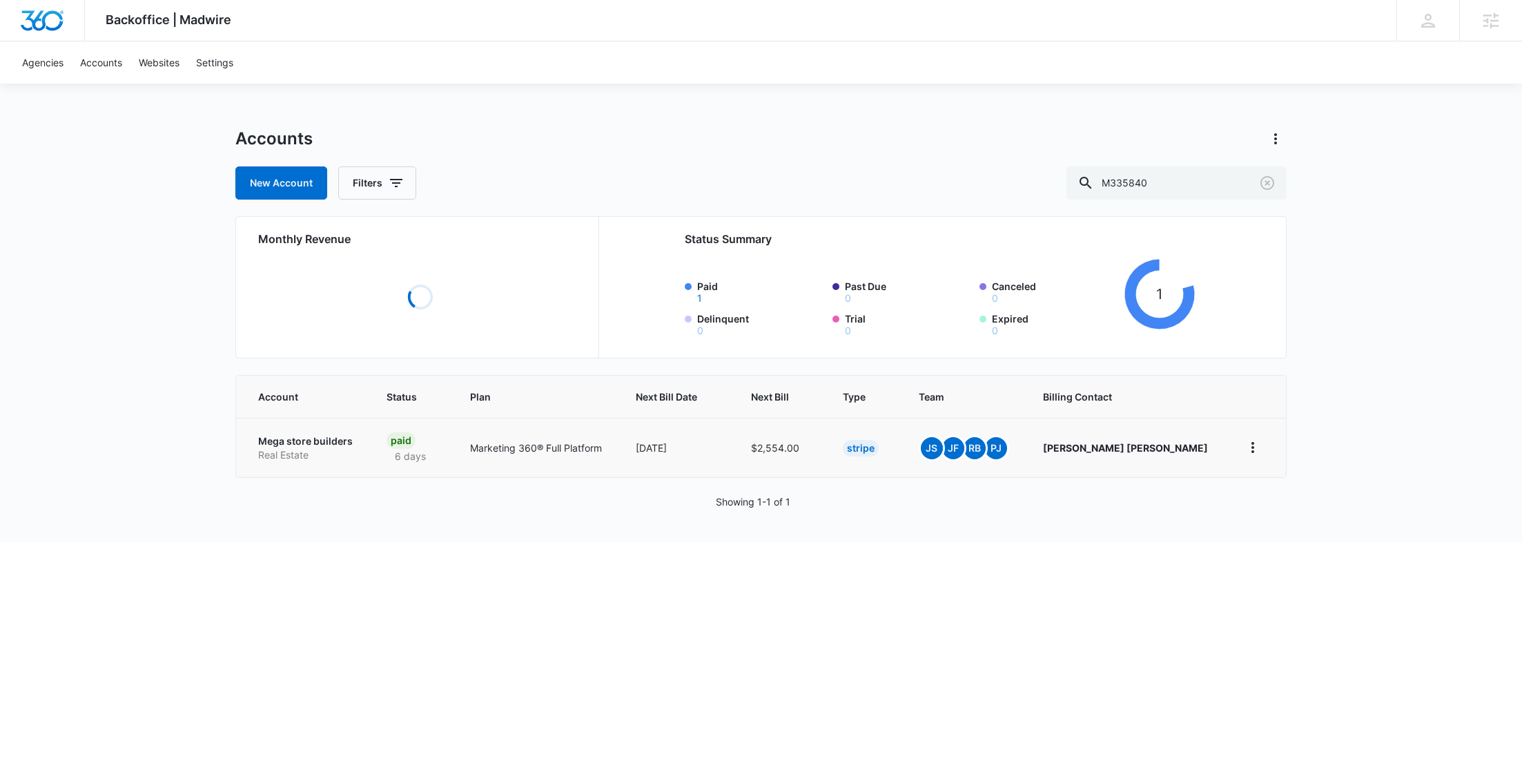
click at [290, 446] on link "Mega store builders Real Estate" at bounding box center [305, 447] width 95 height 27
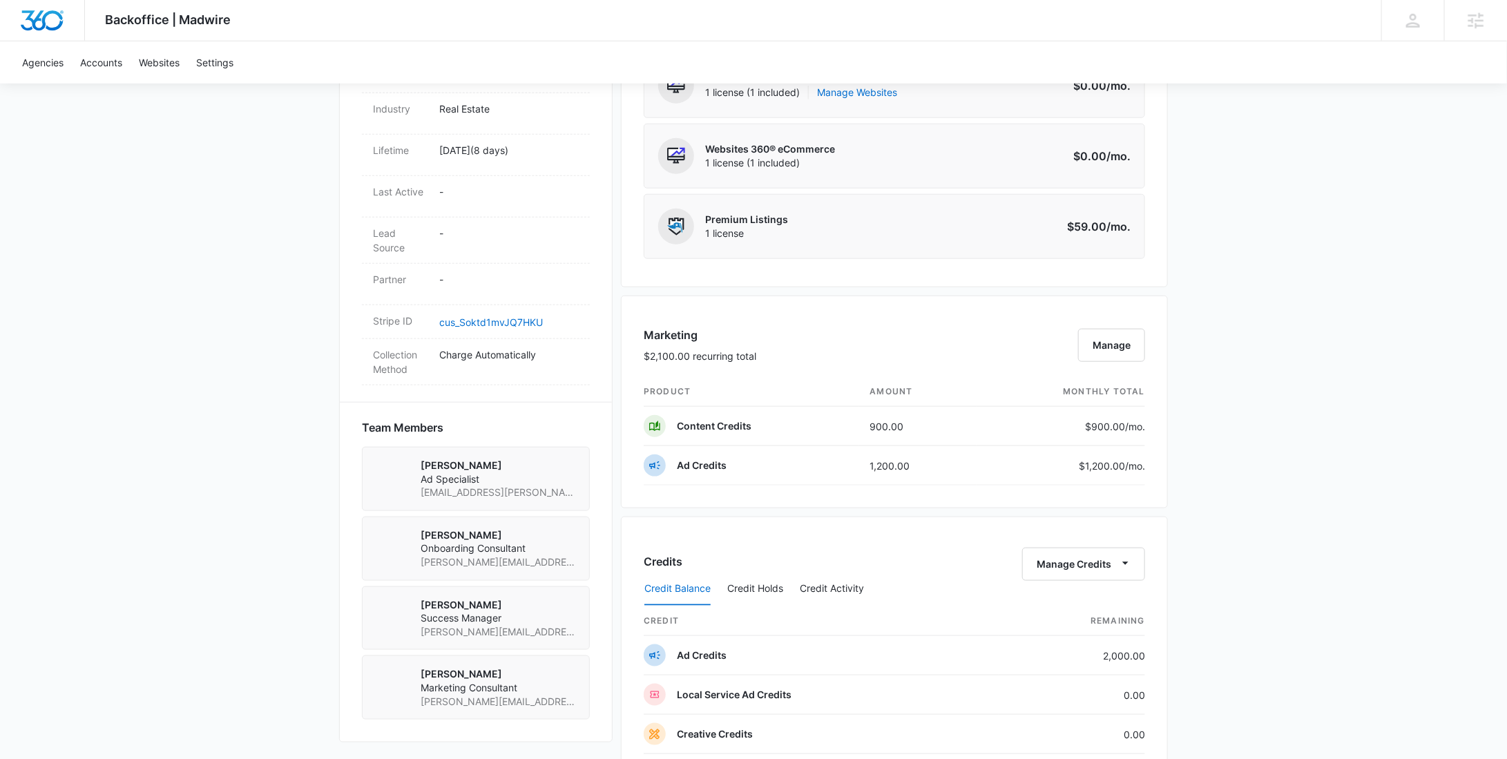
scroll to position [1144, 0]
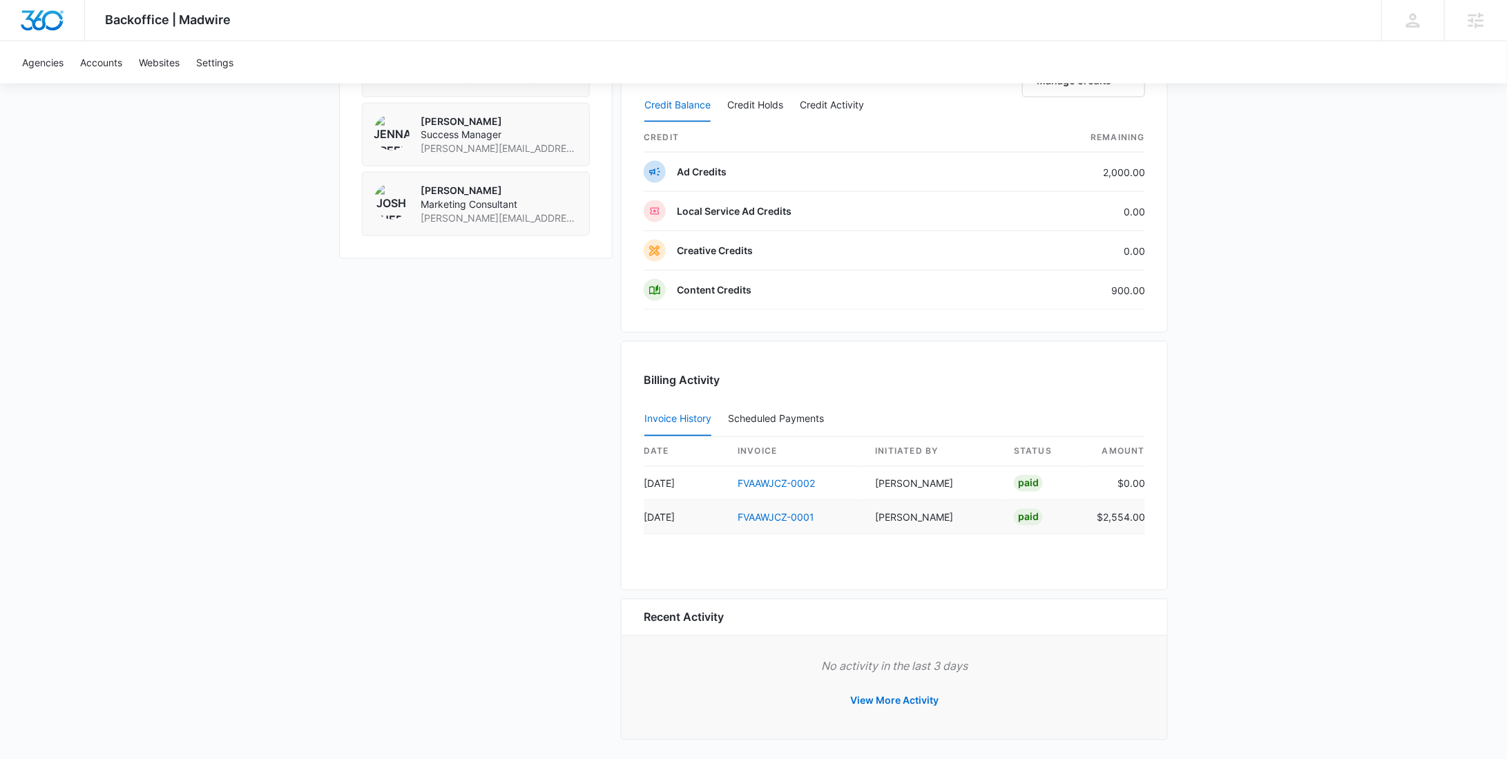
click at [1114, 507] on td "$2,554.00" at bounding box center [1114, 518] width 59 height 34
copy td "2,554.00"
click at [888, 686] on button "View More Activity" at bounding box center [894, 700] width 116 height 33
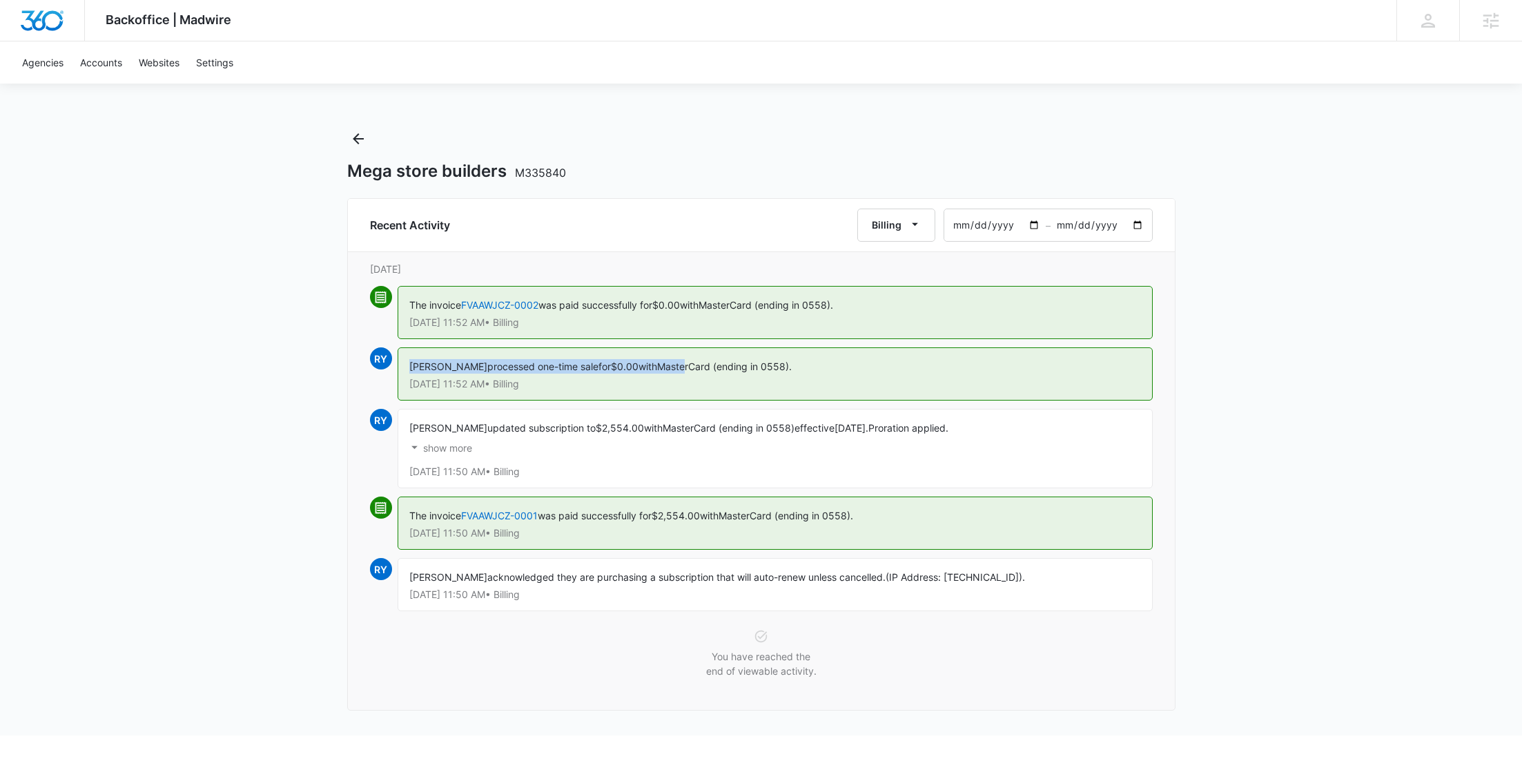
drag, startPoint x: 798, startPoint y: 357, endPoint x: 690, endPoint y: 365, distance: 108.7
click at [690, 365] on div "[PERSON_NAME] processed one-time sale for $0.00 with MasterCard (ending in 0558…" at bounding box center [775, 373] width 755 height 53
click at [690, 365] on span "MasterCard (ending in 0558)." at bounding box center [724, 366] width 135 height 12
drag, startPoint x: 884, startPoint y: 514, endPoint x: 733, endPoint y: 519, distance: 151.3
click at [733, 519] on div "The invoice FVAAWJCZ-0001 was paid successfully for $2,554.00 with MasterCard (…" at bounding box center [775, 522] width 755 height 53
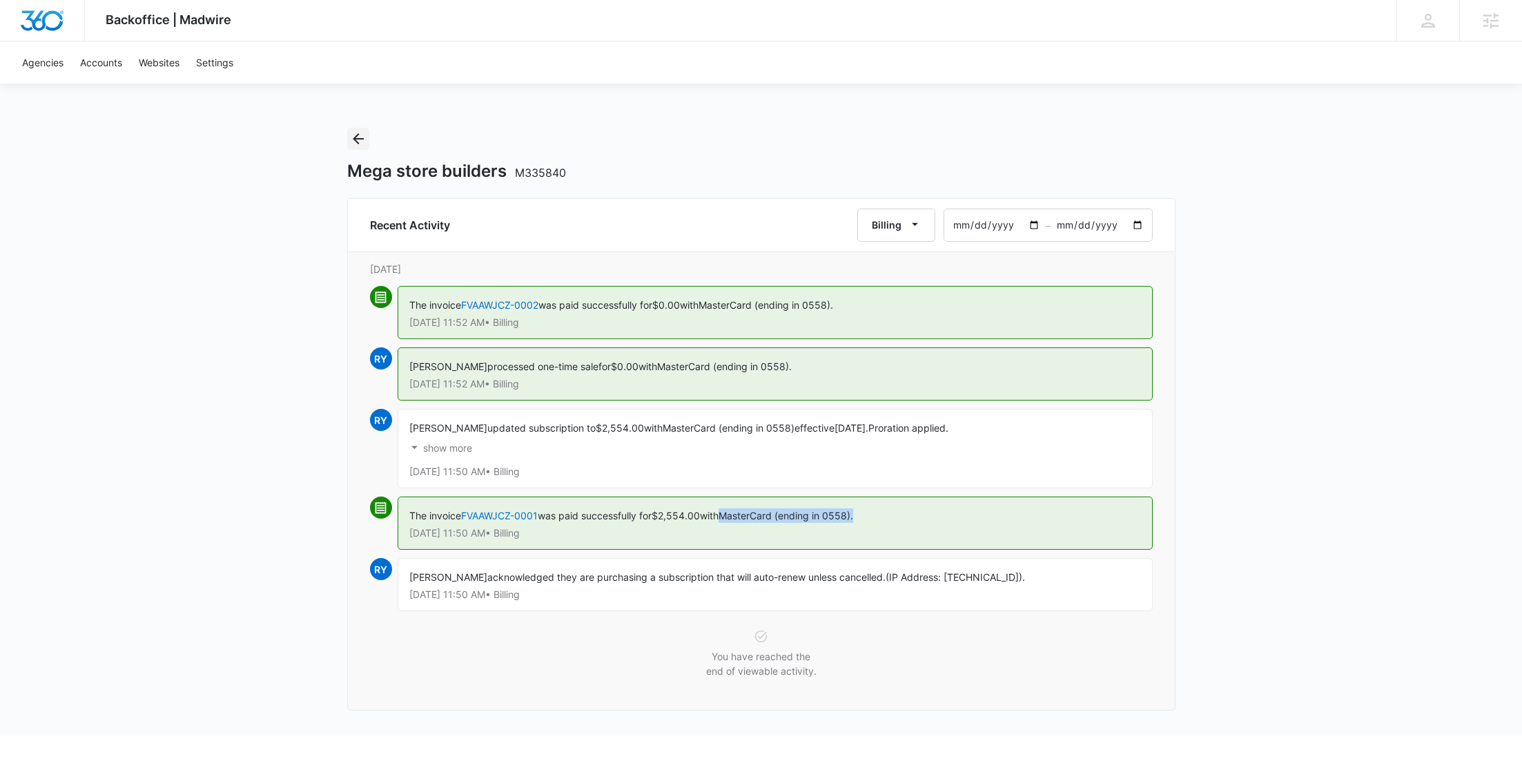
click at [361, 146] on icon "Back" at bounding box center [358, 138] width 17 height 17
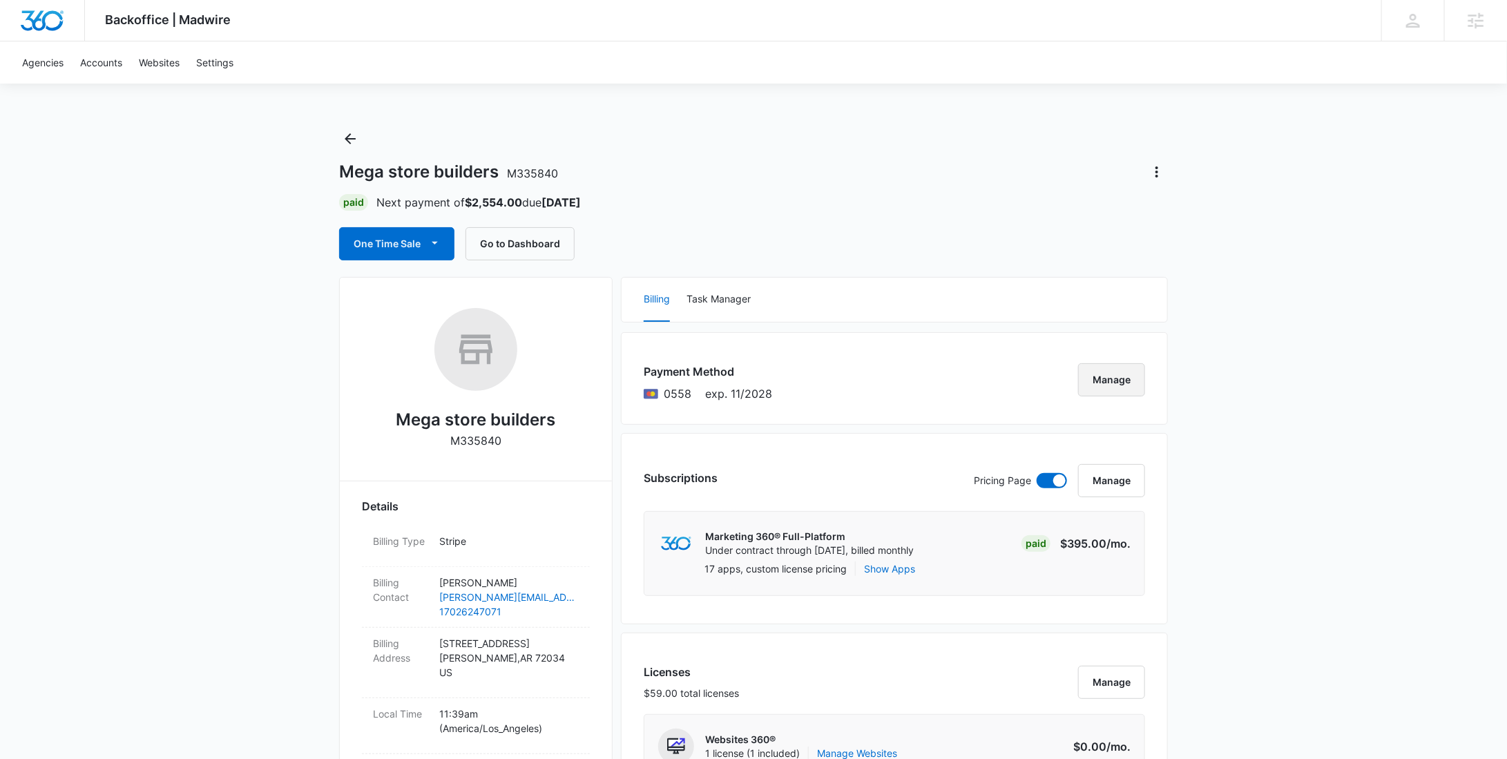
click at [1124, 381] on button "Manage" at bounding box center [1111, 379] width 67 height 33
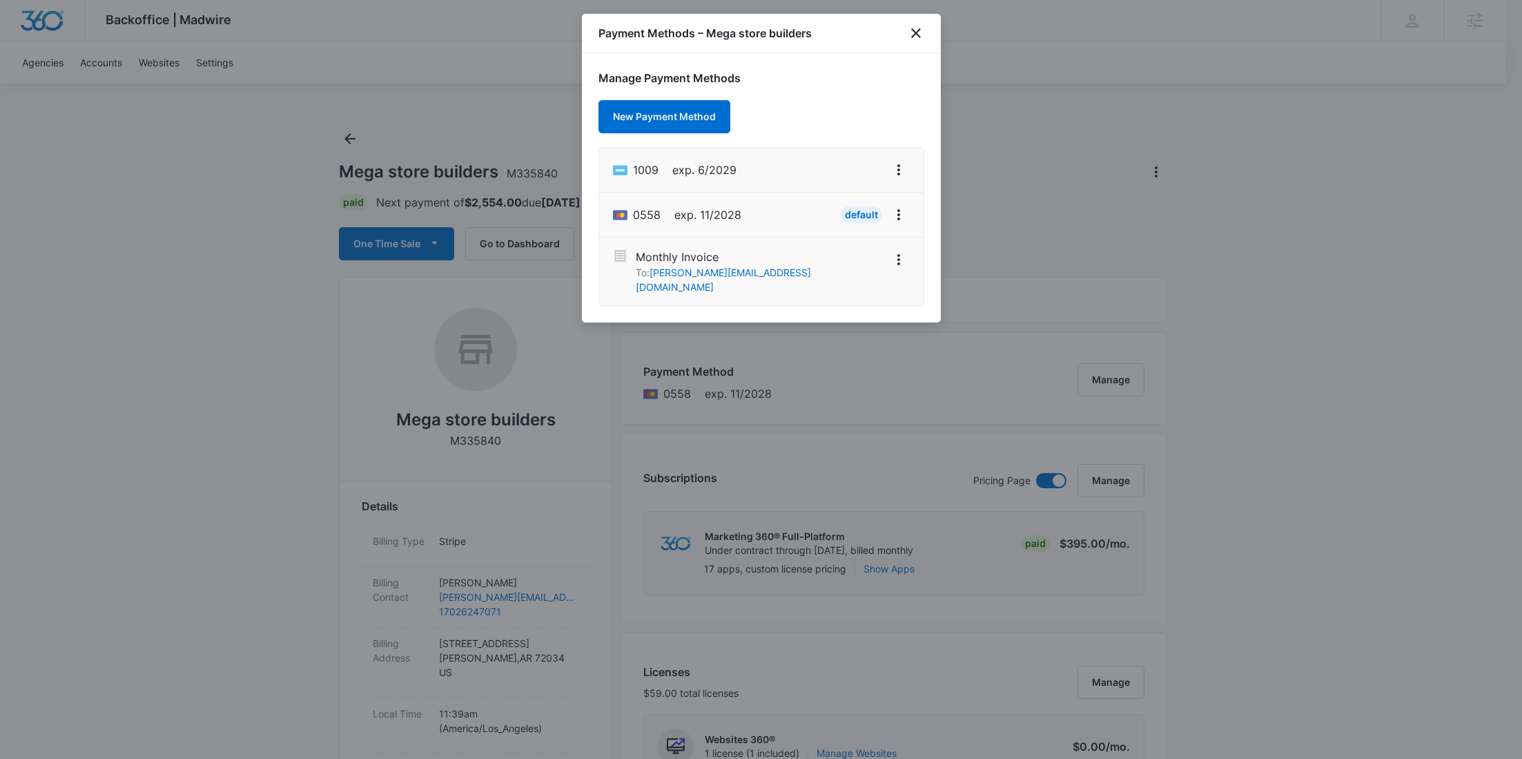
click at [643, 173] on span "1009" at bounding box center [646, 170] width 26 height 17
click at [643, 172] on span "1009" at bounding box center [646, 170] width 26 height 17
copy span "1009"
click at [909, 28] on icon "close" at bounding box center [916, 33] width 17 height 17
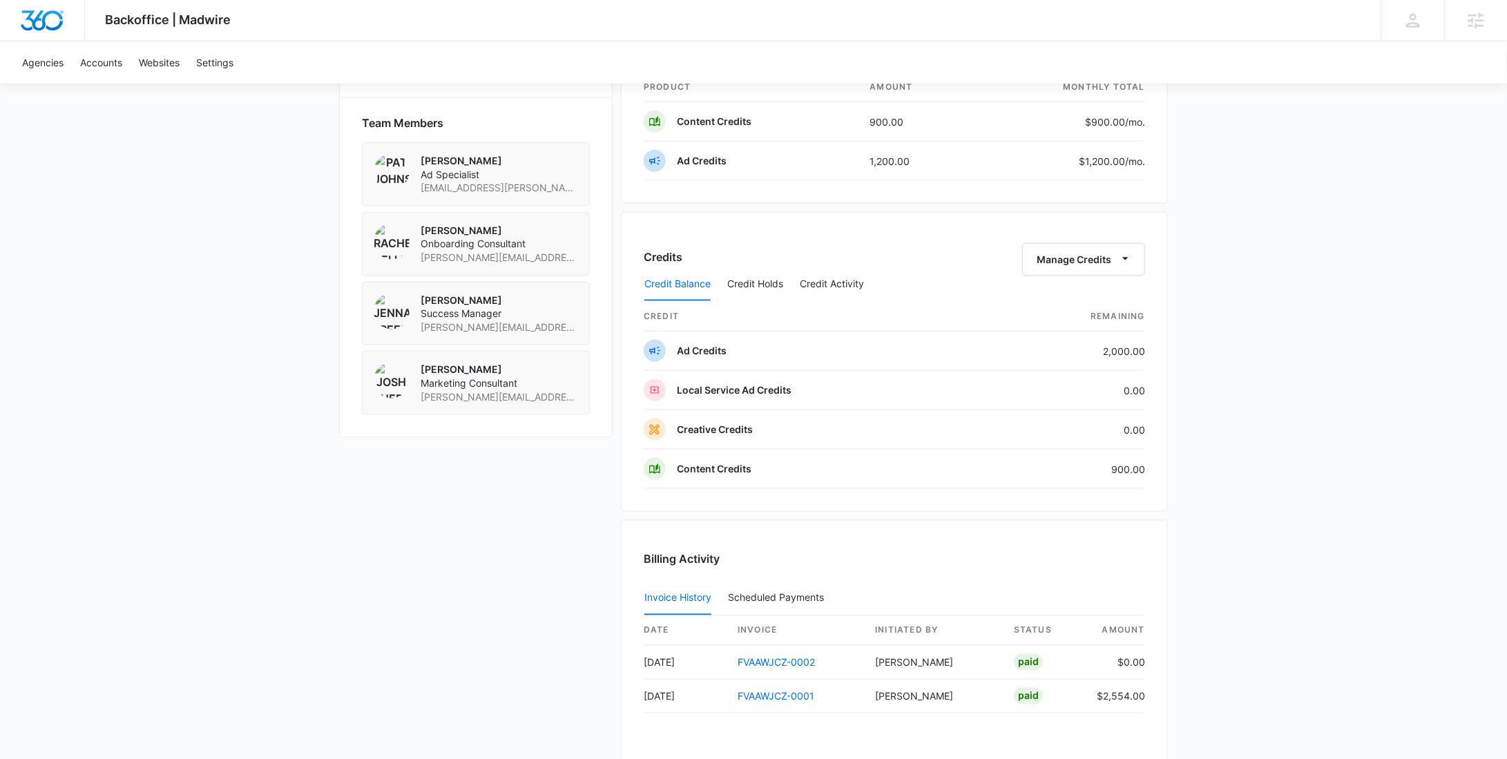
scroll to position [725, 0]
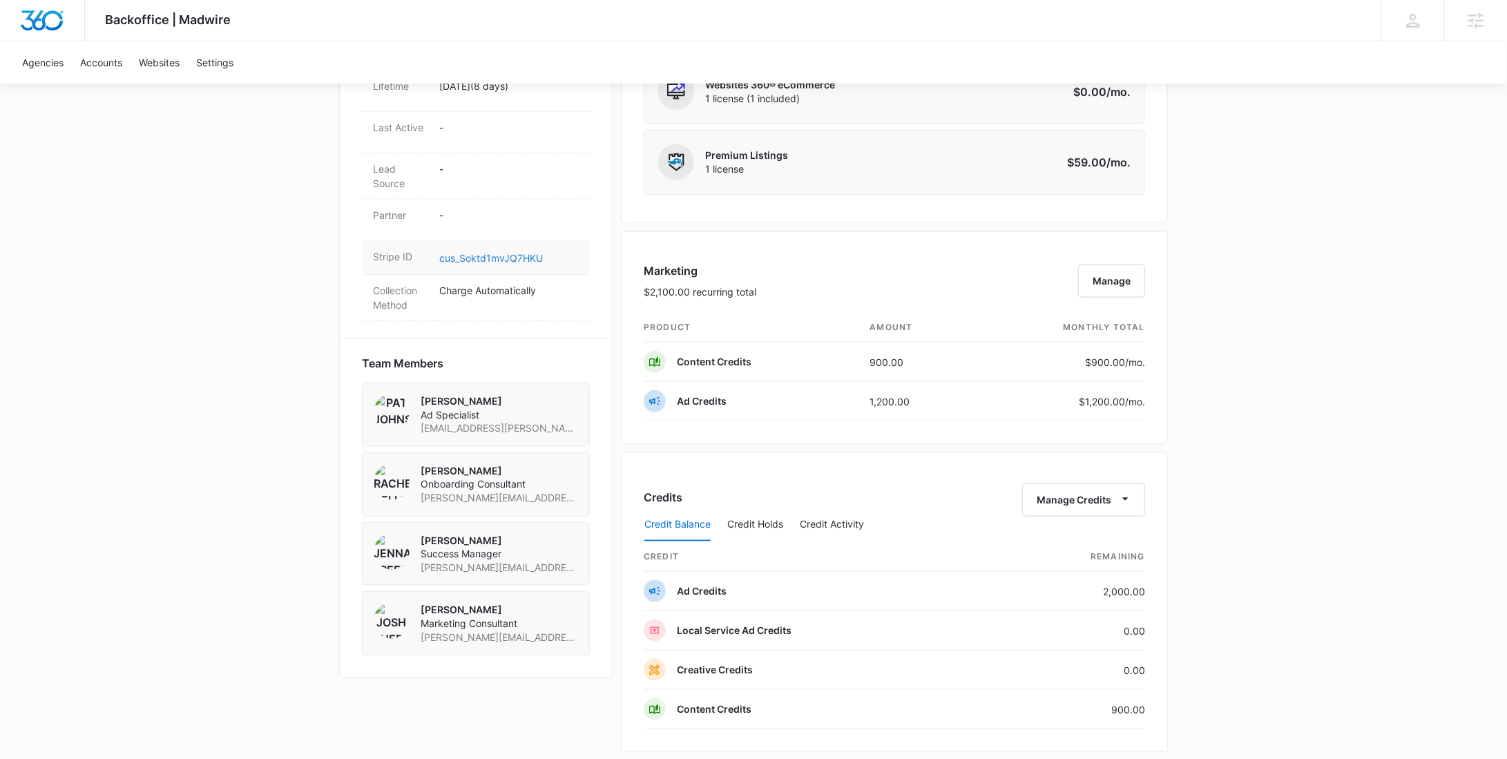
click at [494, 252] on link "cus_Soktd1mvJQ7HKU" at bounding box center [491, 258] width 104 height 12
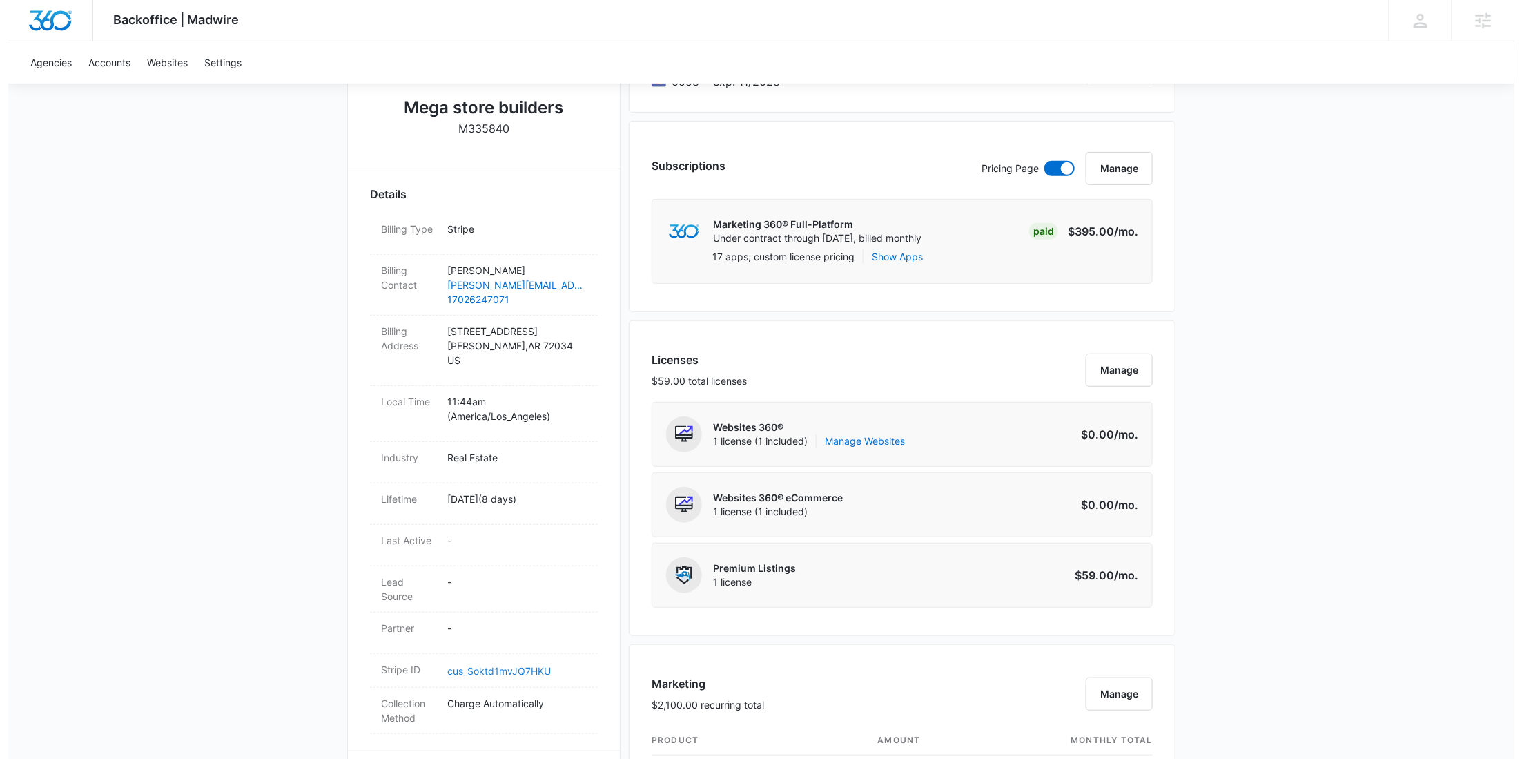
scroll to position [0, 0]
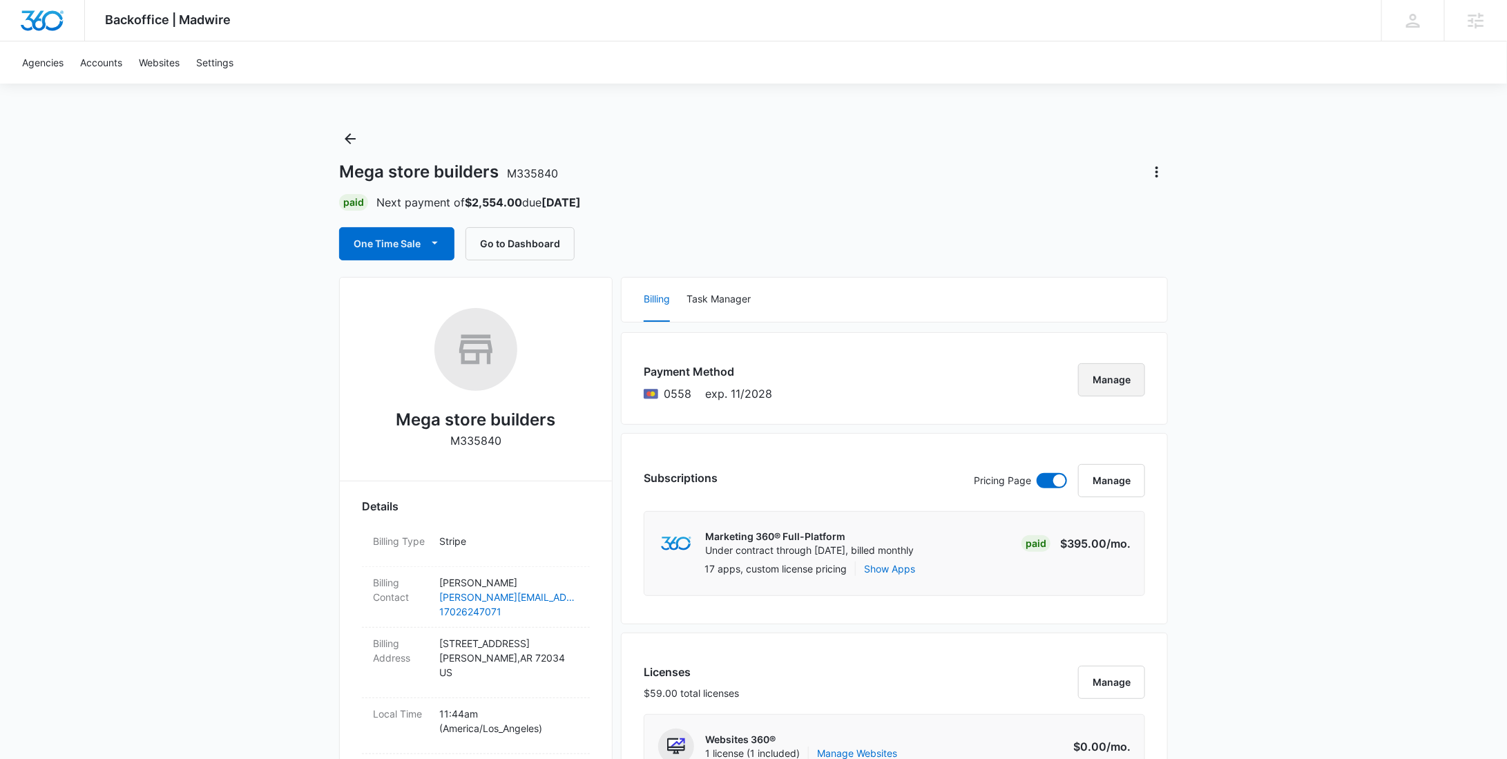
click at [1123, 371] on button "Manage" at bounding box center [1111, 379] width 67 height 33
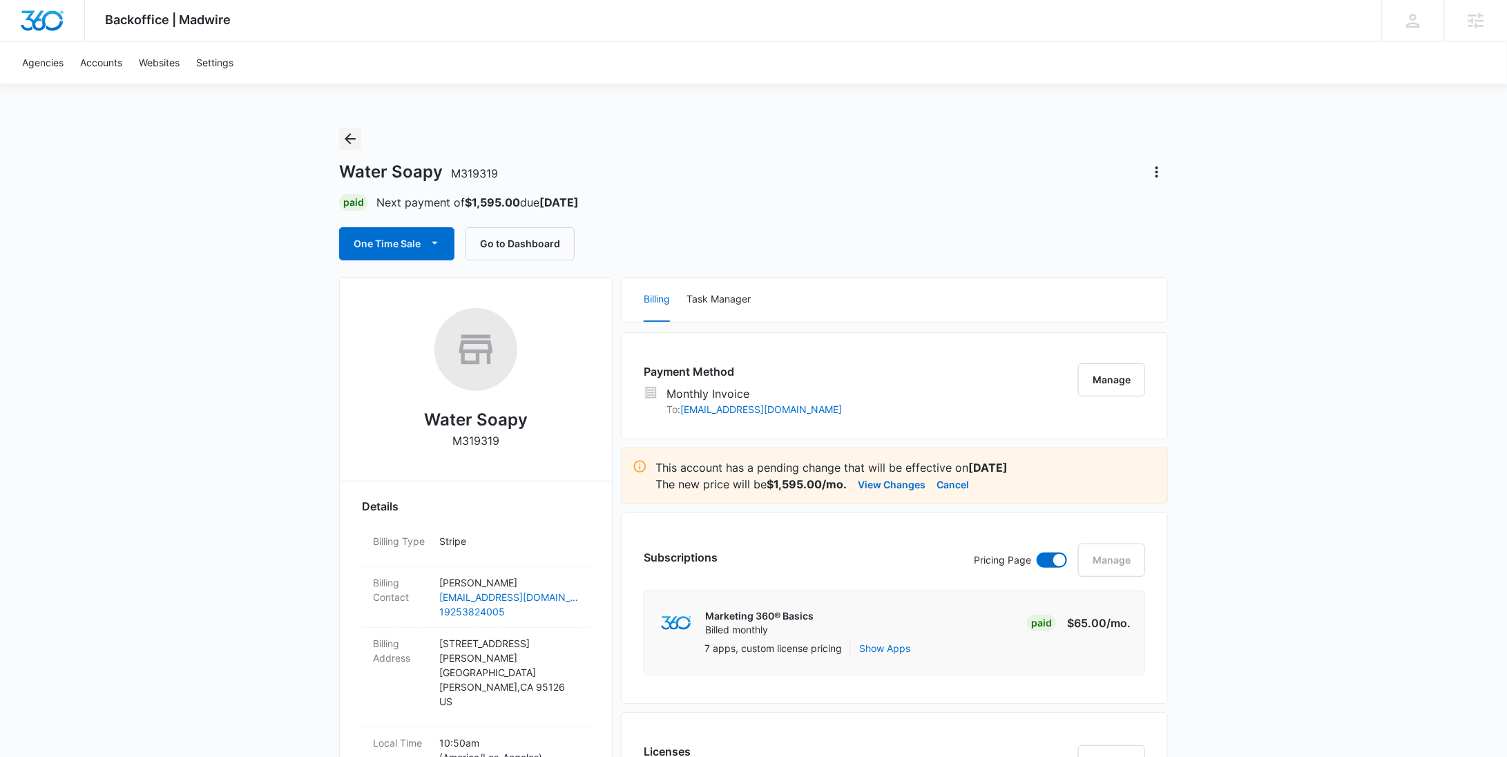
click at [349, 137] on icon "Back" at bounding box center [350, 138] width 17 height 17
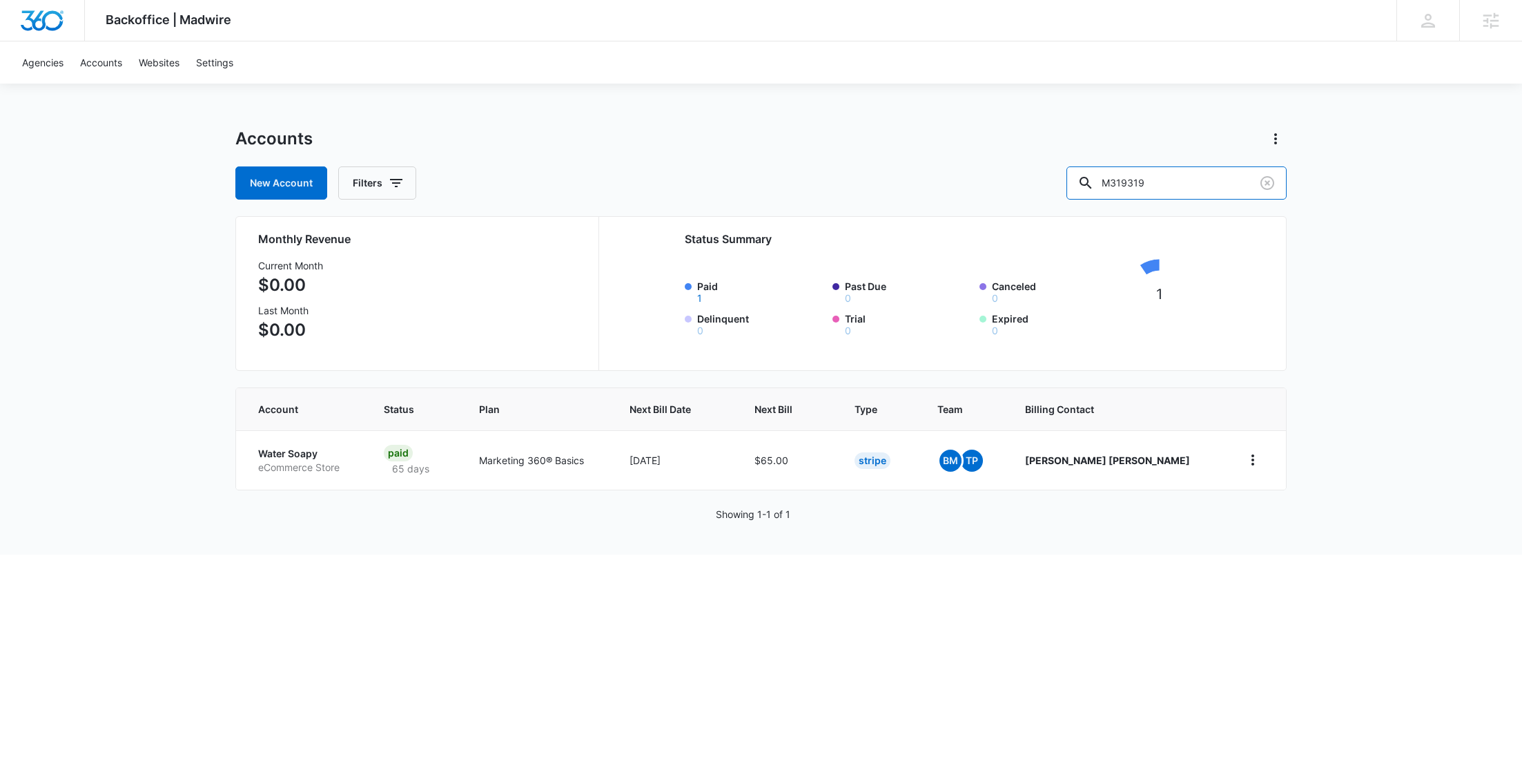
drag, startPoint x: 1090, startPoint y: 177, endPoint x: 1058, endPoint y: 176, distance: 32.5
click at [1059, 175] on div "New Account Filters M319319" at bounding box center [761, 182] width 1052 height 33
paste input "5873"
type input "M315873"
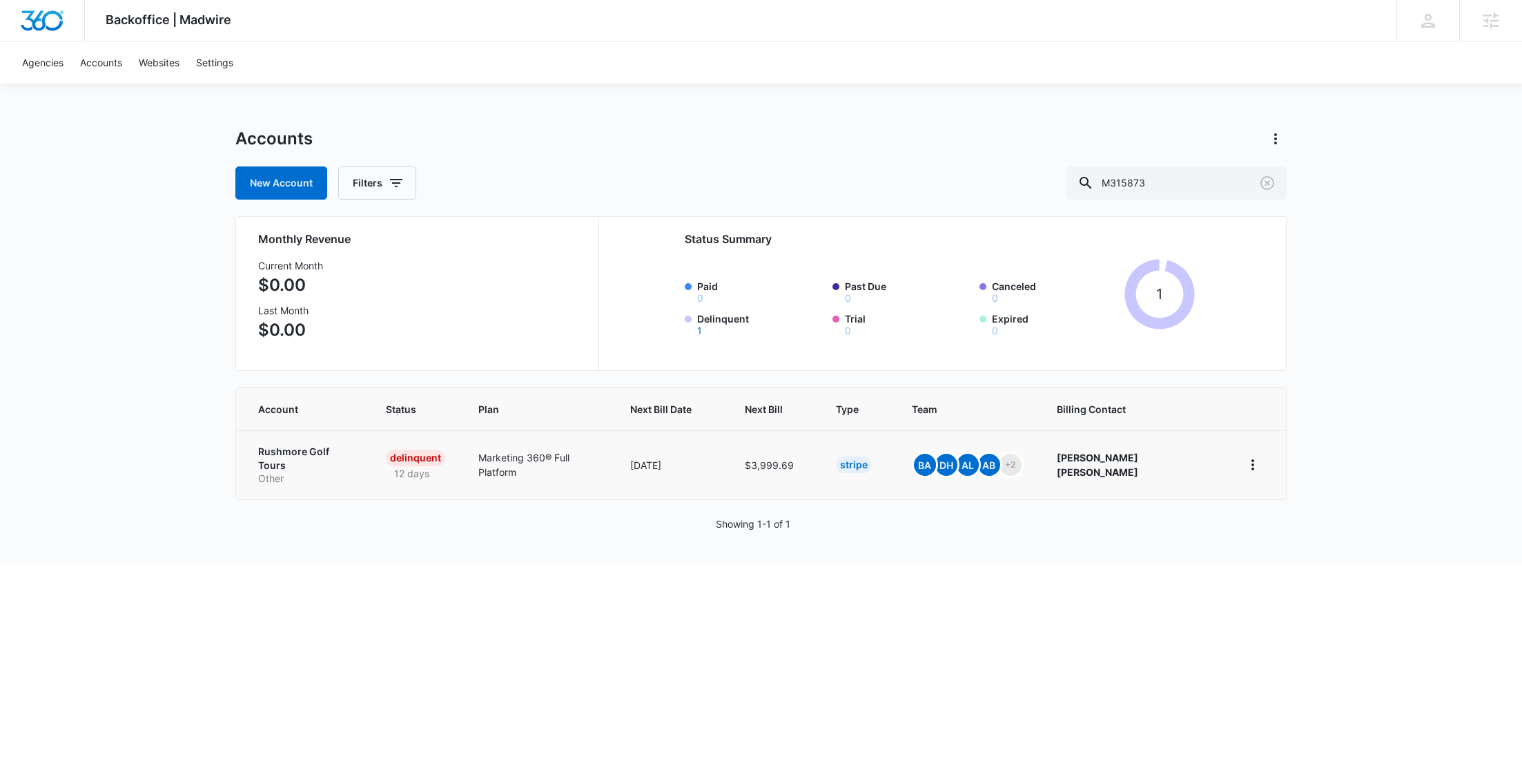
click at [317, 449] on p "Rushmore Golf Tours" at bounding box center [305, 458] width 95 height 27
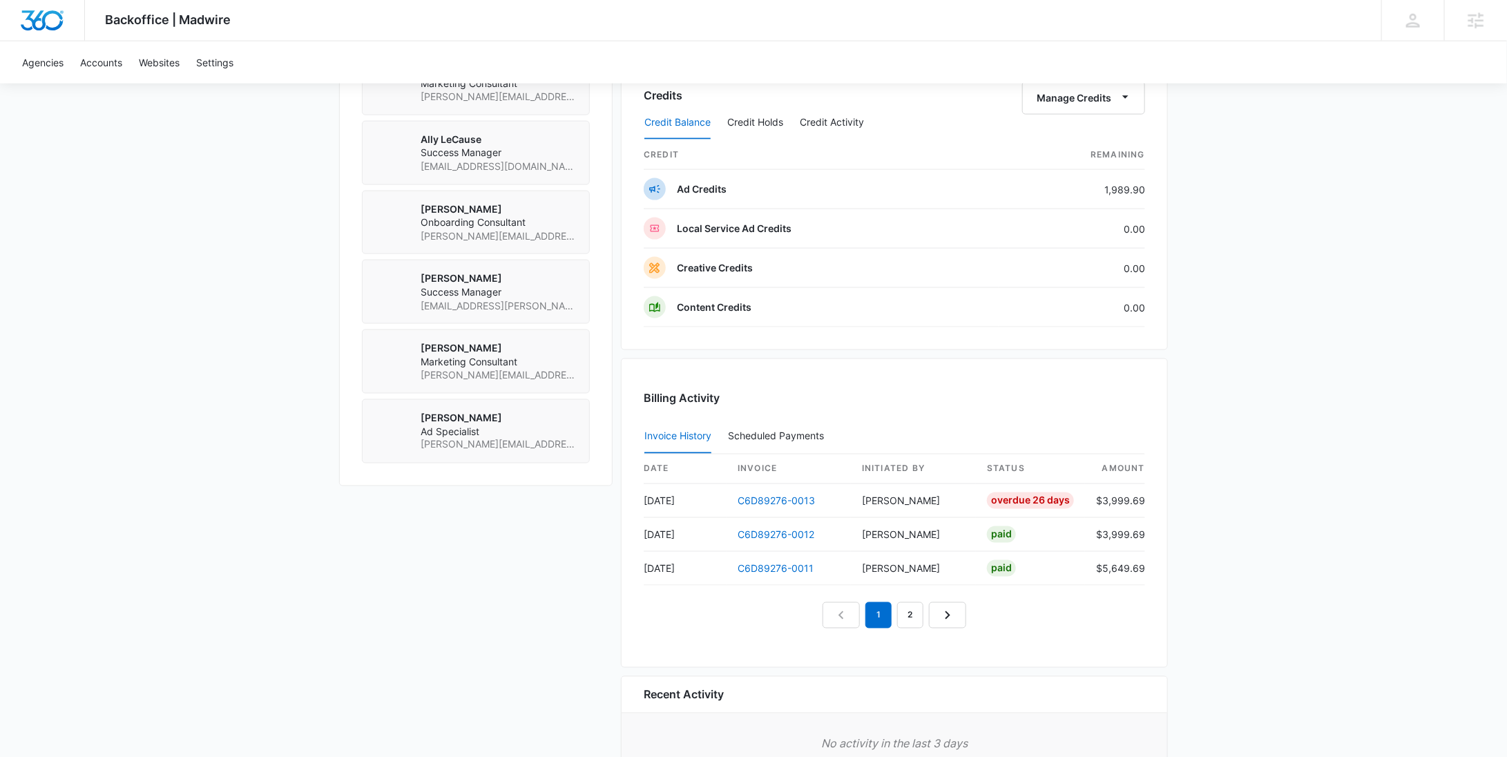
scroll to position [1151, 0]
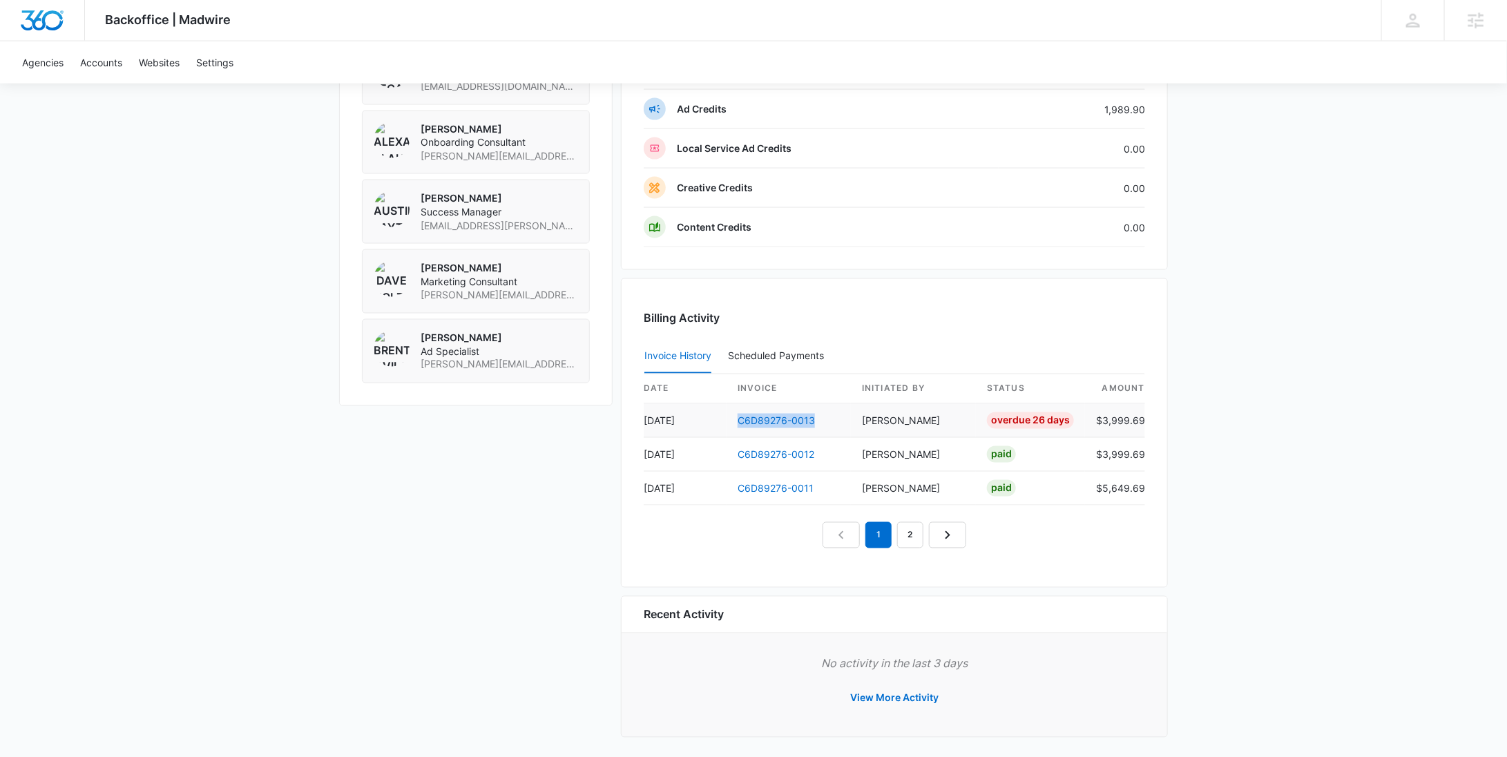
drag, startPoint x: 837, startPoint y: 418, endPoint x: 736, endPoint y: 416, distance: 100.8
click at [736, 416] on td "C6D89276-0013" at bounding box center [788, 421] width 124 height 34
copy link "C6D89276-0013"
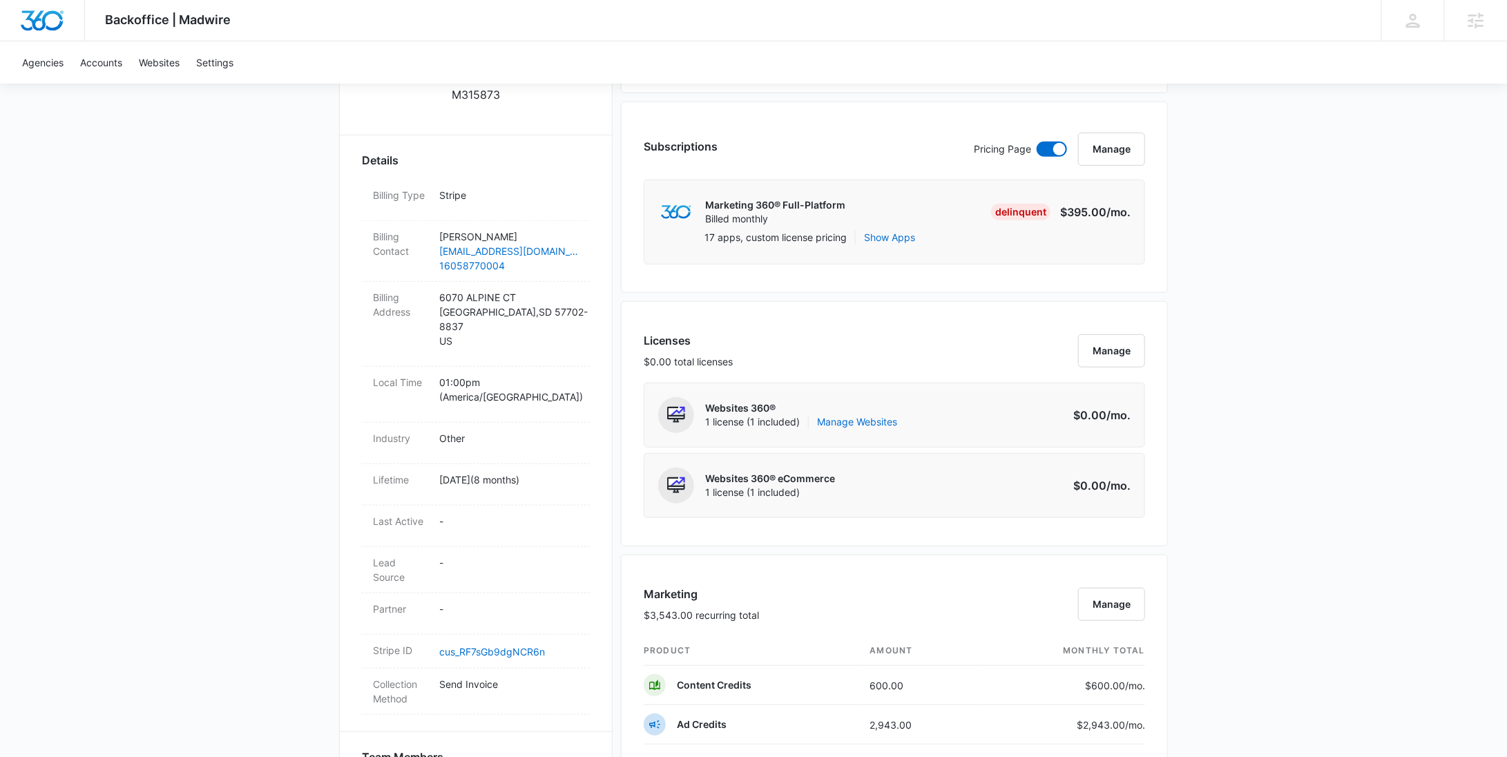
scroll to position [0, 0]
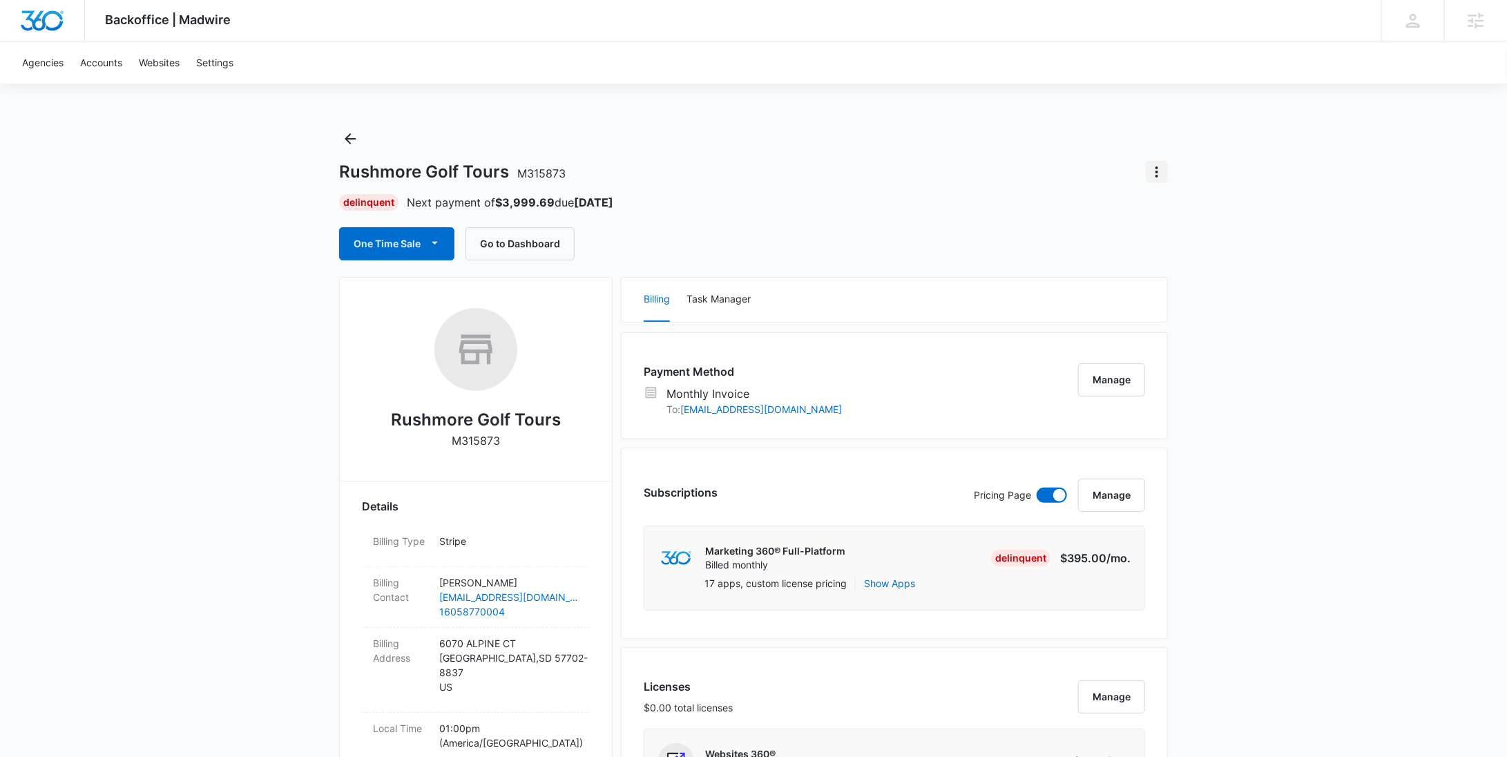
click at [1150, 173] on icon "Actions" at bounding box center [1156, 172] width 17 height 17
click at [1171, 248] on div "Close Account" at bounding box center [1197, 252] width 68 height 10
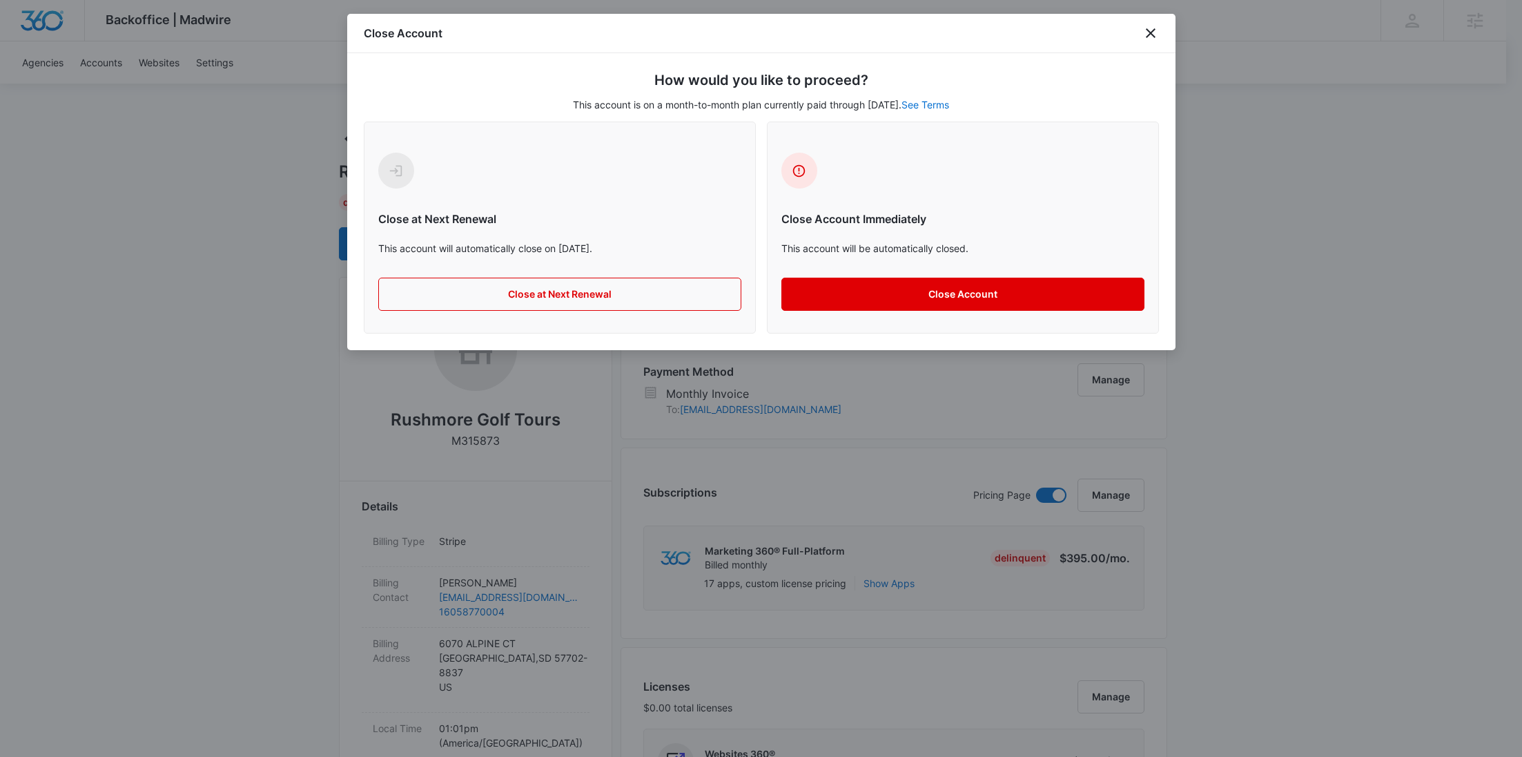
click at [1041, 296] on button "Close Account" at bounding box center [963, 294] width 363 height 33
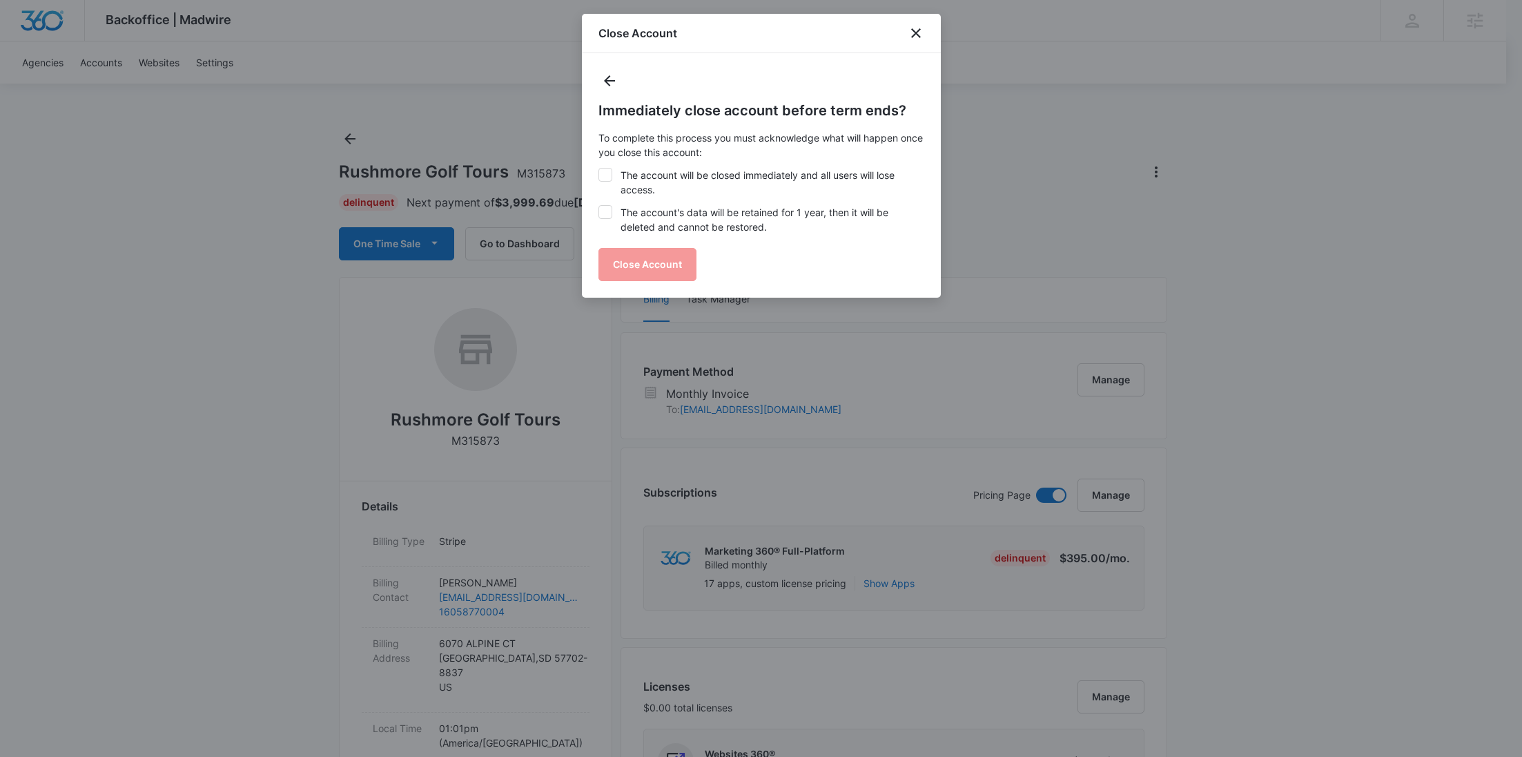
click at [735, 184] on label "The account will be closed immediately and all users will lose access." at bounding box center [762, 182] width 326 height 29
click at [599, 168] on input "The account will be closed immediately and all users will lose access." at bounding box center [599, 168] width 1 height 1
checkbox input "true"
drag, startPoint x: 713, startPoint y: 213, endPoint x: 685, endPoint y: 241, distance: 39.5
click at [713, 213] on label "The account's data will be retained for 1 year, then it will be deleted and can…" at bounding box center [762, 219] width 326 height 29
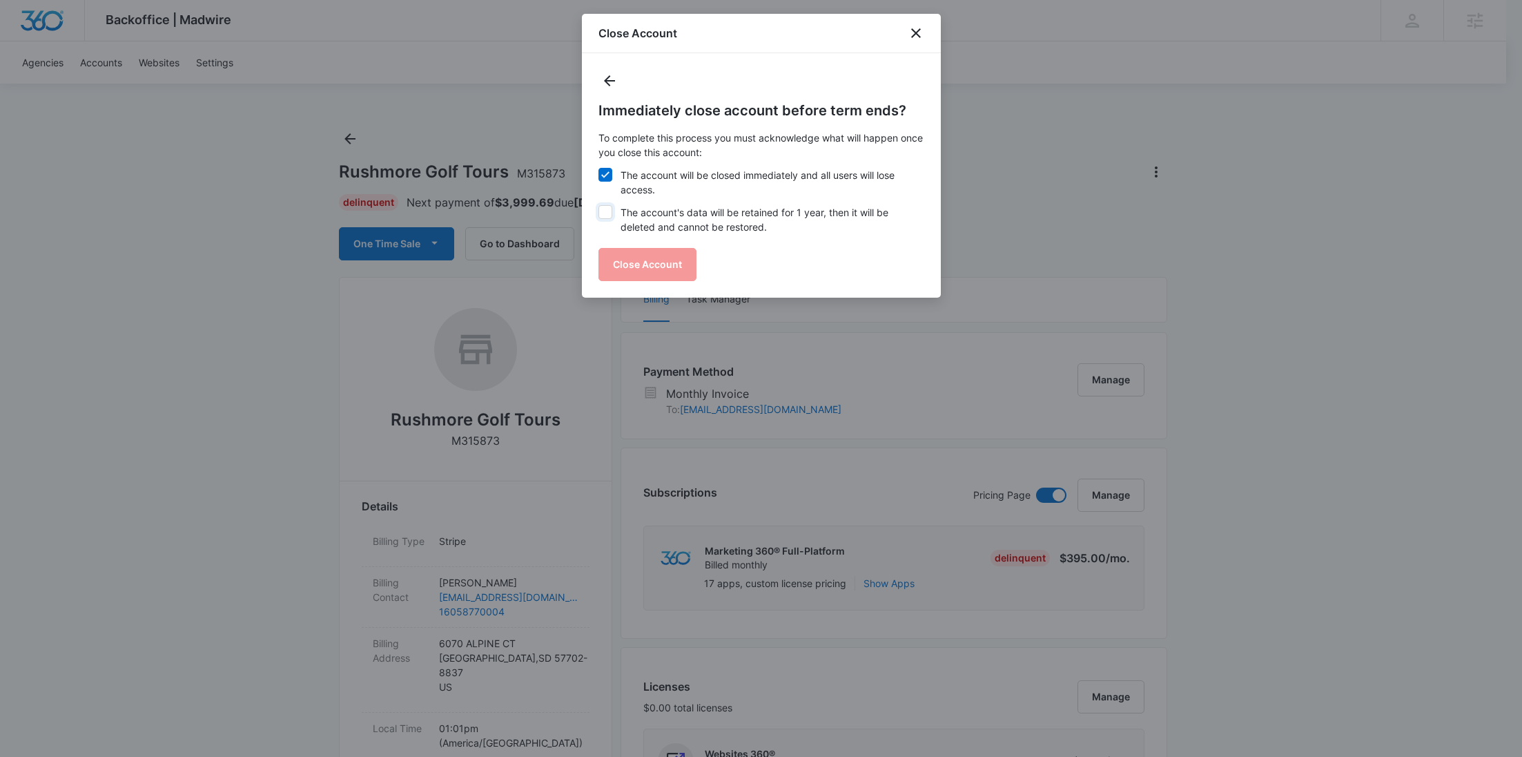
click at [599, 206] on input "The account's data will be retained for 1 year, then it will be deleted and can…" at bounding box center [599, 205] width 1 height 1
checkbox input "true"
click at [667, 258] on button "Close Account" at bounding box center [648, 264] width 98 height 33
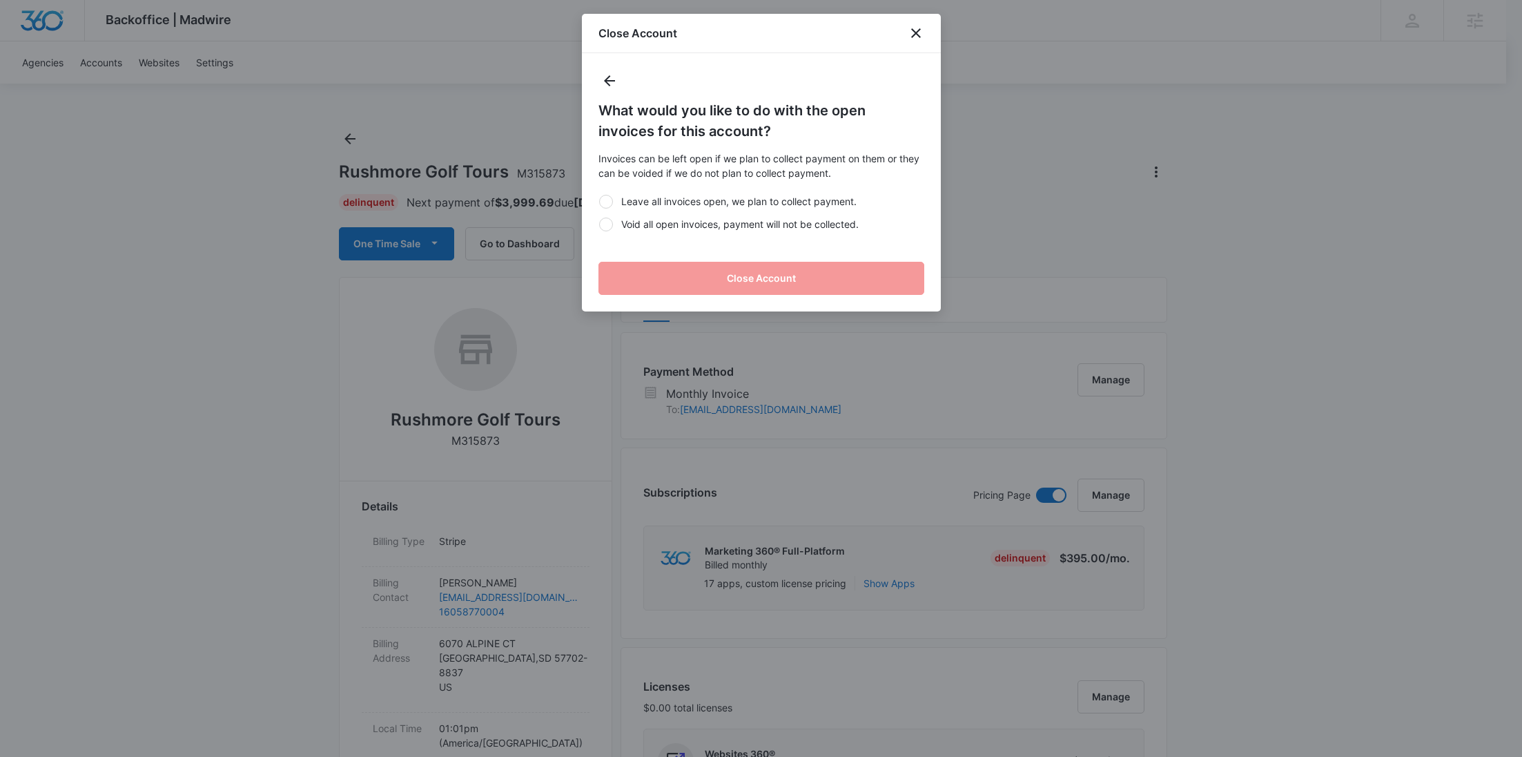
click at [673, 226] on label "Void all open invoices, payment will not be collected." at bounding box center [762, 224] width 326 height 14
click at [599, 224] on input "Void all open invoices, payment will not be collected." at bounding box center [599, 224] width 1 height 1
radio input "true"
click at [679, 287] on button "Close Account" at bounding box center [762, 278] width 326 height 33
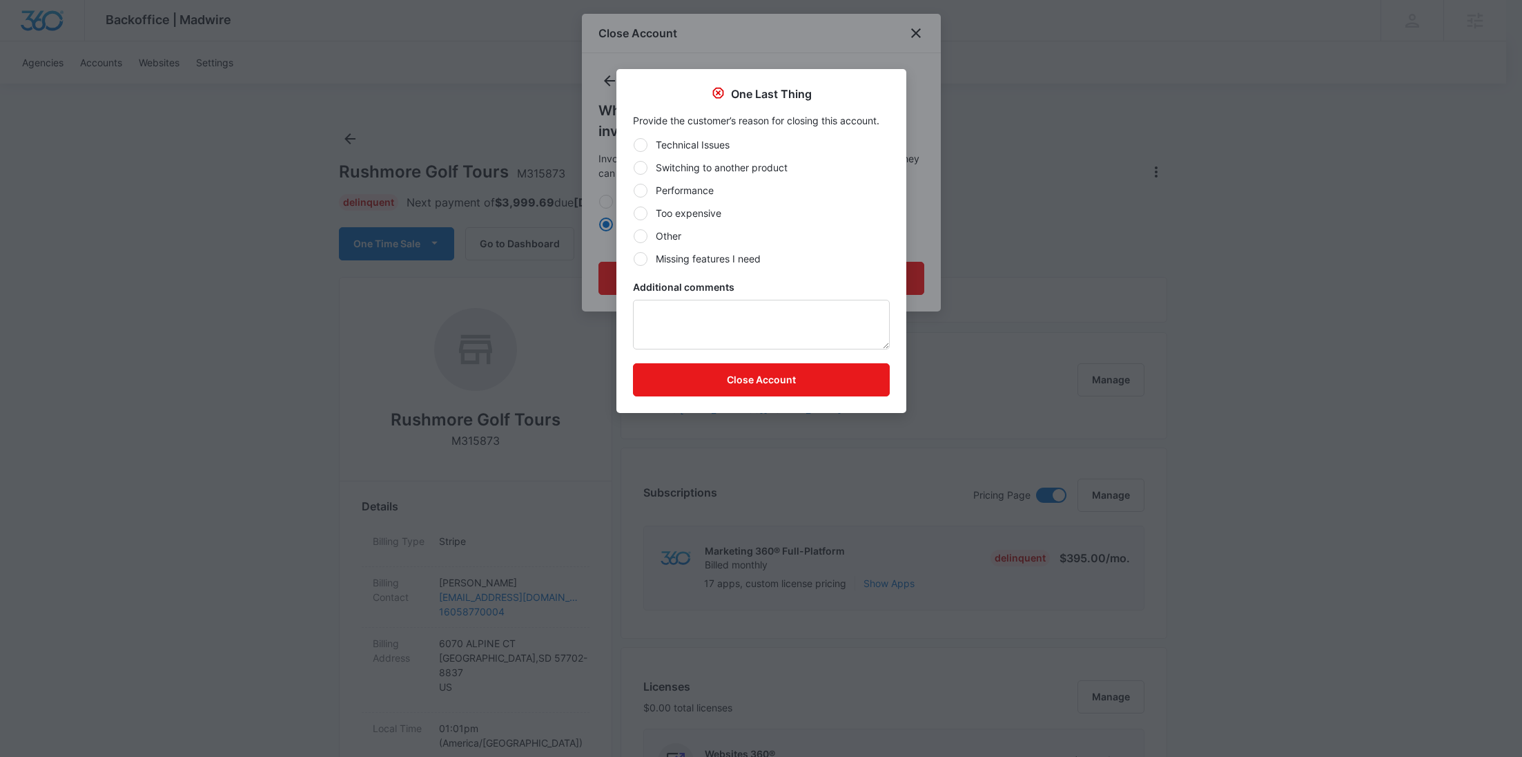
click at [675, 231] on label "Other" at bounding box center [761, 236] width 257 height 14
click at [634, 235] on input "Other" at bounding box center [633, 235] width 1 height 1
radio input "true"
click at [685, 329] on textarea "Additional comments" at bounding box center [761, 325] width 257 height 50
type textarea "b"
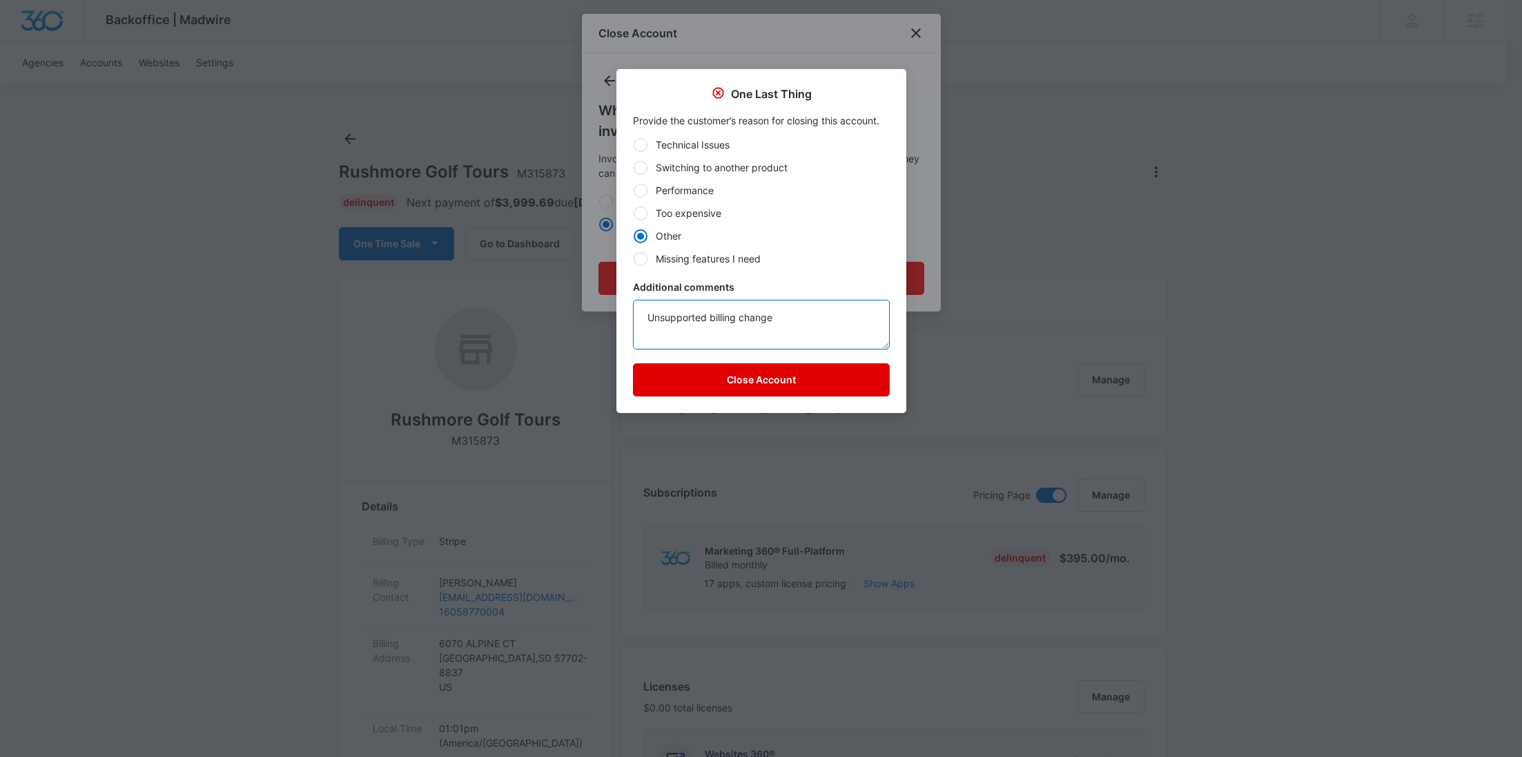
type textarea "Unsupported billing change"
click at [713, 382] on button "Close Account" at bounding box center [761, 379] width 257 height 33
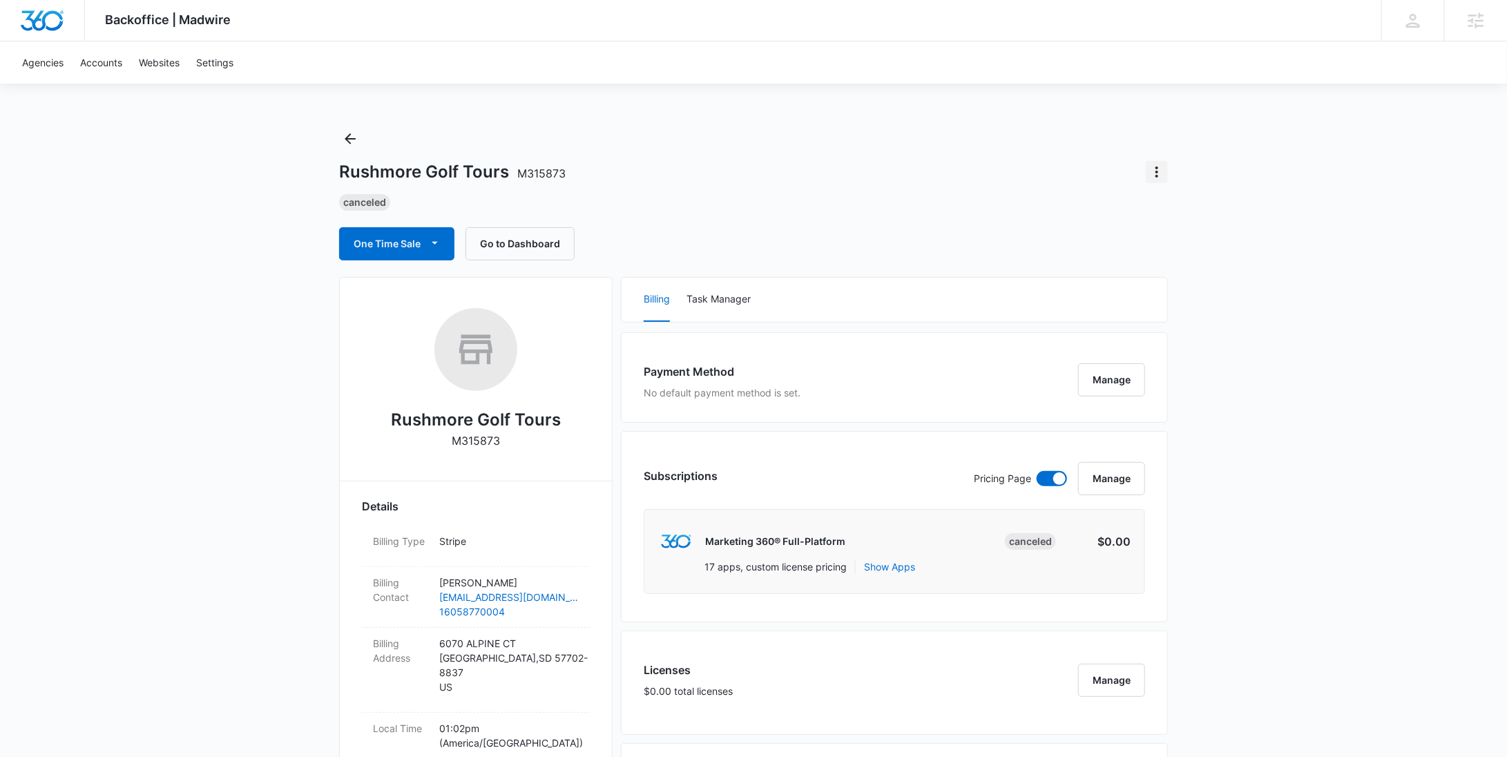
click at [1157, 178] on icon "Actions" at bounding box center [1156, 172] width 17 height 17
click at [1168, 206] on div "Update Status" at bounding box center [1197, 211] width 68 height 10
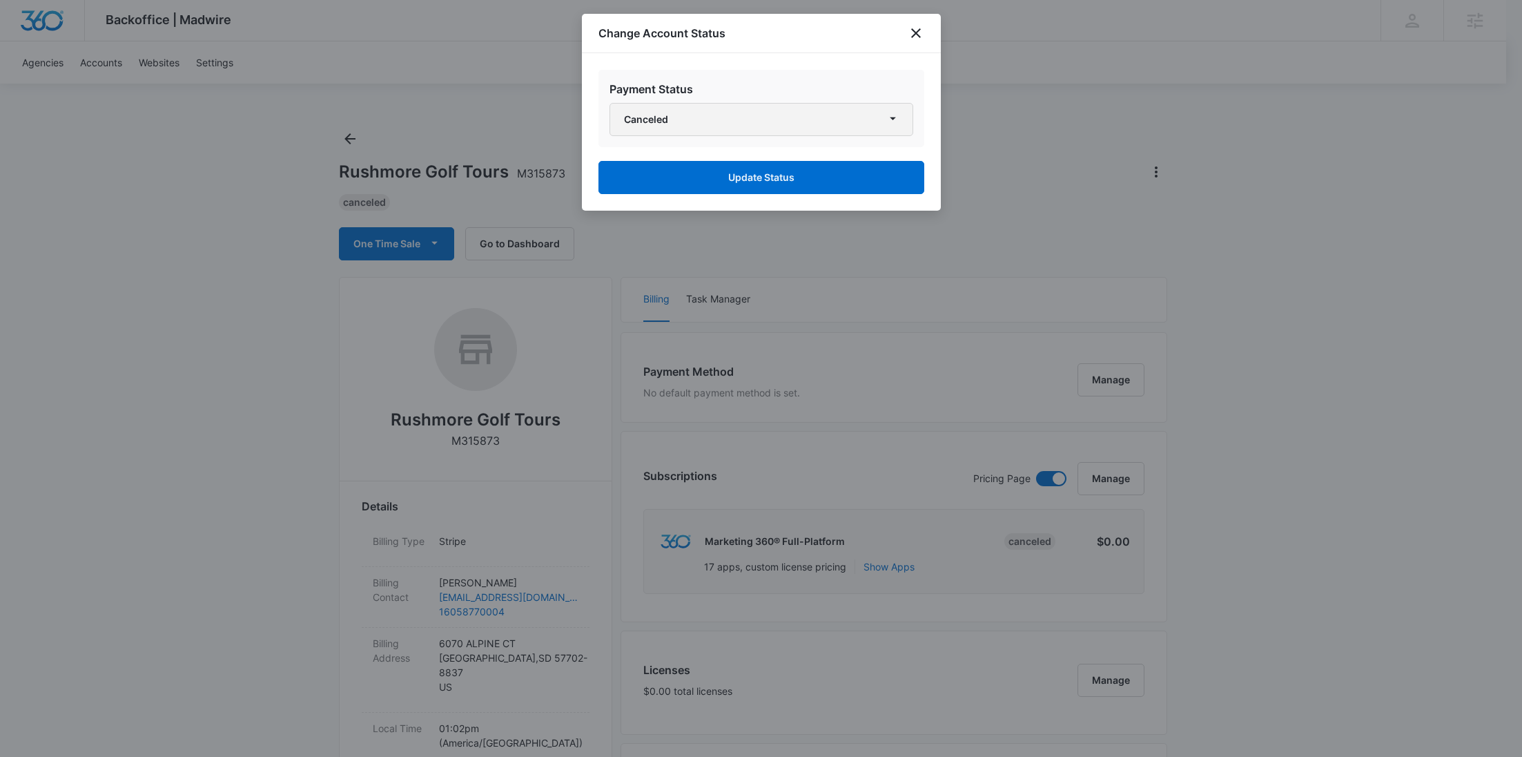
click at [818, 130] on button "Canceled" at bounding box center [762, 119] width 304 height 33
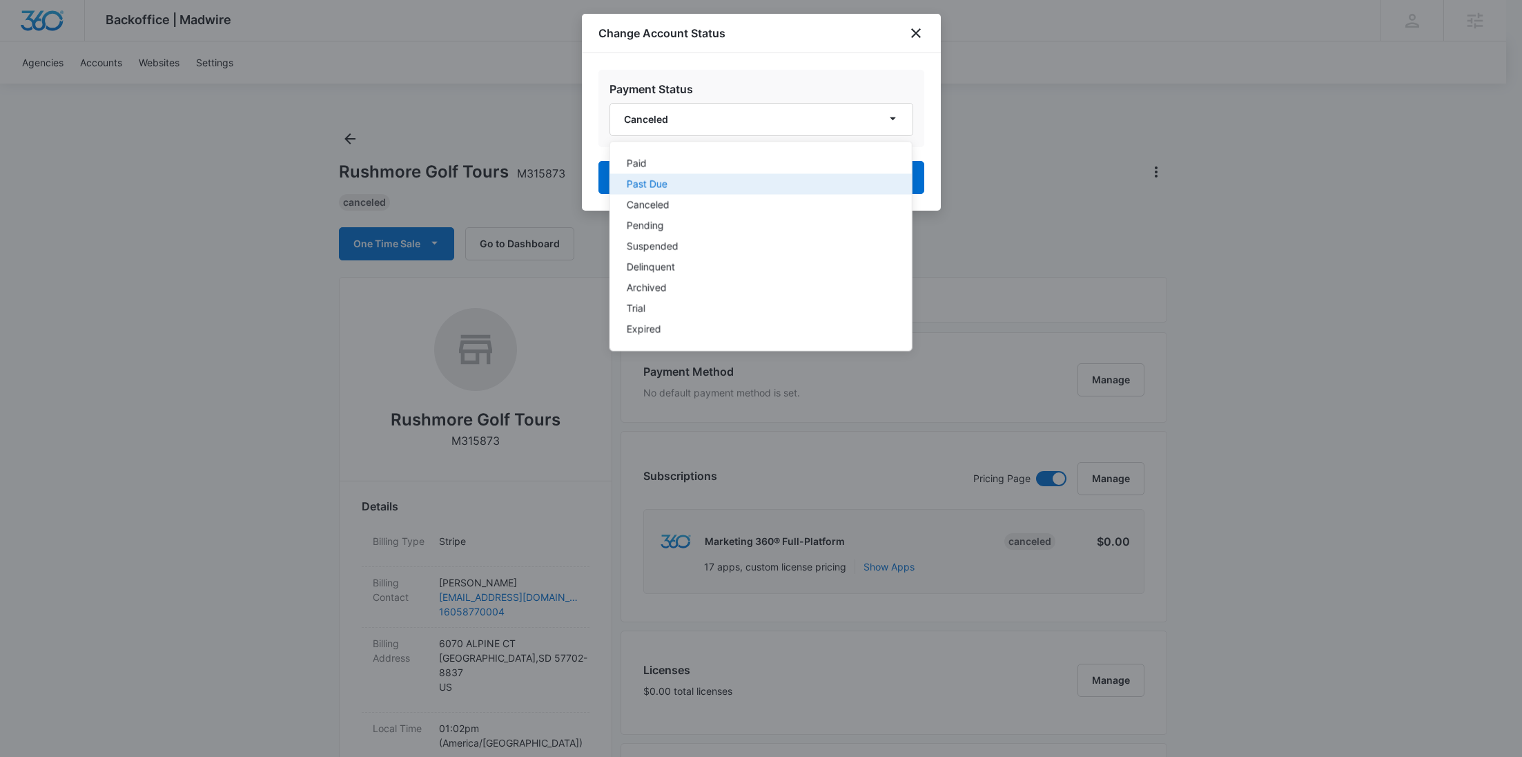
click at [717, 180] on div "Past Due" at bounding box center [752, 185] width 252 height 10
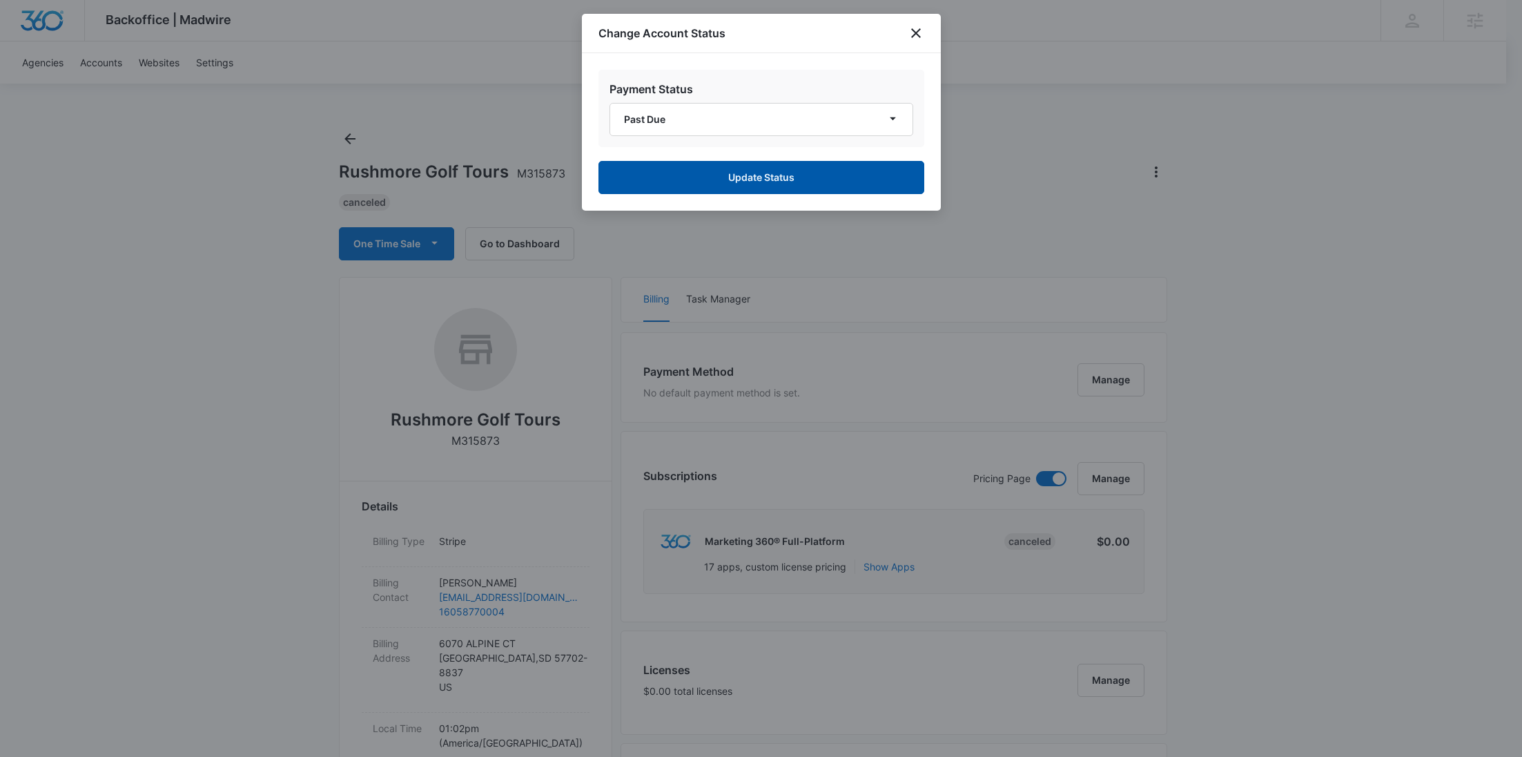
click at [742, 183] on button "Update Status" at bounding box center [762, 177] width 326 height 33
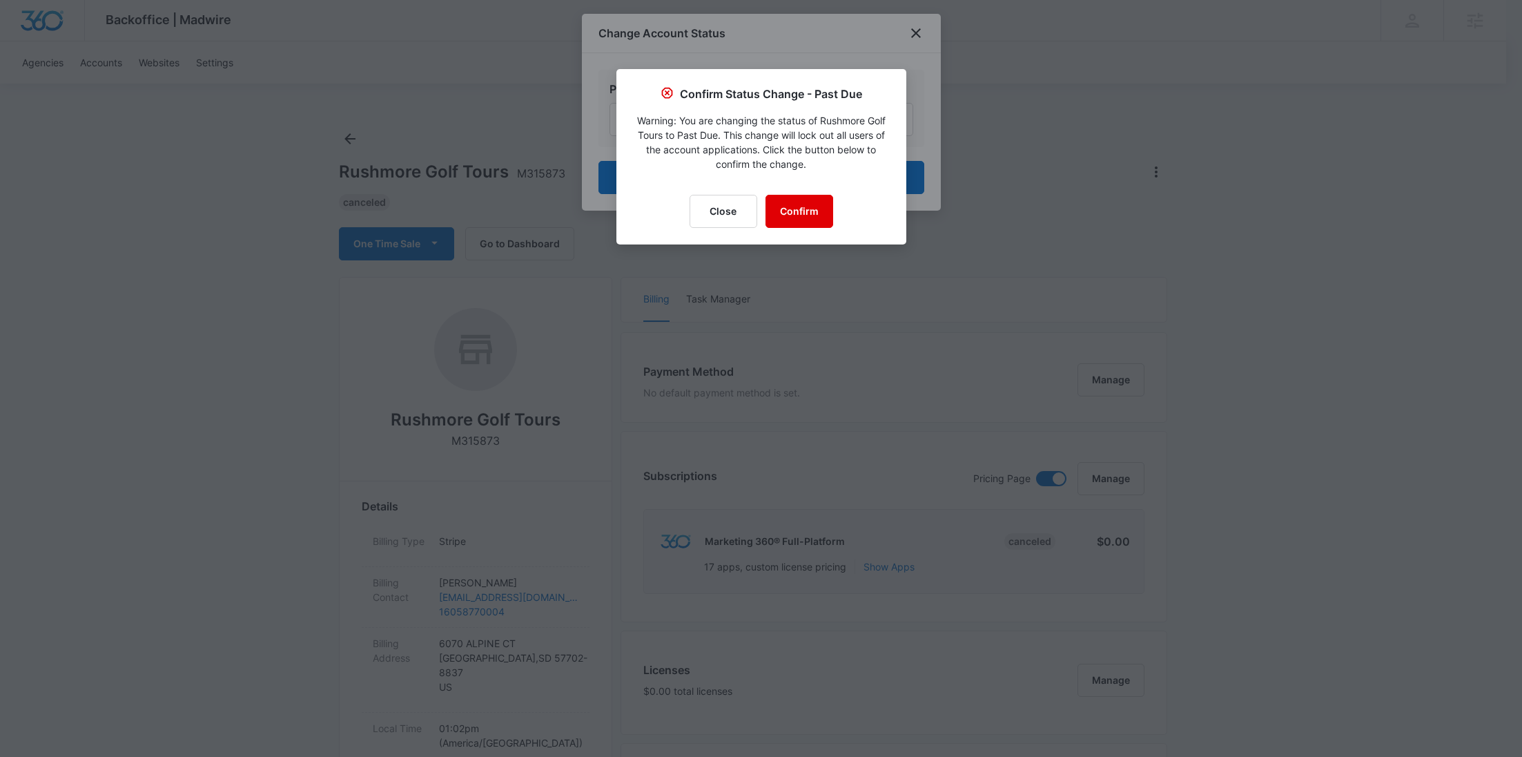
click at [800, 207] on button "Confirm" at bounding box center [800, 211] width 68 height 33
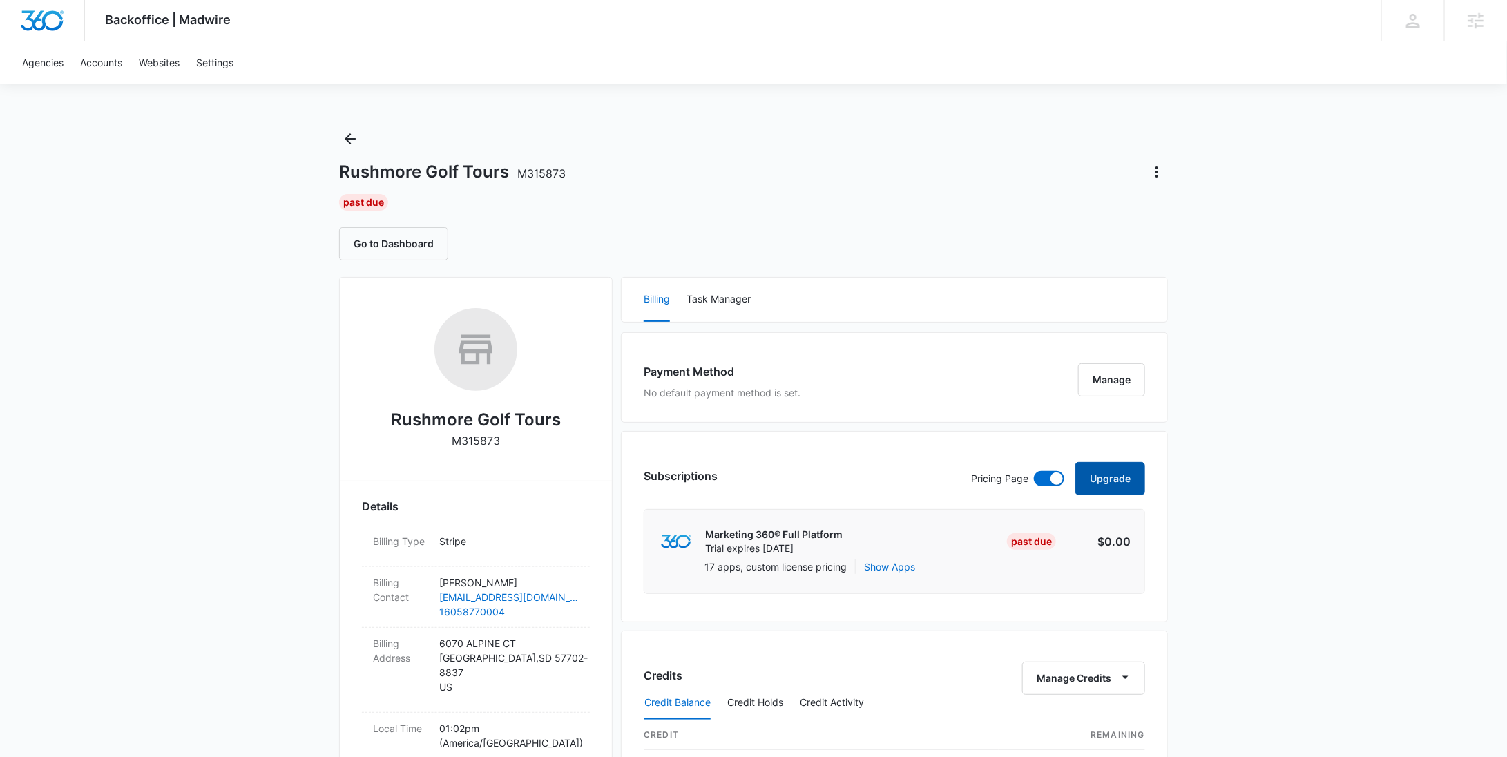
click at [1116, 476] on button "Upgrade" at bounding box center [1110, 478] width 70 height 33
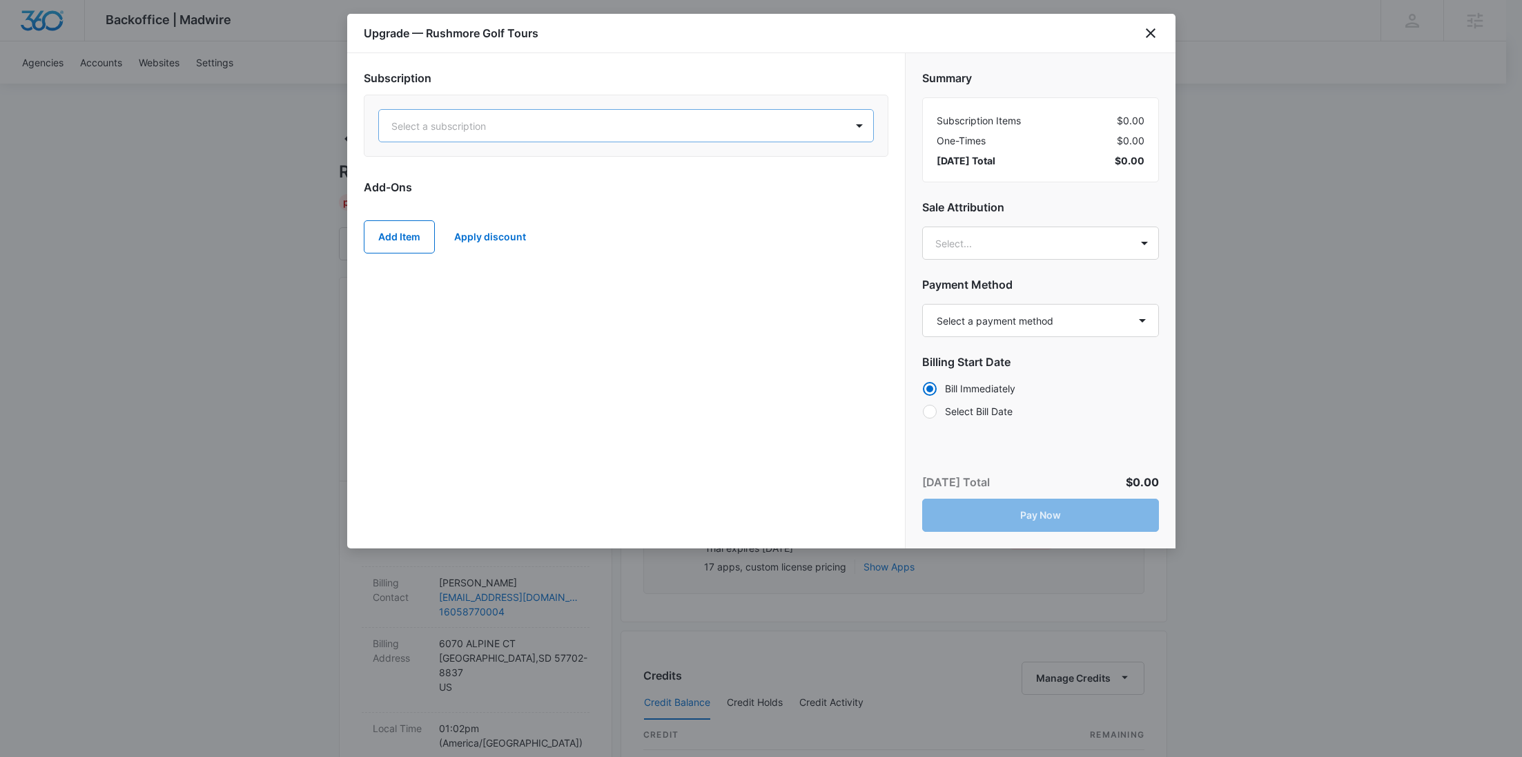
click at [523, 122] on div at bounding box center [609, 125] width 436 height 17
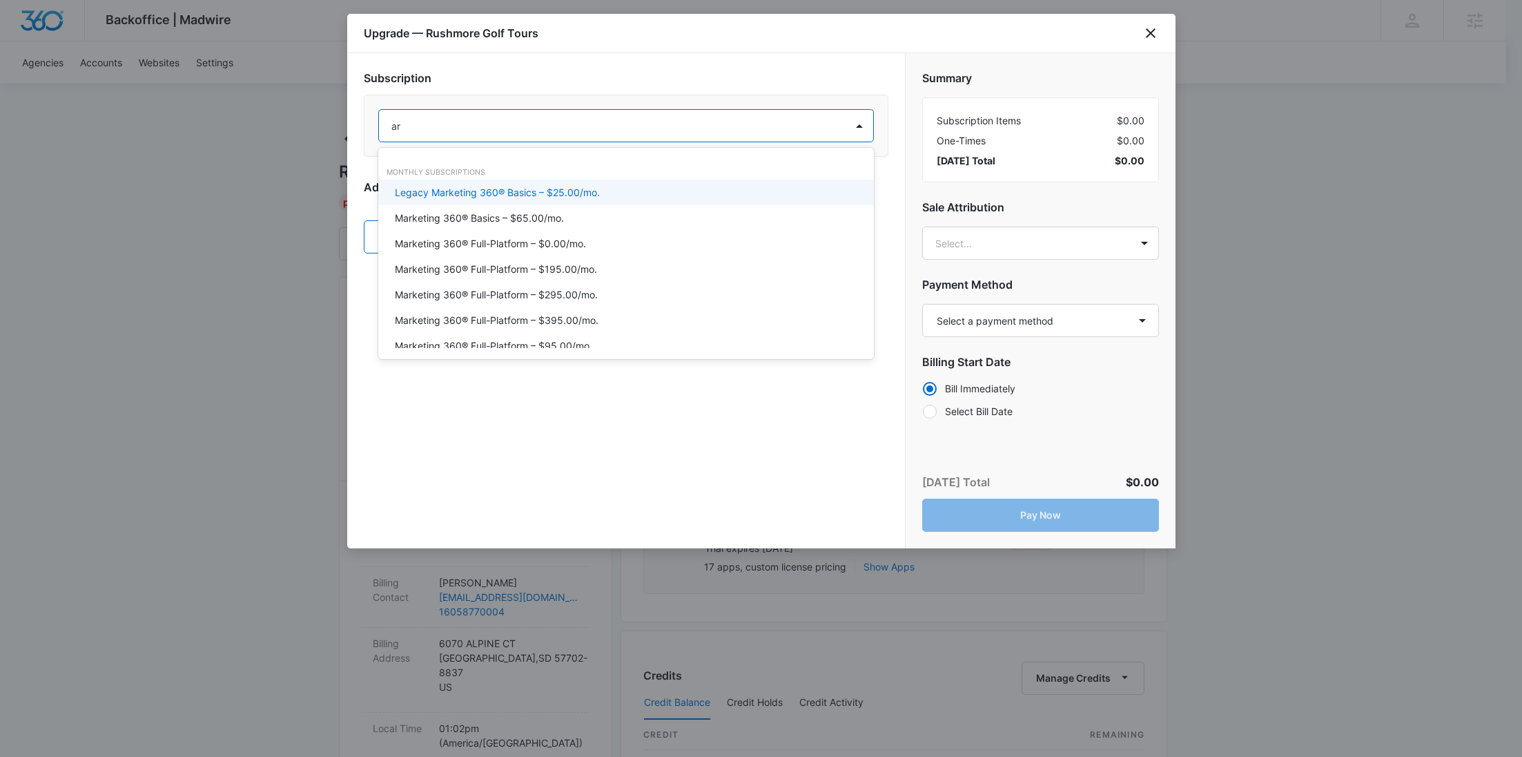
type input "a"
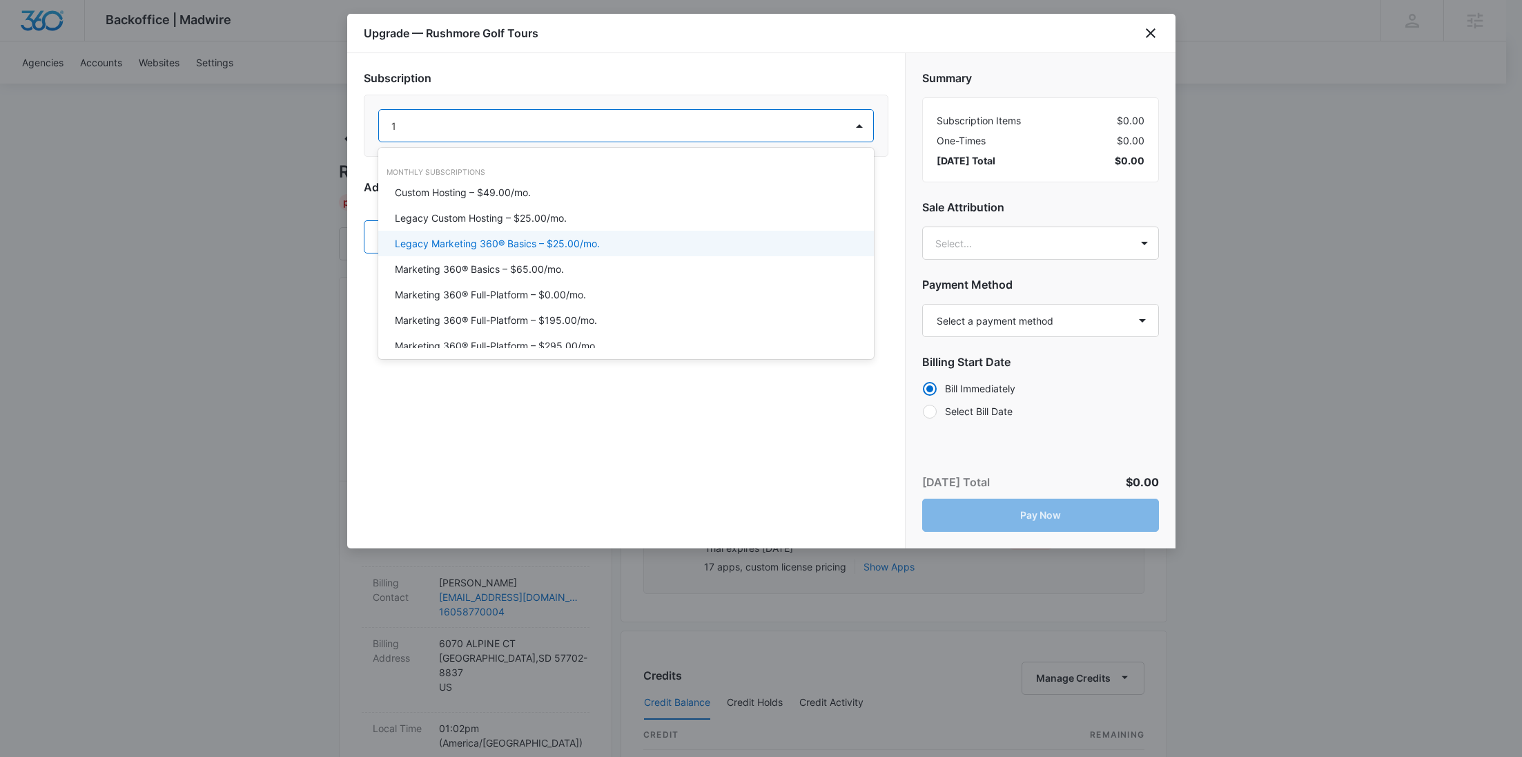
type input "12"
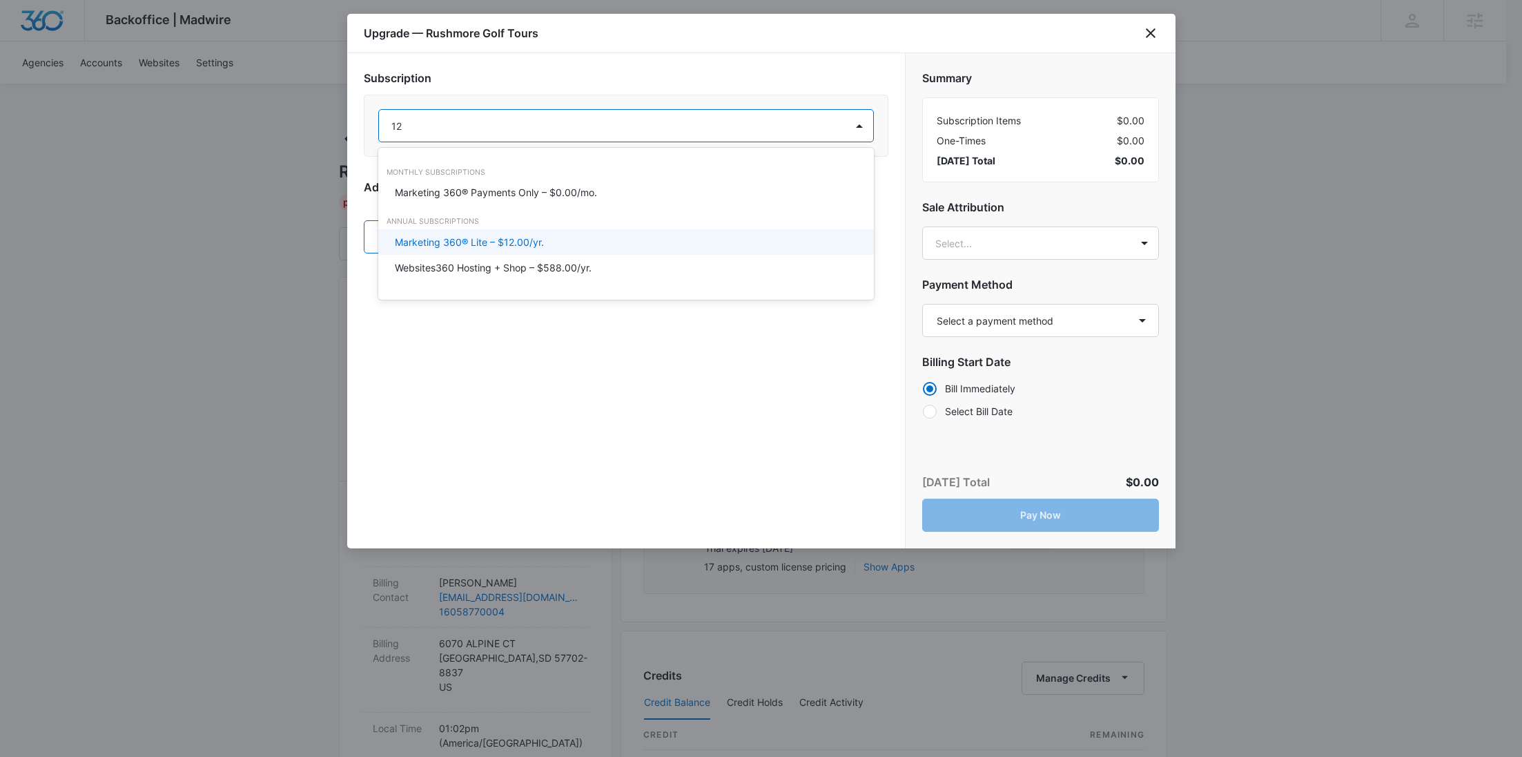
click at [489, 232] on div "Marketing 360® Lite – $12.00/yr." at bounding box center [626, 242] width 496 height 26
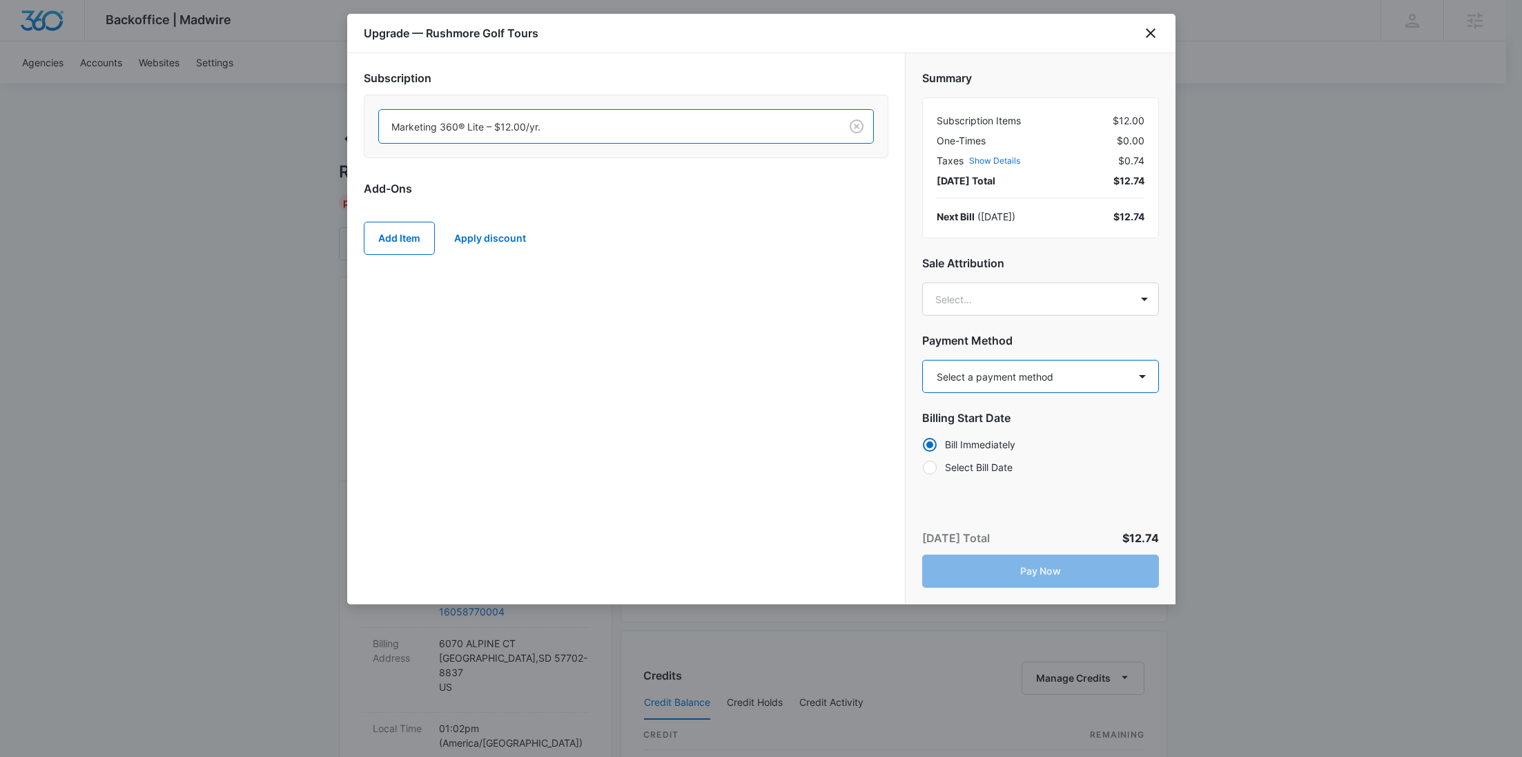
click at [1023, 384] on select "Select a payment method Mastercard ending in 6987 Mastercard ending in 0444 Mas…" at bounding box center [1040, 376] width 237 height 33
select select "MANUAL_INVOICE"
click at [922, 360] on select "Select a payment method Mastercard ending in 6987 Mastercard ending in 0444 Mas…" at bounding box center [1040, 376] width 237 height 33
click at [1063, 568] on button "Pay Now" at bounding box center [1040, 570] width 237 height 33
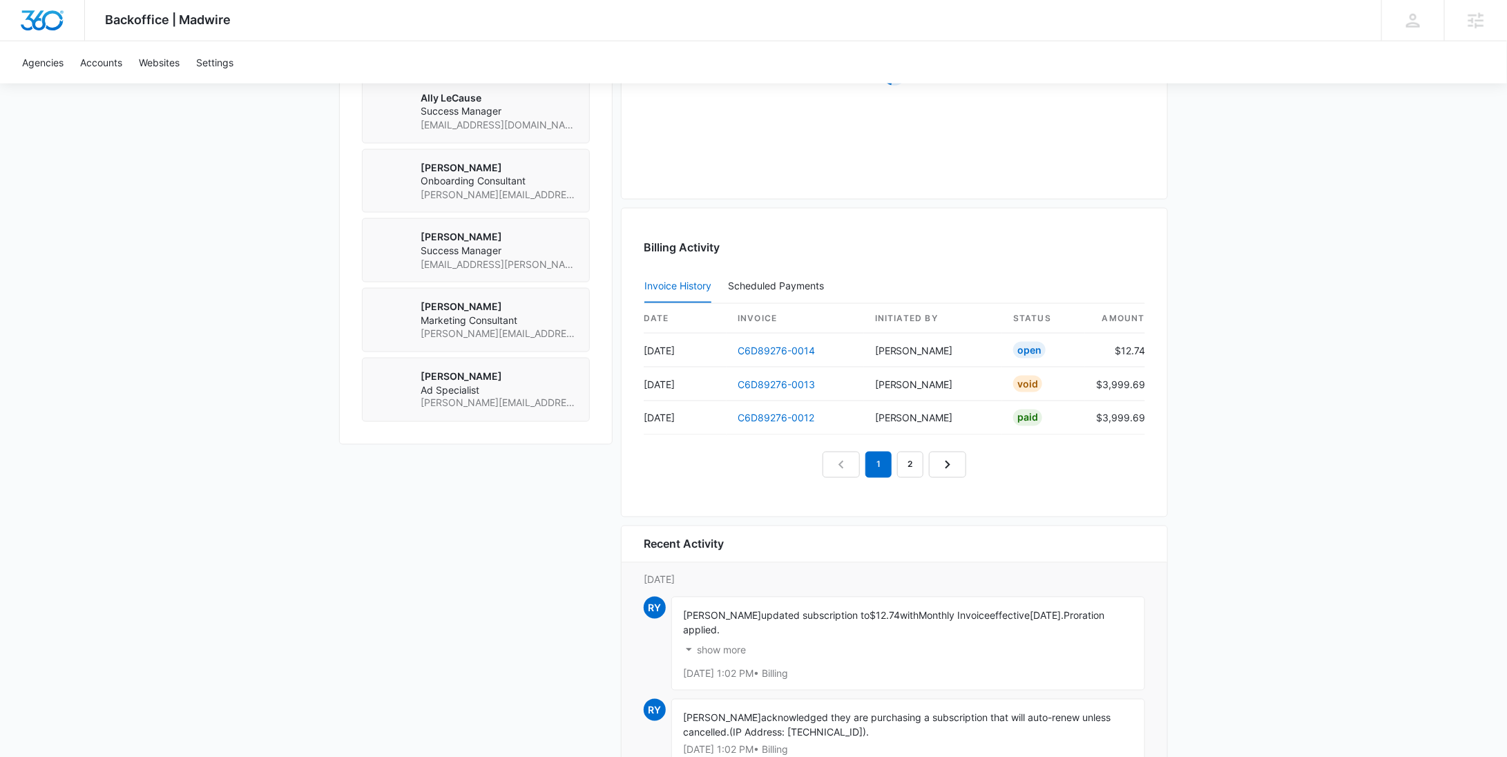
scroll to position [1268, 0]
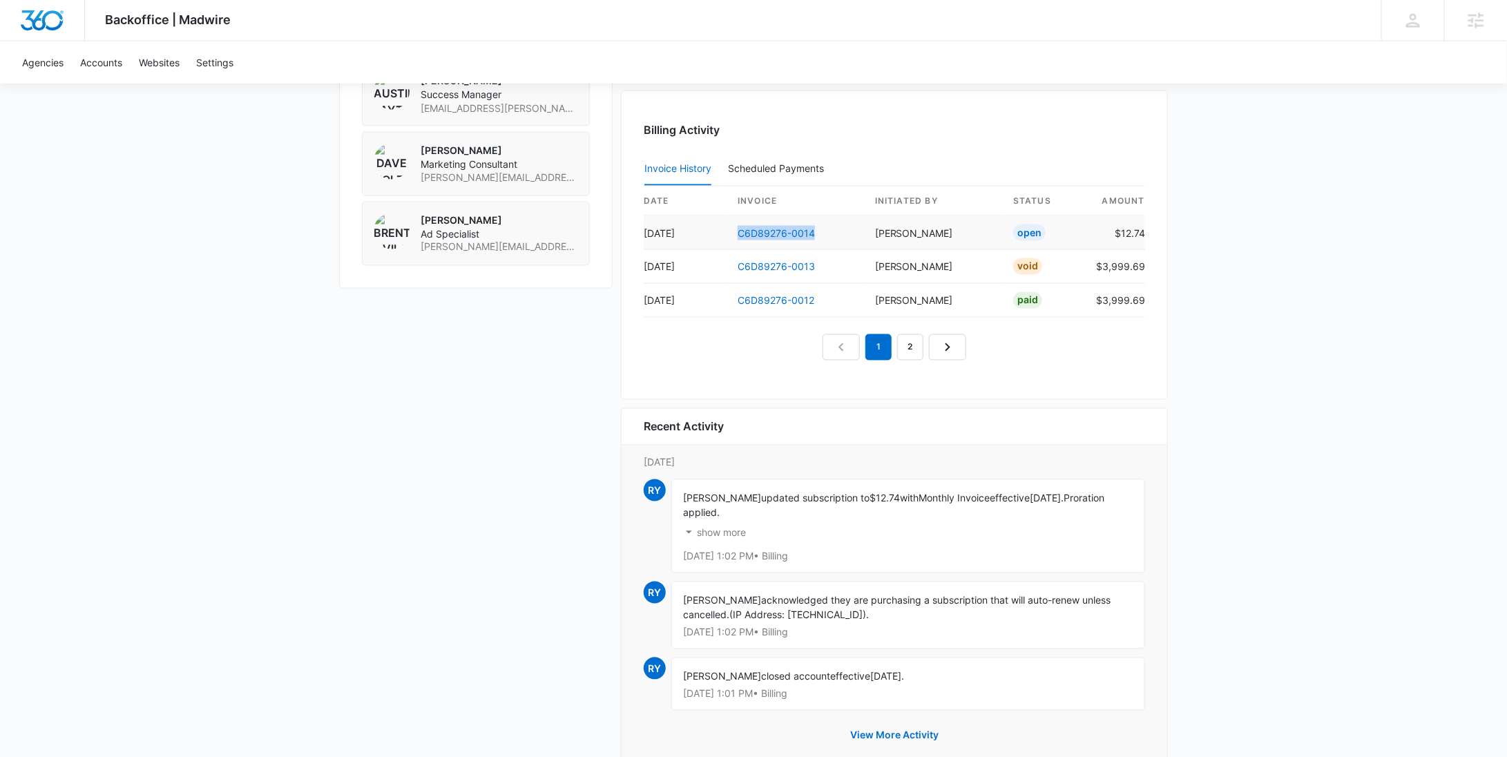
drag, startPoint x: 818, startPoint y: 231, endPoint x: 737, endPoint y: 233, distance: 80.8
click at [737, 233] on td "C6D89276-0014" at bounding box center [794, 233] width 137 height 34
copy link "C6D89276-0014"
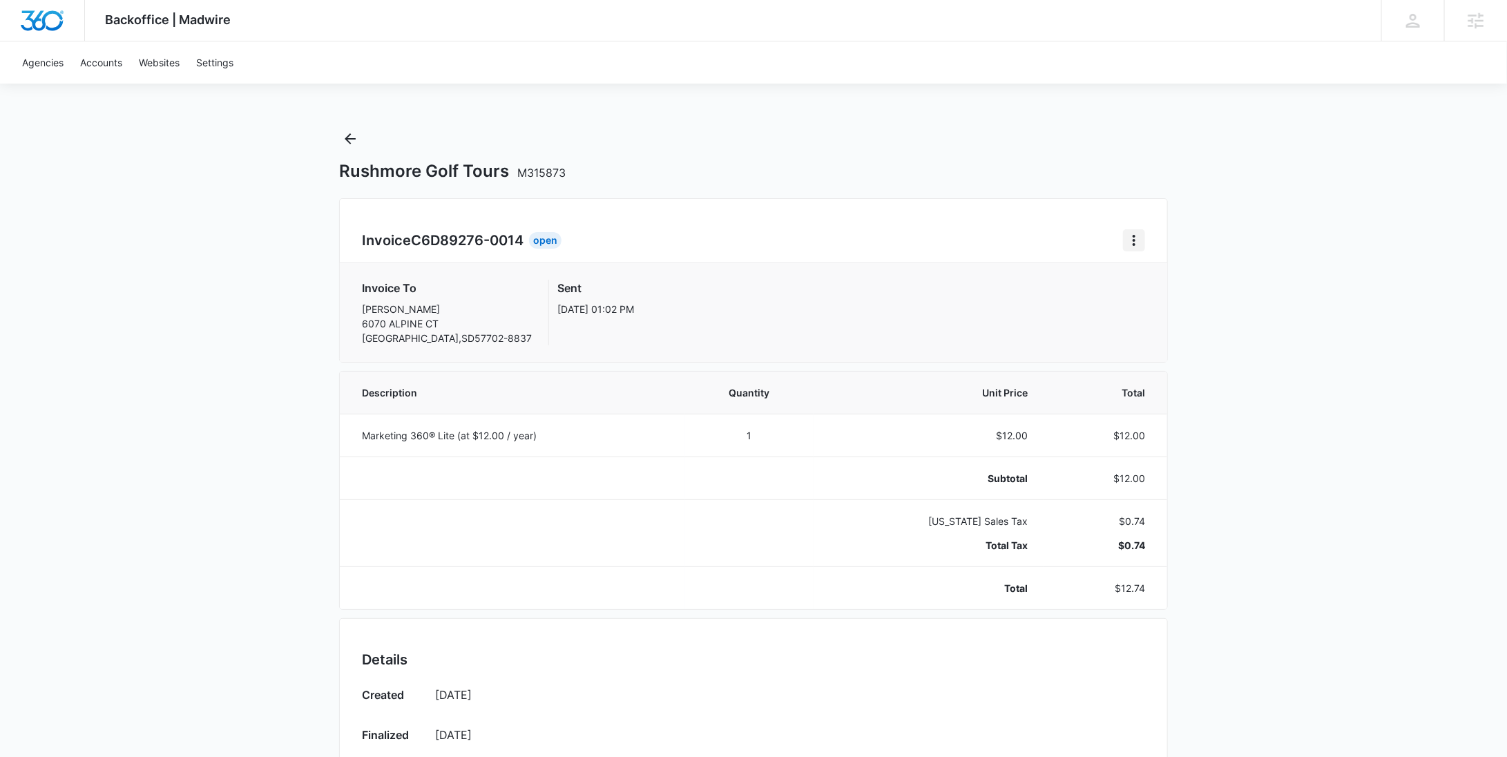
click at [1131, 246] on icon "Home" at bounding box center [1133, 240] width 17 height 17
click at [1142, 278] on link "Download Invoice" at bounding box center [1181, 279] width 80 height 12
